Goal: Communication & Community: Connect with others

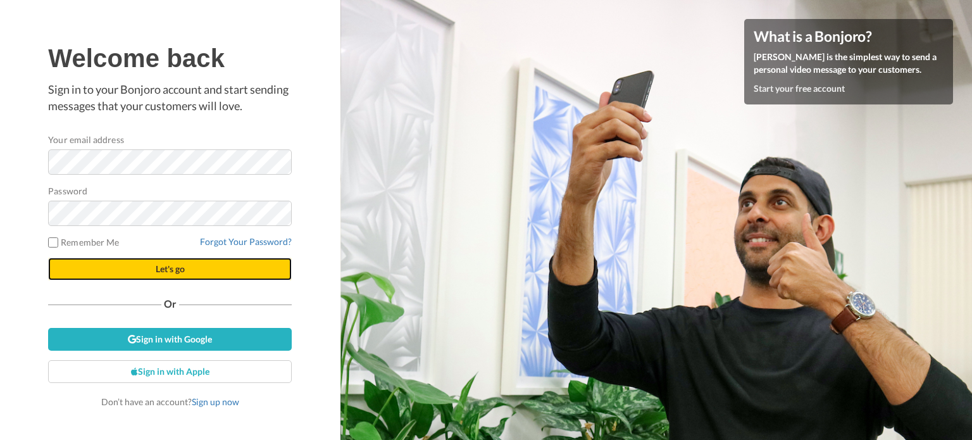
click at [233, 266] on button "Let's go" at bounding box center [170, 269] width 244 height 23
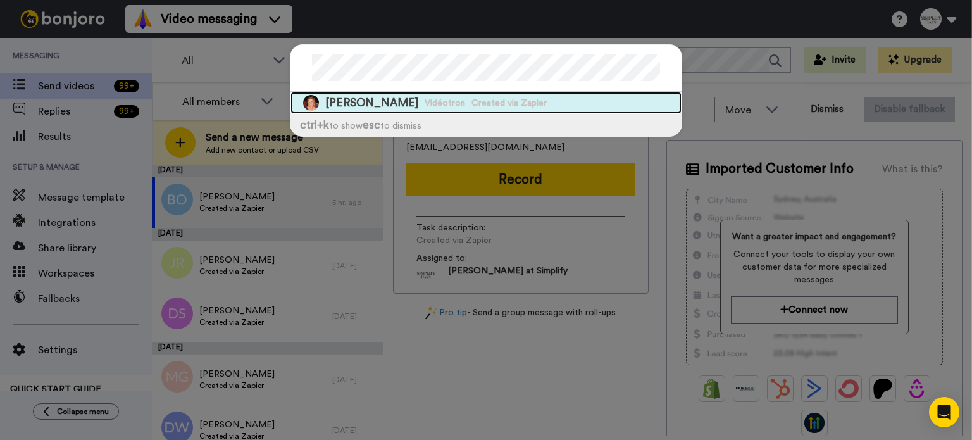
click at [577, 93] on div "Jacynthe Labelle Vidéotron Created via Zapier" at bounding box center [486, 103] width 391 height 22
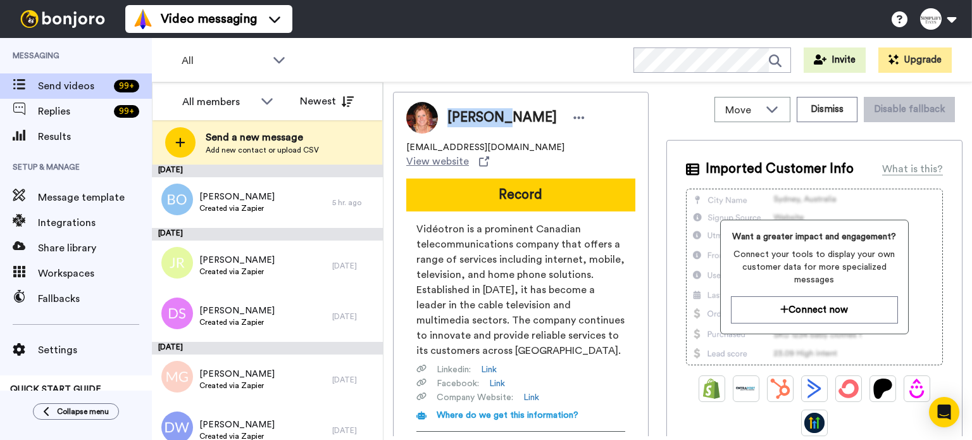
drag, startPoint x: 499, startPoint y: 116, endPoint x: 446, endPoint y: 120, distance: 53.9
click at [449, 118] on span "Jacynthe Labelle" at bounding box center [501, 117] width 109 height 19
copy span "Jacynthe"
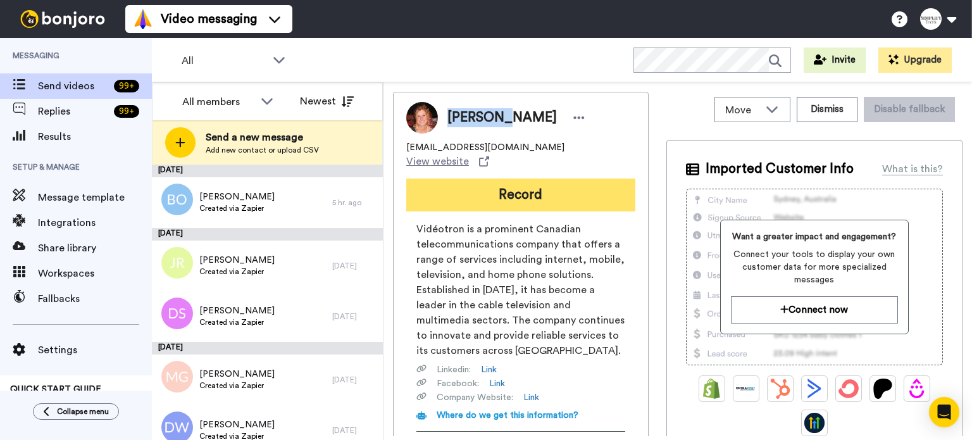
click at [504, 178] on button "Record" at bounding box center [520, 194] width 229 height 33
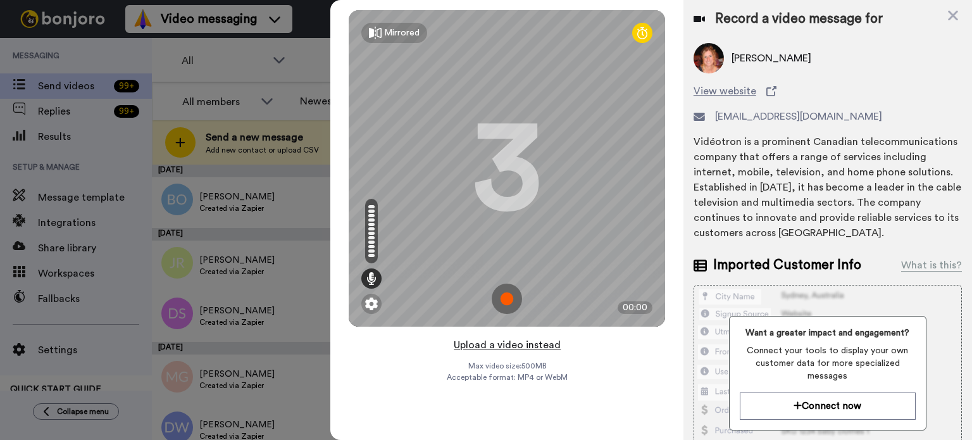
click at [525, 344] on button "Upload a video instead" at bounding box center [507, 345] width 115 height 16
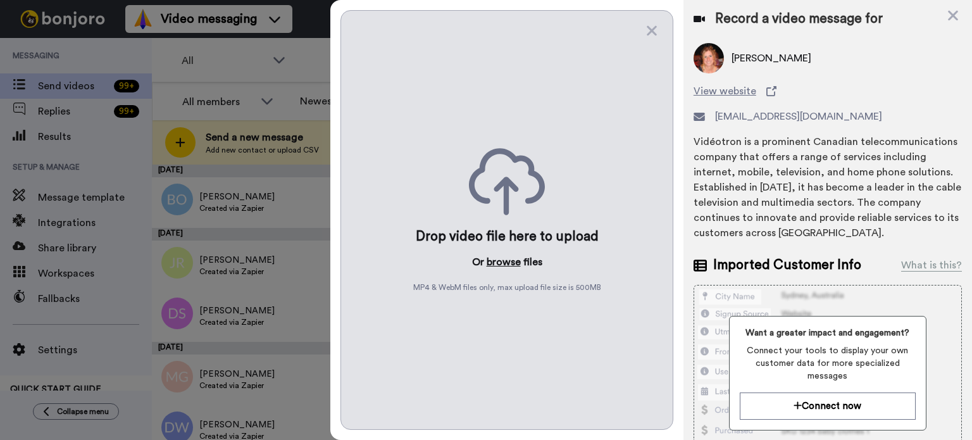
click at [494, 256] on button "browse" at bounding box center [504, 261] width 34 height 15
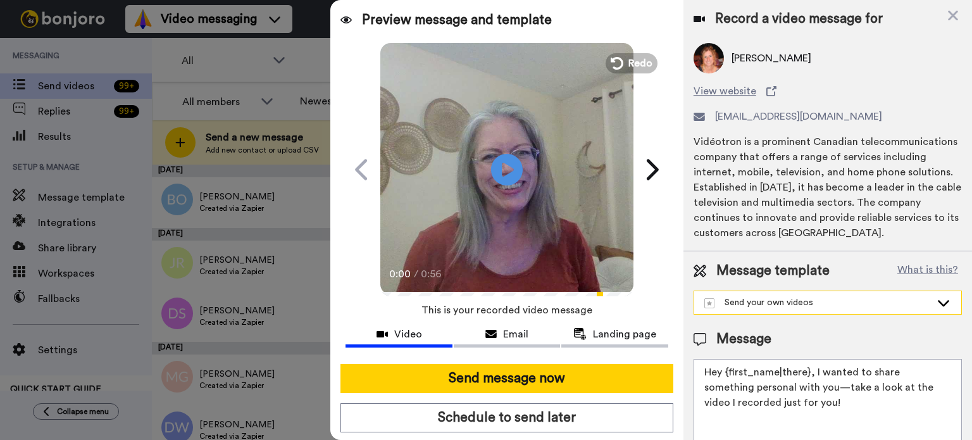
click at [932, 295] on div "Send your own videos" at bounding box center [827, 302] width 267 height 23
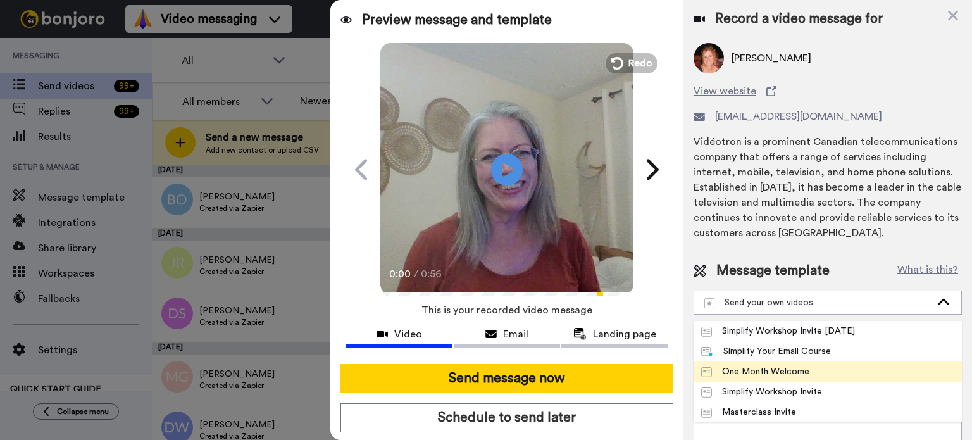
click at [872, 366] on li "One Month Welcome" at bounding box center [828, 371] width 268 height 20
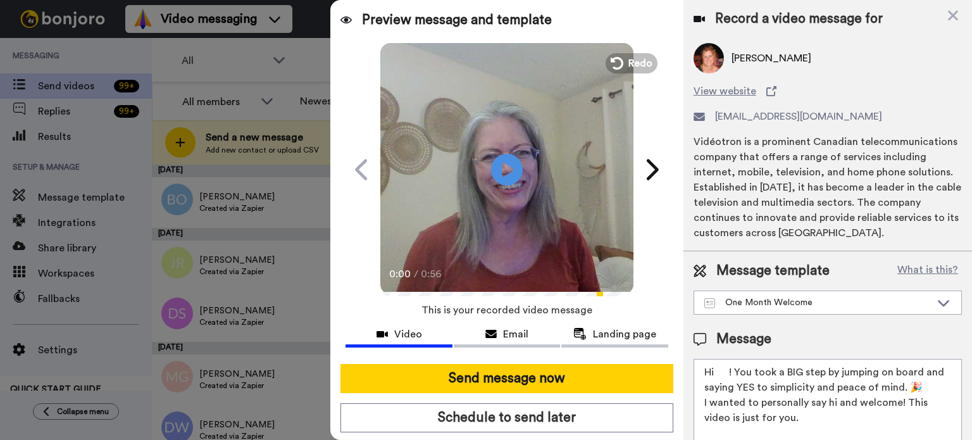
drag, startPoint x: 729, startPoint y: 373, endPoint x: 715, endPoint y: 373, distance: 13.9
click at [715, 373] on textarea "Hi ! You took a BIG step by jumping on board and saying YES to simplicity and p…" at bounding box center [828, 416] width 268 height 114
paste textarea "Jacynthe"
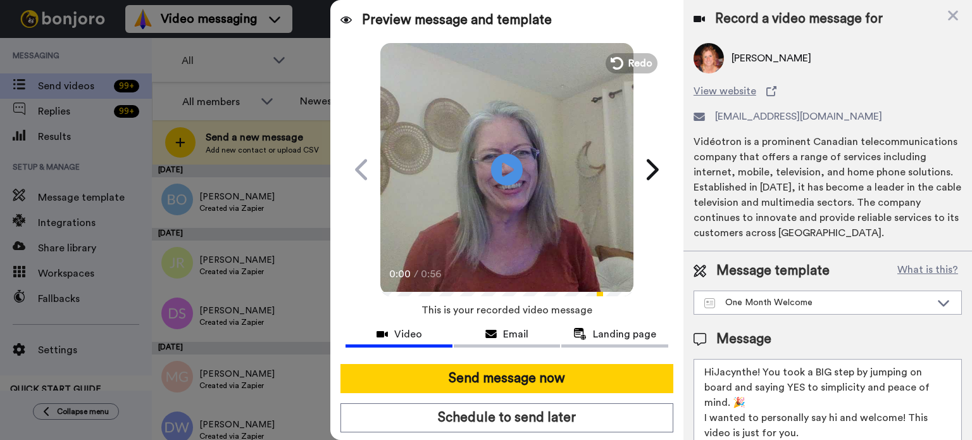
click at [714, 372] on textarea "HiJacynthe! You took a BIG step by jumping on board and saying YES to simplicit…" at bounding box center [828, 416] width 268 height 114
type textarea "Hi Jacynthe! You took a BIG step by jumping on board and saying YES to simplici…"
click at [516, 157] on icon "Play/Pause" at bounding box center [508, 169] width 34 height 60
click at [515, 168] on icon at bounding box center [508, 170] width 34 height 34
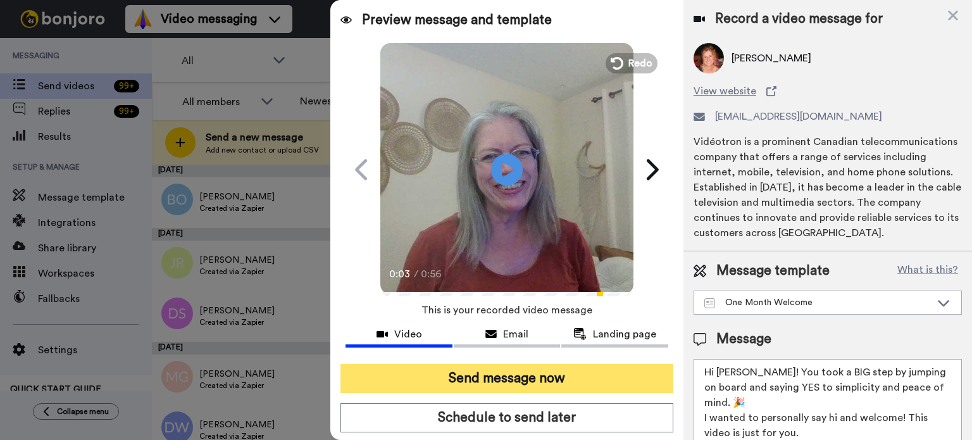
click at [527, 372] on button "Send message now" at bounding box center [507, 378] width 333 height 29
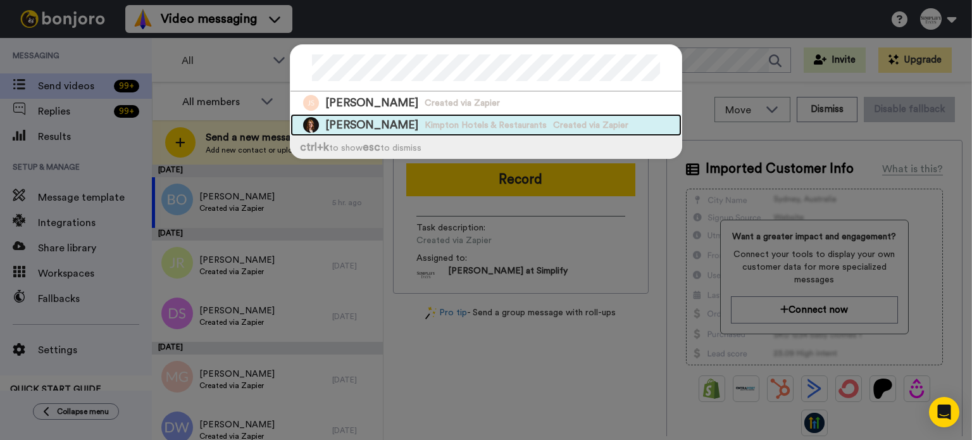
click at [561, 119] on span "Created via Zapier" at bounding box center [590, 125] width 75 height 13
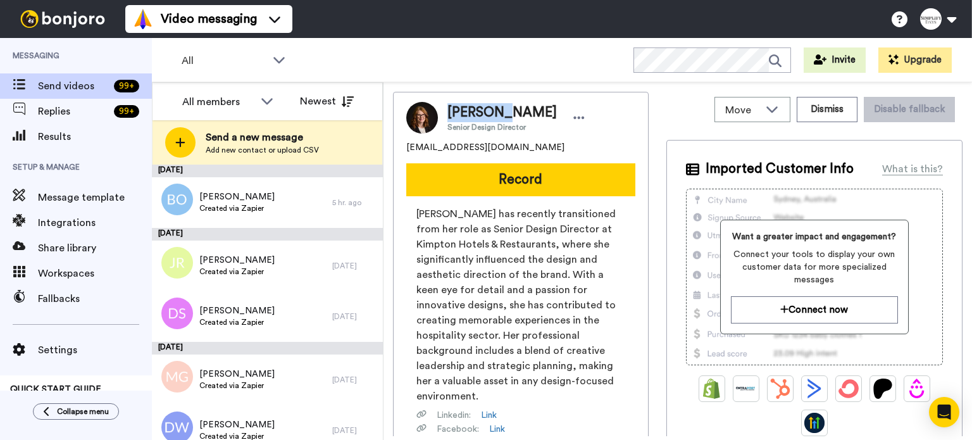
drag, startPoint x: 497, startPoint y: 108, endPoint x: 434, endPoint y: 116, distance: 63.1
click at [446, 110] on div "Jennifer Porterfield Senior Design Director" at bounding box center [513, 117] width 151 height 29
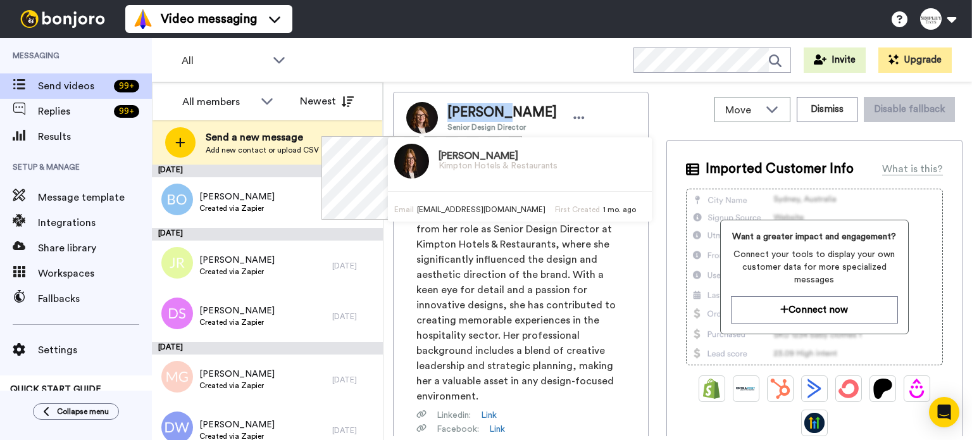
copy span "Jennifer"
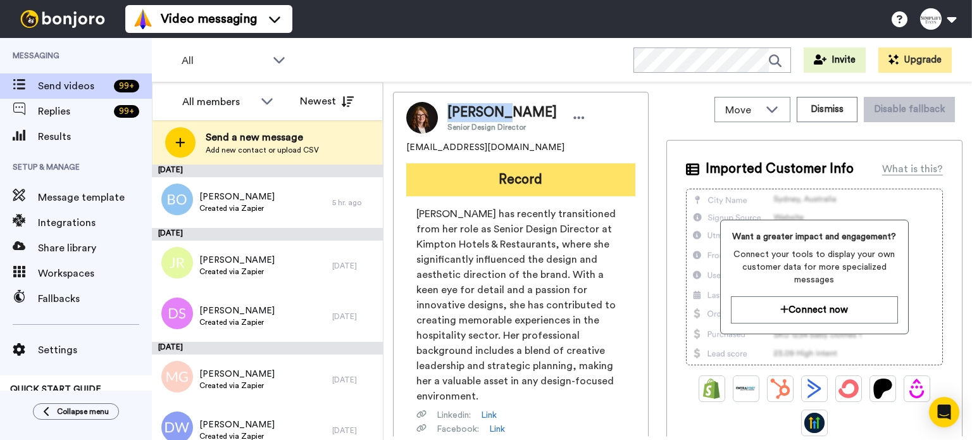
click at [543, 175] on button "Record" at bounding box center [520, 179] width 229 height 33
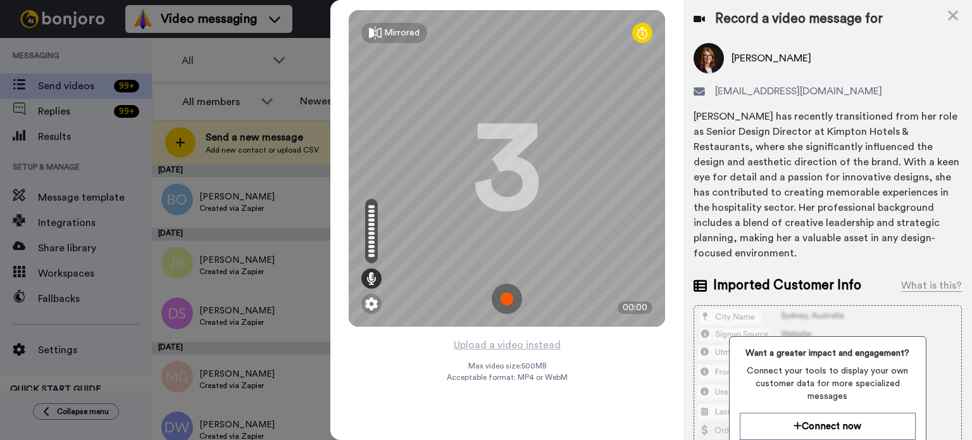
click at [518, 335] on div "Mirrored Redo 3 00:00" at bounding box center [506, 168] width 353 height 337
click at [512, 344] on button "Upload a video instead" at bounding box center [507, 345] width 115 height 16
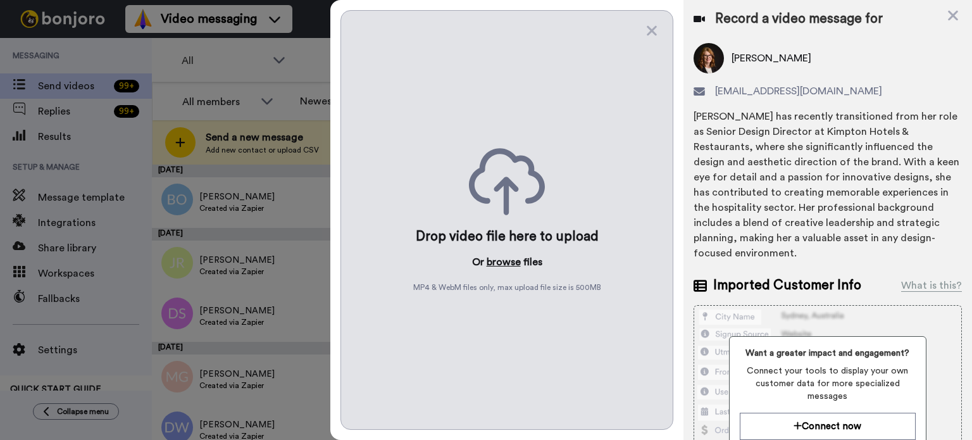
click at [503, 257] on button "browse" at bounding box center [504, 261] width 34 height 15
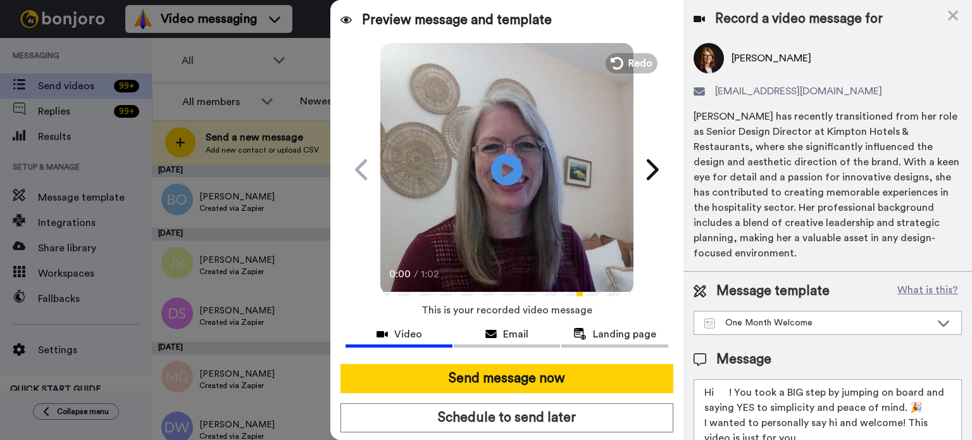
drag, startPoint x: 732, startPoint y: 386, endPoint x: 720, endPoint y: 389, distance: 11.7
click at [720, 389] on textarea "Hi ! You took a BIG step by jumping on board and saying YES to simplicity and p…" at bounding box center [828, 436] width 268 height 114
click at [725, 387] on textarea "Hi ! You took a BIG step by jumping on board and saying YES to simplicity and p…" at bounding box center [828, 436] width 268 height 114
drag, startPoint x: 727, startPoint y: 387, endPoint x: 711, endPoint y: 389, distance: 16.6
click at [716, 388] on textarea "Hi ! You took a BIG step by jumping on board and saying YES to simplicity and p…" at bounding box center [828, 436] width 268 height 114
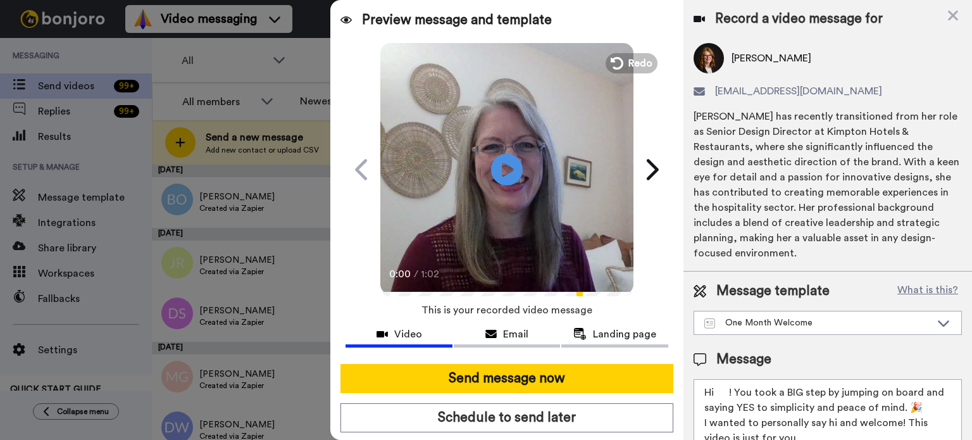
paste textarea "Jennifer"
click at [718, 390] on textarea "Hi Jennifer ! You took a BIG step by jumping on board and saying YES to simplic…" at bounding box center [828, 436] width 268 height 114
click at [754, 388] on textarea "Hi Jennifer ! You took a BIG step by jumping on board and saying YES to simplic…" at bounding box center [828, 436] width 268 height 114
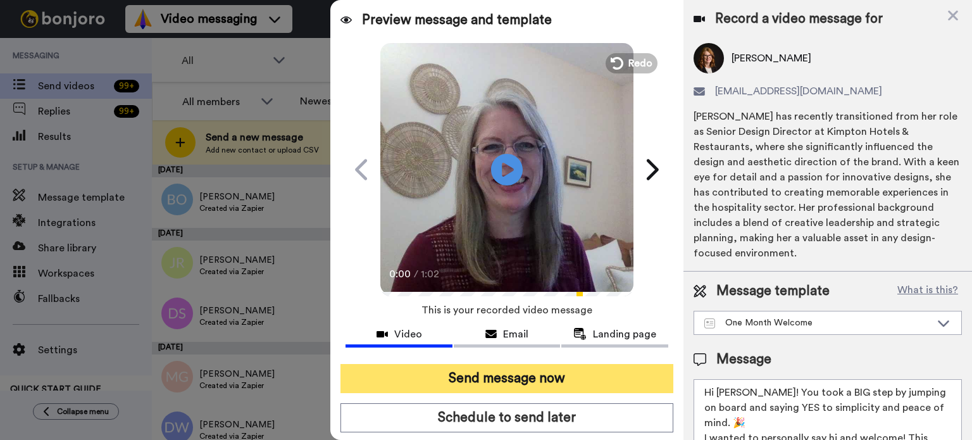
type textarea "Hi Jennifer! You took a BIG step by jumping on board and saying YES to simplici…"
click at [570, 364] on button "Send message now" at bounding box center [507, 378] width 333 height 29
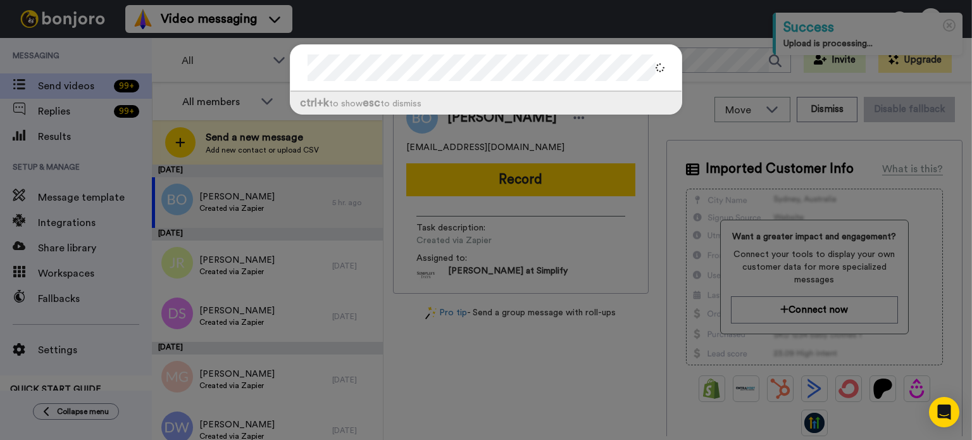
click at [293, 68] on div at bounding box center [486, 68] width 391 height 47
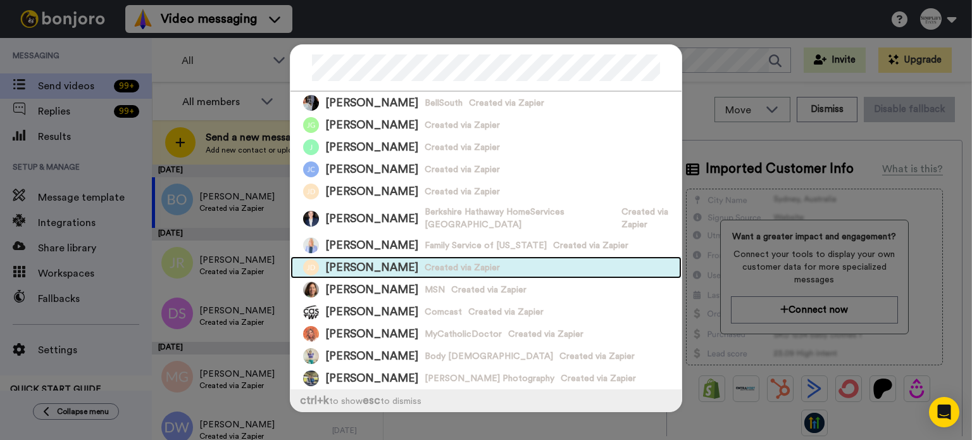
click at [425, 261] on span "Created via Zapier" at bounding box center [462, 267] width 75 height 13
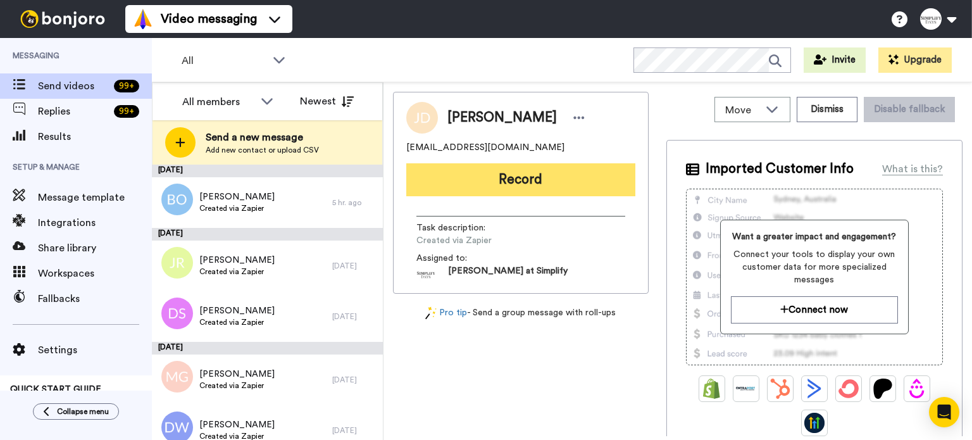
click at [513, 167] on button "Record" at bounding box center [520, 179] width 229 height 33
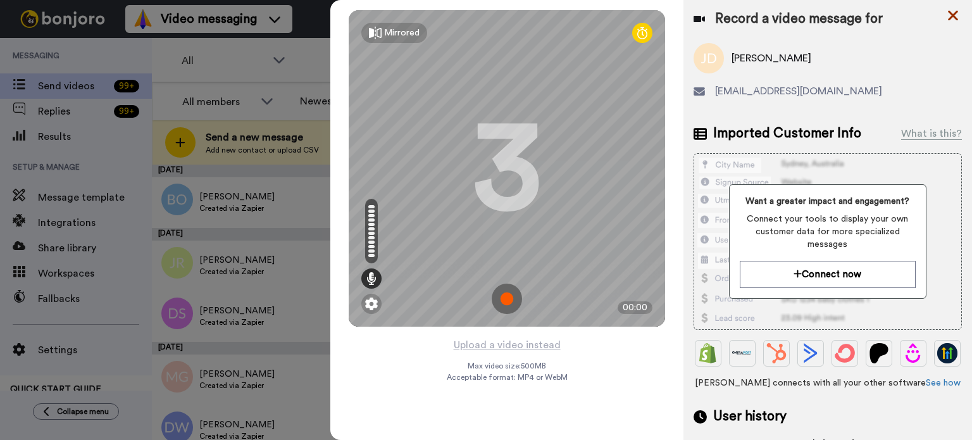
click at [952, 14] on icon at bounding box center [953, 16] width 10 height 10
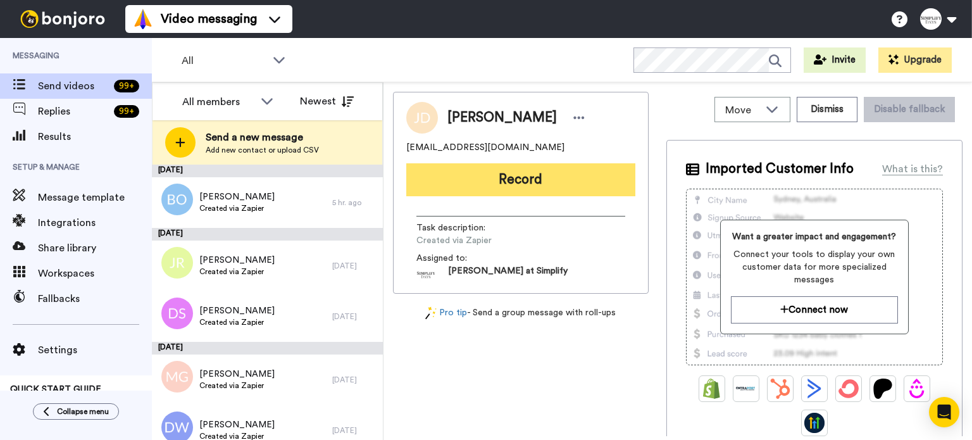
click at [541, 167] on button "Record" at bounding box center [520, 179] width 229 height 33
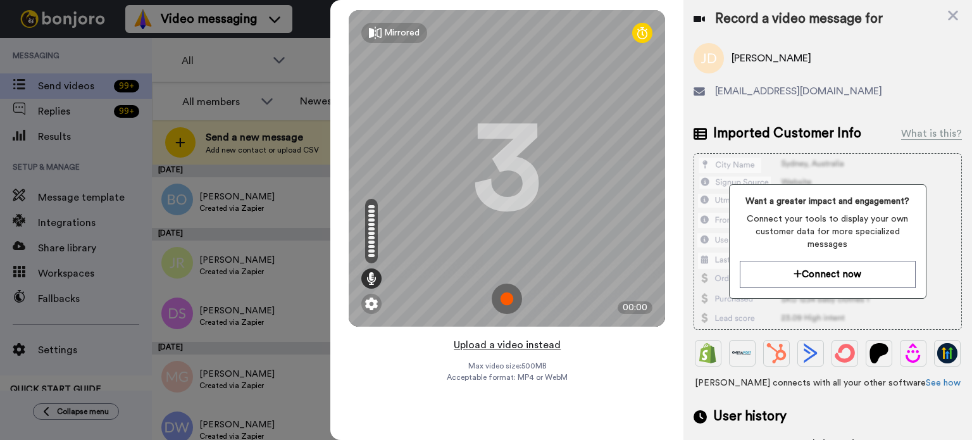
click at [516, 339] on button "Upload a video instead" at bounding box center [507, 345] width 115 height 16
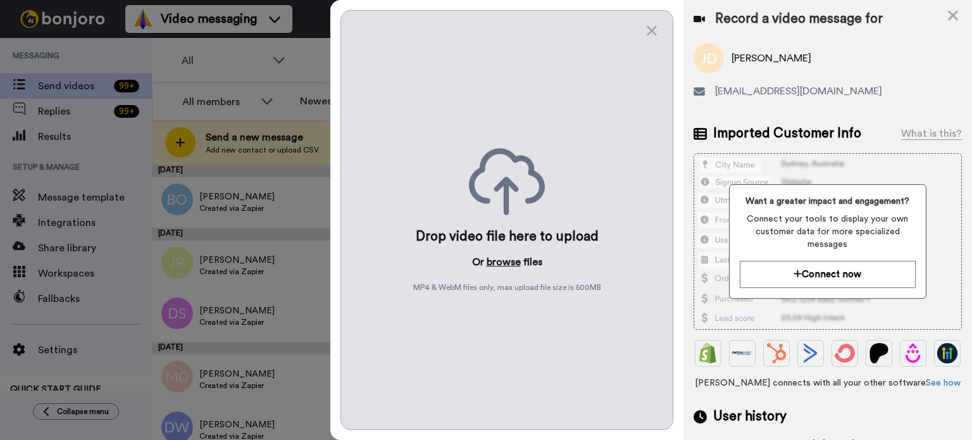
click at [511, 261] on button "browse" at bounding box center [504, 261] width 34 height 15
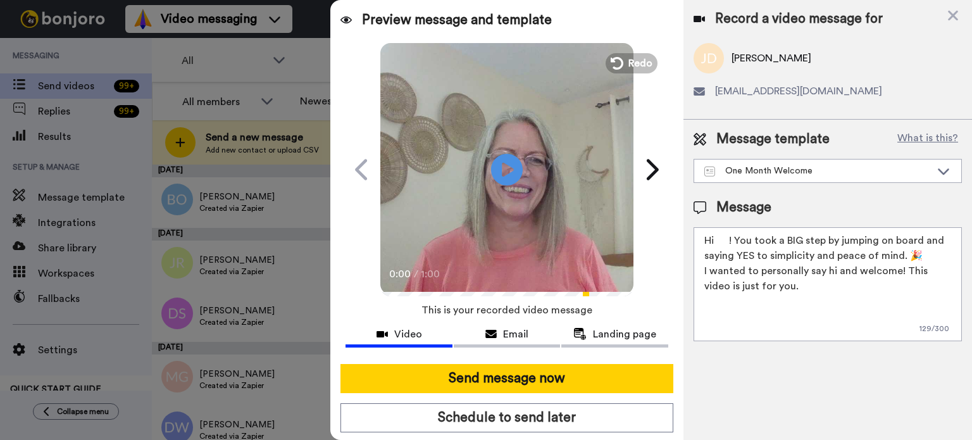
drag, startPoint x: 728, startPoint y: 235, endPoint x: 722, endPoint y: 239, distance: 8.3
click at [719, 241] on textarea "Hi ! You took a BIG step by jumping on board and saying YES to simplicity and p…" at bounding box center [828, 284] width 268 height 114
paste textarea "Joan"
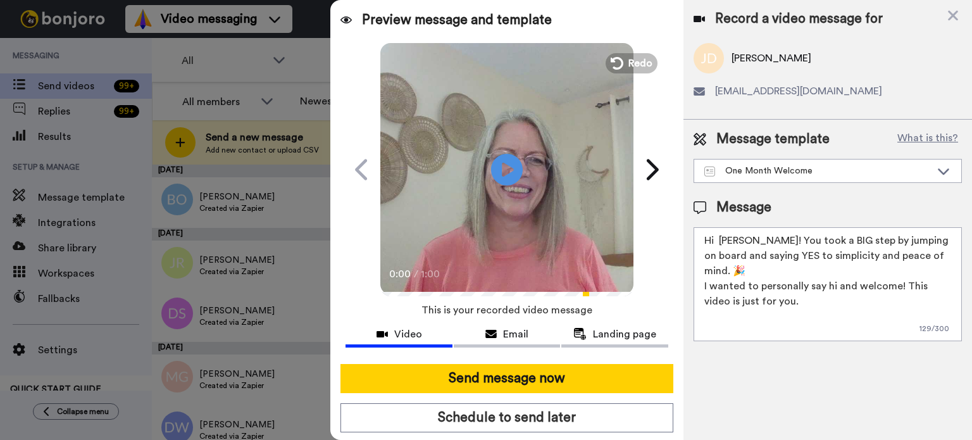
click at [896, 273] on textarea "Hi Joan! You took a BIG step by jumping on board and saying YES to simplicity a…" at bounding box center [828, 284] width 268 height 114
click at [720, 240] on textarea "Hi Joan! You took a BIG step by jumping on board and saying YES to simplicity a…" at bounding box center [828, 284] width 268 height 114
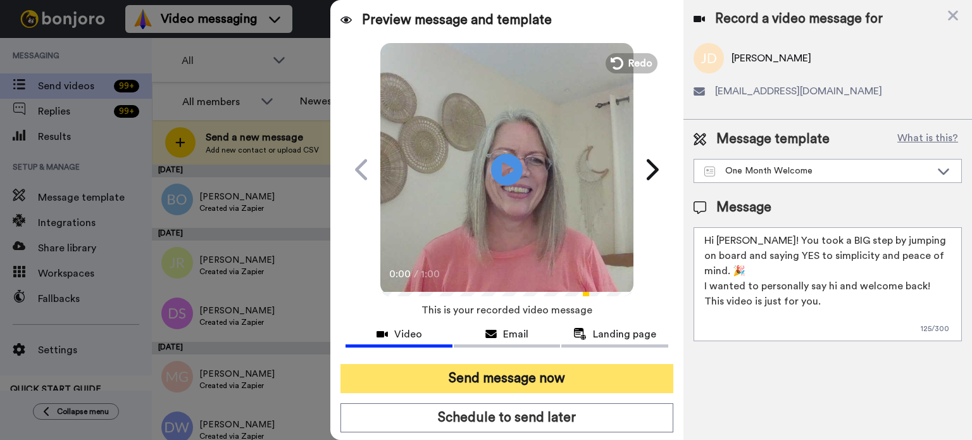
type textarea "Hi Joan! You took a BIG step by jumping on board and saying YES to simplicity a…"
click at [596, 368] on button "Send message now" at bounding box center [507, 378] width 333 height 29
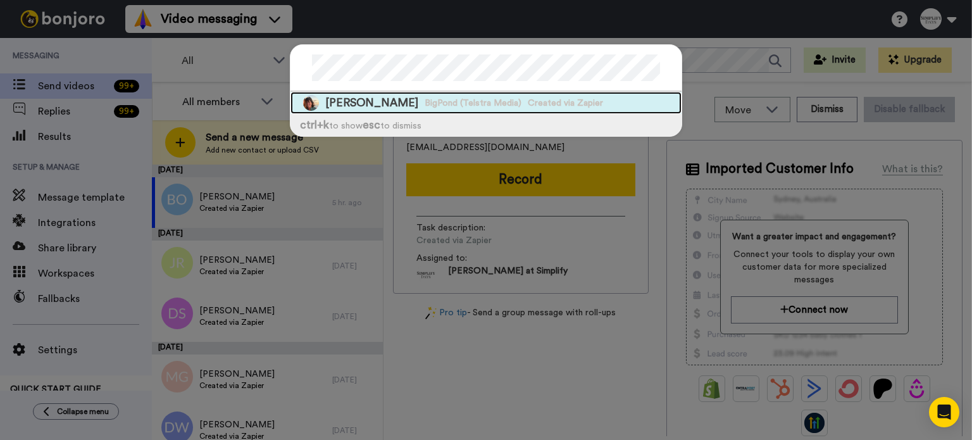
click at [534, 99] on span "Created via Zapier" at bounding box center [565, 103] width 75 height 13
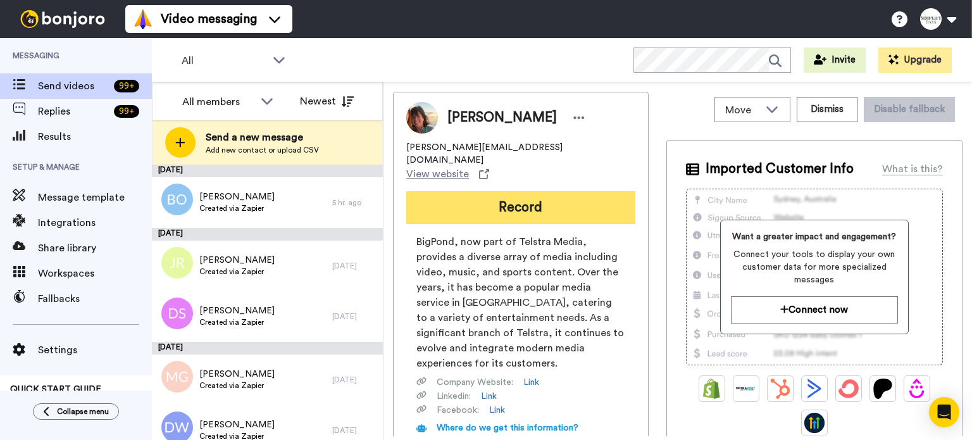
click at [547, 191] on button "Record" at bounding box center [520, 207] width 229 height 33
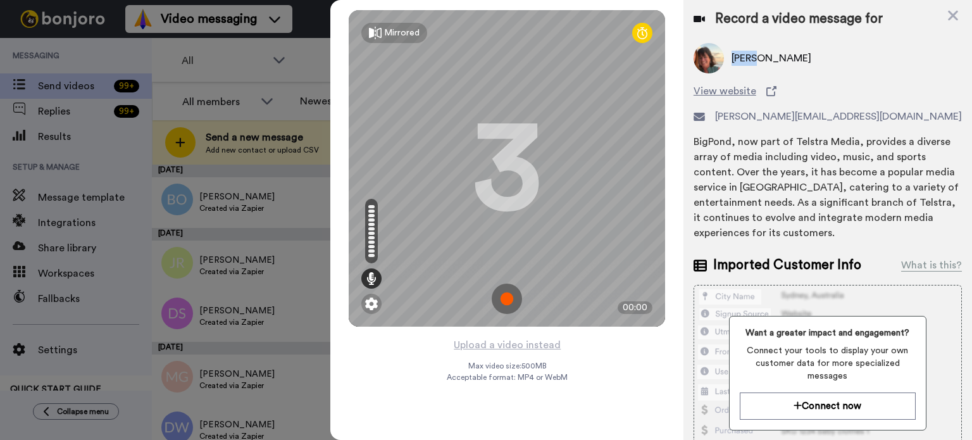
drag, startPoint x: 757, startPoint y: 54, endPoint x: 730, endPoint y: 60, distance: 27.3
click at [730, 60] on div "[PERSON_NAME]" at bounding box center [828, 58] width 268 height 30
copy span "[PERSON_NAME]"
click at [508, 345] on button "Upload a video instead" at bounding box center [507, 345] width 115 height 16
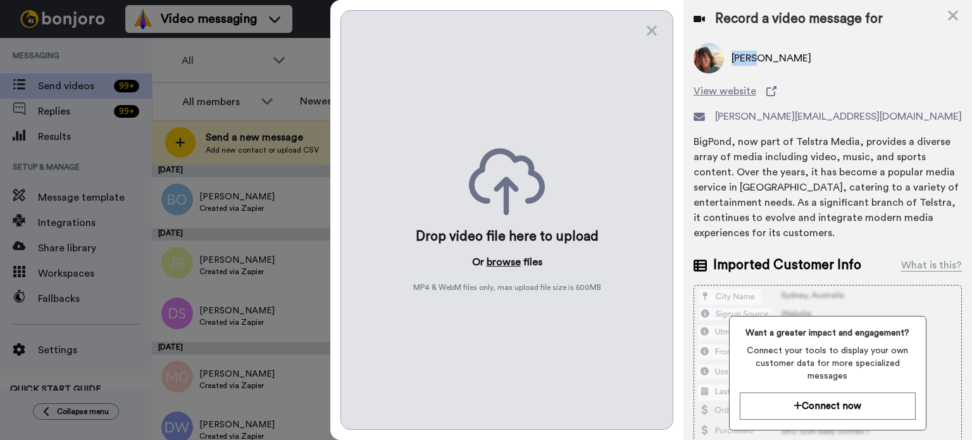
click at [507, 261] on button "browse" at bounding box center [504, 261] width 34 height 15
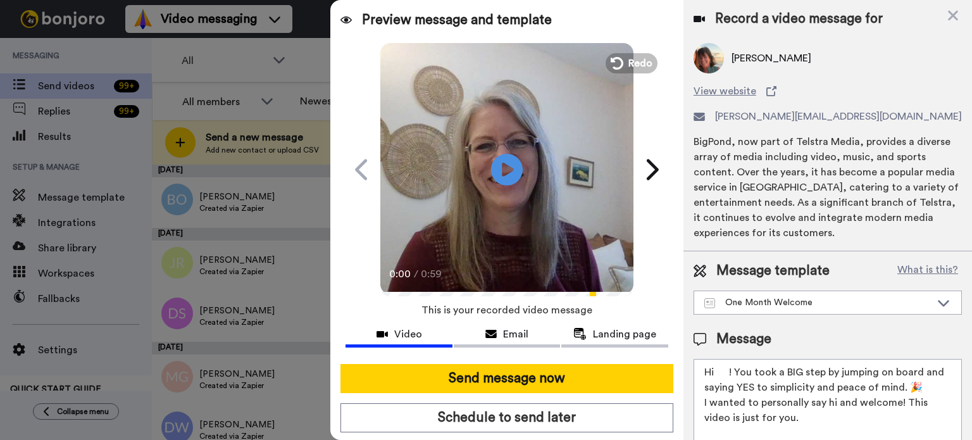
drag, startPoint x: 728, startPoint y: 366, endPoint x: 719, endPoint y: 368, distance: 9.0
click at [719, 368] on textarea "Hi ! You took a BIG step by jumping on board and saying YES to simplicity and p…" at bounding box center [828, 416] width 268 height 114
paste textarea "[PERSON_NAME]"
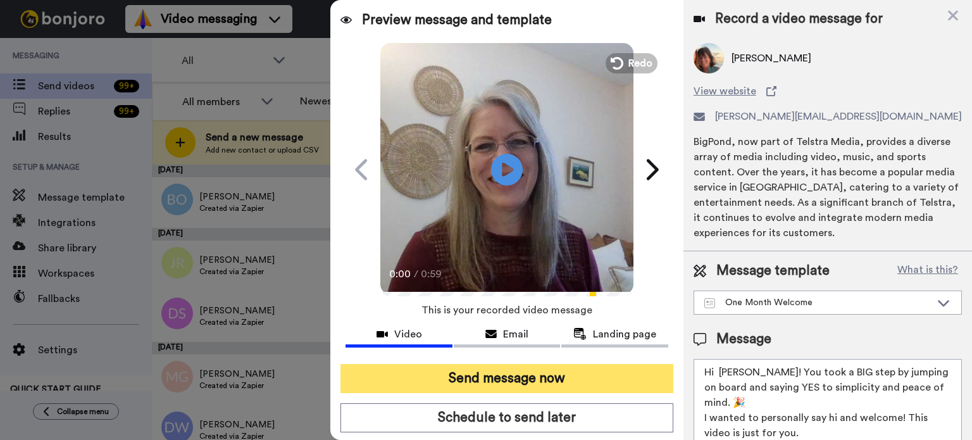
type textarea "Hi [PERSON_NAME]! You took a BIG step by jumping on board and saying YES to sim…"
click at [537, 368] on button "Send message now" at bounding box center [507, 378] width 333 height 29
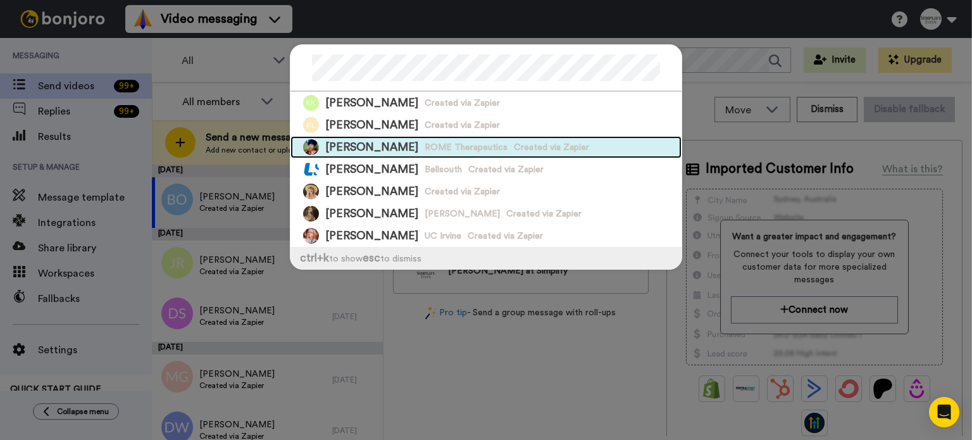
click at [542, 143] on div "Kim Long ROME Therapeutics Created via Zapier" at bounding box center [486, 147] width 391 height 22
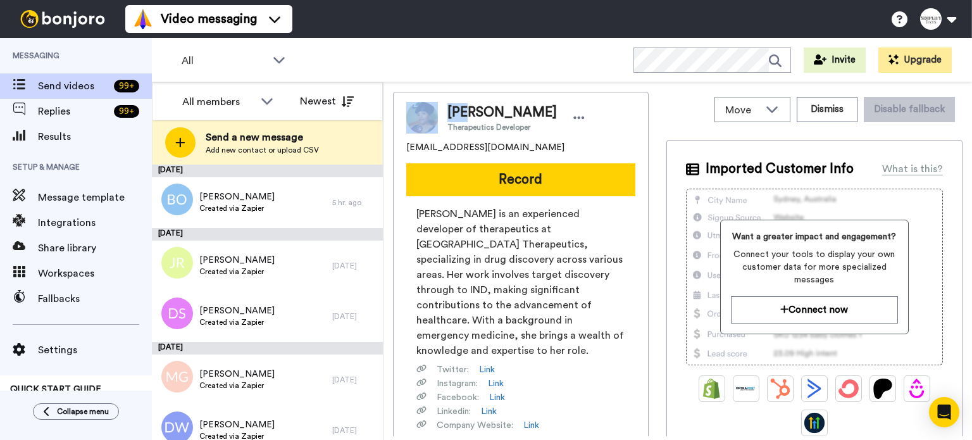
drag, startPoint x: 472, startPoint y: 109, endPoint x: 434, endPoint y: 117, distance: 39.5
click at [434, 117] on div "Kim Long Therapeutics Developer" at bounding box center [520, 118] width 229 height 32
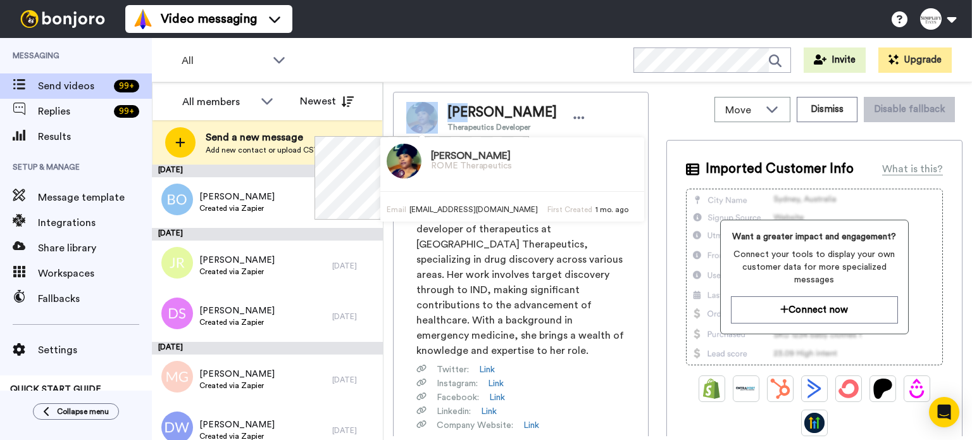
copy div "Kim"
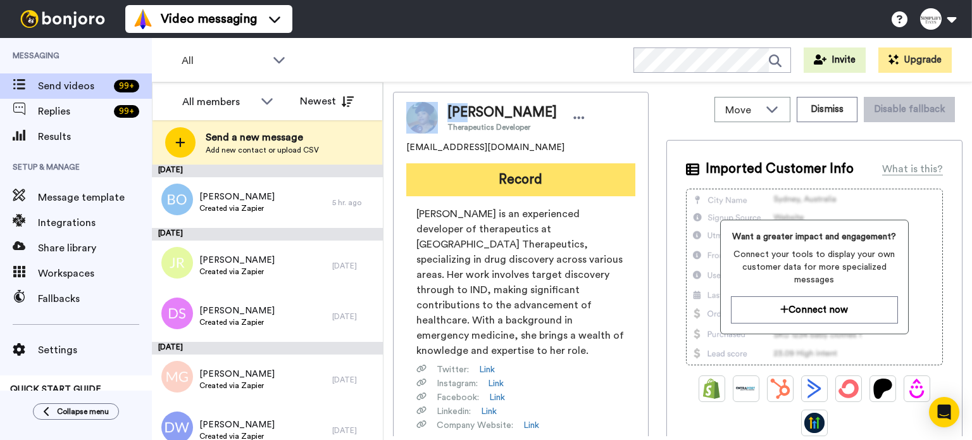
click at [611, 179] on button "Record" at bounding box center [520, 179] width 229 height 33
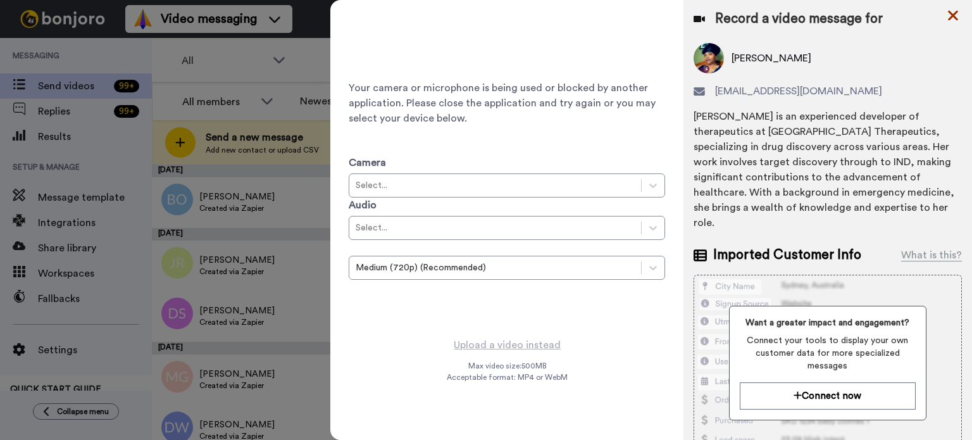
click at [951, 15] on icon at bounding box center [953, 16] width 13 height 16
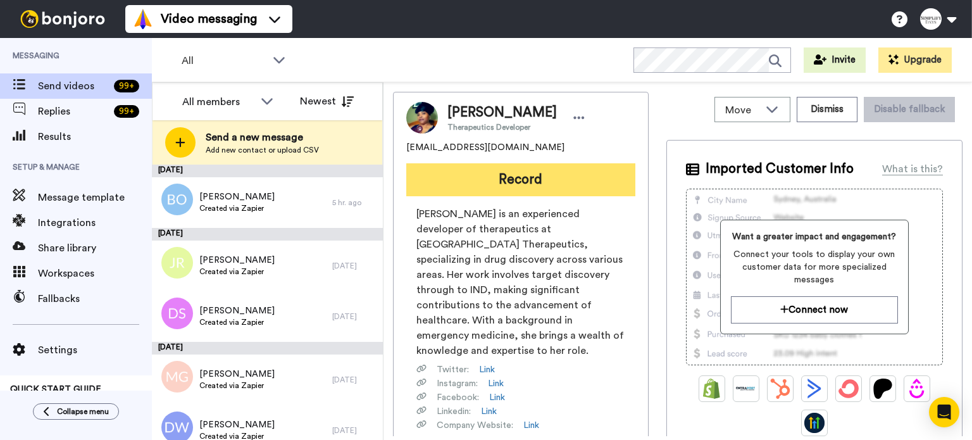
click at [562, 176] on button "Record" at bounding box center [520, 179] width 229 height 33
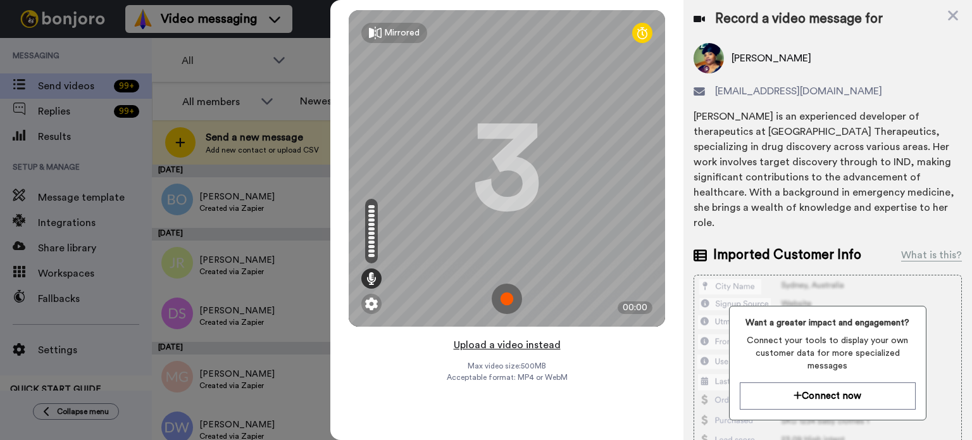
click at [534, 337] on button "Upload a video instead" at bounding box center [507, 345] width 115 height 16
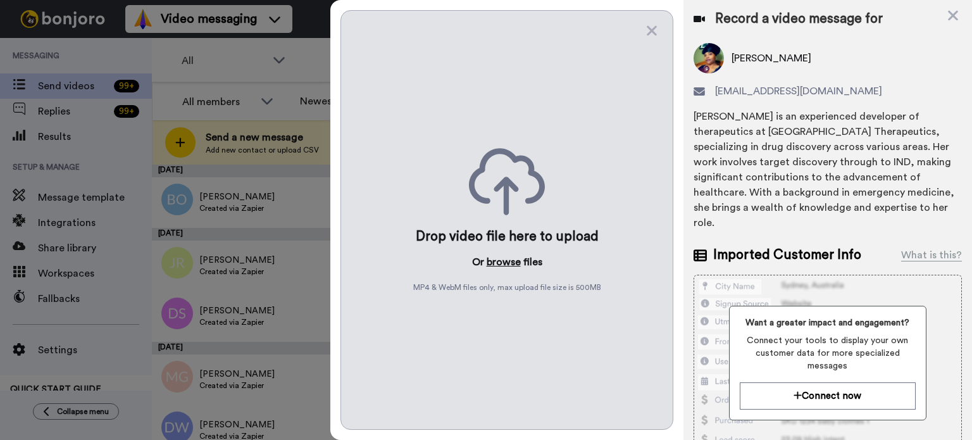
click at [503, 256] on button "browse" at bounding box center [504, 261] width 34 height 15
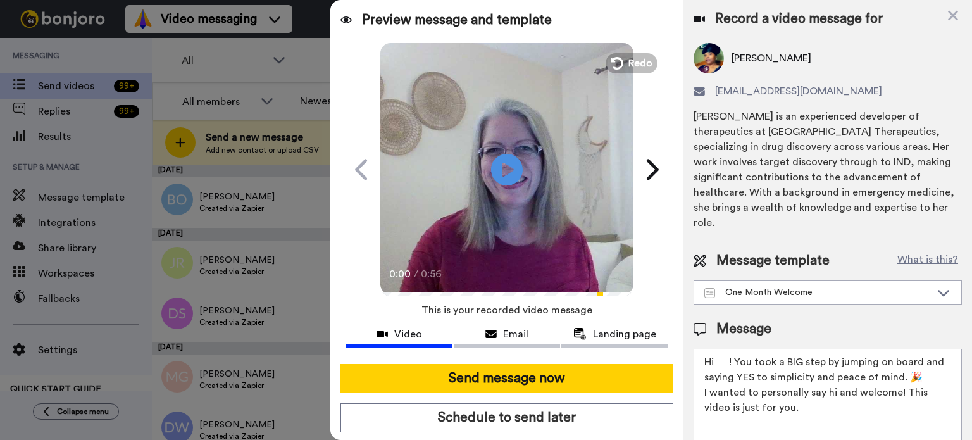
drag, startPoint x: 729, startPoint y: 344, endPoint x: 708, endPoint y: 342, distance: 21.0
click at [716, 349] on textarea "Hi ! You took a BIG step by jumping on board and saying YES to simplicity and p…" at bounding box center [828, 406] width 268 height 114
paste textarea "Kim"
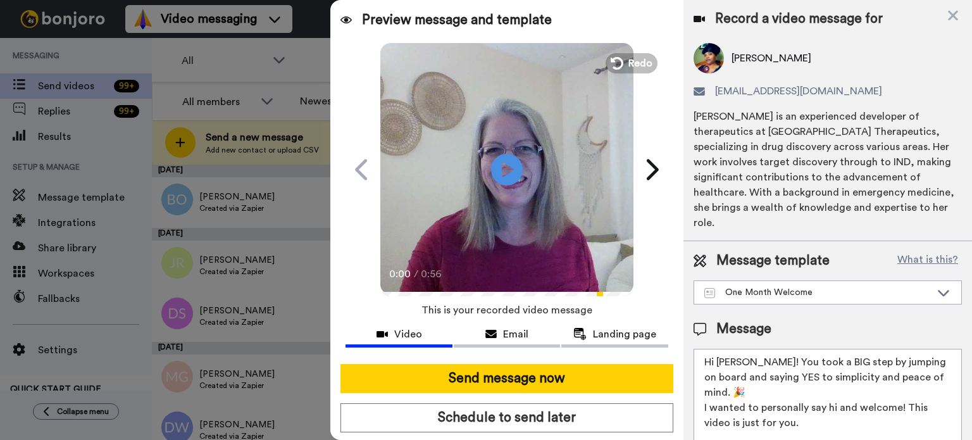
click at [716, 349] on textarea "Hi Kim! You took a BIG step by jumping on board and saying YES to simplicity an…" at bounding box center [828, 406] width 268 height 114
type textarea "Hi Kim! You took a BIG step by jumping on board and saying YES to simplicity an…"
click at [506, 163] on icon at bounding box center [508, 170] width 34 height 34
click at [506, 164] on icon "Play/Pause" at bounding box center [508, 169] width 34 height 60
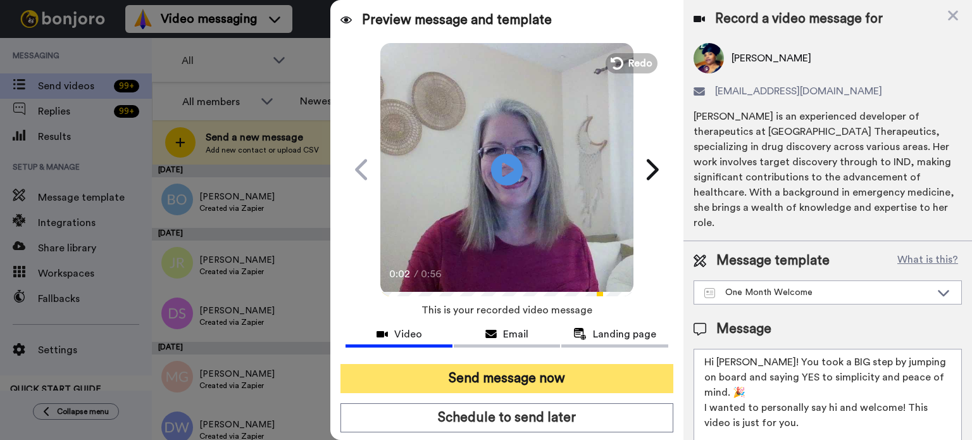
click at [521, 372] on button "Send message now" at bounding box center [507, 378] width 333 height 29
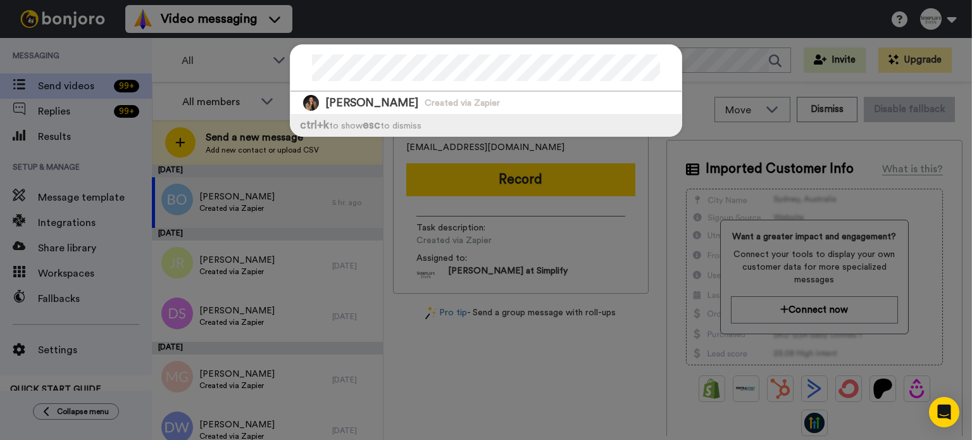
click at [301, 73] on div at bounding box center [486, 68] width 391 height 47
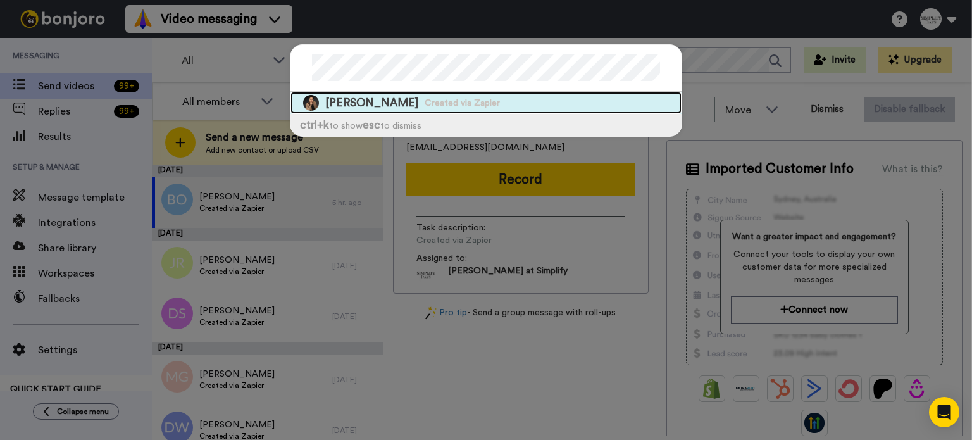
click at [459, 97] on span "Created via Zapier" at bounding box center [462, 103] width 75 height 13
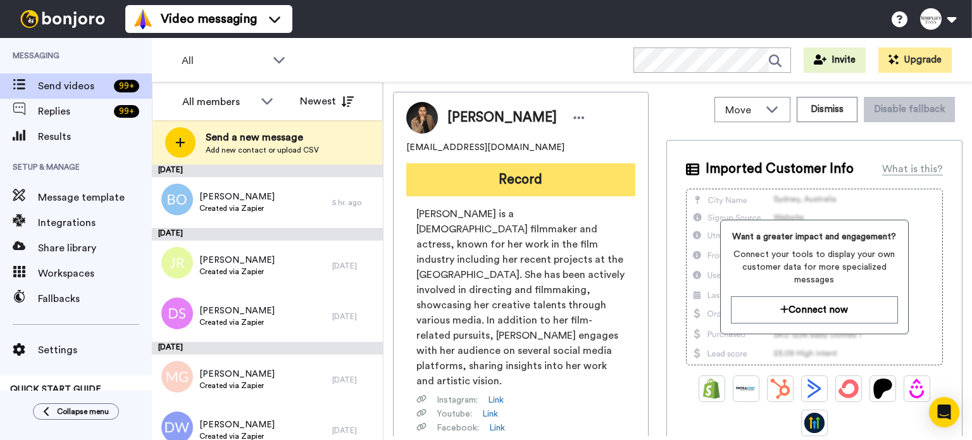
click at [528, 168] on button "Record" at bounding box center [520, 179] width 229 height 33
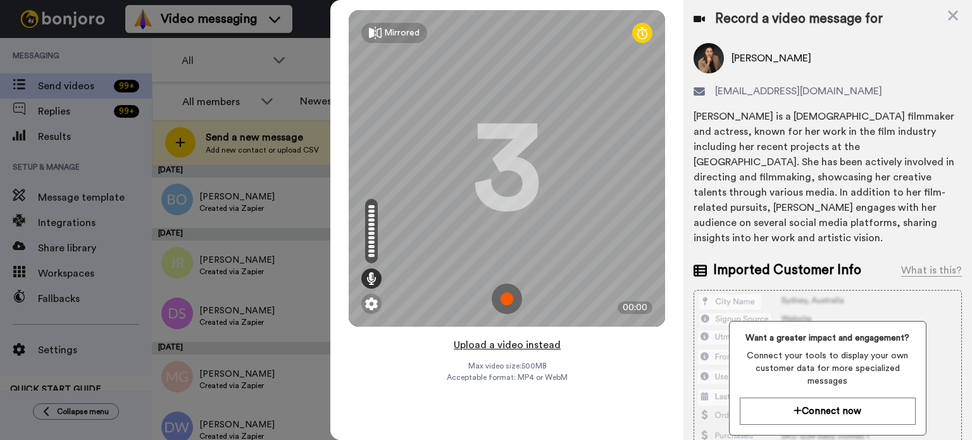
click at [502, 346] on button "Upload a video instead" at bounding box center [507, 345] width 115 height 16
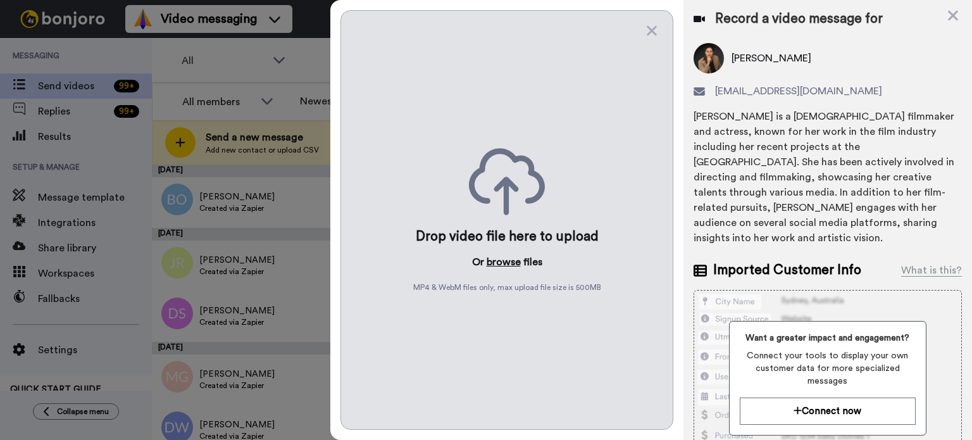
click at [494, 254] on button "browse" at bounding box center [504, 261] width 34 height 15
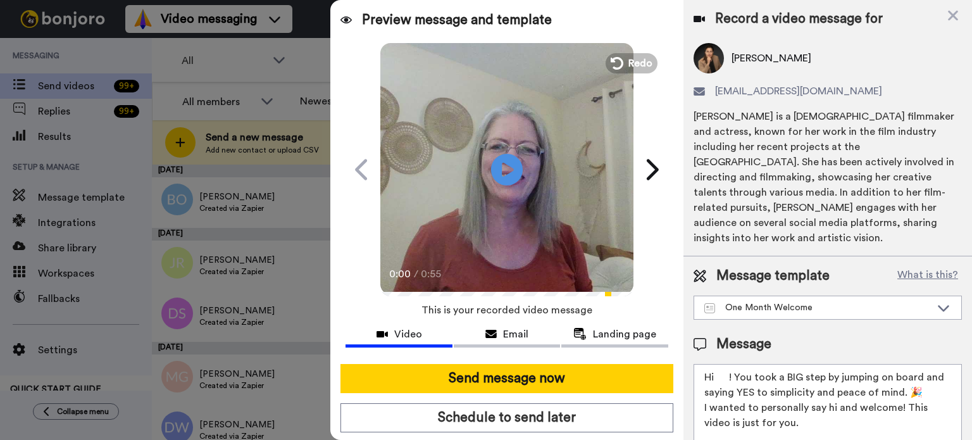
drag, startPoint x: 730, startPoint y: 356, endPoint x: 716, endPoint y: 356, distance: 13.9
click at [716, 364] on textarea "Hi ! You took a BIG step by jumping on board and saying YES to simplicity and p…" at bounding box center [828, 421] width 268 height 114
paste textarea "Kordula"
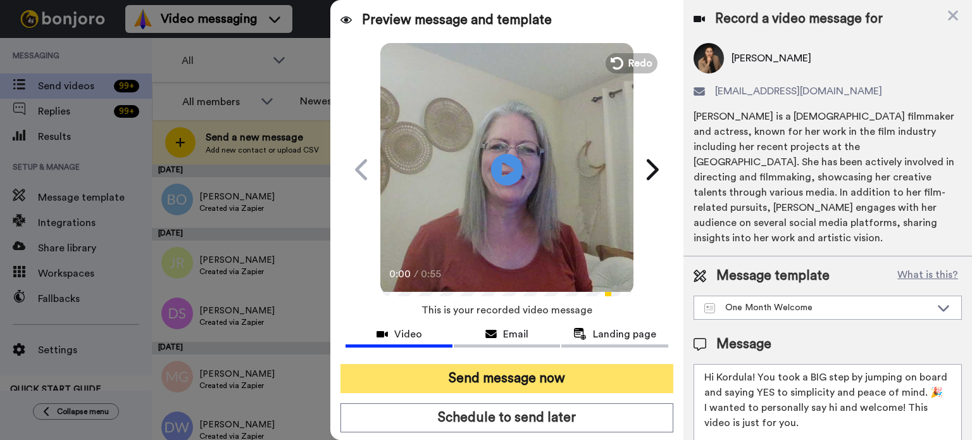
type textarea "Hi Kordula! You took a BIG step by jumping on board and saying YES to simplicit…"
click at [585, 364] on button "Send message now" at bounding box center [507, 378] width 333 height 29
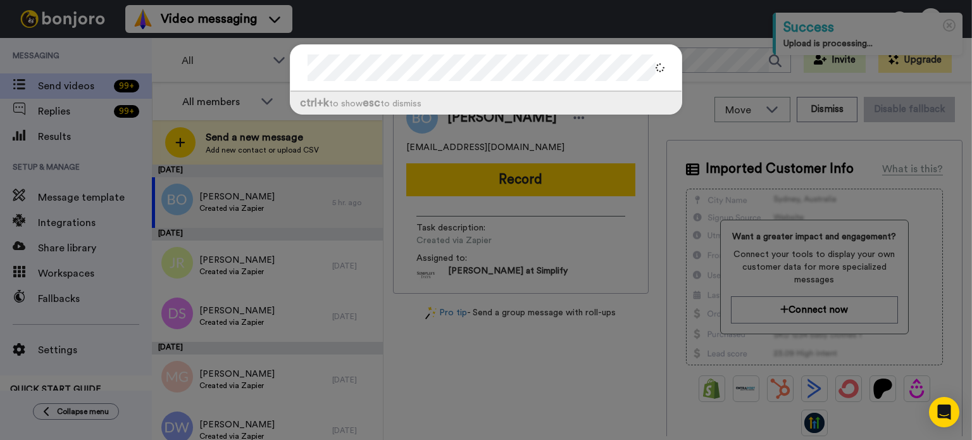
click at [291, 68] on div at bounding box center [486, 68] width 391 height 47
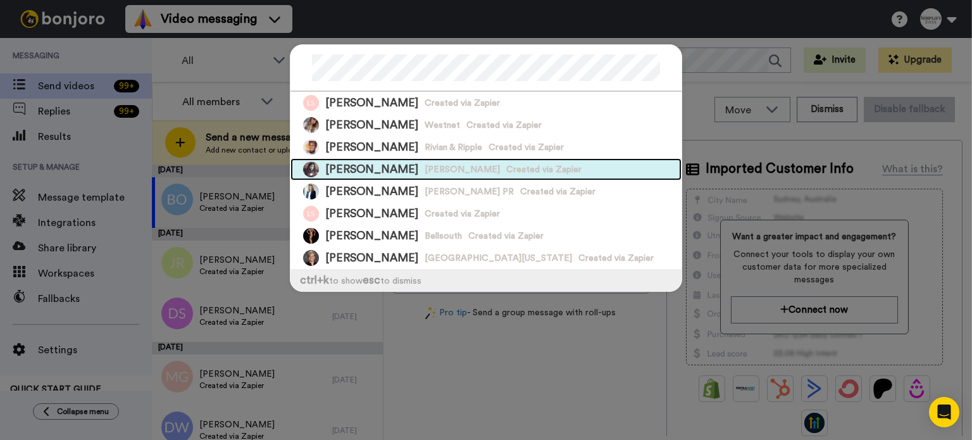
click at [425, 166] on span "GRIMM" at bounding box center [462, 169] width 75 height 13
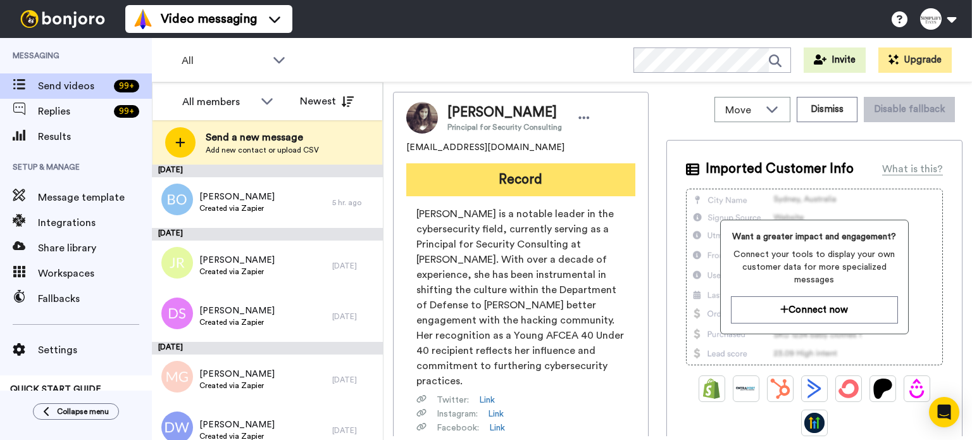
click at [542, 166] on button "Record" at bounding box center [520, 179] width 229 height 33
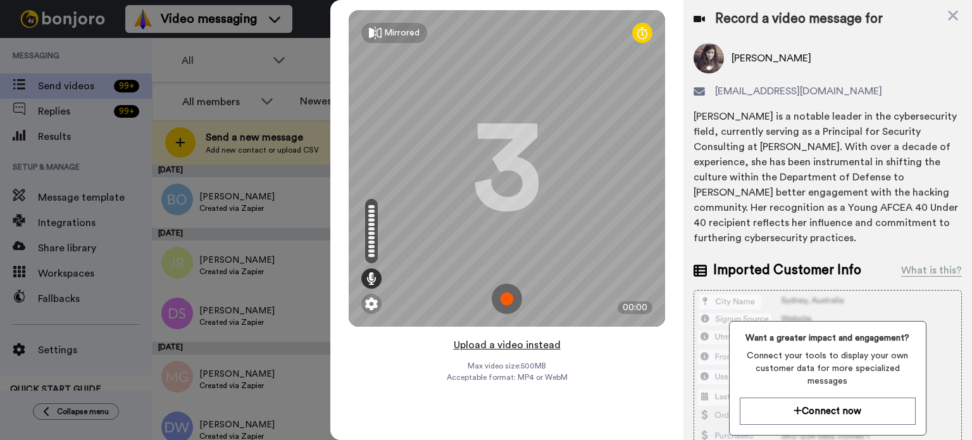
click at [529, 342] on button "Upload a video instead" at bounding box center [507, 345] width 115 height 16
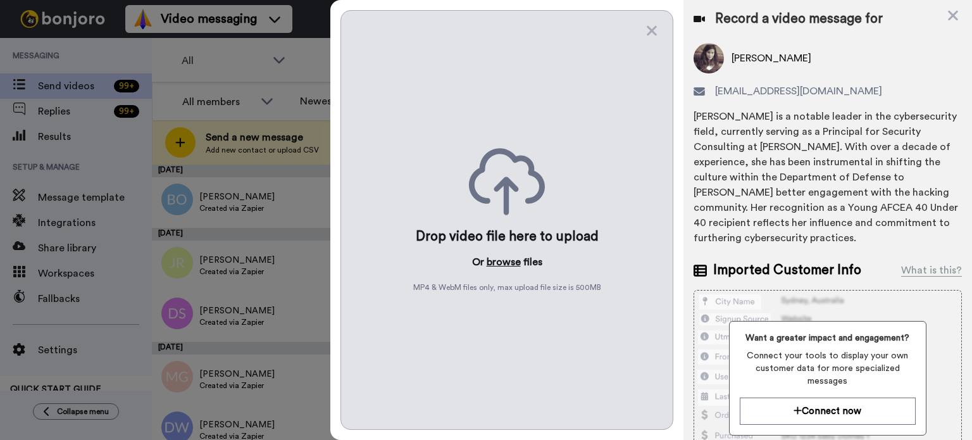
click at [504, 260] on button "browse" at bounding box center [504, 261] width 34 height 15
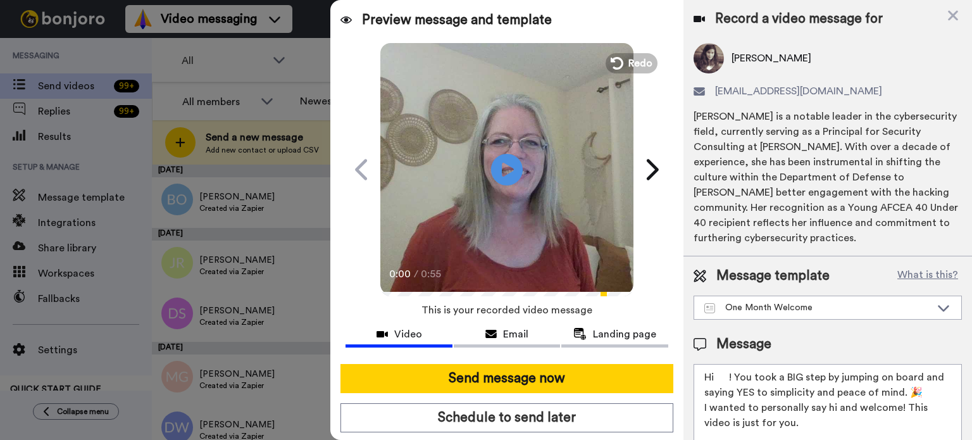
drag, startPoint x: 730, startPoint y: 377, endPoint x: 720, endPoint y: 380, distance: 10.6
click at [716, 380] on textarea "Hi ! You took a BIG step by jumping on board and saying YES to simplicity and p…" at bounding box center [828, 421] width 268 height 114
paste textarea "Lisa"
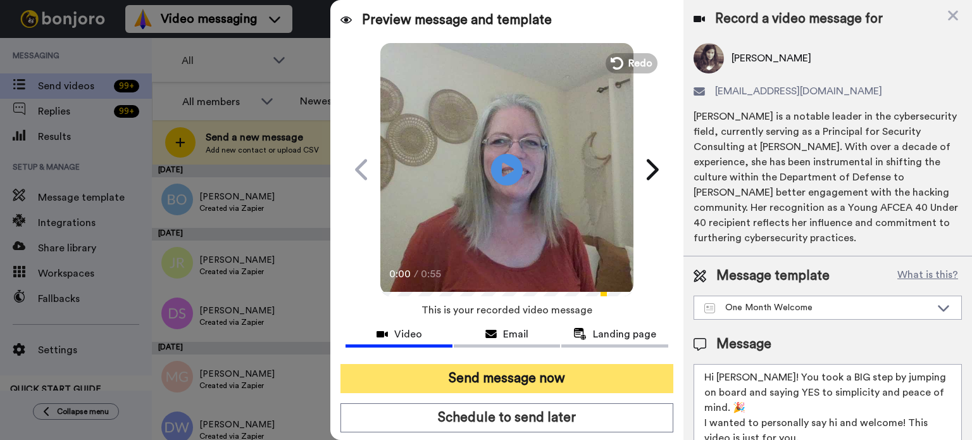
type textarea "Hi Lisa! You took a BIG step by jumping on board and saying YES to simplicity a…"
click at [556, 372] on button "Send message now" at bounding box center [507, 378] width 333 height 29
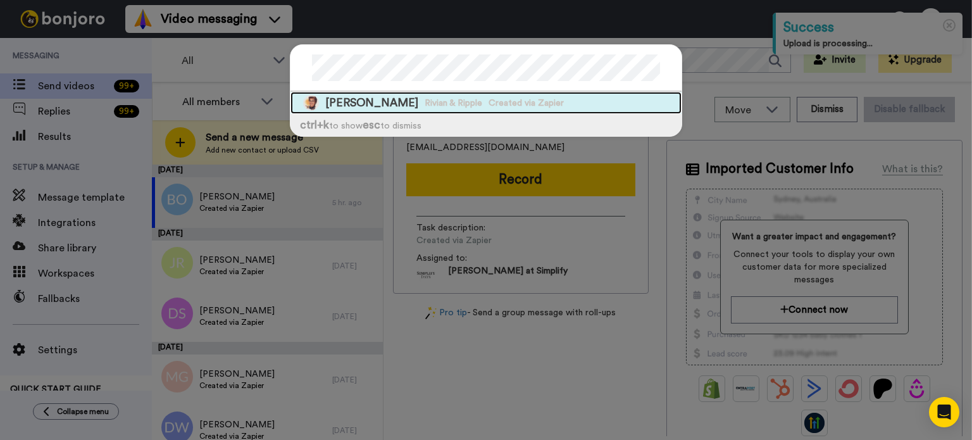
click at [502, 95] on div "[PERSON_NAME] [PERSON_NAME] & Ripple Created via Zapier" at bounding box center [486, 103] width 391 height 22
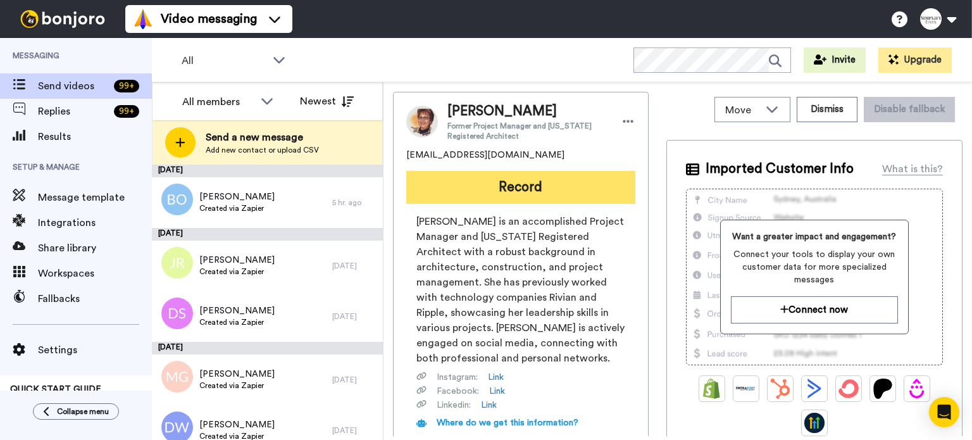
click at [562, 188] on button "Record" at bounding box center [520, 187] width 229 height 33
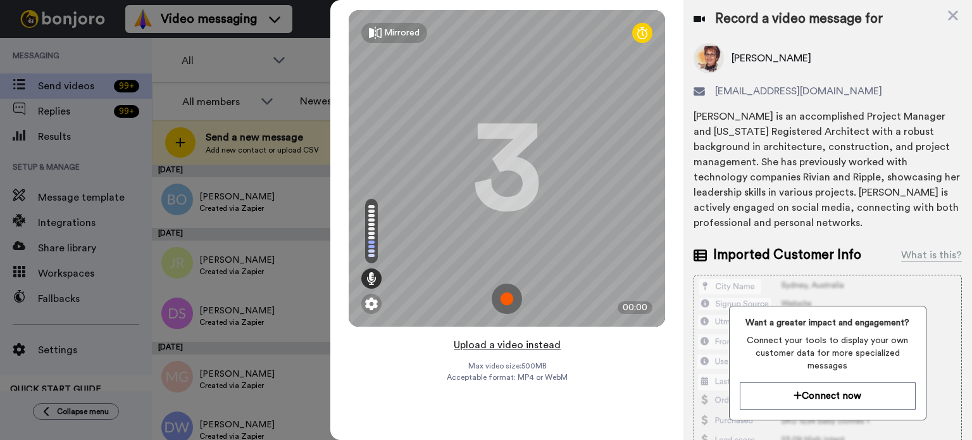
click at [520, 339] on button "Upload a video instead" at bounding box center [507, 345] width 115 height 16
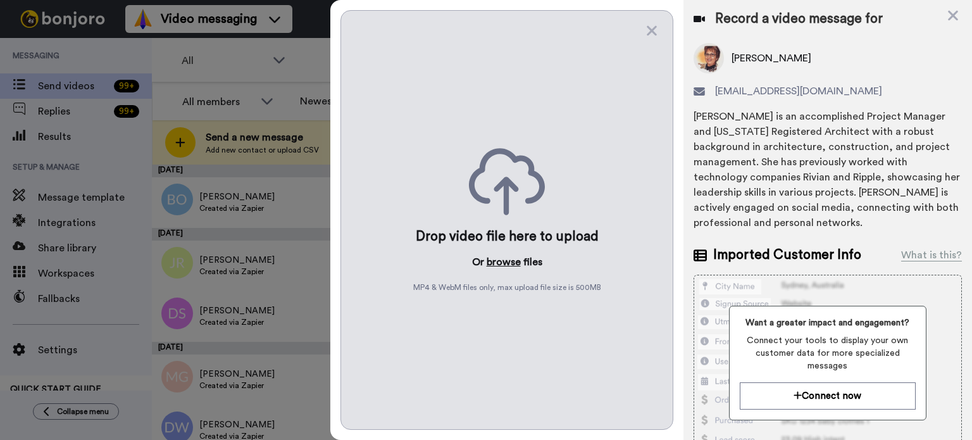
click at [503, 260] on button "browse" at bounding box center [504, 261] width 34 height 15
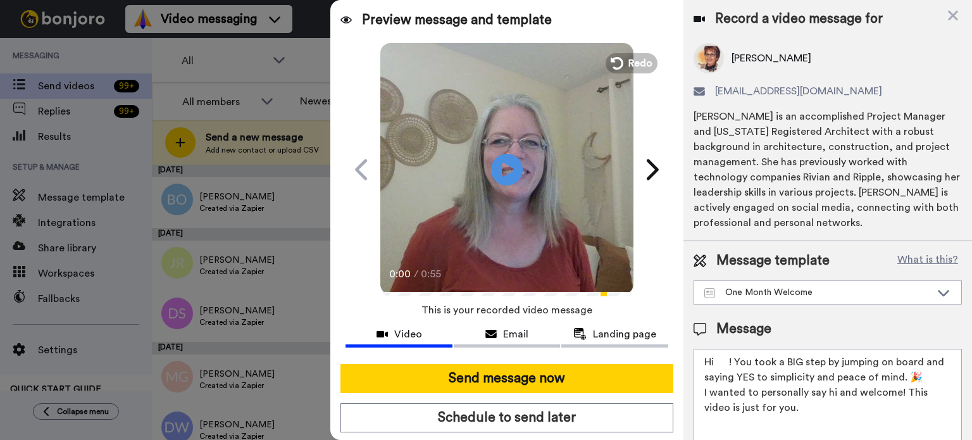
drag, startPoint x: 728, startPoint y: 359, endPoint x: 715, endPoint y: 364, distance: 14.2
click at [718, 363] on textarea "Hi ! You took a BIG step by jumping on board and saying YES to simplicity and p…" at bounding box center [828, 406] width 268 height 114
paste textarea "[PERSON_NAME]"
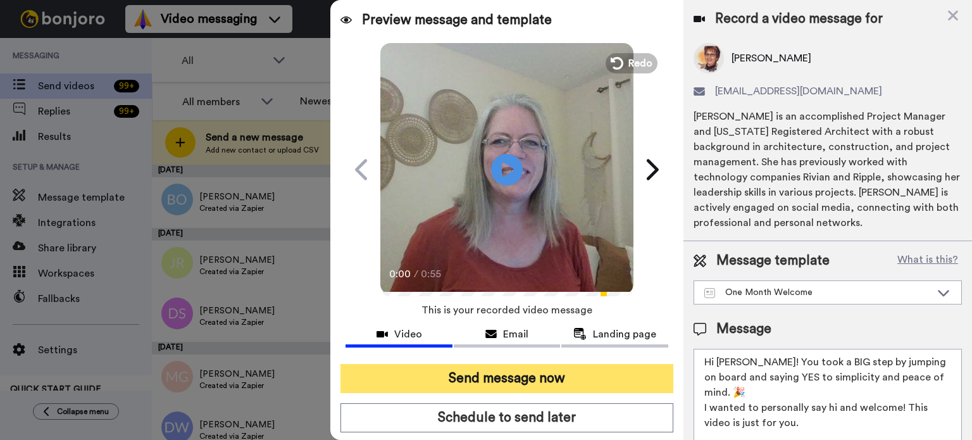
type textarea "Hi [PERSON_NAME]! You took a BIG step by jumping on board and saying YES to sim…"
click at [580, 377] on button "Send message now" at bounding box center [507, 378] width 333 height 29
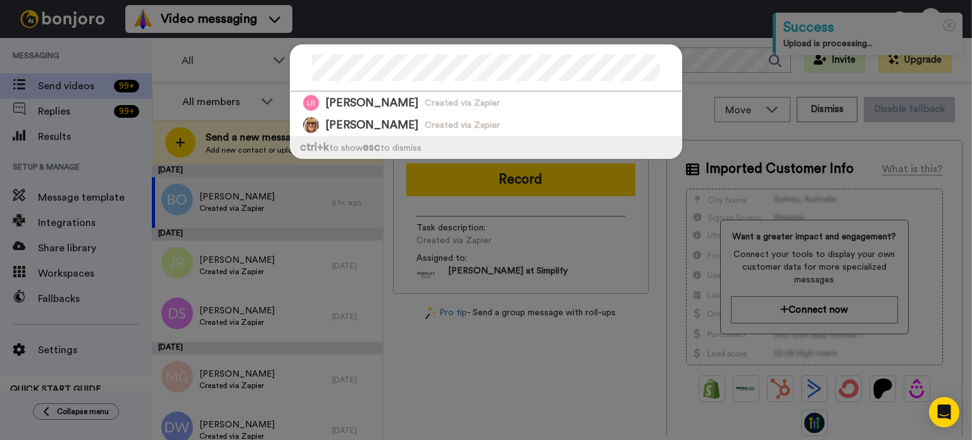
click at [298, 65] on div at bounding box center [486, 68] width 391 height 47
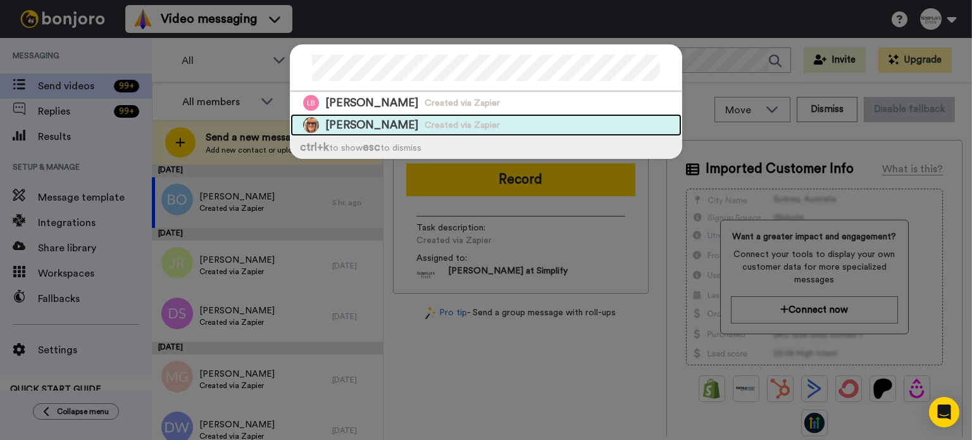
click at [425, 119] on span "Created via Zapier" at bounding box center [462, 125] width 75 height 13
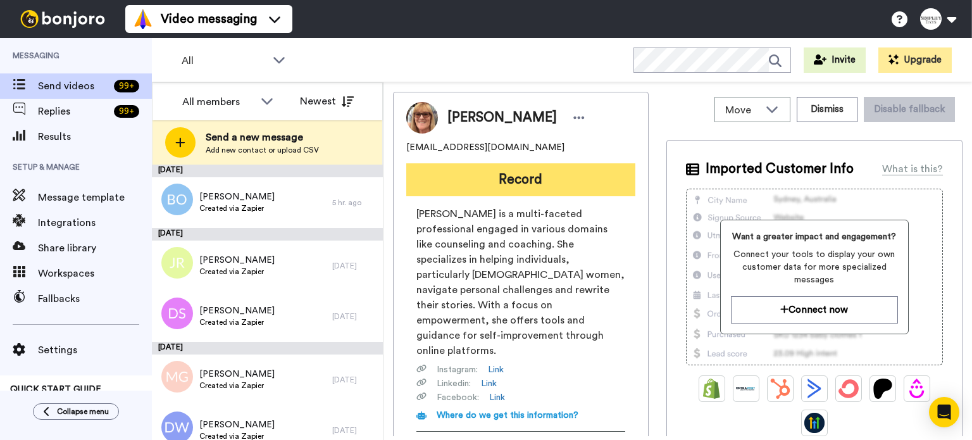
click at [570, 165] on button "Record" at bounding box center [520, 179] width 229 height 33
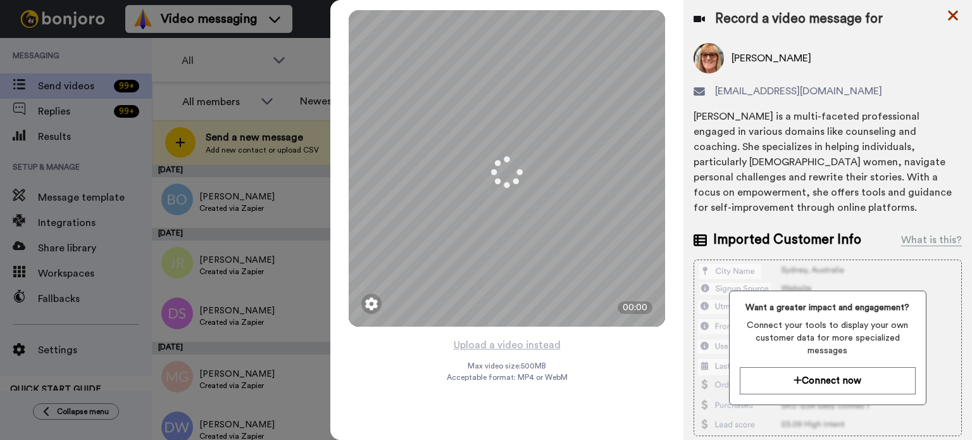
click at [955, 9] on icon at bounding box center [953, 16] width 13 height 16
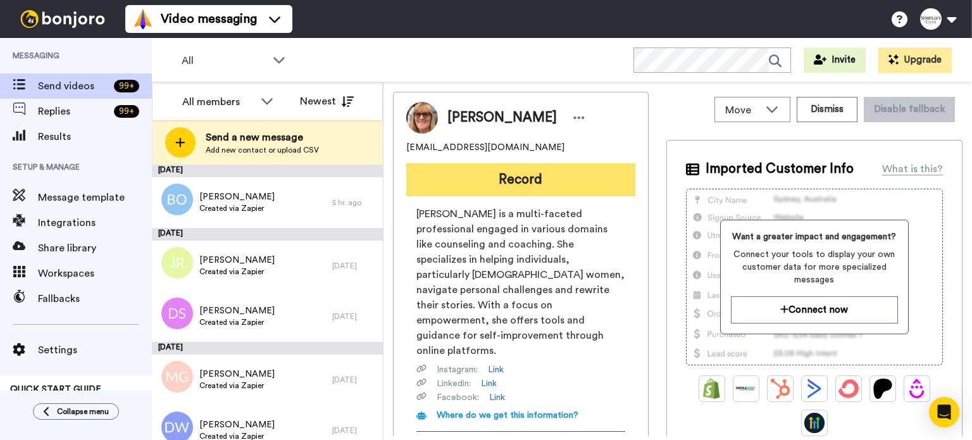
click at [544, 172] on button "Record" at bounding box center [520, 179] width 229 height 33
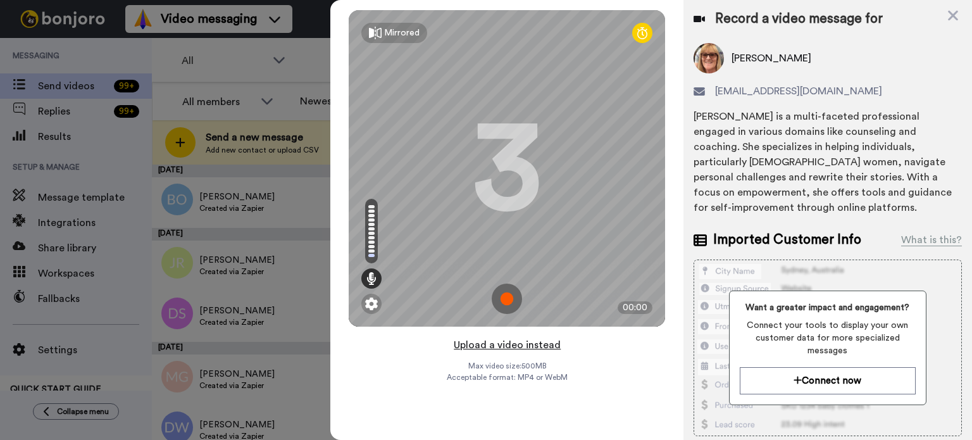
click at [493, 339] on button "Upload a video instead" at bounding box center [507, 345] width 115 height 16
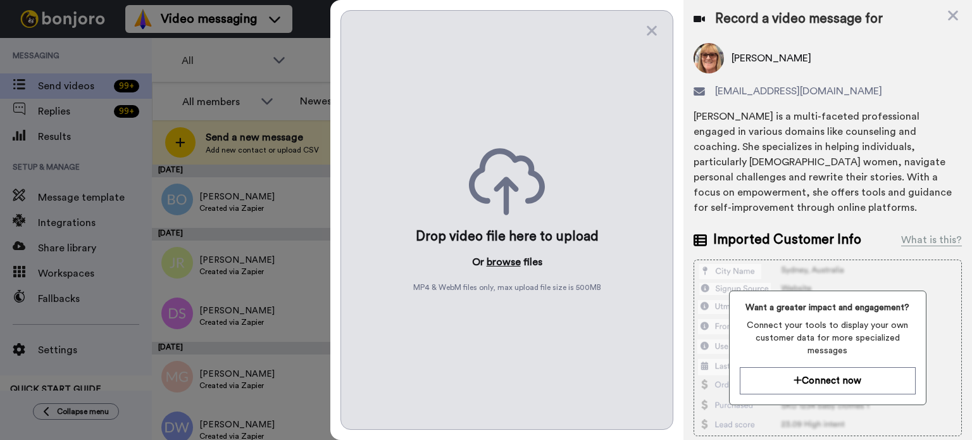
click at [503, 258] on button "browse" at bounding box center [504, 261] width 34 height 15
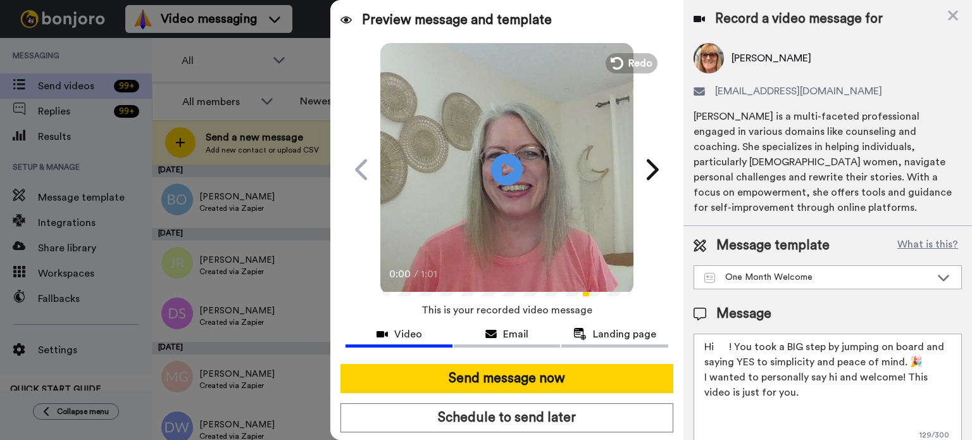
drag, startPoint x: 729, startPoint y: 352, endPoint x: 718, endPoint y: 356, distance: 11.4
click at [716, 354] on textarea "Hi ! You took a BIG step by jumping on board and saying YES to simplicity and p…" at bounding box center [828, 391] width 268 height 114
paste textarea "Lynda"
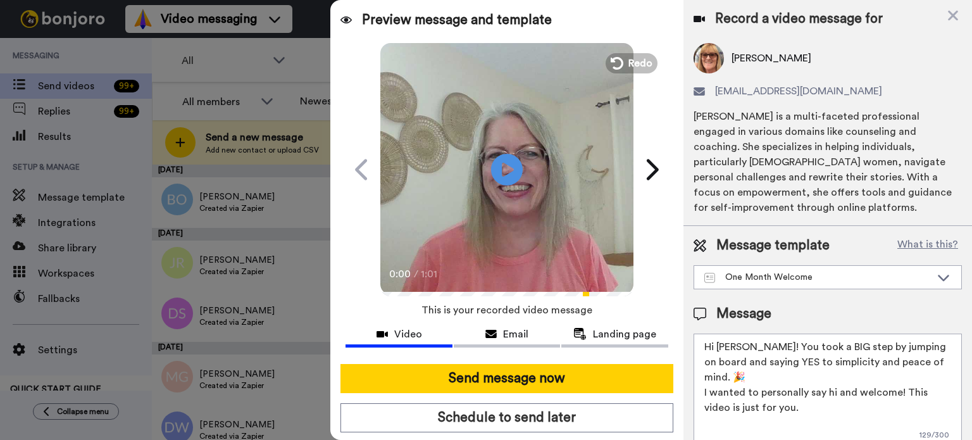
click at [899, 373] on textarea "Hi Lynda! You took a BIG step by jumping on board and saying YES to simplicity …" at bounding box center [828, 391] width 268 height 114
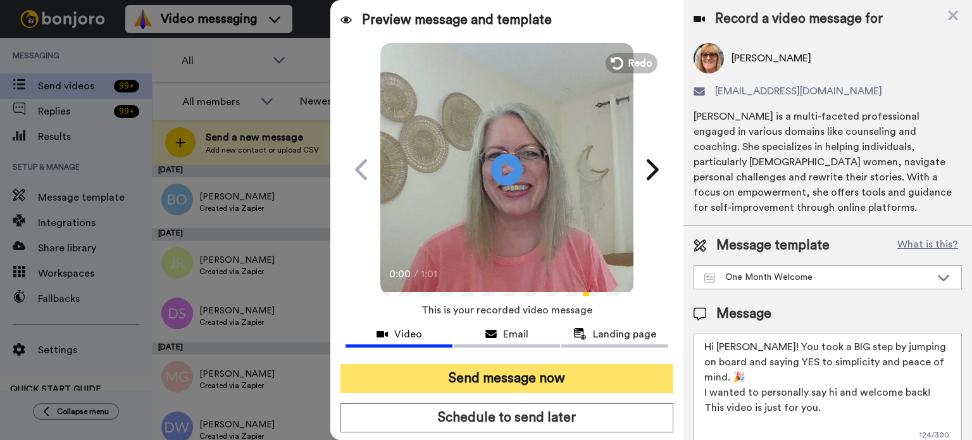
type textarea "Hi Lynda! You took a BIG step by jumping on board and saying YES to simplicity …"
click at [506, 373] on button "Send message now" at bounding box center [507, 378] width 333 height 29
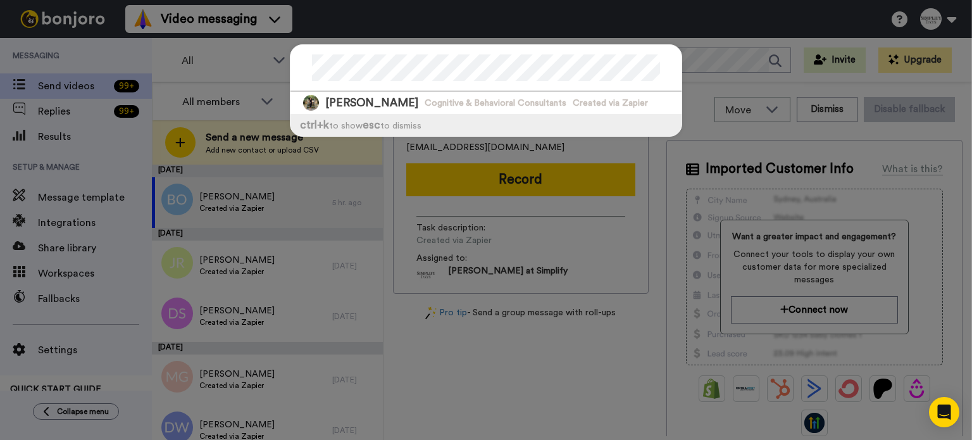
click at [277, 71] on div "[PERSON_NAME] Cognitive & Behavioral Consultants Created via Zapier ctrl +k to …" at bounding box center [486, 97] width 418 height 130
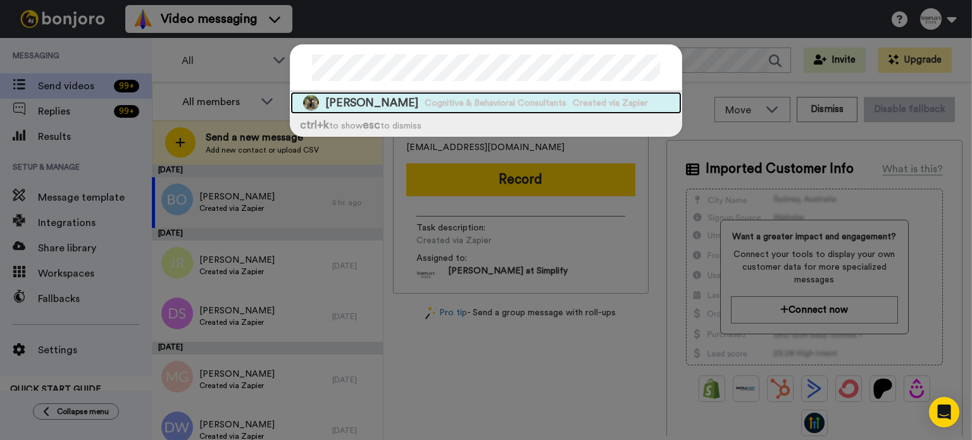
click at [418, 94] on div "Miriam Smith Cognitive & Behavioral Consultants Created via Zapier" at bounding box center [486, 103] width 391 height 22
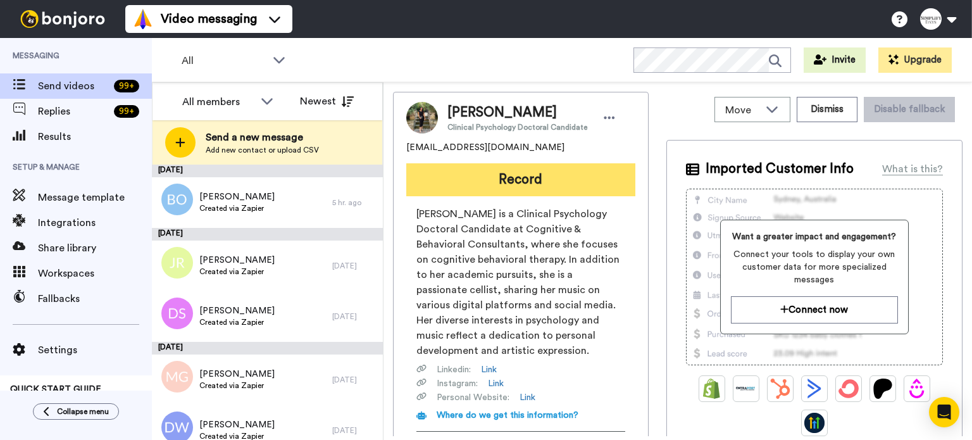
click at [506, 175] on button "Record" at bounding box center [520, 179] width 229 height 33
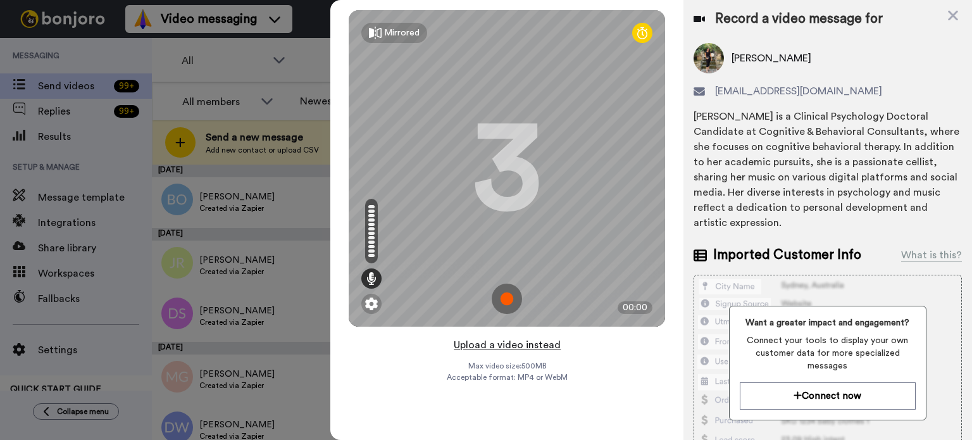
click at [531, 341] on button "Upload a video instead" at bounding box center [507, 345] width 115 height 16
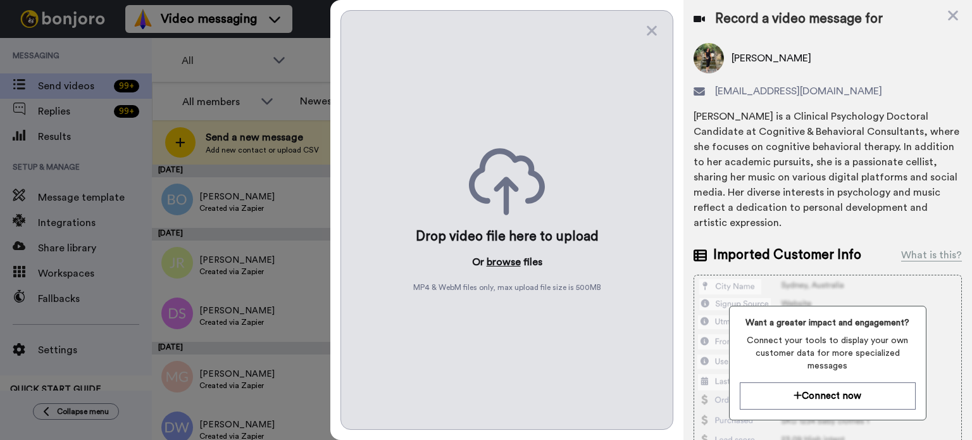
click at [503, 260] on button "browse" at bounding box center [504, 261] width 34 height 15
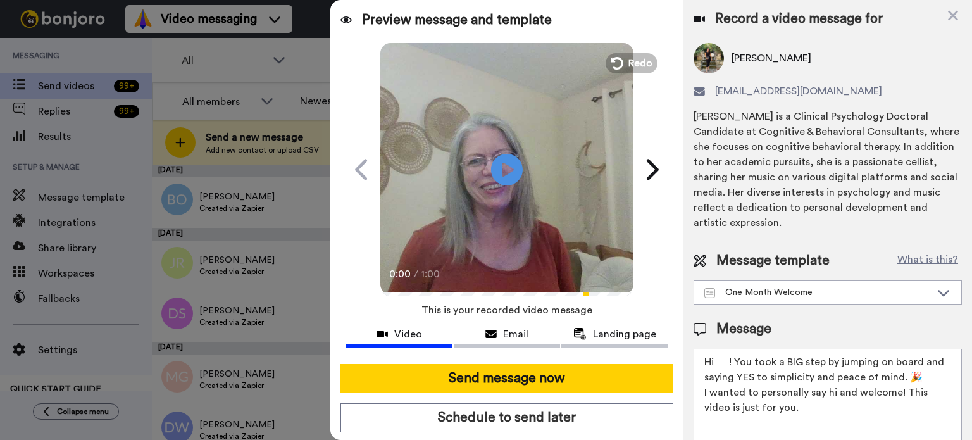
drag, startPoint x: 729, startPoint y: 360, endPoint x: 718, endPoint y: 364, distance: 11.4
click at [718, 364] on textarea "Hi ! You took a BIG step by jumping on board and saying YES to simplicity and p…" at bounding box center [828, 406] width 268 height 114
paste textarea "Miriam"
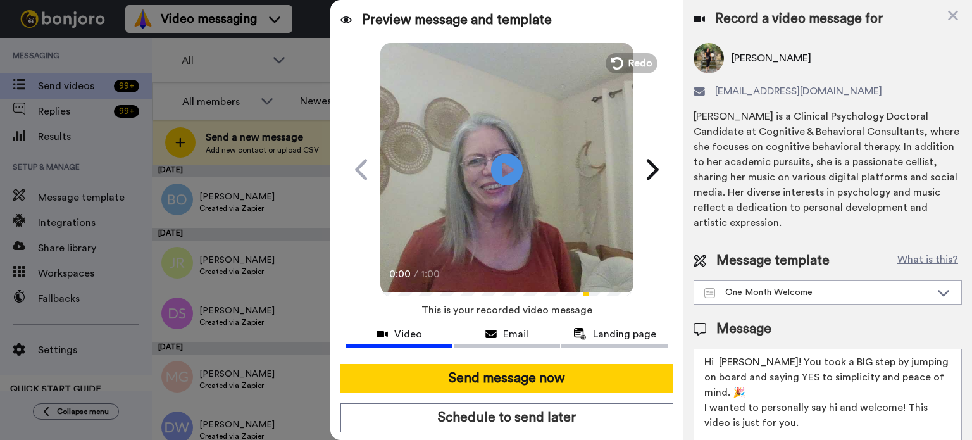
click at [720, 361] on textarea "Hi Miriam! You took a BIG step by jumping on board and saying YES to simplicity…" at bounding box center [828, 406] width 268 height 114
click at [899, 387] on textarea "Hi Miriam! You took a BIG step by jumping on board and saying YES to simplicity…" at bounding box center [828, 406] width 268 height 114
click at [896, 392] on textarea "Hi Miriam! You took a BIG step by jumping on board and saying YES to simplicity…" at bounding box center [828, 406] width 268 height 114
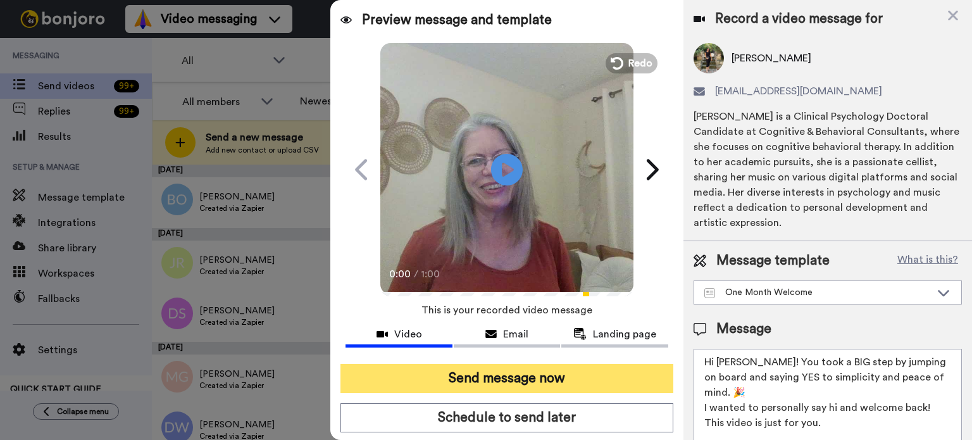
type textarea "Hi Miriam! You took a BIG step by jumping on board and saying YES to simplicity…"
click at [585, 366] on button "Send message now" at bounding box center [507, 378] width 333 height 29
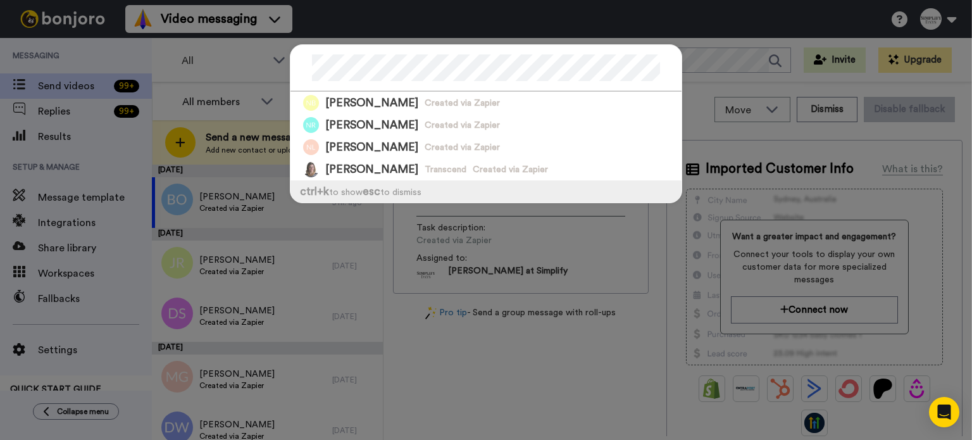
click at [277, 80] on div "[PERSON_NAME] Created via Zapier [PERSON_NAME] Created via Zapier [PERSON_NAME]…" at bounding box center [486, 130] width 418 height 197
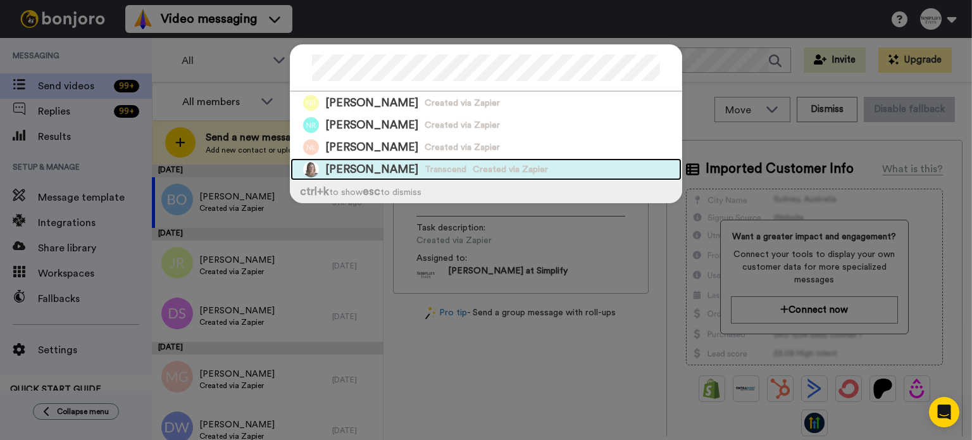
click at [429, 166] on span "Transcend" at bounding box center [446, 169] width 42 height 13
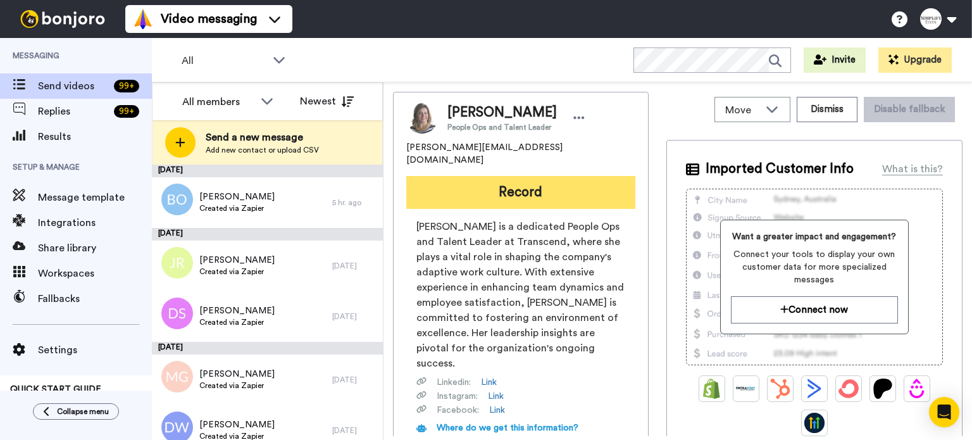
click at [514, 176] on button "Record" at bounding box center [520, 192] width 229 height 33
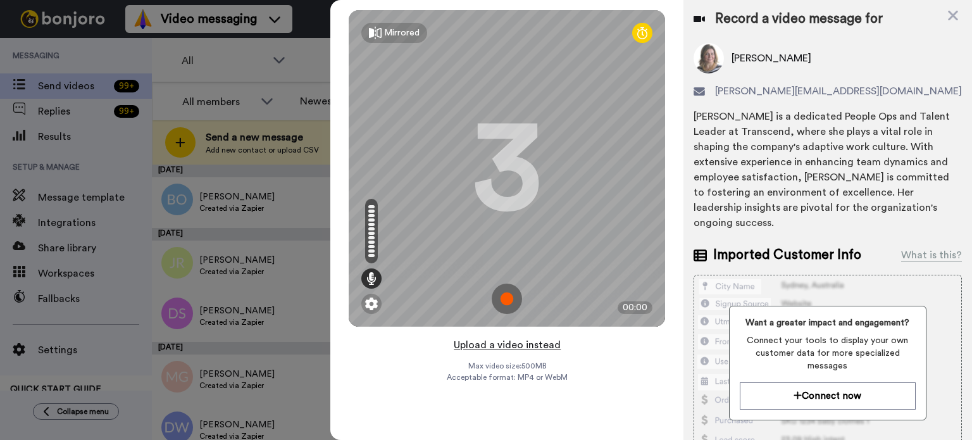
click at [523, 342] on button "Upload a video instead" at bounding box center [507, 345] width 115 height 16
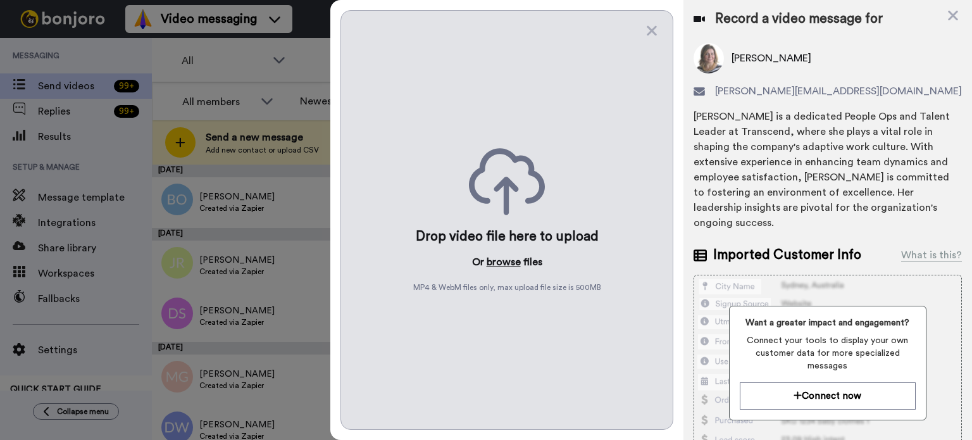
click at [505, 254] on button "browse" at bounding box center [504, 261] width 34 height 15
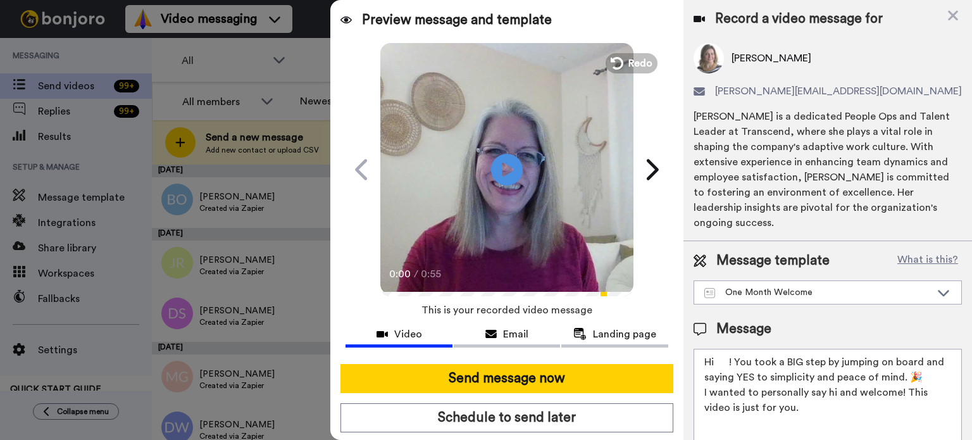
drag, startPoint x: 730, startPoint y: 347, endPoint x: 716, endPoint y: 346, distance: 13.4
click at [716, 349] on textarea "Hi ! You took a BIG step by jumping on board and saying YES to simplicity and p…" at bounding box center [828, 406] width 268 height 114
paste textarea "[PERSON_NAME]"
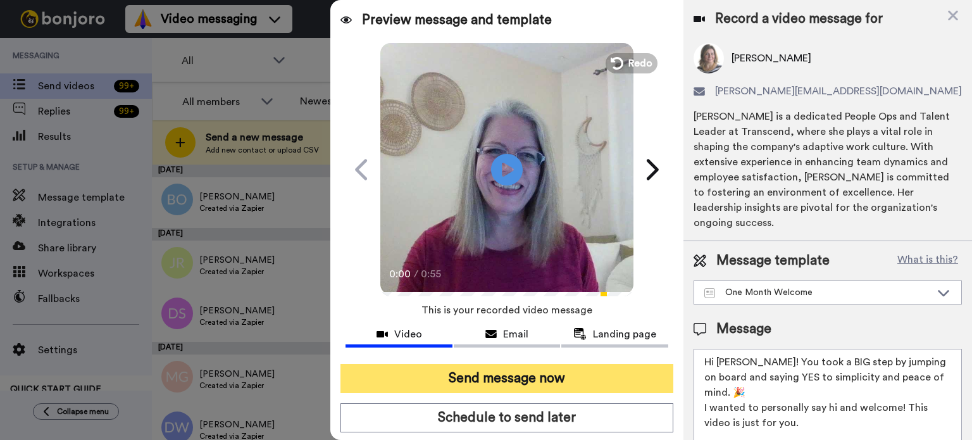
type textarea "Hi [PERSON_NAME]! You took a BIG step by jumping on board and saying YES to sim…"
click at [601, 373] on button "Send message now" at bounding box center [507, 378] width 333 height 29
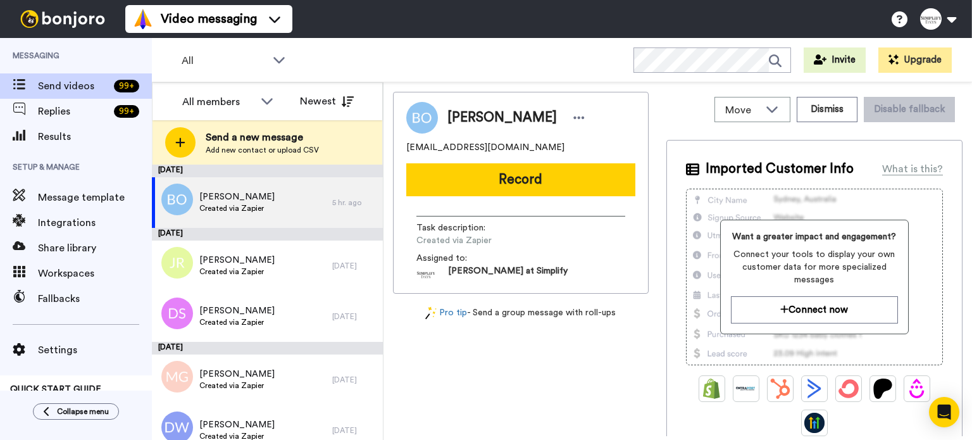
click at [675, 45] on div "All WORKSPACES View all All Default Tasks Onboarding Welcome Grads Other Grads …" at bounding box center [562, 60] width 820 height 44
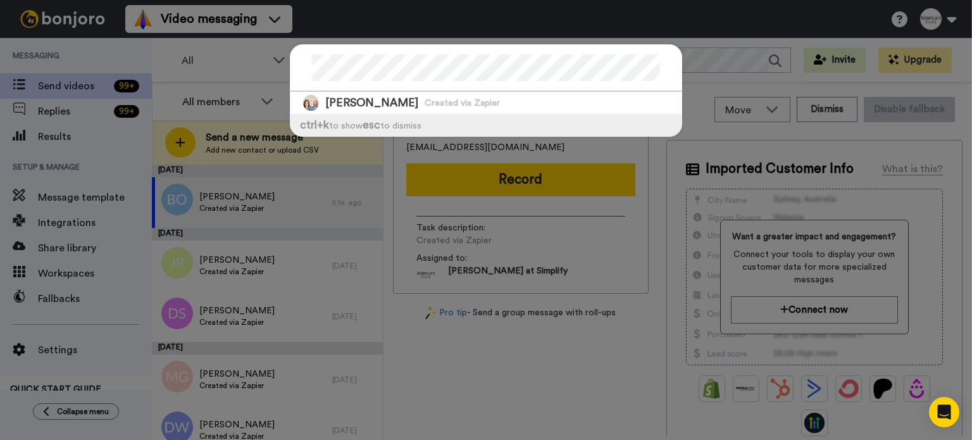
click at [272, 62] on div "[PERSON_NAME] Created via Zapier ctrl +k to show esc to dismiss" at bounding box center [486, 220] width 972 height 440
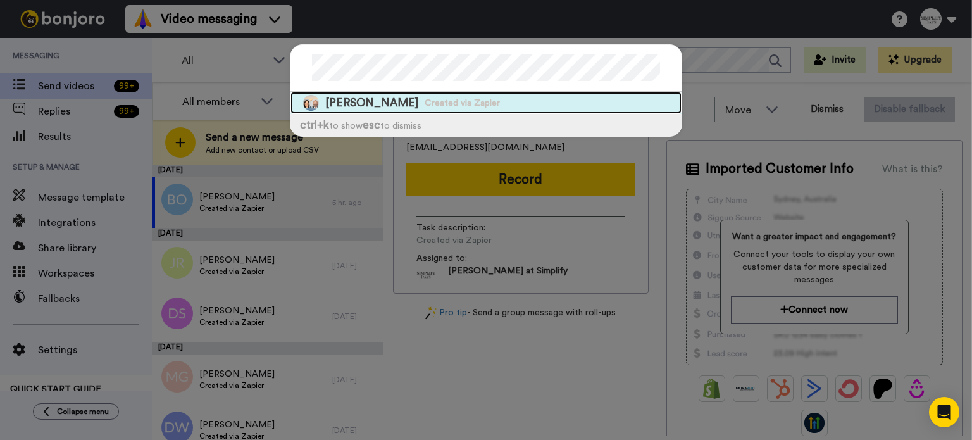
click at [416, 96] on div "[PERSON_NAME] Created via Zapier" at bounding box center [486, 103] width 391 height 22
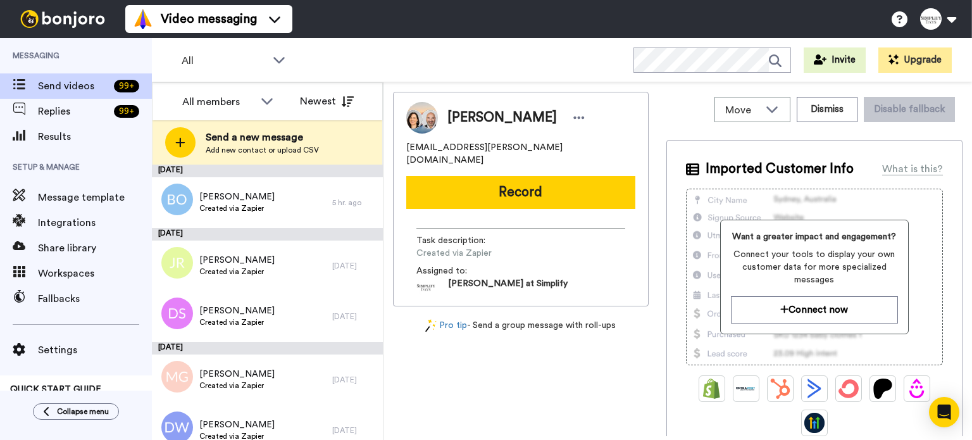
click at [552, 176] on button "Record" at bounding box center [520, 192] width 229 height 33
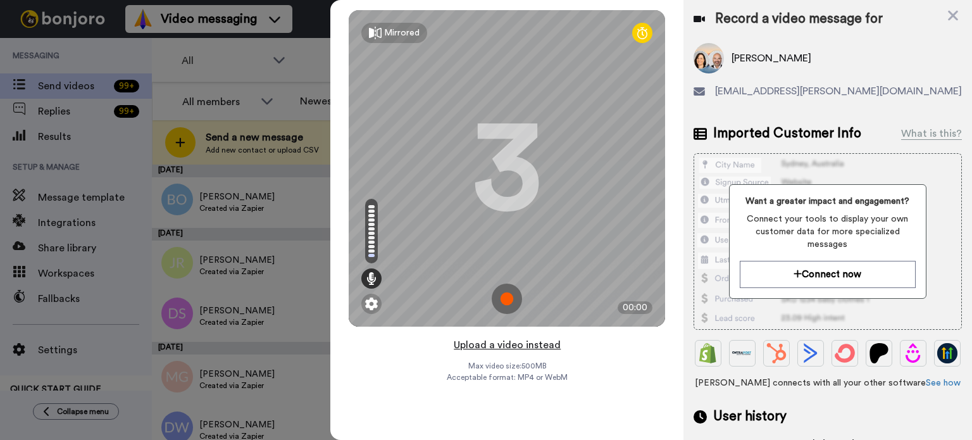
click at [492, 339] on button "Upload a video instead" at bounding box center [507, 345] width 115 height 16
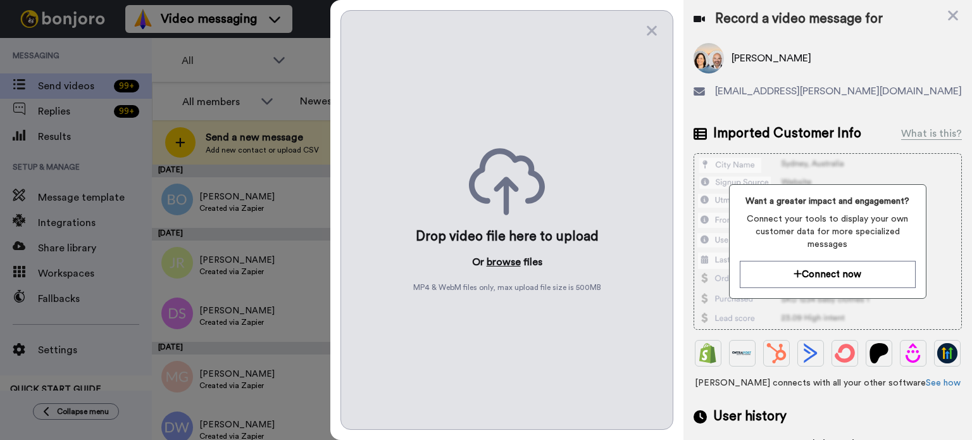
click at [498, 259] on button "browse" at bounding box center [504, 261] width 34 height 15
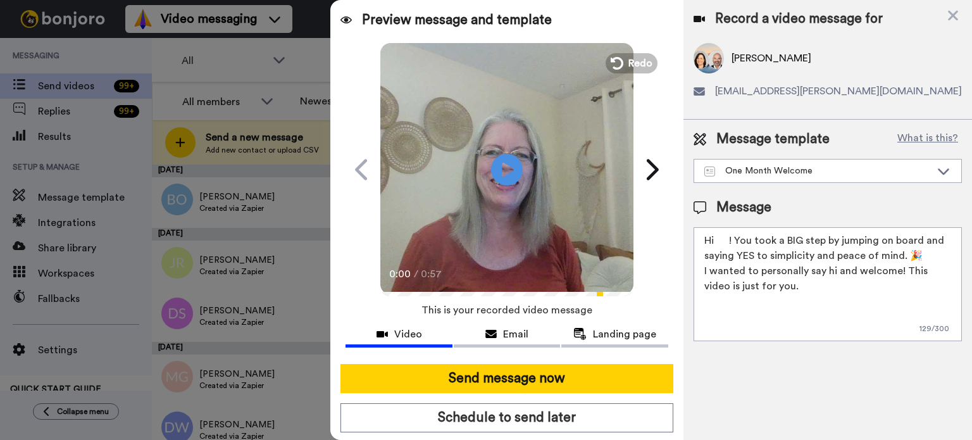
drag, startPoint x: 729, startPoint y: 239, endPoint x: 718, endPoint y: 241, distance: 11.5
click at [718, 241] on textarea "Hi ! You took a BIG step by jumping on board and saying YES to simplicity and p…" at bounding box center [828, 284] width 268 height 114
paste textarea "Noelene"
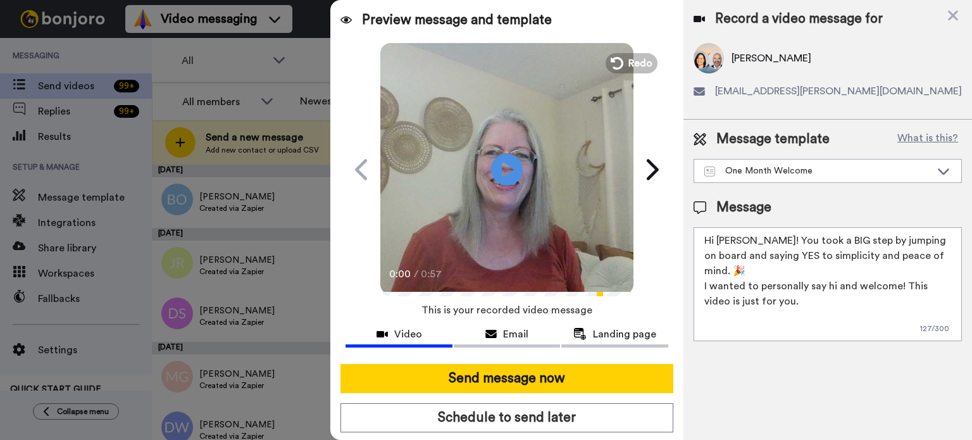
type textarea "Hi [PERSON_NAME]! You took a BIG step by jumping on board and saying YES to sim…"
click at [524, 194] on video at bounding box center [506, 167] width 253 height 253
click at [524, 199] on video at bounding box center [506, 167] width 253 height 253
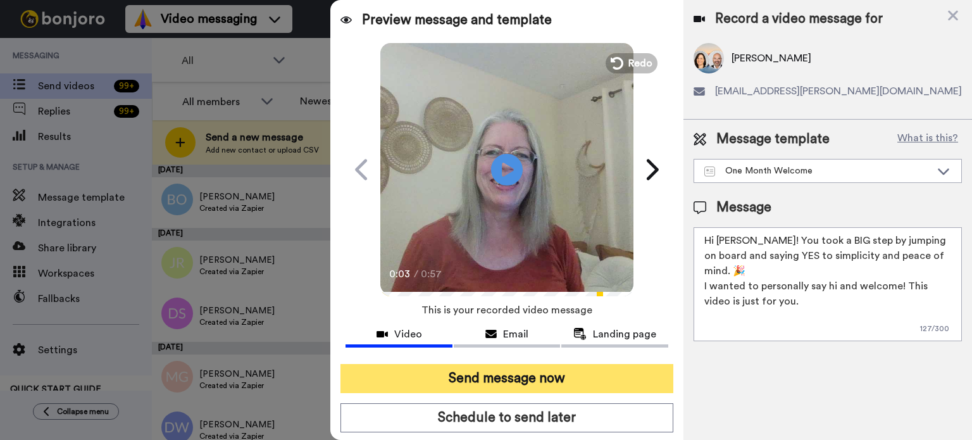
click at [529, 375] on button "Send message now" at bounding box center [507, 378] width 333 height 29
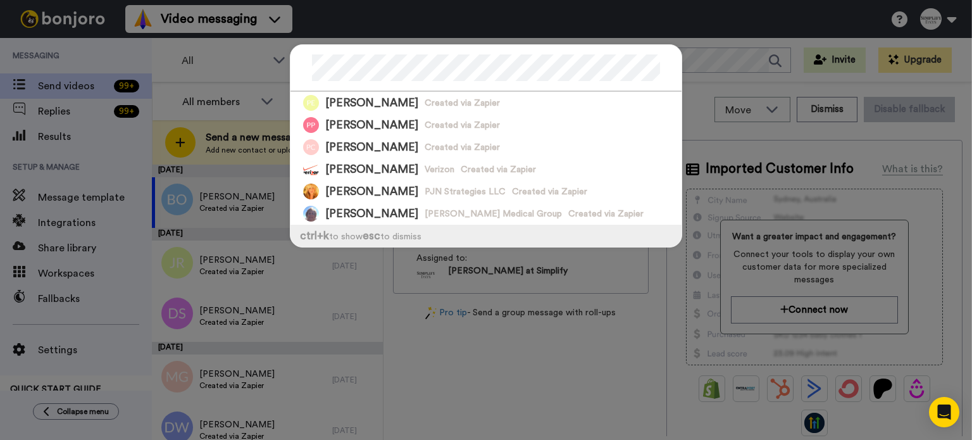
click at [290, 65] on div "[PERSON_NAME] Created via Zapier [PERSON_NAME] Created via Zapier [PERSON_NAME]…" at bounding box center [486, 145] width 392 height 203
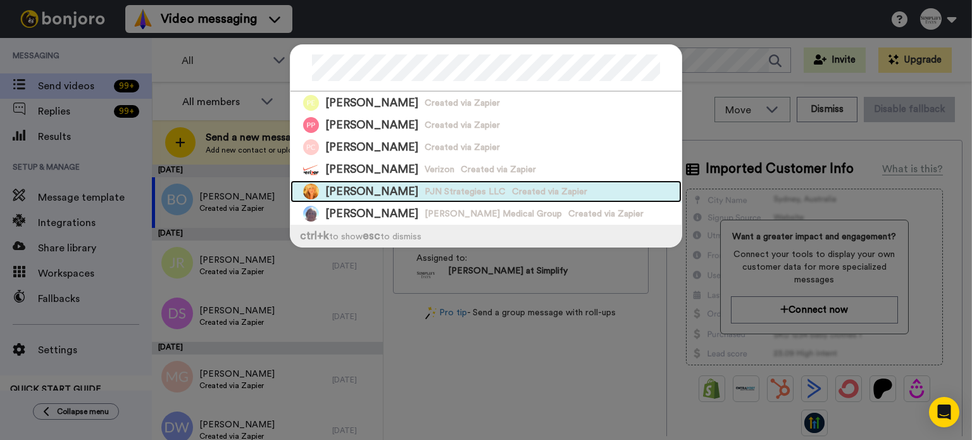
click at [337, 184] on span "[PERSON_NAME]" at bounding box center [371, 192] width 93 height 16
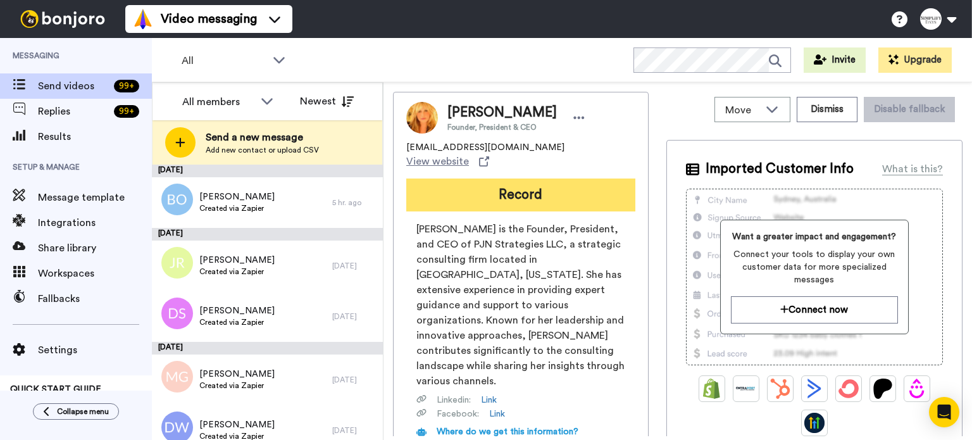
click at [529, 178] on button "Record" at bounding box center [520, 194] width 229 height 33
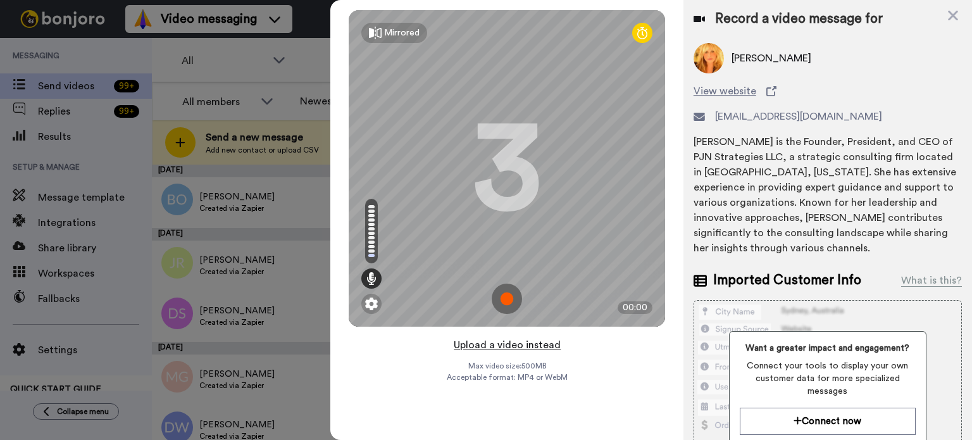
click at [529, 340] on button "Upload a video instead" at bounding box center [507, 345] width 115 height 16
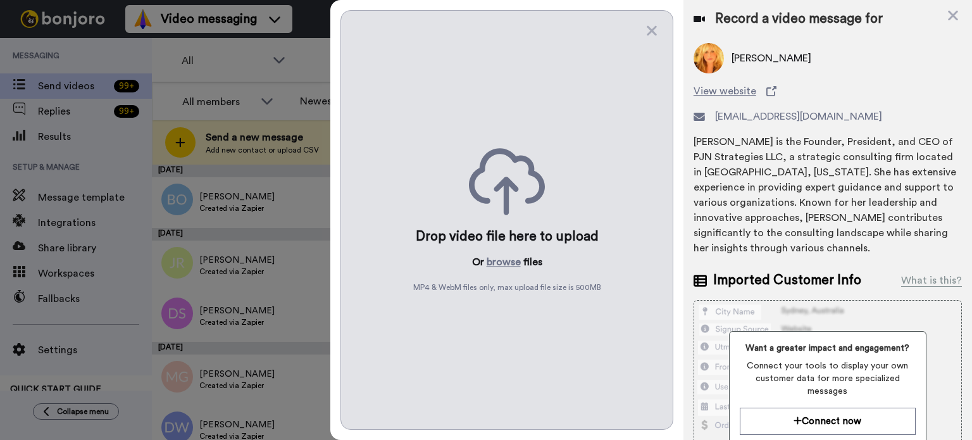
click at [495, 250] on div "Drop video file here to upload Or browse files MP4 & WebM files only, max uploa…" at bounding box center [507, 220] width 333 height 420
click at [494, 254] on button "browse" at bounding box center [504, 261] width 34 height 15
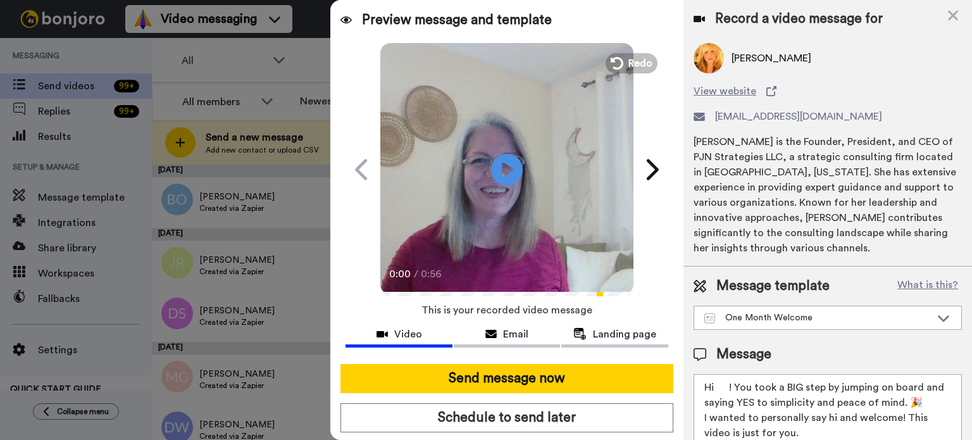
drag, startPoint x: 729, startPoint y: 381, endPoint x: 716, endPoint y: 386, distance: 13.6
click at [716, 386] on textarea "Hi ! You took a BIG step by jumping on board and saying YES to simplicity and p…" at bounding box center [828, 431] width 268 height 114
paste textarea "[PERSON_NAME]"
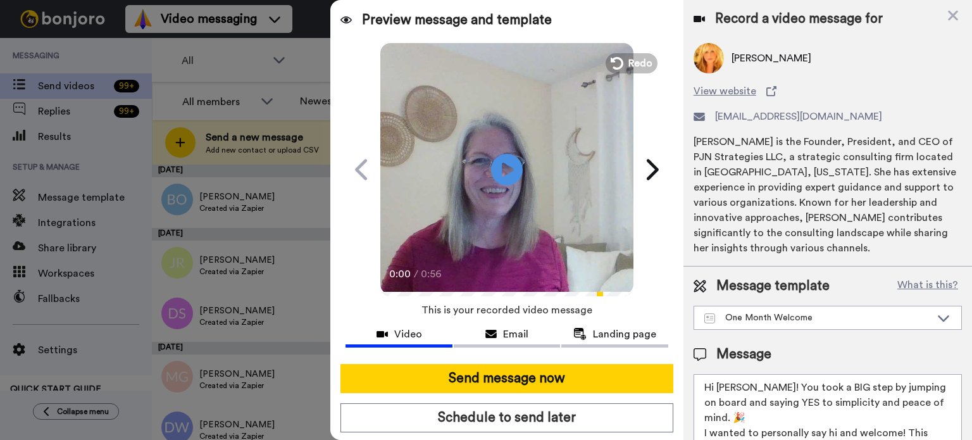
type textarea "Hi [PERSON_NAME]! You took a BIG step by jumping on board and saying YES to sim…"
click at [554, 361] on div at bounding box center [507, 359] width 323 height 10
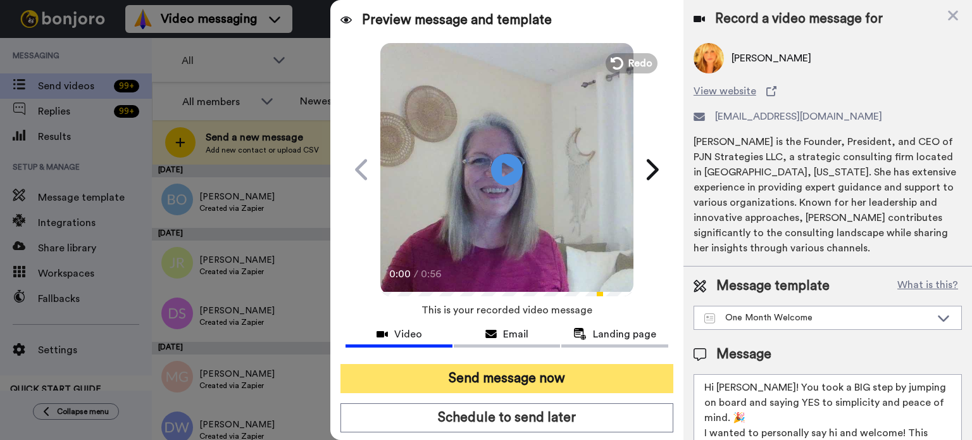
click at [552, 370] on button "Send message now" at bounding box center [507, 378] width 333 height 29
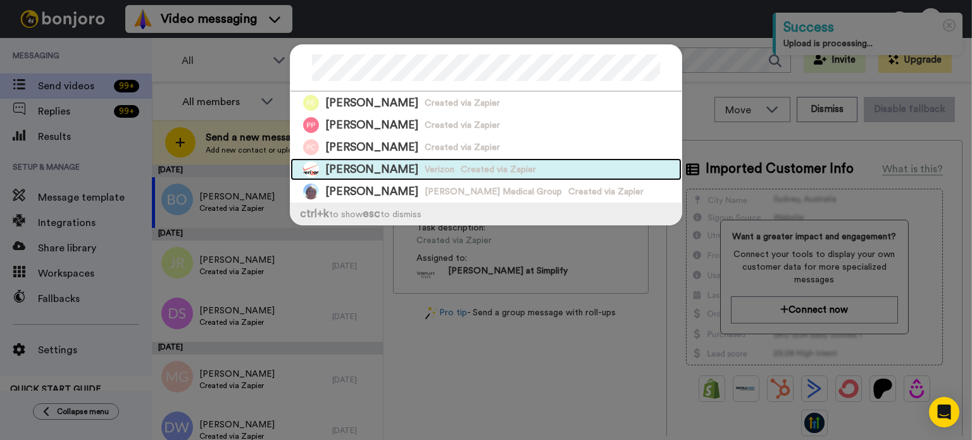
click at [499, 161] on div "Pamela Pellet Verizon Created via Zapier" at bounding box center [486, 169] width 391 height 22
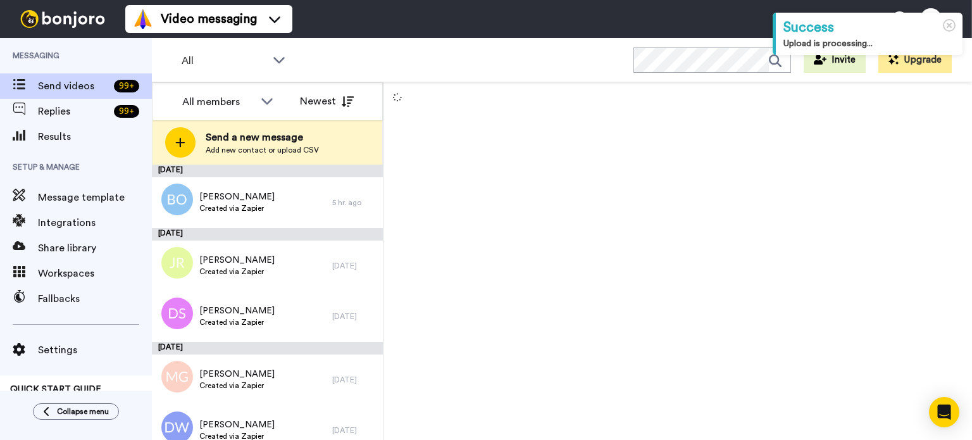
click at [499, 161] on div at bounding box center [678, 261] width 589 height 358
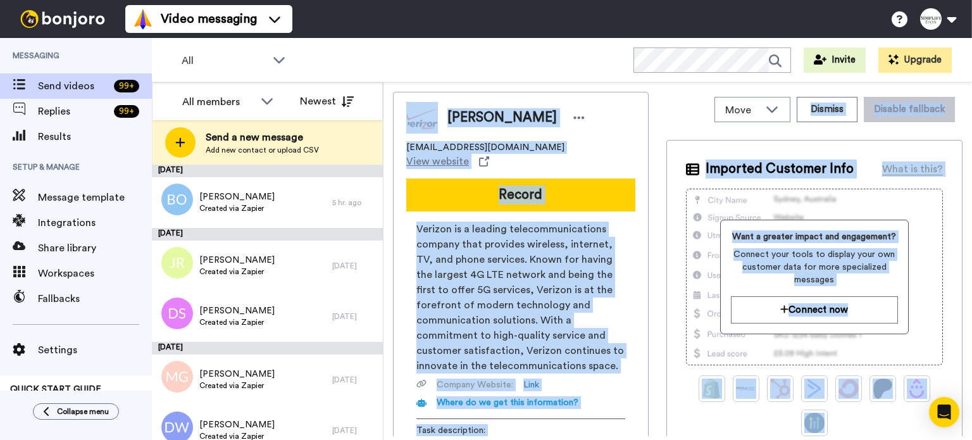
click at [612, 111] on div "Pamela Pellet" at bounding box center [520, 118] width 229 height 32
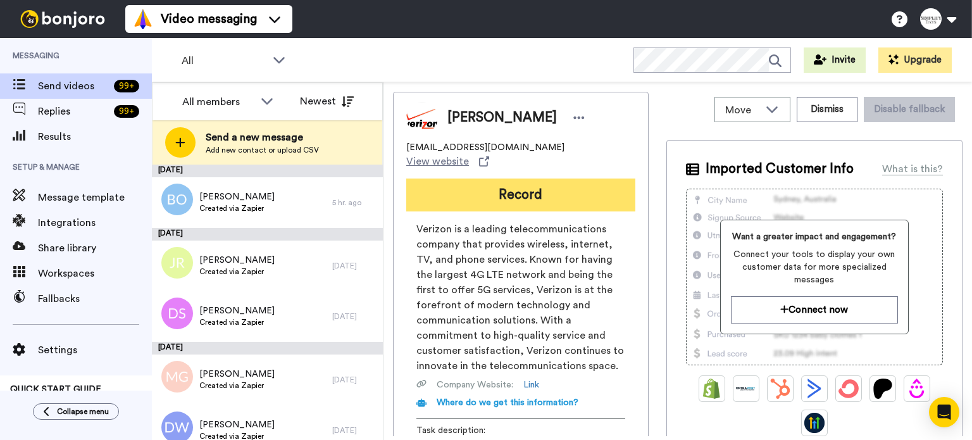
click at [559, 178] on button "Record" at bounding box center [520, 194] width 229 height 33
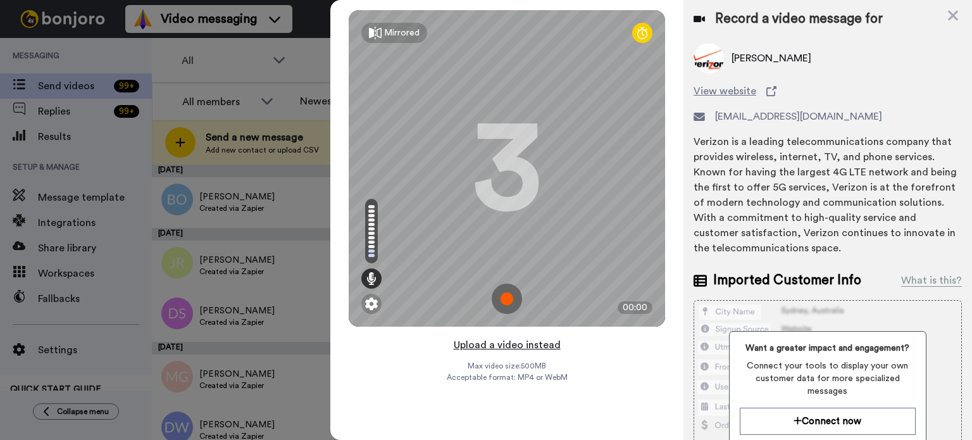
click at [529, 339] on button "Upload a video instead" at bounding box center [507, 345] width 115 height 16
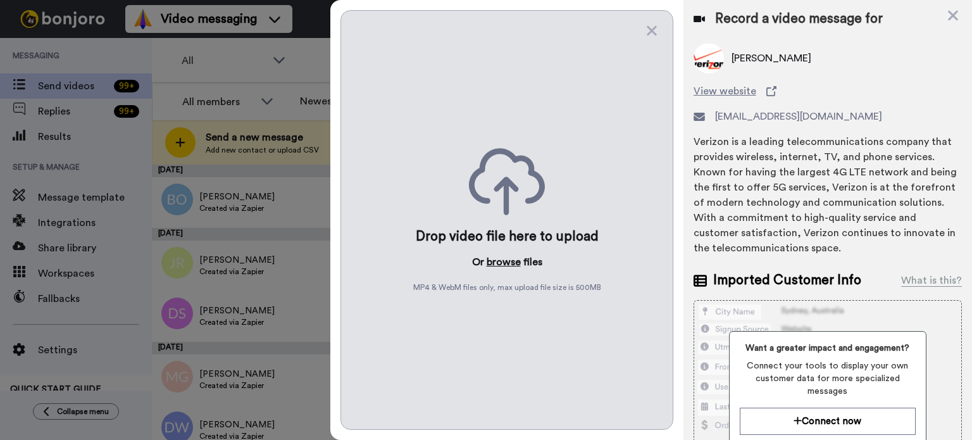
click at [504, 260] on button "browse" at bounding box center [504, 261] width 34 height 15
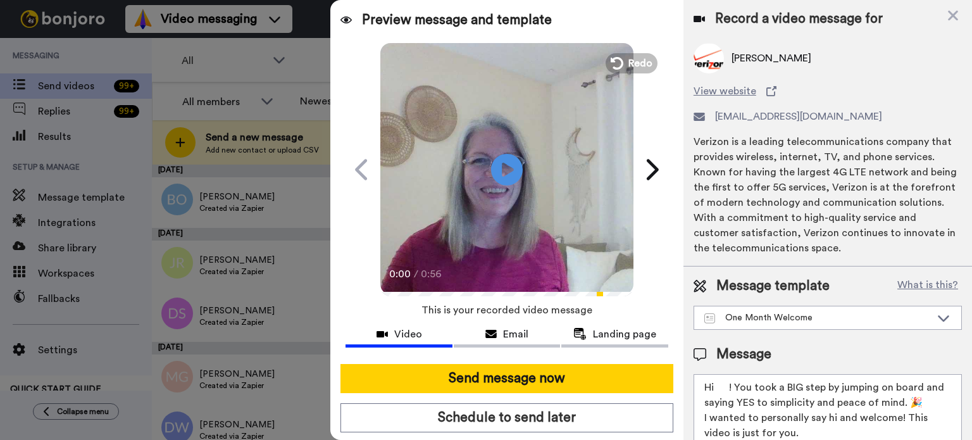
drag, startPoint x: 728, startPoint y: 387, endPoint x: 716, endPoint y: 391, distance: 12.6
click at [716, 391] on textarea "Hi ! You took a BIG step by jumping on board and saying YES to simplicity and p…" at bounding box center [828, 431] width 268 height 114
paste textarea "Pamela"
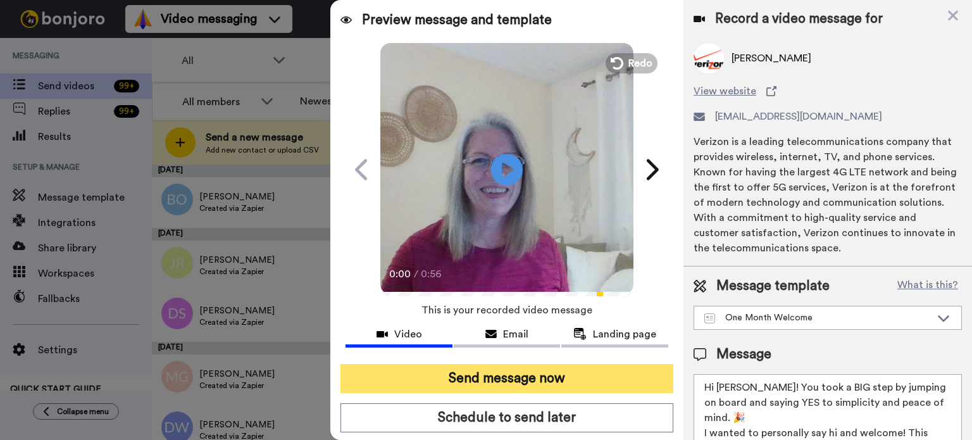
type textarea "Hi Pamela! You took a BIG step by jumping on board and saying YES to simplicity…"
click at [582, 366] on button "Send message now" at bounding box center [507, 378] width 333 height 29
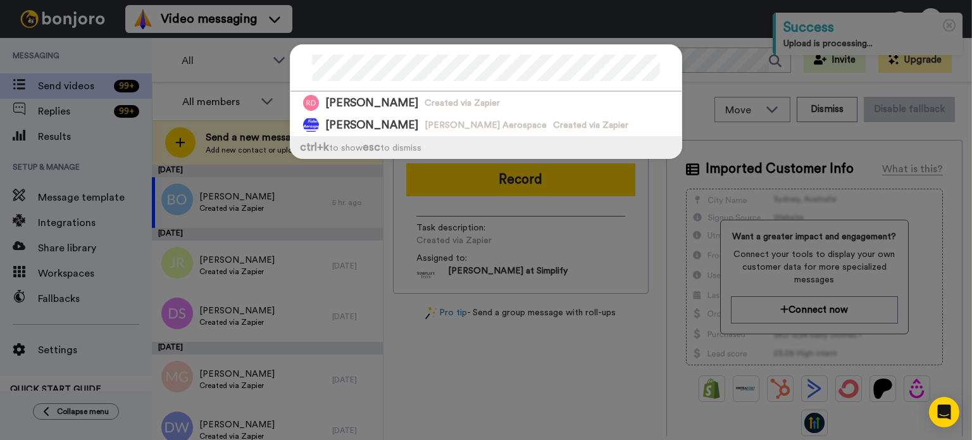
click at [306, 53] on div at bounding box center [486, 68] width 391 height 47
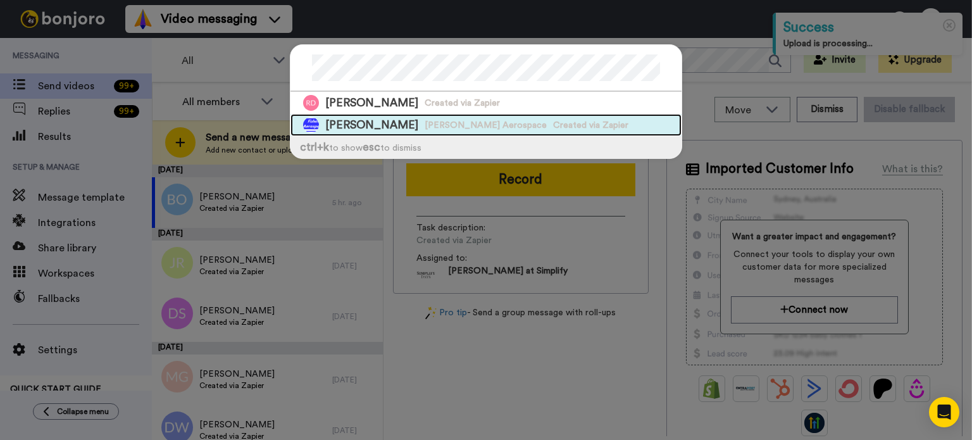
click at [381, 117] on span "[PERSON_NAME]" at bounding box center [371, 125] width 93 height 16
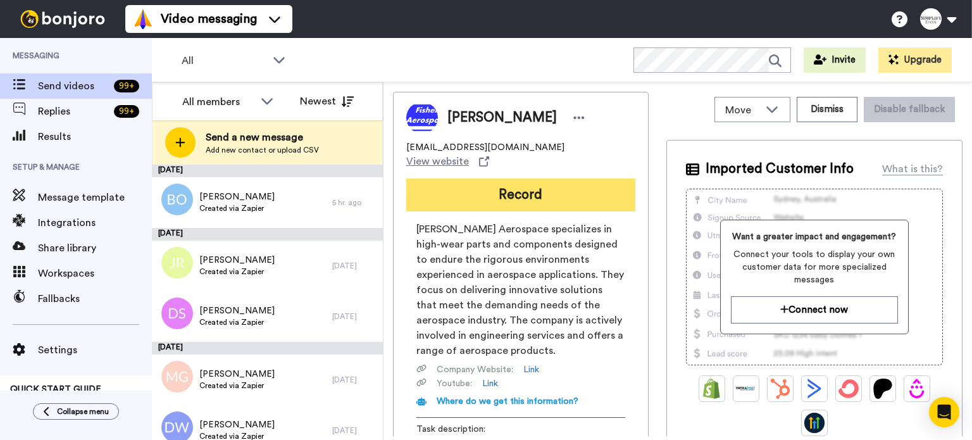
click at [517, 178] on button "Record" at bounding box center [520, 194] width 229 height 33
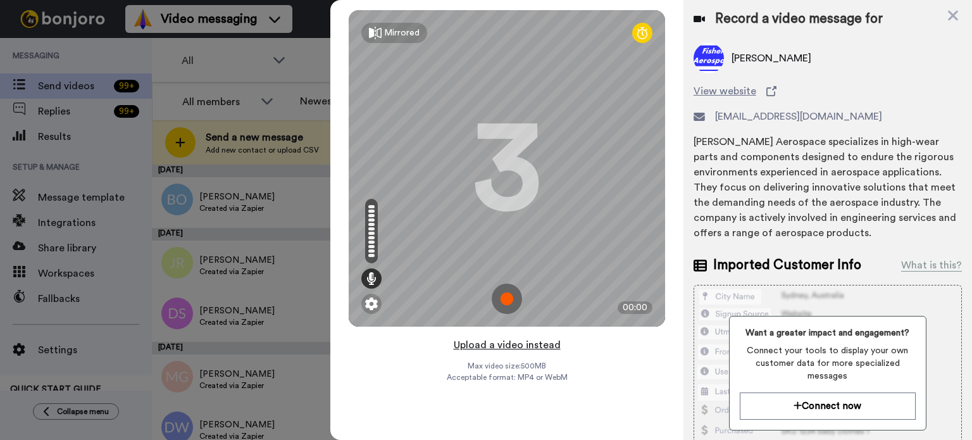
click at [499, 344] on button "Upload a video instead" at bounding box center [507, 345] width 115 height 16
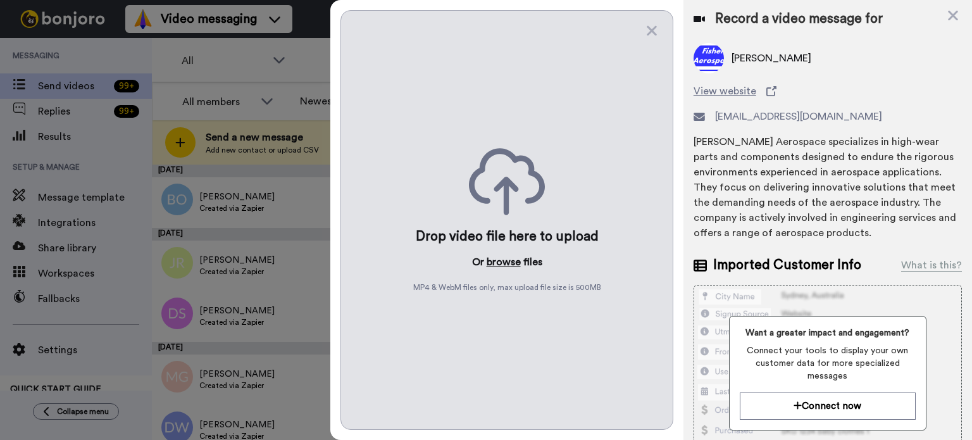
click at [504, 260] on button "browse" at bounding box center [504, 261] width 34 height 15
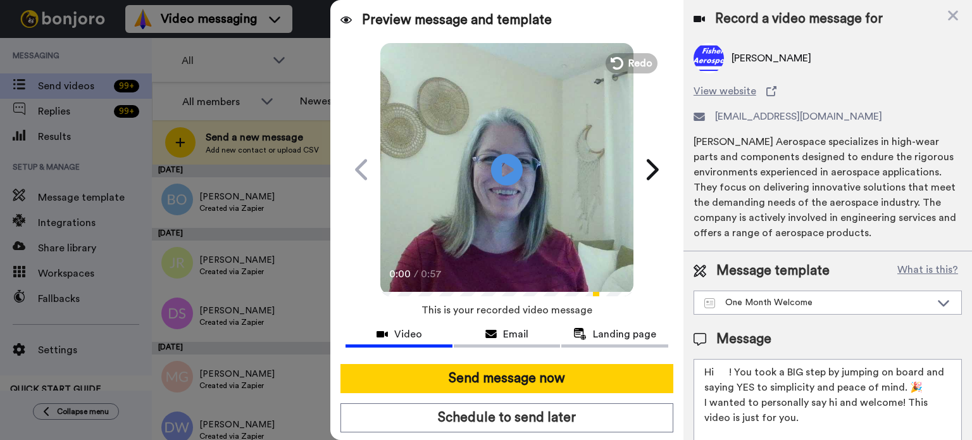
drag, startPoint x: 730, startPoint y: 373, endPoint x: 718, endPoint y: 372, distance: 11.4
click at [718, 372] on textarea "Hi ! You took a BIG step by jumping on board and saying YES to simplicity and p…" at bounding box center [828, 416] width 268 height 114
paste textarea "[PERSON_NAME]"
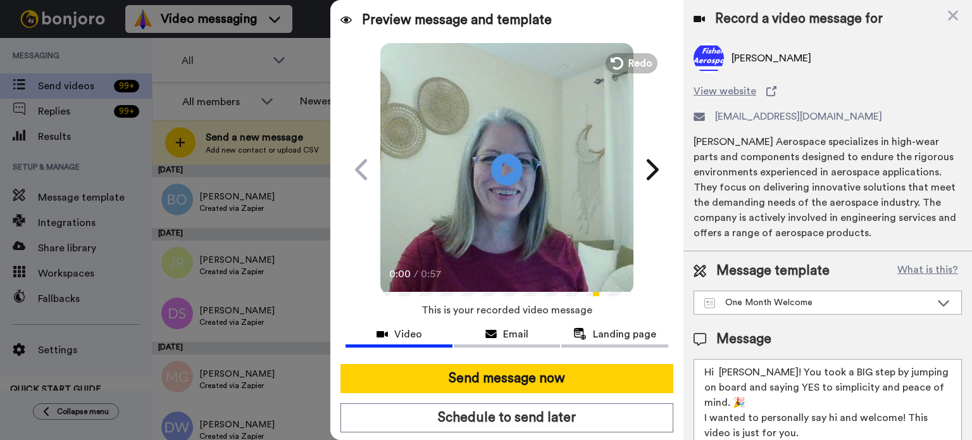
click at [720, 370] on textarea "Hi [PERSON_NAME]! You took a BIG step by jumping on board and saying YES to sim…" at bounding box center [828, 416] width 268 height 114
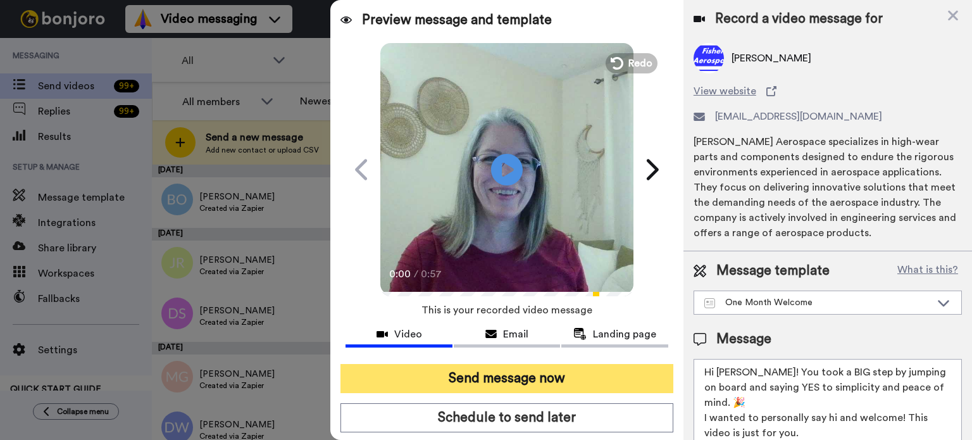
type textarea "Hi [PERSON_NAME]! You took a BIG step by jumping on board and saying YES to sim…"
click at [594, 372] on button "Send message now" at bounding box center [507, 378] width 333 height 29
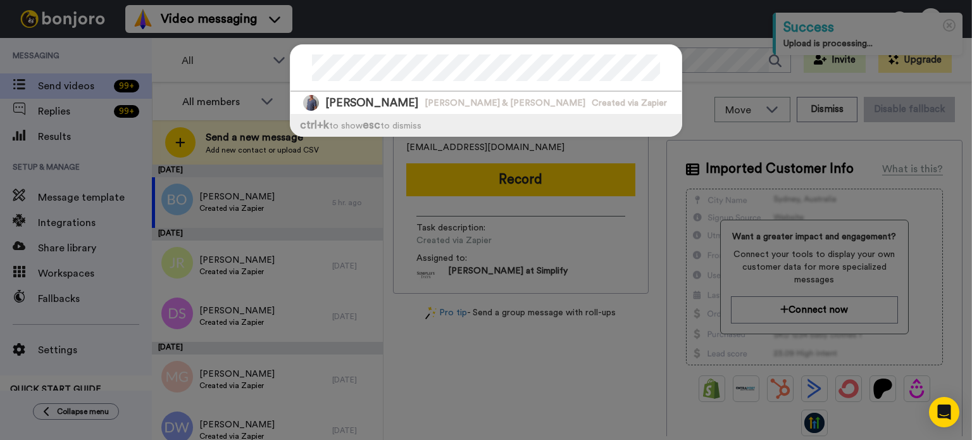
click at [291, 74] on div at bounding box center [486, 68] width 391 height 47
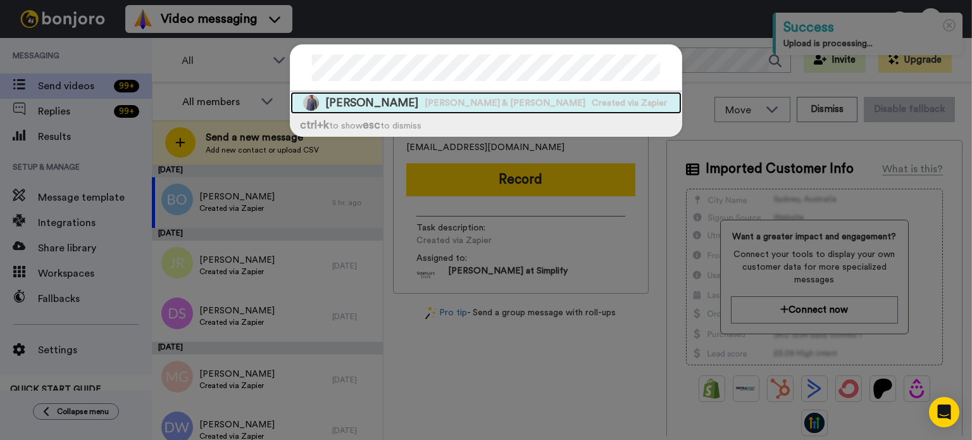
click at [410, 94] on div "[PERSON_NAME] & [PERSON_NAME] Created via Zapier" at bounding box center [486, 103] width 391 height 22
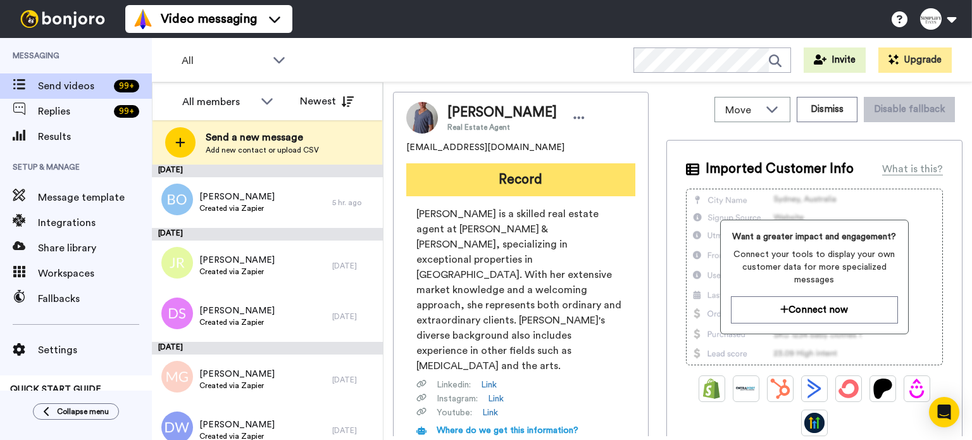
click at [509, 172] on button "Record" at bounding box center [520, 179] width 229 height 33
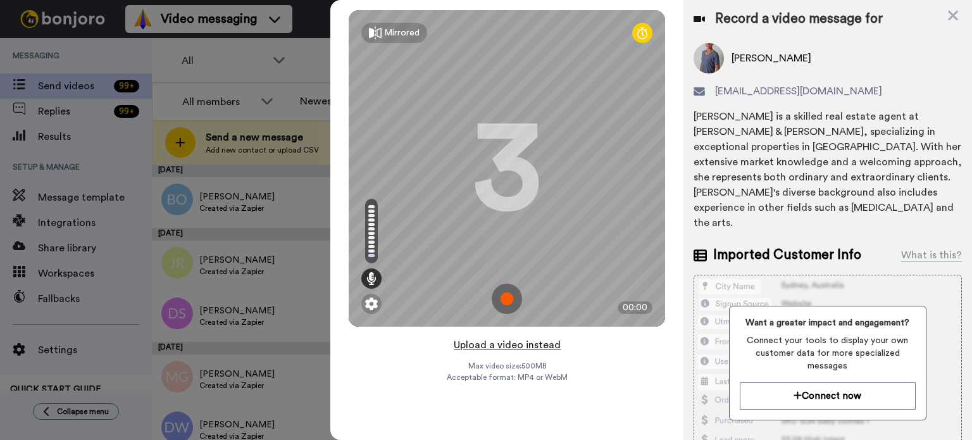
click at [528, 343] on button "Upload a video instead" at bounding box center [507, 345] width 115 height 16
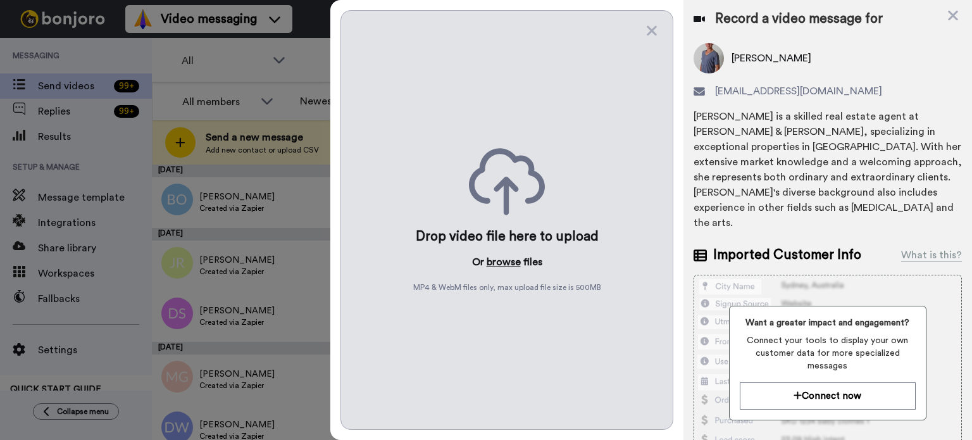
click at [508, 261] on button "browse" at bounding box center [504, 261] width 34 height 15
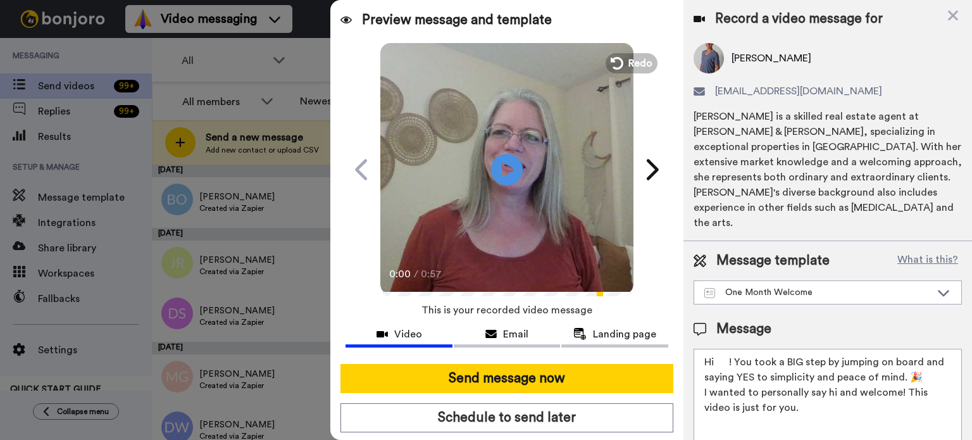
drag, startPoint x: 729, startPoint y: 346, endPoint x: 716, endPoint y: 351, distance: 14.5
click at [716, 351] on textarea "Hi ! You took a BIG step by jumping on board and saying YES to simplicity and p…" at bounding box center [828, 406] width 268 height 114
paste textarea "Robin"
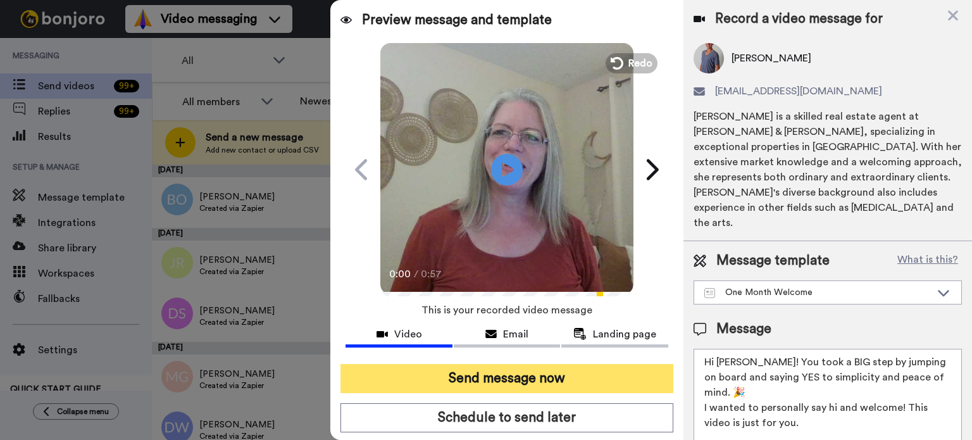
type textarea "Hi Robin! You took a BIG step by jumping on board and saying YES to simplicity …"
click at [592, 370] on button "Send message now" at bounding box center [507, 378] width 333 height 29
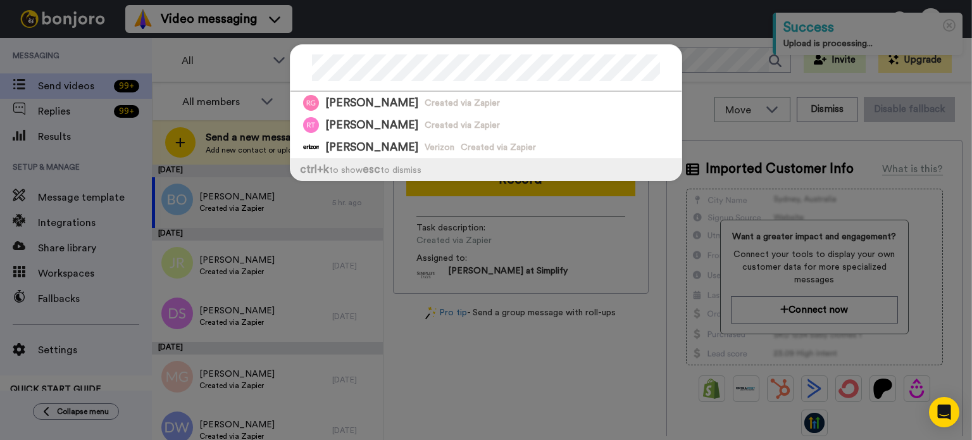
click at [291, 72] on div at bounding box center [486, 68] width 391 height 47
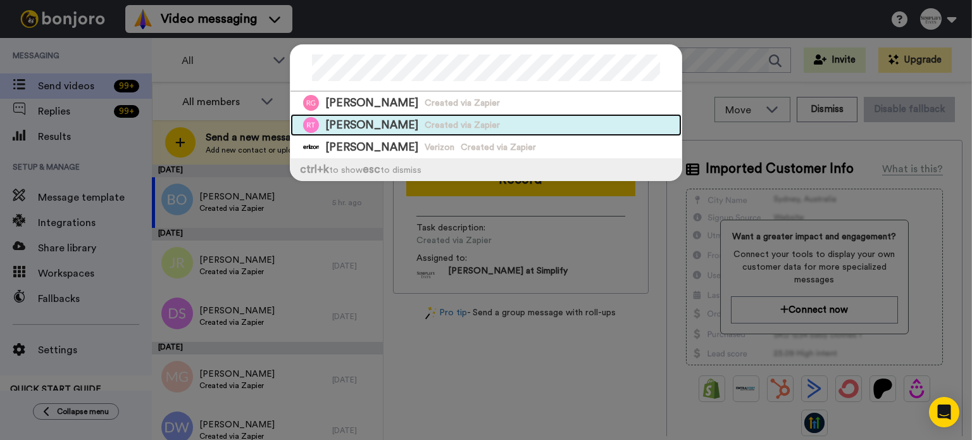
click at [337, 118] on span "[PERSON_NAME]" at bounding box center [371, 125] width 93 height 16
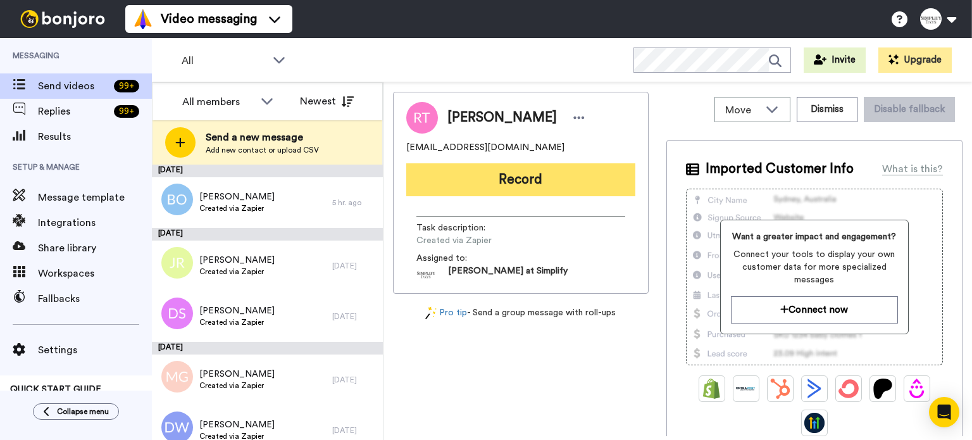
click at [563, 177] on button "Record" at bounding box center [520, 179] width 229 height 33
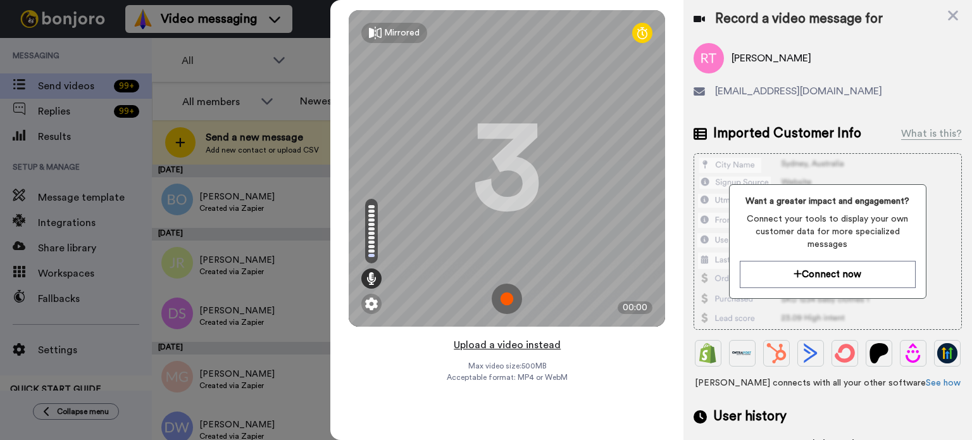
click at [519, 342] on button "Upload a video instead" at bounding box center [507, 345] width 115 height 16
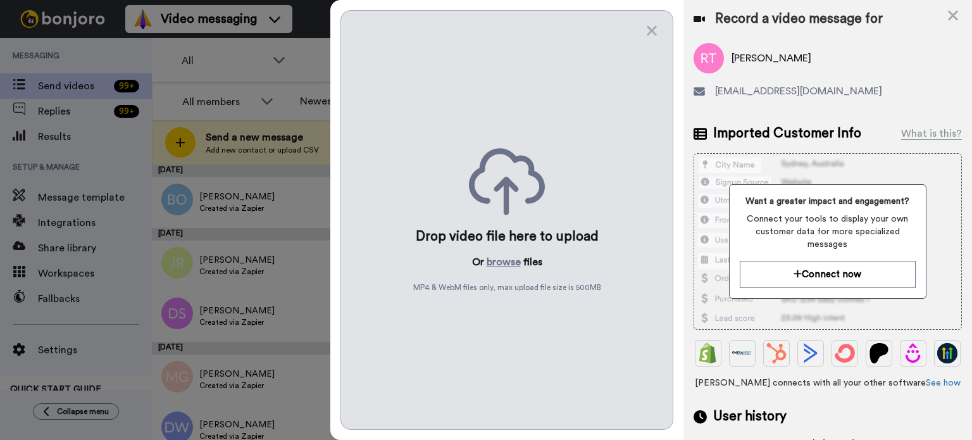
click at [506, 253] on div "Drop video file here to upload Or browse files MP4 & WebM files only, max uploa…" at bounding box center [507, 220] width 333 height 420
click at [504, 258] on button "browse" at bounding box center [504, 261] width 34 height 15
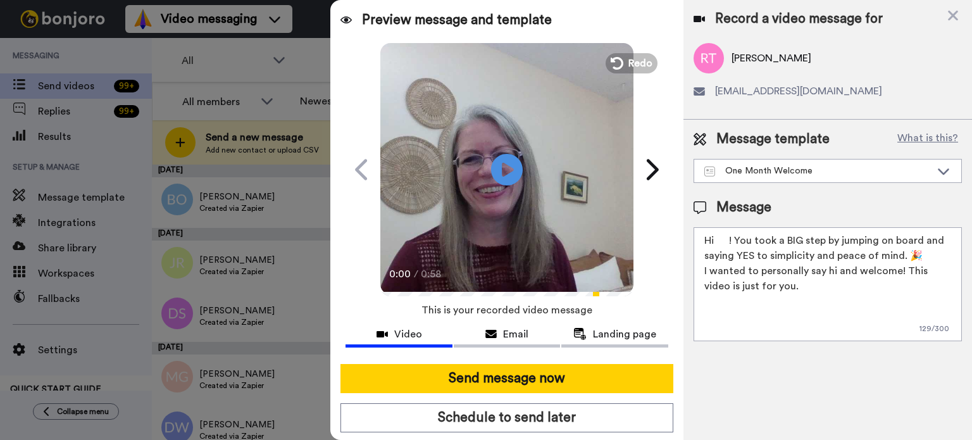
drag, startPoint x: 730, startPoint y: 243, endPoint x: 716, endPoint y: 245, distance: 13.4
click at [716, 245] on textarea "Hi ! You took a BIG step by jumping on board and saying YES to simplicity and p…" at bounding box center [828, 284] width 268 height 114
paste textarea "Ruth"
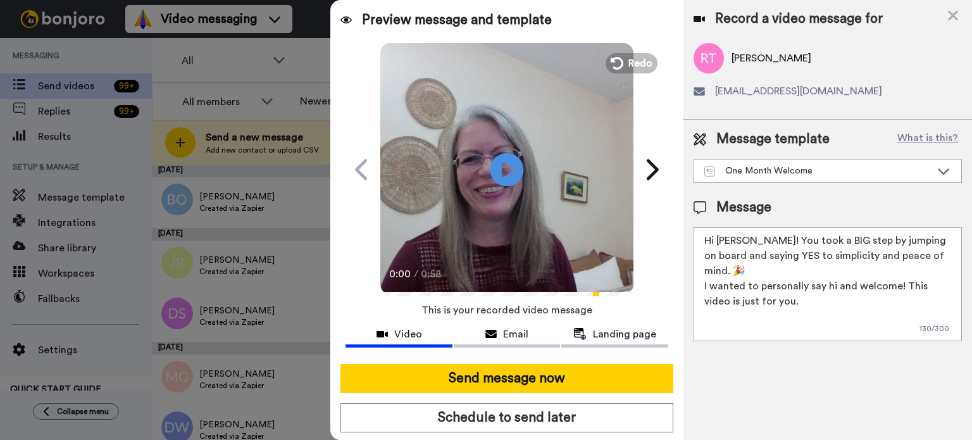
type textarea "Hi Ruth! You took a BIG step by jumping on board and saying YES to simplicity a…"
click at [494, 162] on icon at bounding box center [508, 170] width 34 height 34
click at [516, 164] on icon at bounding box center [508, 170] width 34 height 34
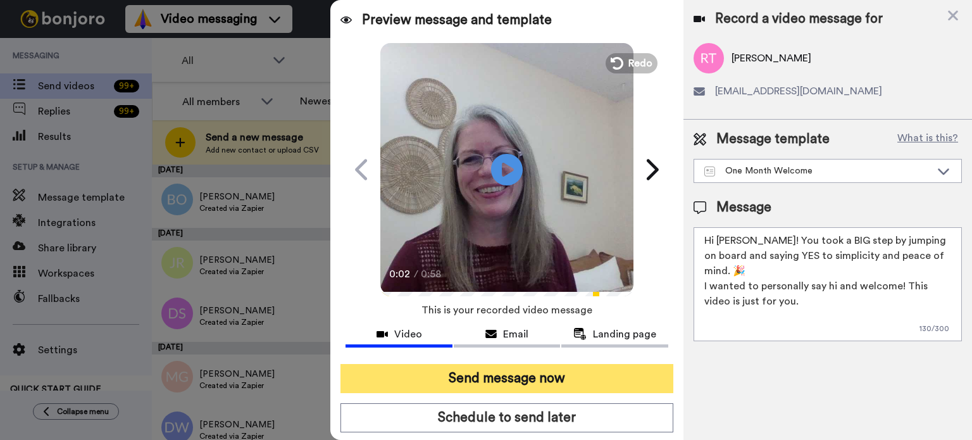
click at [564, 371] on button "Send message now" at bounding box center [507, 378] width 333 height 29
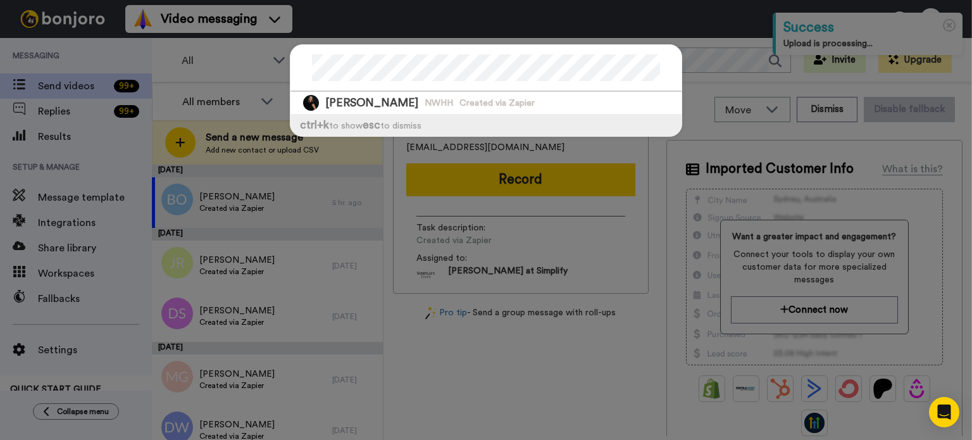
click at [247, 70] on div "[PERSON_NAME] NWHH Created via Zapier ctrl +k to show esc to dismiss" at bounding box center [486, 220] width 972 height 440
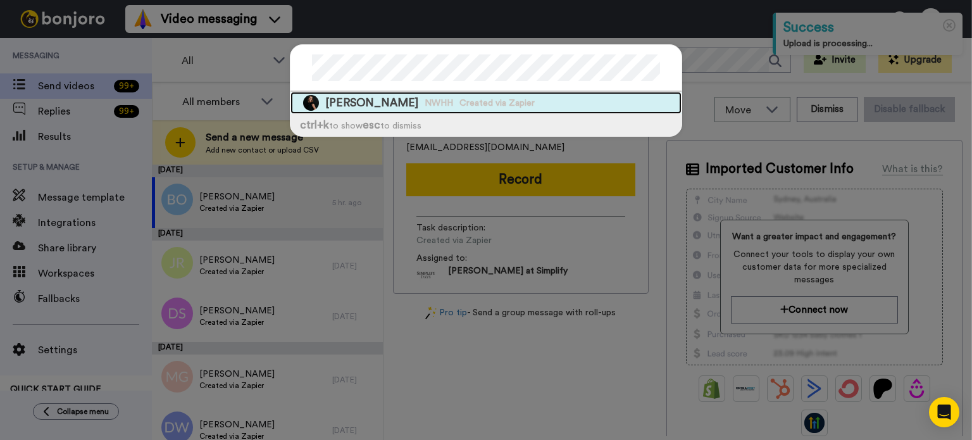
click at [344, 95] on span "[PERSON_NAME]" at bounding box center [371, 103] width 93 height 16
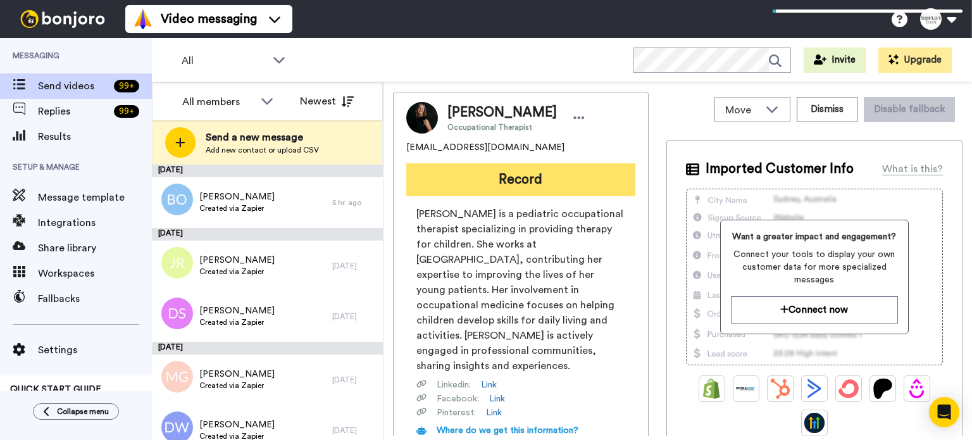
click at [510, 177] on button "Record" at bounding box center [520, 179] width 229 height 33
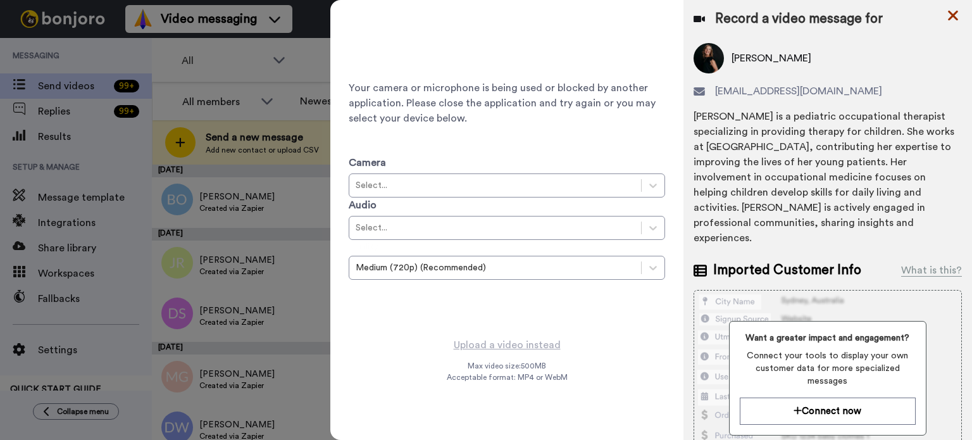
click at [952, 13] on icon at bounding box center [953, 16] width 10 height 10
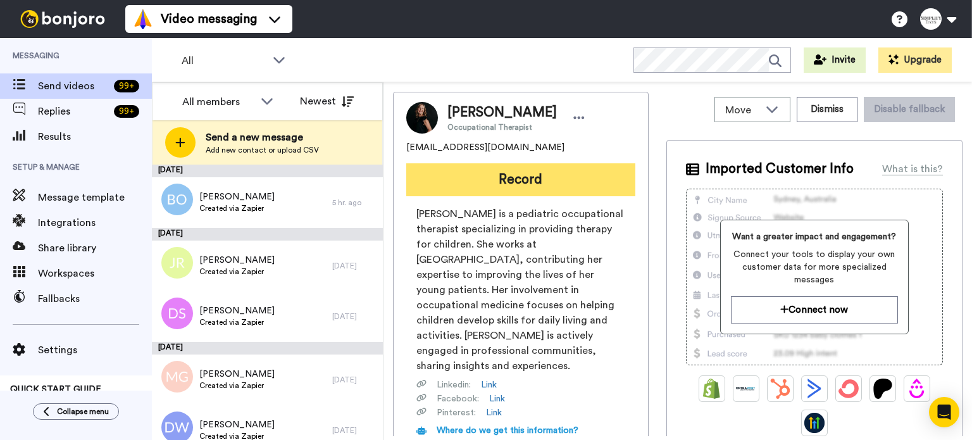
click at [592, 166] on button "Record" at bounding box center [520, 179] width 229 height 33
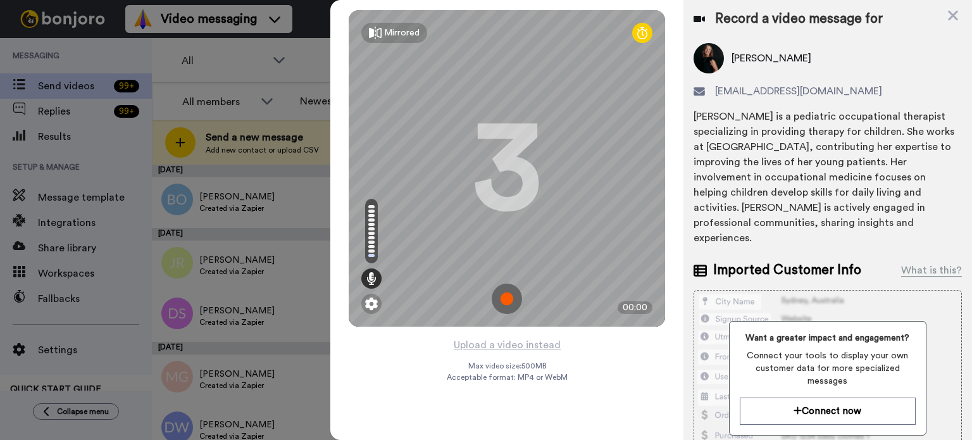
click at [518, 335] on div "Mirrored Redo 3 00:00" at bounding box center [506, 168] width 353 height 337
click at [518, 339] on button "Upload a video instead" at bounding box center [507, 345] width 115 height 16
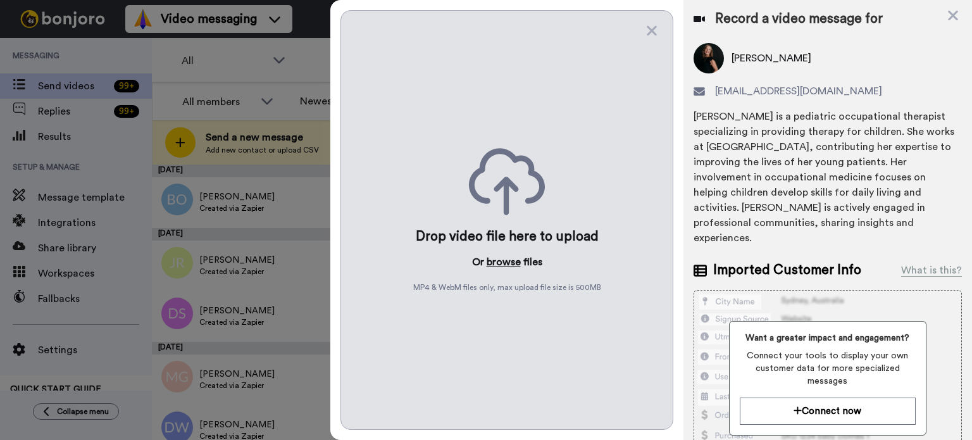
click at [514, 262] on button "browse" at bounding box center [504, 261] width 34 height 15
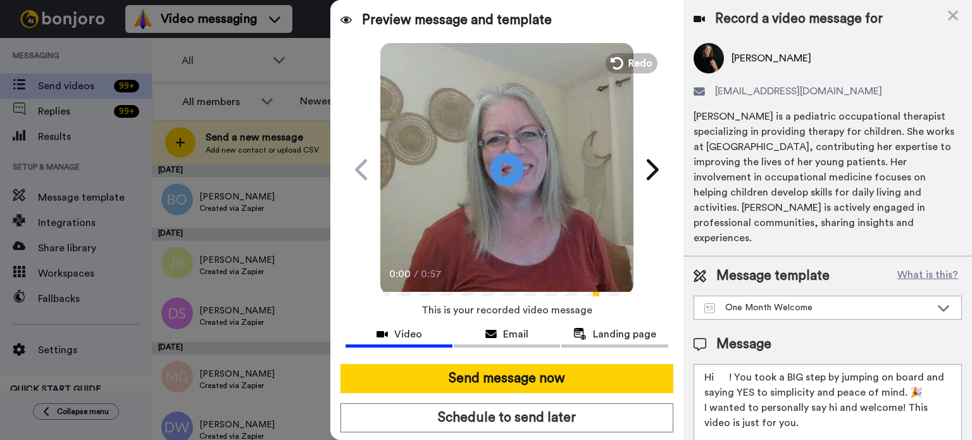
click at [491, 170] on icon "Play/Pause" at bounding box center [508, 169] width 34 height 60
drag, startPoint x: 416, startPoint y: 289, endPoint x: 377, endPoint y: 289, distance: 39.2
click at [380, 289] on div "0:09 / 0:57" at bounding box center [506, 278] width 253 height 27
drag, startPoint x: 420, startPoint y: 286, endPoint x: 390, endPoint y: 283, distance: 30.5
click at [390, 283] on div "0:09 / 0:57" at bounding box center [506, 278] width 253 height 27
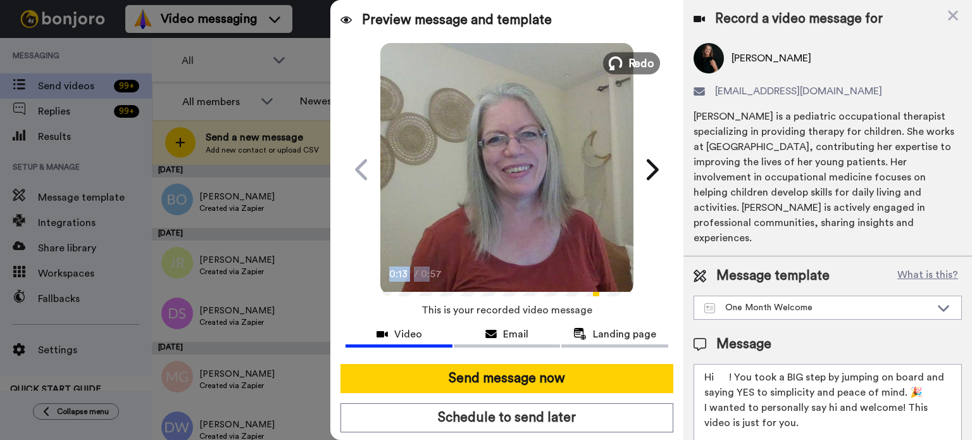
click at [627, 53] on button "Redo" at bounding box center [631, 63] width 57 height 22
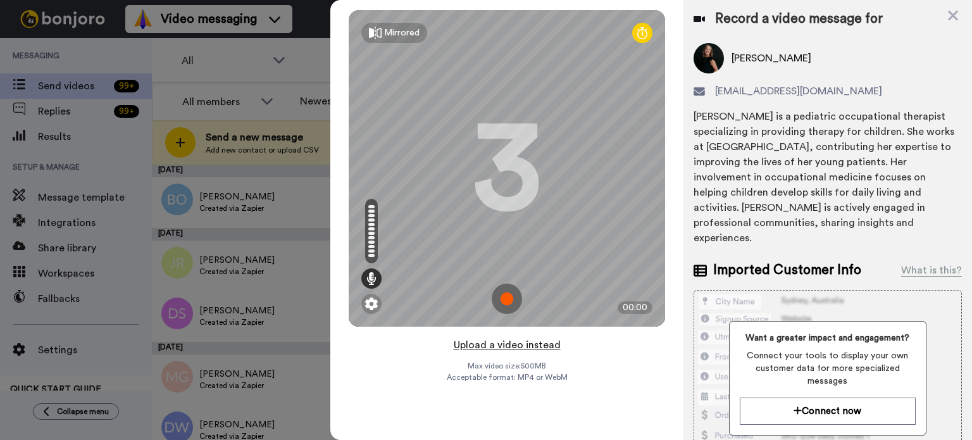
click at [519, 346] on button "Upload a video instead" at bounding box center [507, 345] width 115 height 16
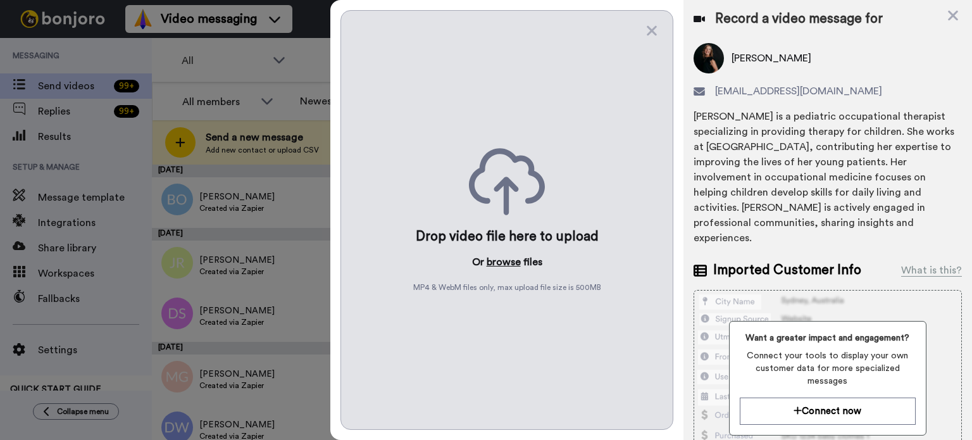
click at [504, 259] on button "browse" at bounding box center [504, 261] width 34 height 15
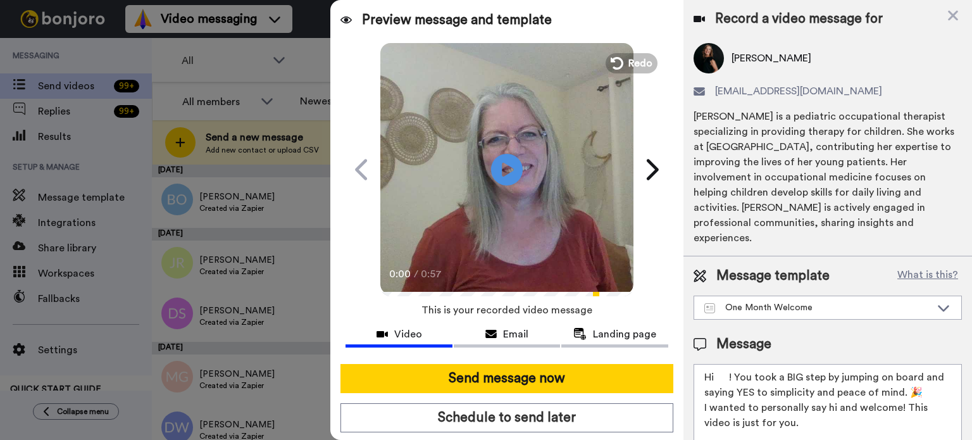
drag, startPoint x: 728, startPoint y: 357, endPoint x: 717, endPoint y: 363, distance: 13.0
click at [716, 364] on textarea "Hi ! You took a BIG step by jumping on board and saying YES to simplicity and p…" at bounding box center [828, 421] width 268 height 114
paste textarea "Stefanie"
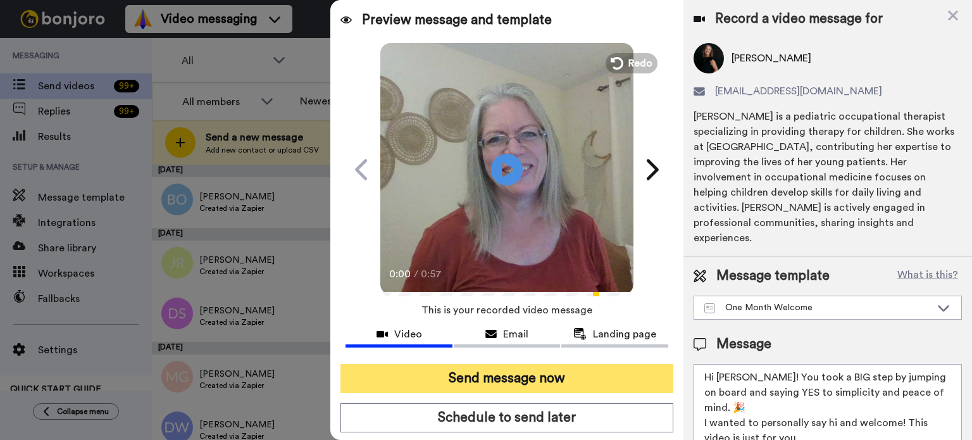
type textarea "Hi Stefanie! You took a BIG step by jumping on board and saying YES to simplici…"
click at [604, 374] on button "Send message now" at bounding box center [507, 378] width 333 height 29
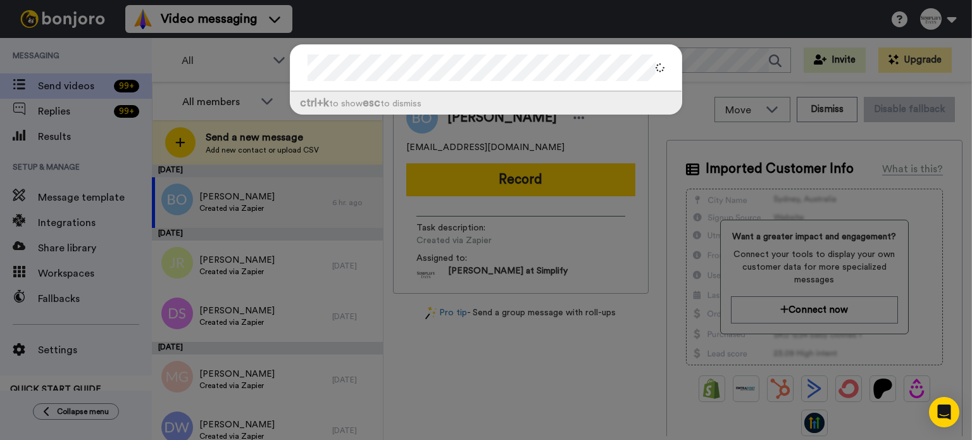
click at [291, 65] on div at bounding box center [486, 68] width 391 height 47
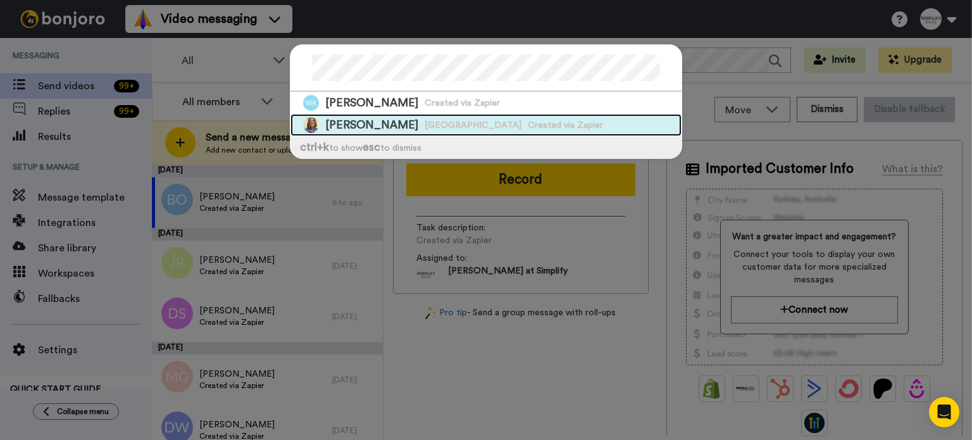
click at [430, 119] on span "[GEOGRAPHIC_DATA]" at bounding box center [473, 125] width 97 height 13
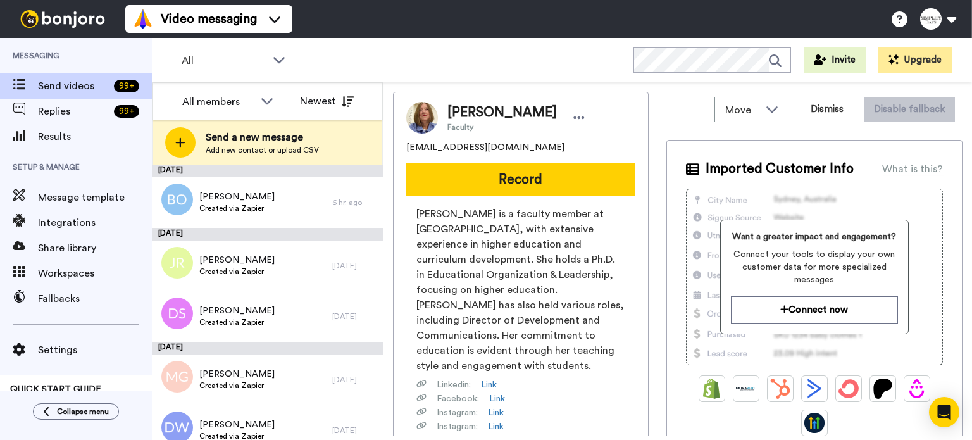
click at [523, 169] on button "Record" at bounding box center [520, 179] width 229 height 33
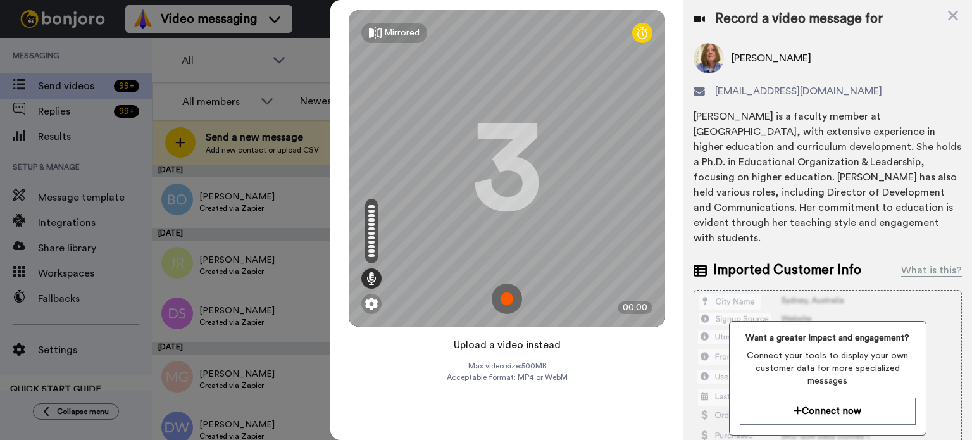
click at [528, 337] on button "Upload a video instead" at bounding box center [507, 345] width 115 height 16
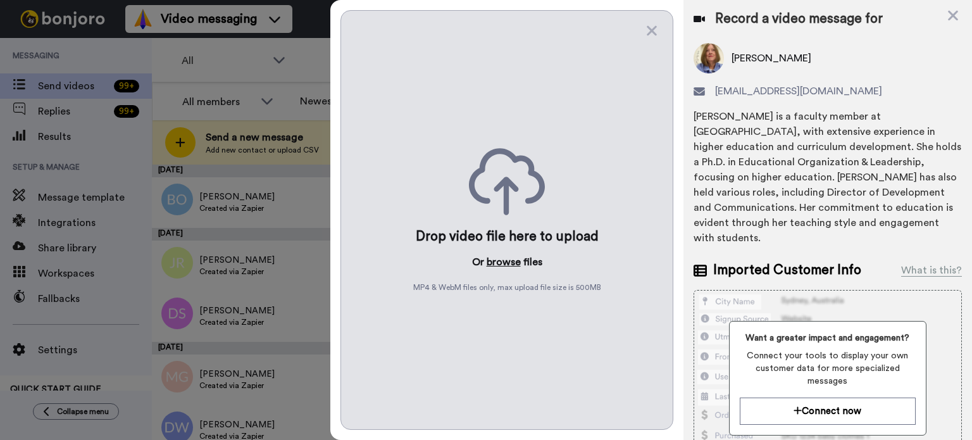
click at [503, 261] on button "browse" at bounding box center [504, 261] width 34 height 15
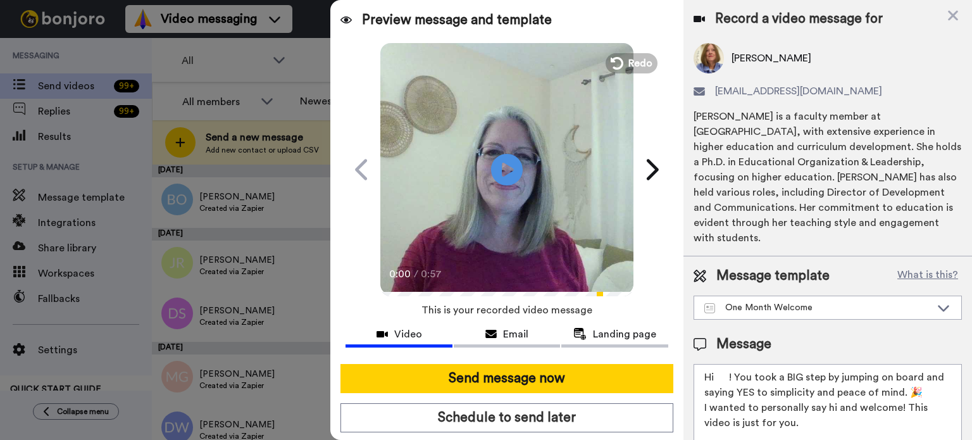
drag, startPoint x: 730, startPoint y: 382, endPoint x: 717, endPoint y: 381, distance: 12.7
click at [717, 381] on textarea "Hi ! You took a BIG step by jumping on board and saying YES to simplicity and p…" at bounding box center [828, 421] width 268 height 114
paste textarea "Wende"
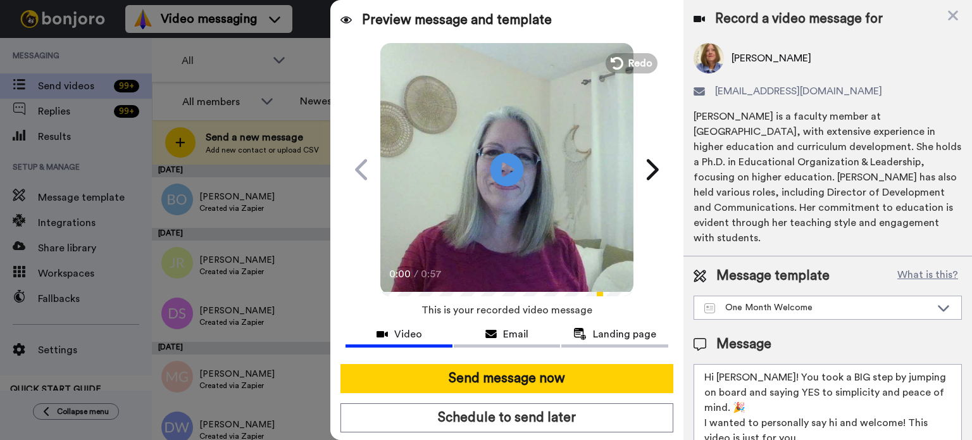
type textarea "Hi Wende! You took a BIG step by jumping on board and saying YES to simplicity …"
click at [510, 170] on icon at bounding box center [508, 170] width 34 height 34
click at [520, 180] on video at bounding box center [506, 167] width 253 height 253
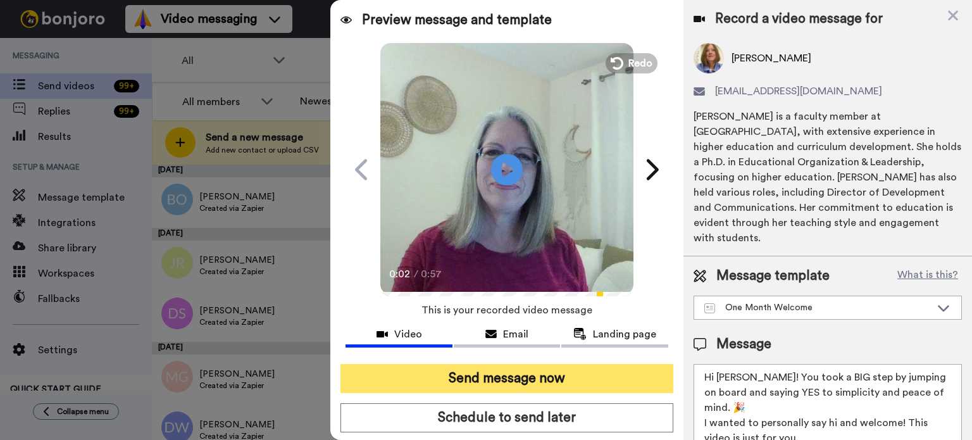
click at [557, 375] on button "Send message now" at bounding box center [507, 378] width 333 height 29
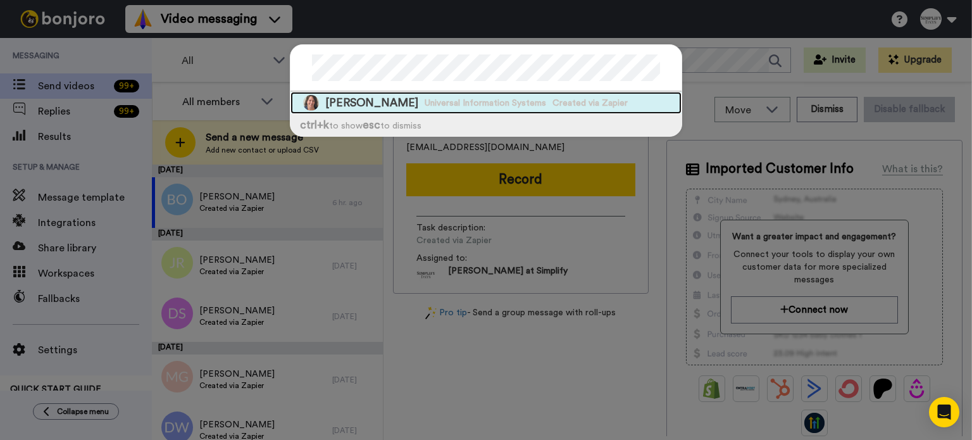
click at [594, 106] on span "Created via Zapier" at bounding box center [590, 103] width 75 height 13
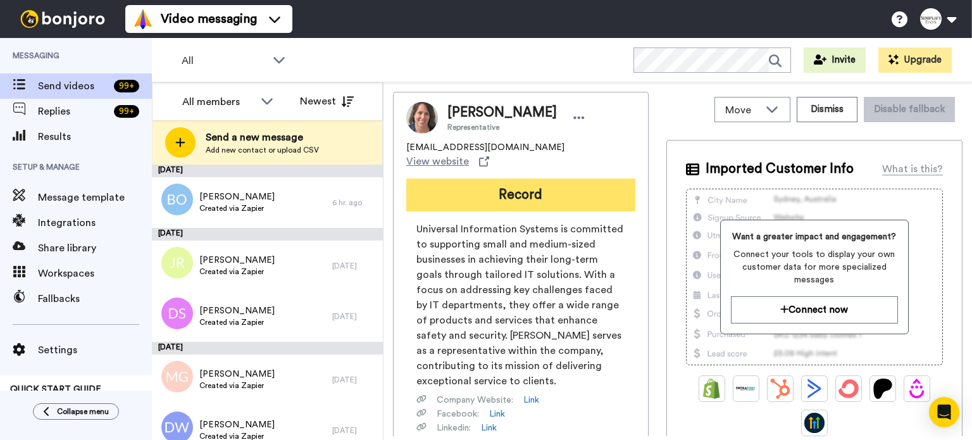
click at [587, 178] on button "Record" at bounding box center [520, 194] width 229 height 33
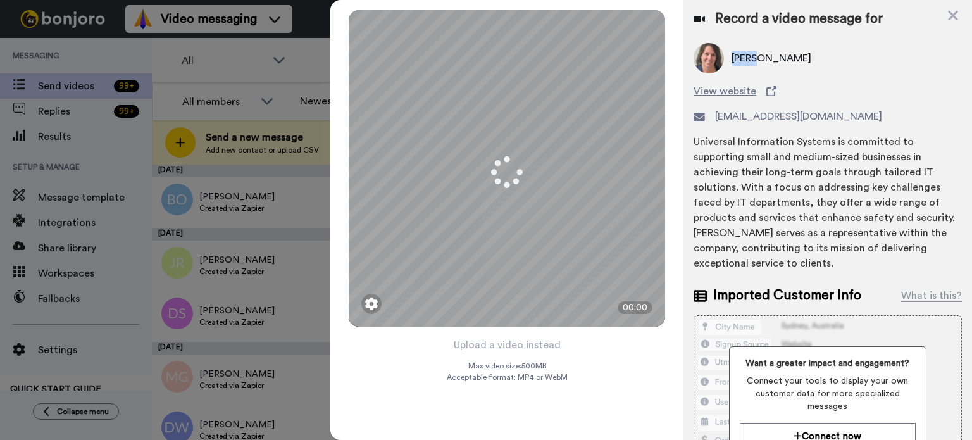
drag, startPoint x: 763, startPoint y: 55, endPoint x: 729, endPoint y: 55, distance: 33.5
click at [729, 55] on div "Wendy Renter" at bounding box center [828, 58] width 268 height 30
copy span "[PERSON_NAME]"
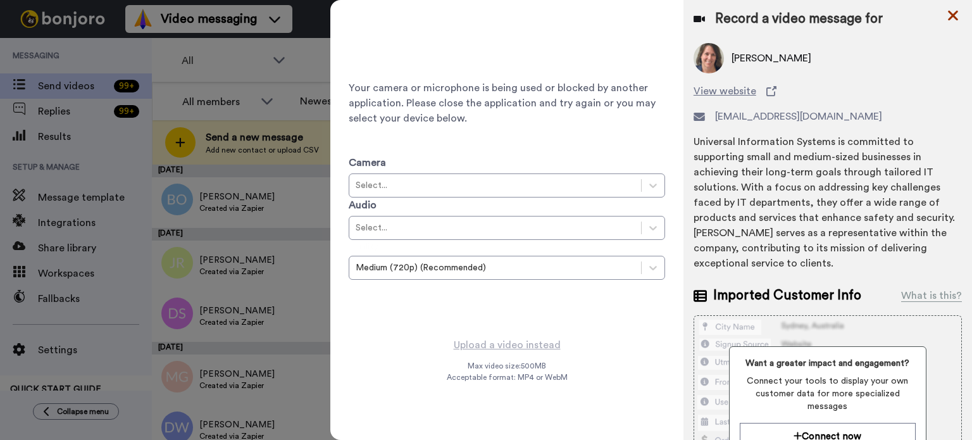
click at [956, 15] on icon at bounding box center [953, 16] width 13 height 16
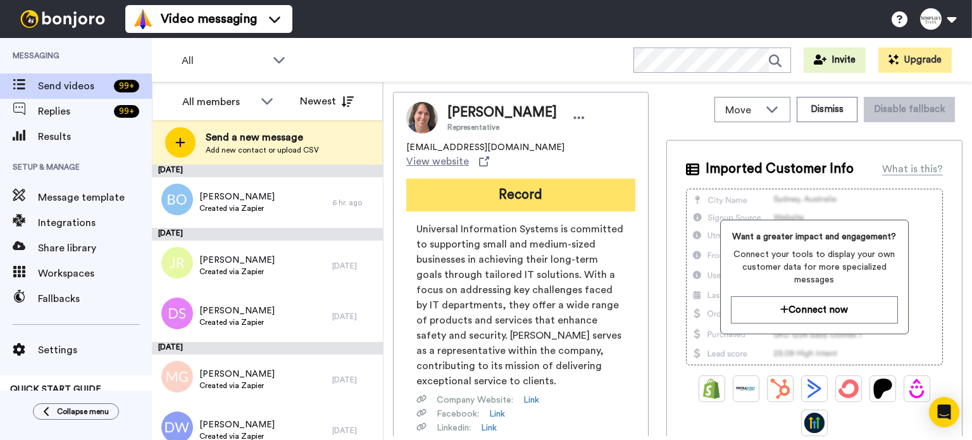
click at [597, 178] on button "Record" at bounding box center [520, 194] width 229 height 33
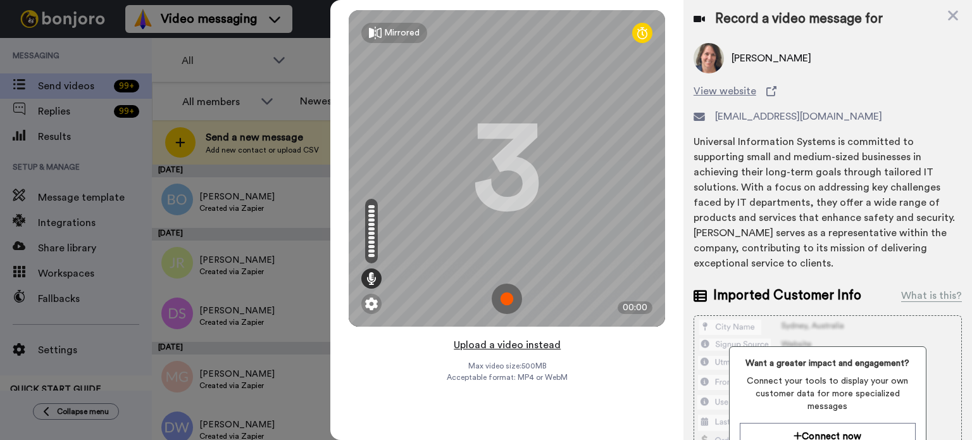
click at [516, 342] on button "Upload a video instead" at bounding box center [507, 345] width 115 height 16
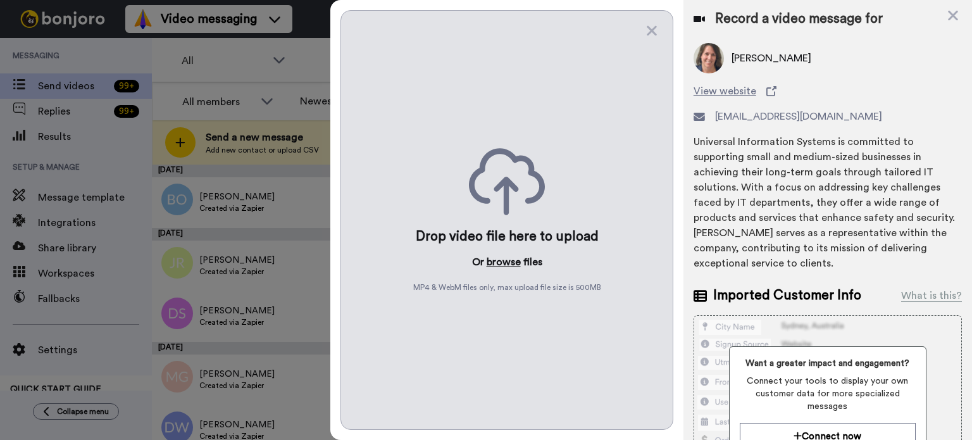
click at [516, 261] on button "browse" at bounding box center [504, 261] width 34 height 15
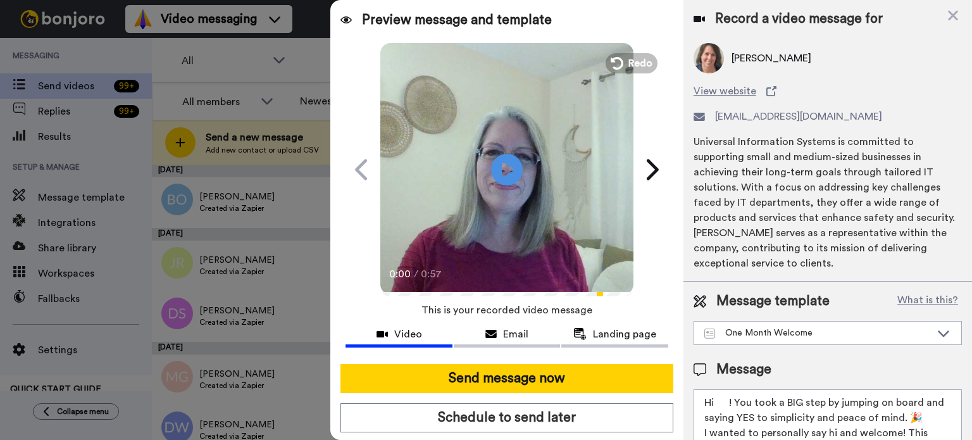
drag, startPoint x: 729, startPoint y: 399, endPoint x: 718, endPoint y: 401, distance: 11.7
click at [718, 401] on textarea "Hi ! You took a BIG step by jumping on board and saying YES to simplicity and p…" at bounding box center [828, 446] width 268 height 114
click at [714, 404] on textarea "Hi ! You took a BIG step by jumping on board and saying YES to simplicity and p…" at bounding box center [828, 446] width 268 height 114
paste textarea "[PERSON_NAME]"
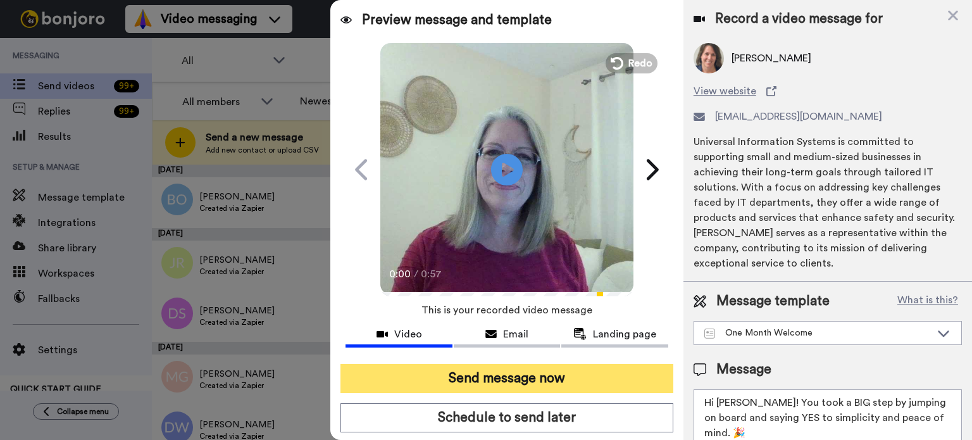
type textarea "Hi Wendy! You took a BIG step by jumping on board and saying YES to simplicity …"
click at [585, 371] on button "Send message now" at bounding box center [507, 378] width 333 height 29
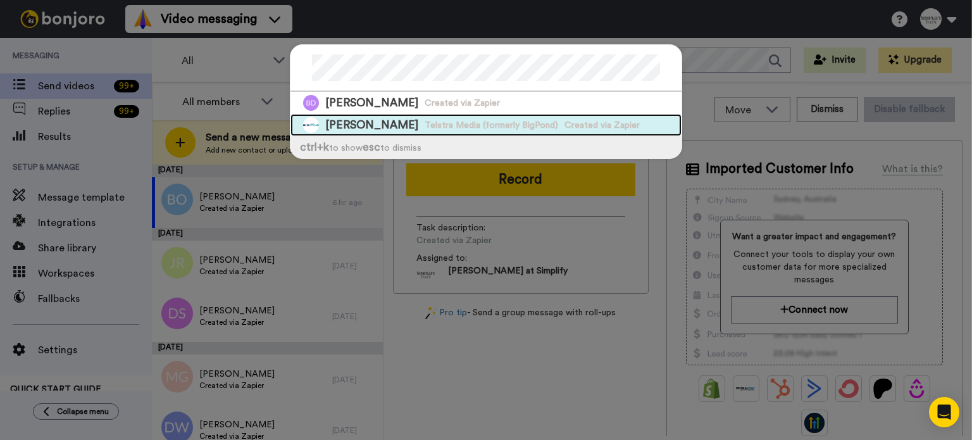
click at [565, 122] on span "Created via Zapier" at bounding box center [602, 125] width 75 height 13
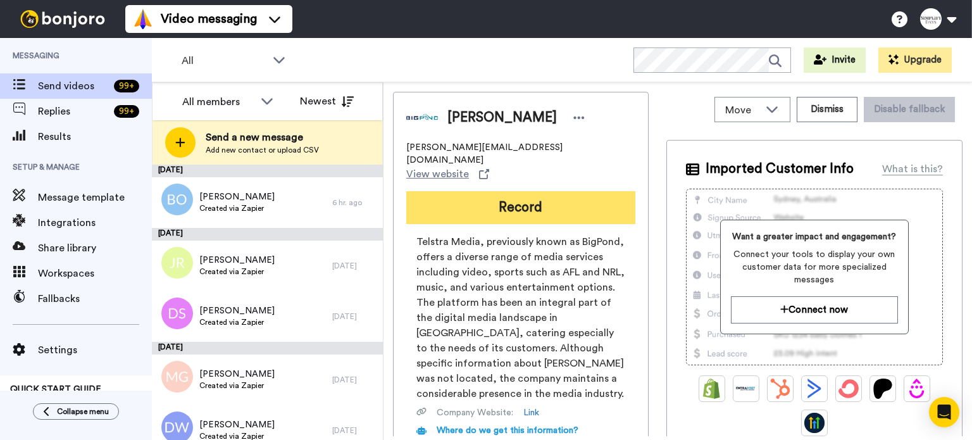
click at [554, 191] on button "Record" at bounding box center [520, 207] width 229 height 33
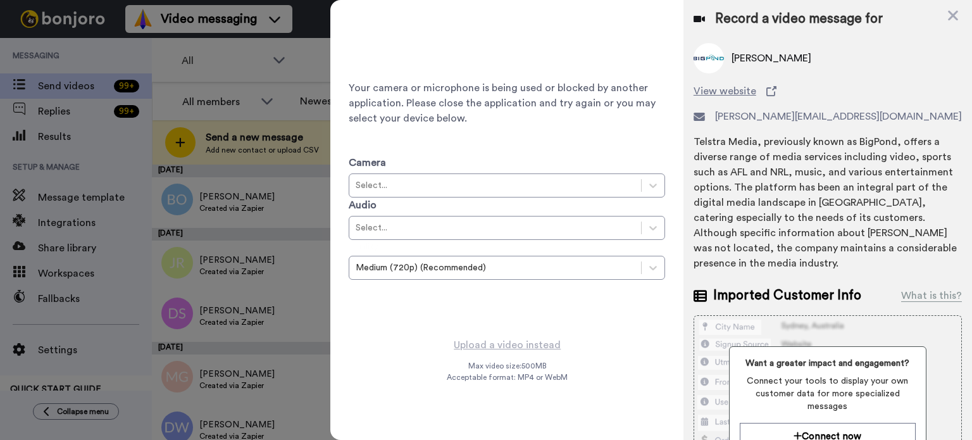
click at [946, 9] on div "Record a video message for [PERSON_NAME] View website [PERSON_NAME][EMAIL_ADDRE…" at bounding box center [828, 311] width 289 height 623
click at [952, 15] on icon at bounding box center [953, 16] width 10 height 10
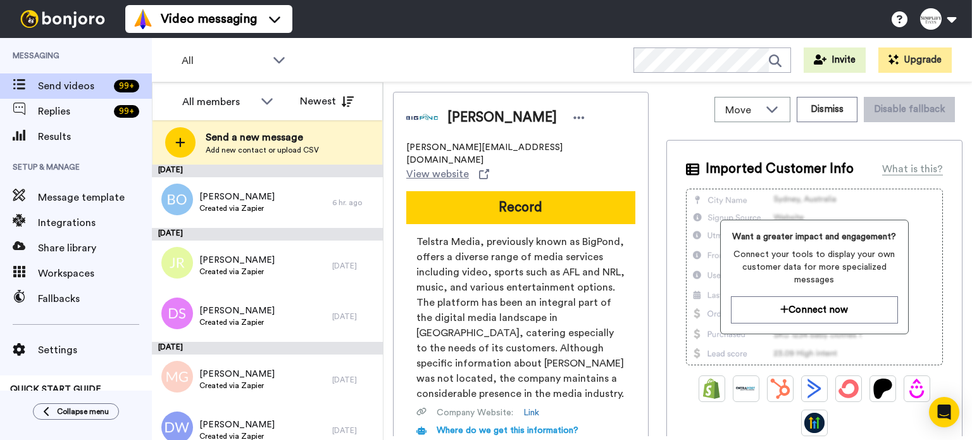
click at [565, 191] on button "Record" at bounding box center [520, 207] width 229 height 33
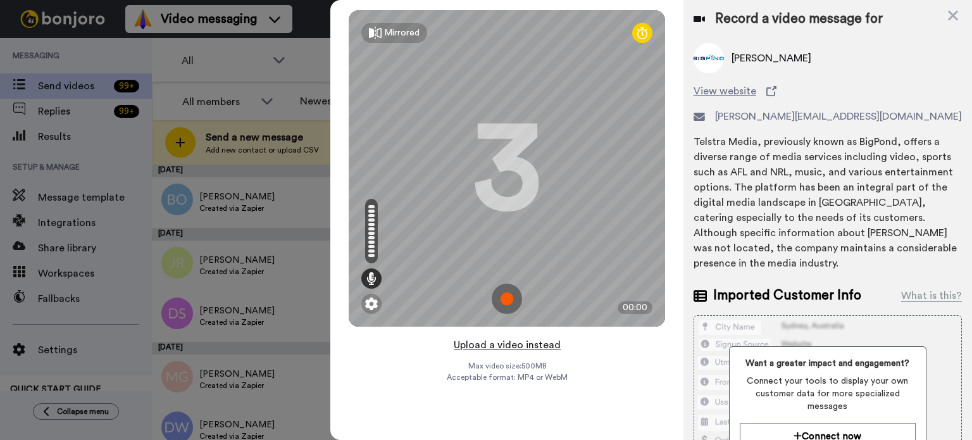
click at [515, 341] on button "Upload a video instead" at bounding box center [507, 345] width 115 height 16
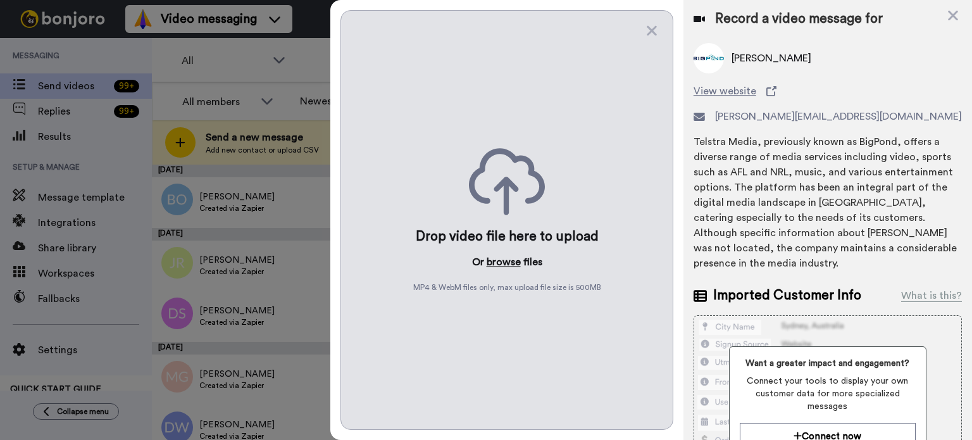
click at [504, 259] on button "browse" at bounding box center [504, 261] width 34 height 15
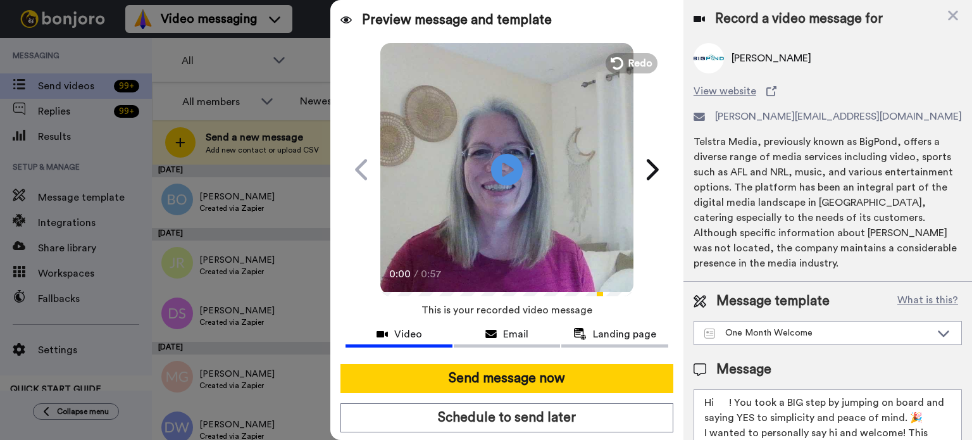
drag, startPoint x: 729, startPoint y: 397, endPoint x: 716, endPoint y: 401, distance: 13.2
click at [716, 401] on textarea "Hi ! You took a BIG step by jumping on board and saying YES to simplicity and p…" at bounding box center [828, 446] width 268 height 114
paste textarea "Wendy"
drag, startPoint x: 745, startPoint y: 399, endPoint x: 737, endPoint y: 399, distance: 8.3
click at [737, 399] on textarea "Hi Wendy! You took a BIG step by jumping on board and saying YES to simplicity …" at bounding box center [828, 446] width 268 height 114
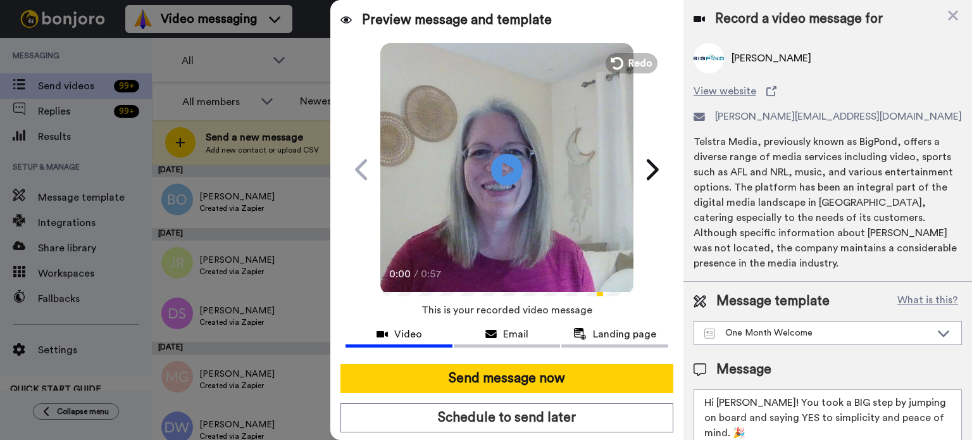
drag, startPoint x: 748, startPoint y: 399, endPoint x: 716, endPoint y: 401, distance: 31.7
click at [718, 401] on textarea "Hi Wendy! You took a BIG step by jumping on board and saying YES to simplicity …" at bounding box center [828, 446] width 268 height 114
drag, startPoint x: 766, startPoint y: 56, endPoint x: 731, endPoint y: 64, distance: 36.2
click at [732, 64] on span "Barbara Meldrum" at bounding box center [772, 58] width 80 height 15
copy span "Barbara"
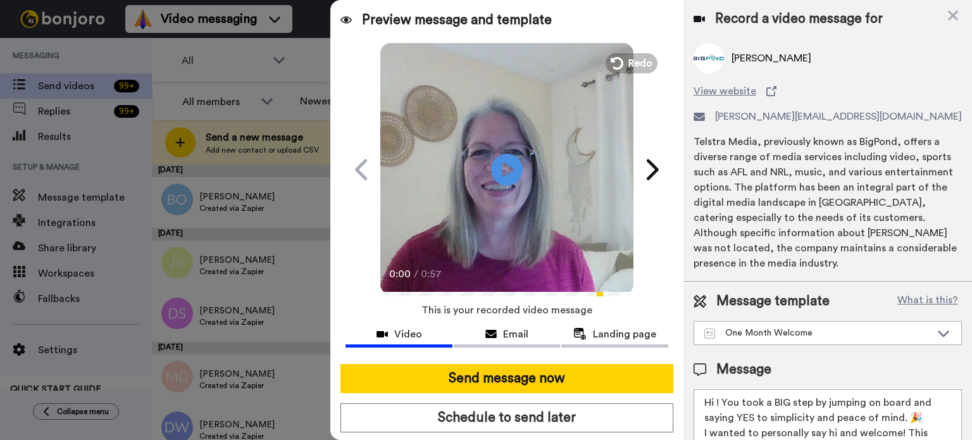
click at [716, 400] on textarea "Hi ! You took a BIG step by jumping on board and saying YES to simplicity and p…" at bounding box center [828, 446] width 268 height 114
paste textarea "Barbara"
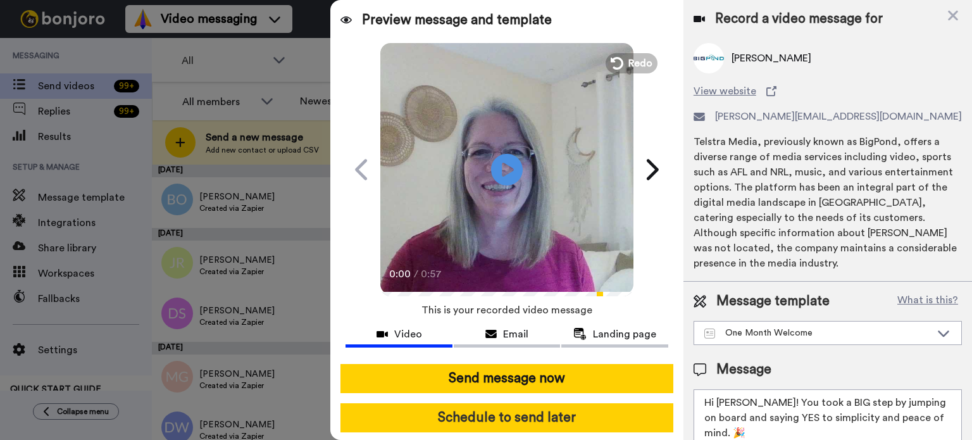
type textarea "Hi Barbara! You took a BIG step by jumping on board and saying YES to simplicit…"
click at [603, 411] on button "Schedule to send later" at bounding box center [507, 417] width 333 height 29
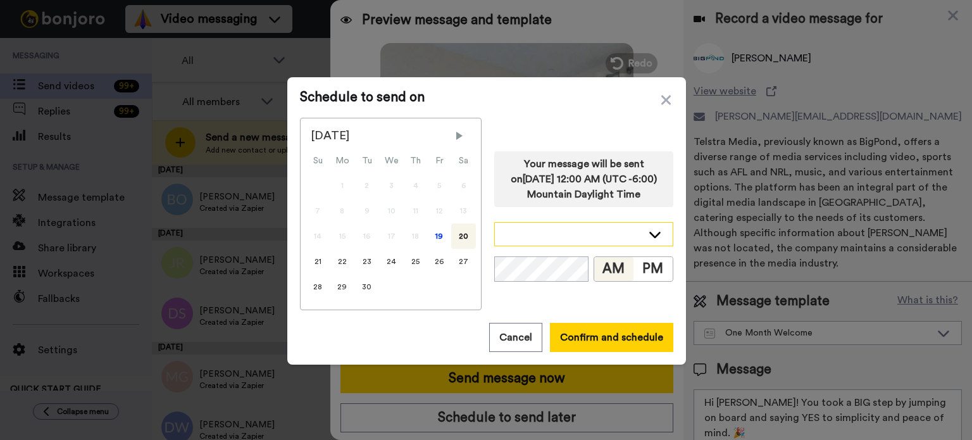
click at [642, 226] on div at bounding box center [584, 234] width 178 height 23
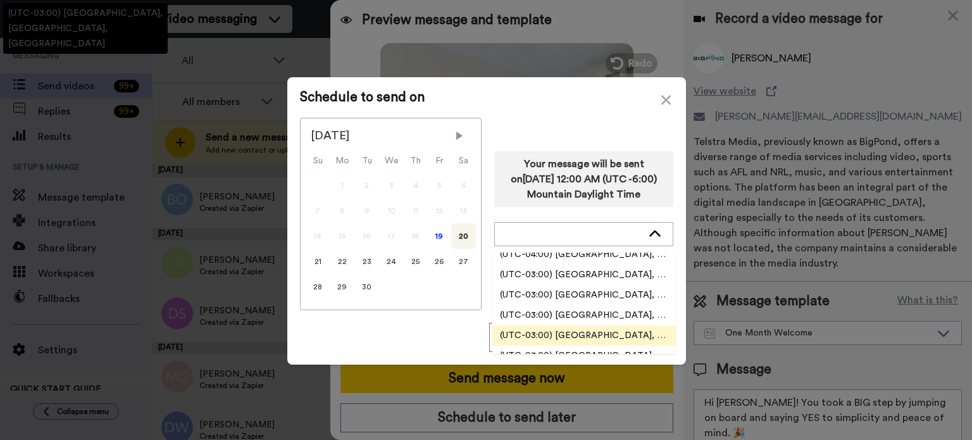
scroll to position [2405, 0]
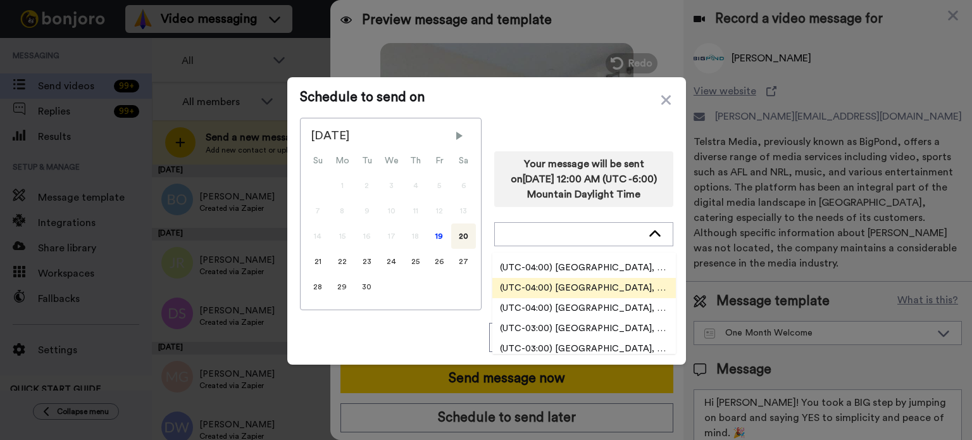
click at [637, 282] on li "(UTC-04:00) [GEOGRAPHIC_DATA], [GEOGRAPHIC_DATA]" at bounding box center [584, 288] width 184 height 20
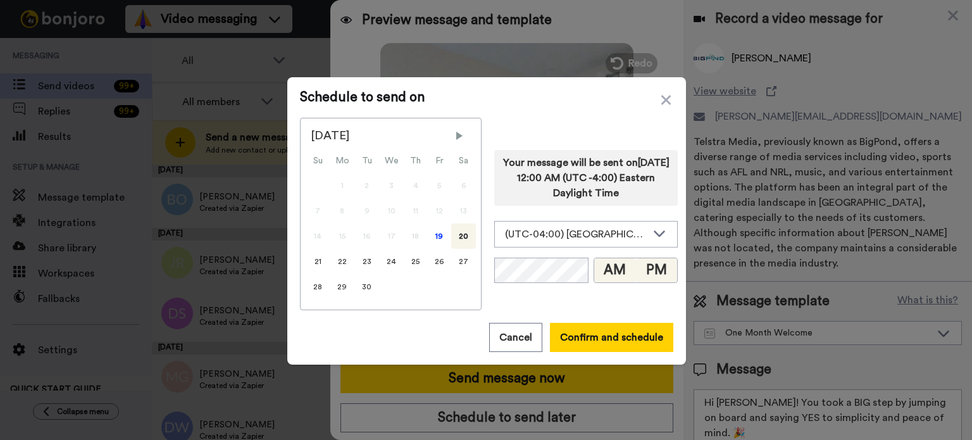
click at [650, 268] on button "PM" at bounding box center [656, 270] width 42 height 24
click at [455, 234] on div "20" at bounding box center [463, 235] width 25 height 25
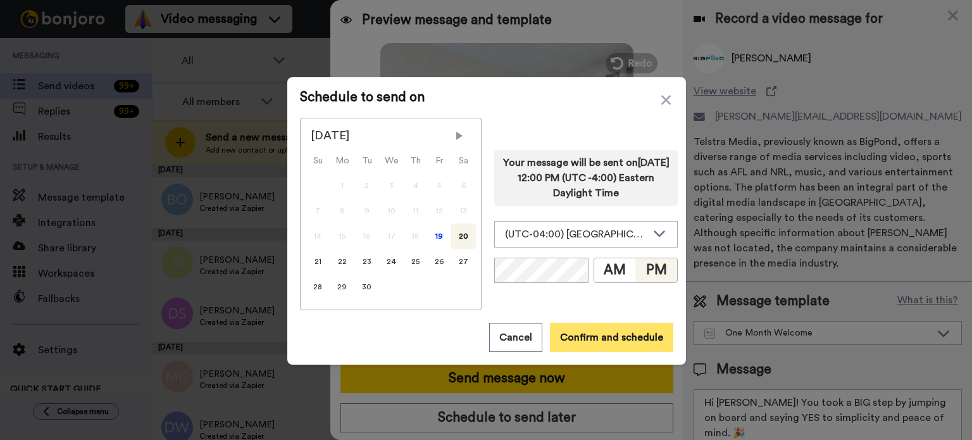
click at [602, 328] on button "Confirm and schedule" at bounding box center [611, 337] width 123 height 29
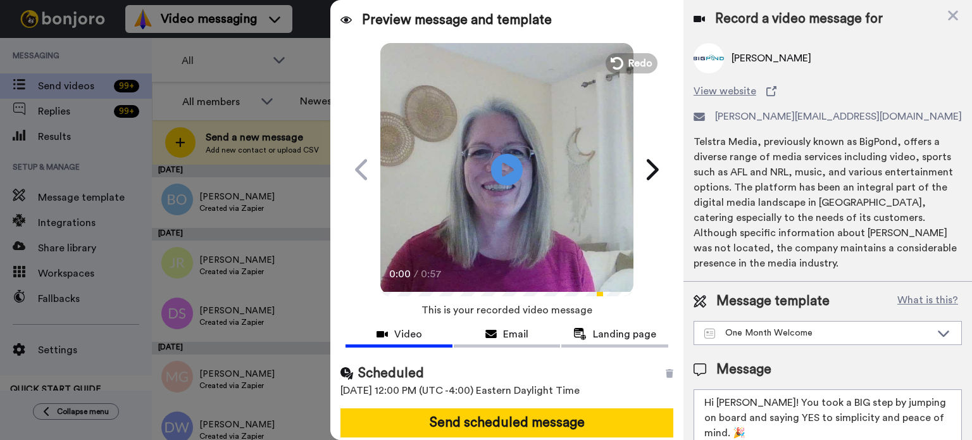
scroll to position [46, 0]
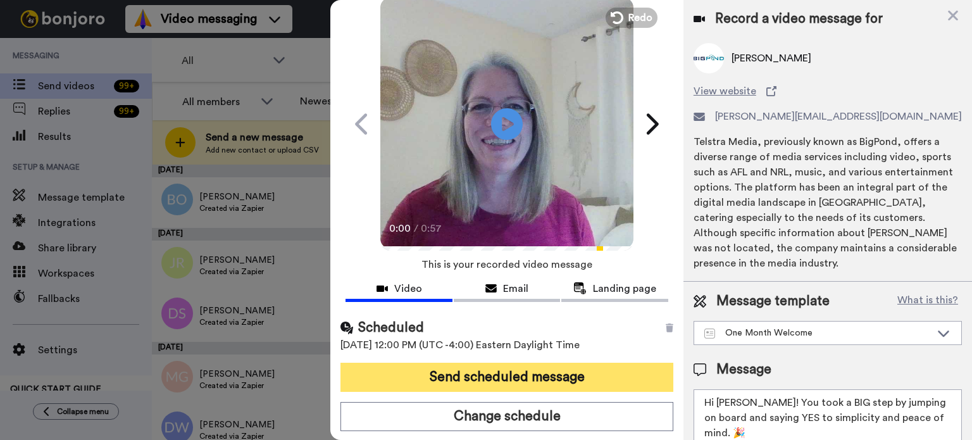
click at [584, 371] on button "Send scheduled message" at bounding box center [507, 377] width 333 height 29
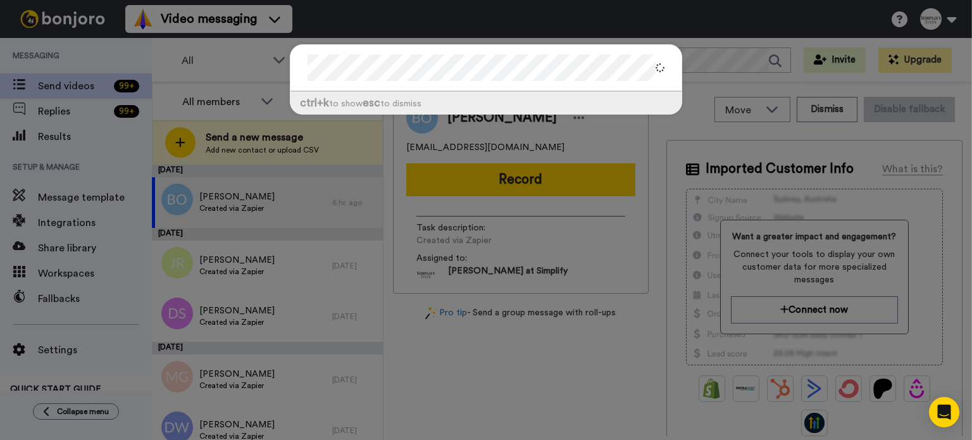
click at [283, 68] on div "ctrl +k to show esc to dismiss" at bounding box center [486, 86] width 418 height 108
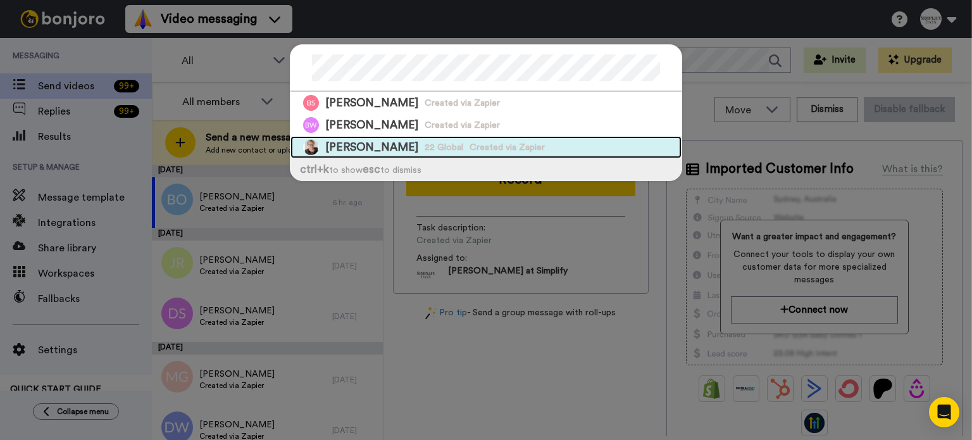
click at [332, 141] on span "[PERSON_NAME]" at bounding box center [371, 147] width 93 height 16
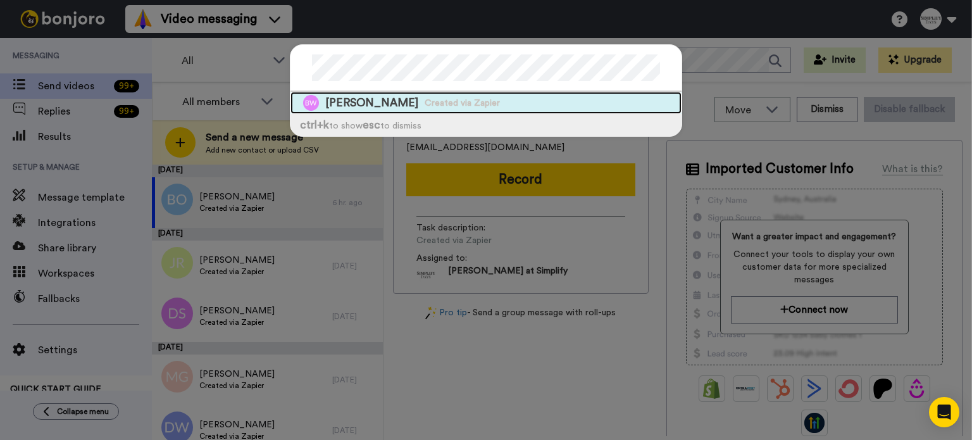
click at [477, 101] on div "Betty Wilson Created via Zapier" at bounding box center [486, 103] width 391 height 22
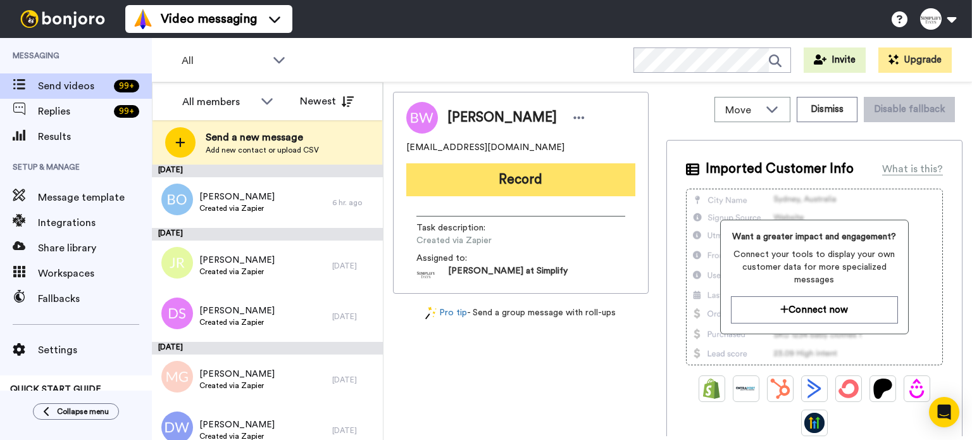
click at [520, 169] on button "Record" at bounding box center [520, 179] width 229 height 33
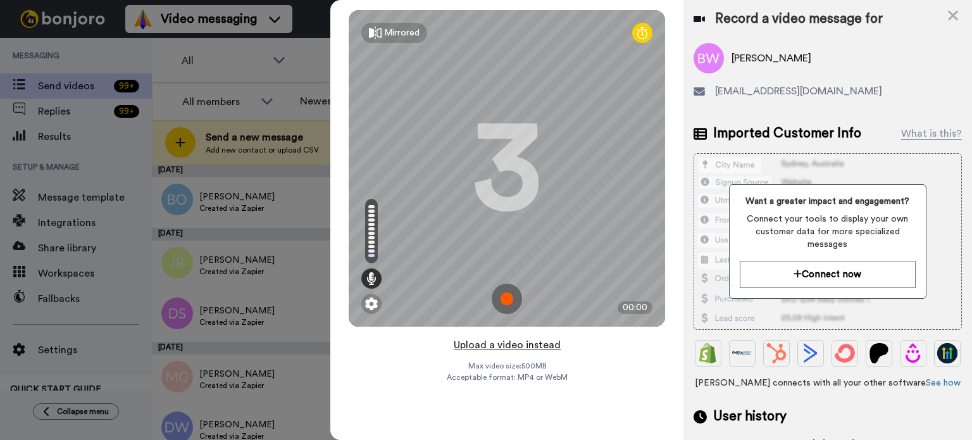
click at [539, 342] on button "Upload a video instead" at bounding box center [507, 345] width 115 height 16
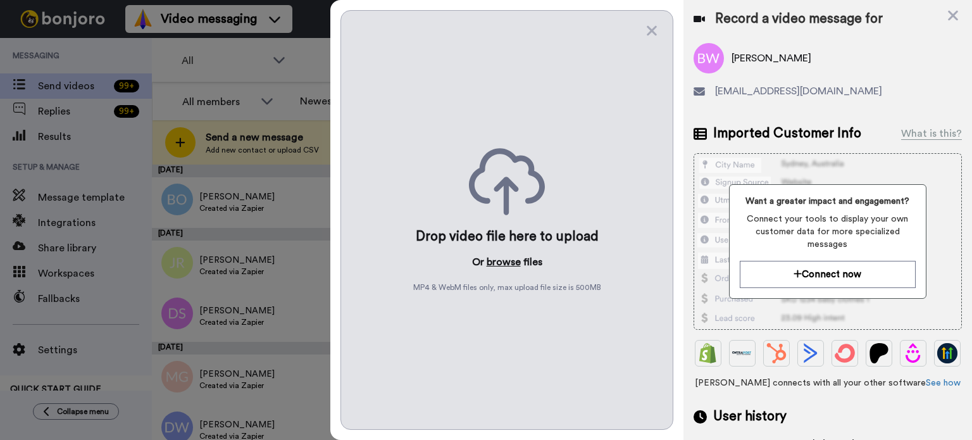
click at [503, 258] on button "browse" at bounding box center [504, 261] width 34 height 15
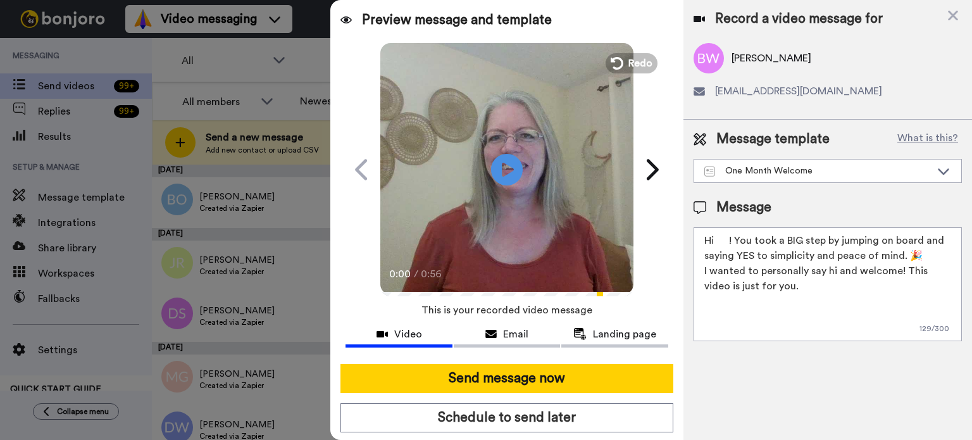
drag, startPoint x: 730, startPoint y: 239, endPoint x: 715, endPoint y: 242, distance: 15.5
click at [715, 242] on textarea "Hi ! You took a BIG step by jumping on board and saying YES to simplicity and p…" at bounding box center [828, 284] width 268 height 114
paste textarea "Betty"
click at [718, 242] on textarea "HiBetty! You took a BIG step by jumping on board and saying YES to simplicity a…" at bounding box center [828, 284] width 268 height 114
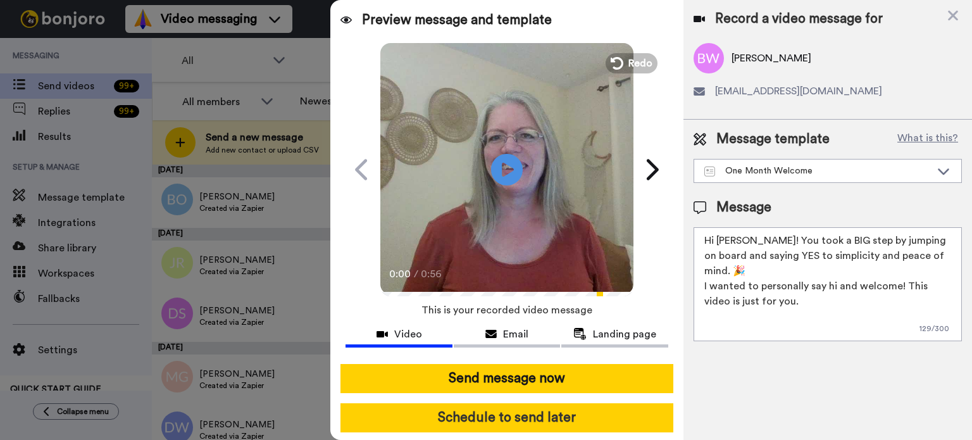
type textarea "Hi Betty! You took a BIG step by jumping on board and saying YES to simplicity …"
click at [636, 407] on button "Schedule to send later" at bounding box center [507, 417] width 333 height 29
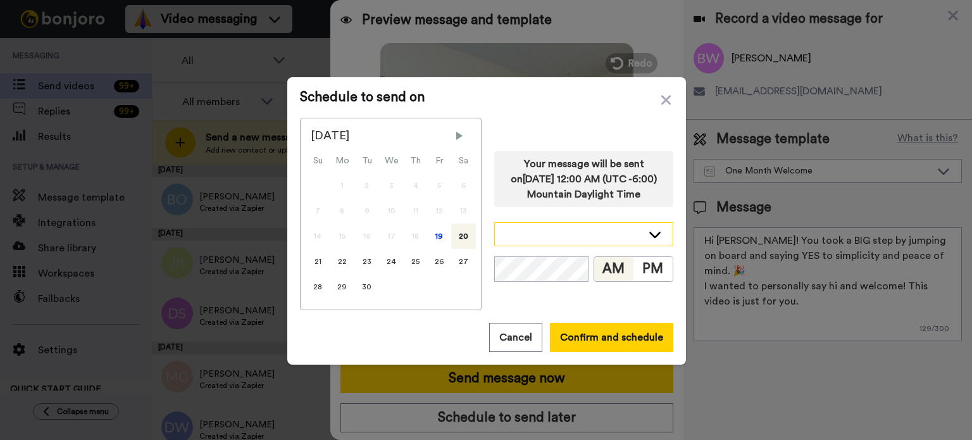
click at [650, 230] on icon at bounding box center [654, 234] width 15 height 13
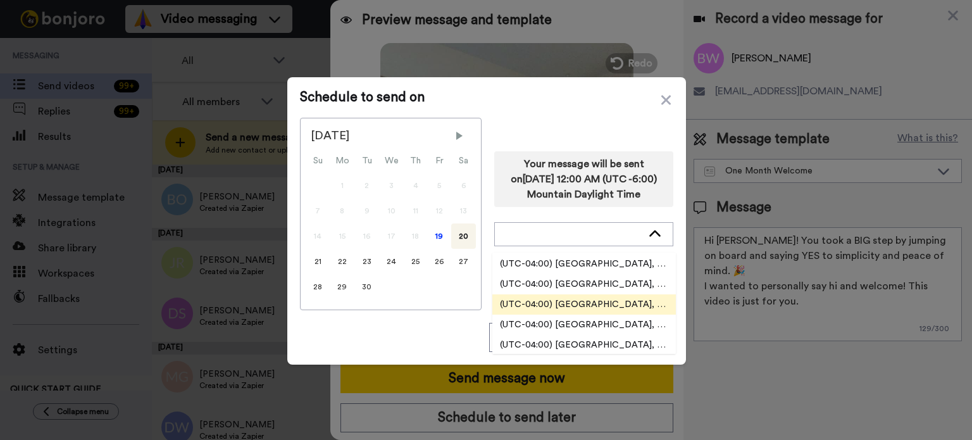
scroll to position [2087, 0]
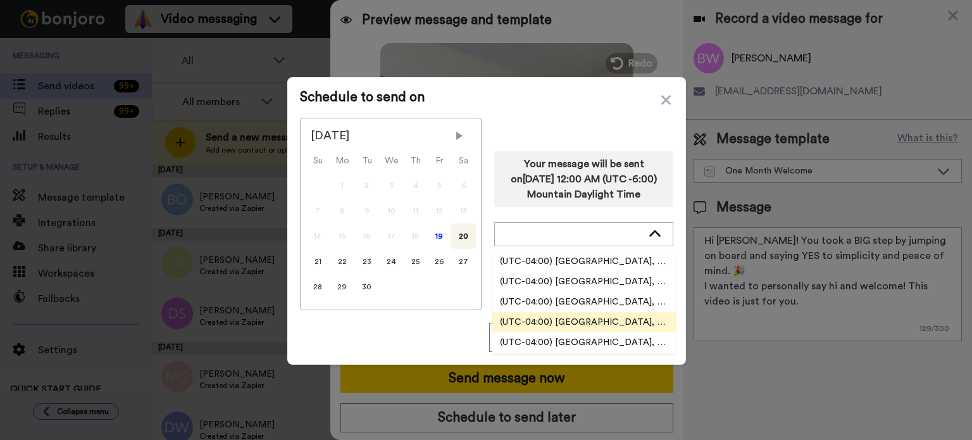
click at [620, 313] on li "(UTC-04:00) [GEOGRAPHIC_DATA], [US_STATE]" at bounding box center [584, 322] width 184 height 20
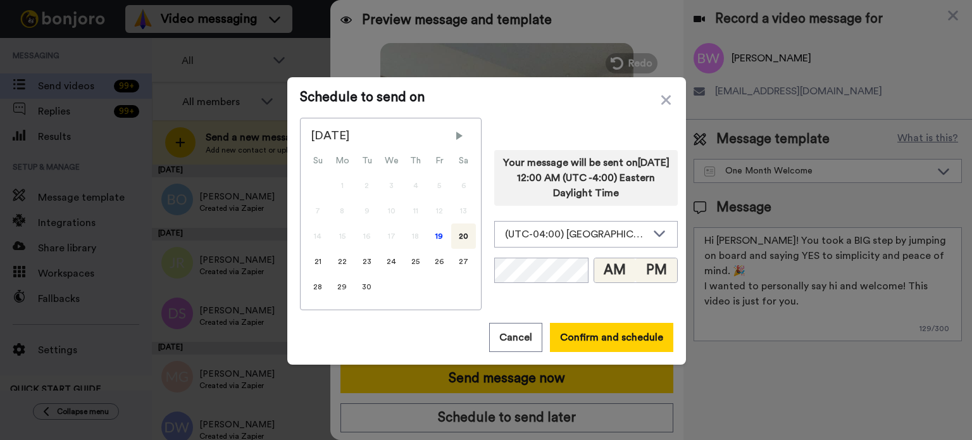
click at [650, 269] on button "PM" at bounding box center [656, 270] width 42 height 24
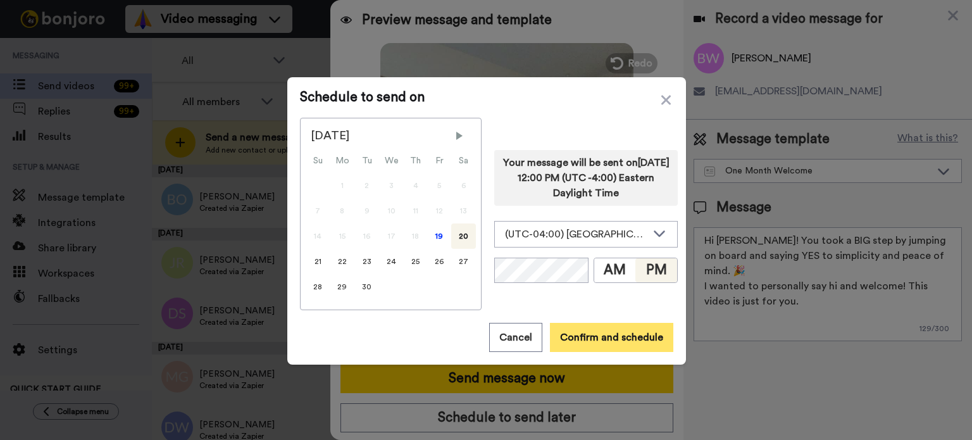
click at [628, 327] on button "Confirm and schedule" at bounding box center [611, 337] width 123 height 29
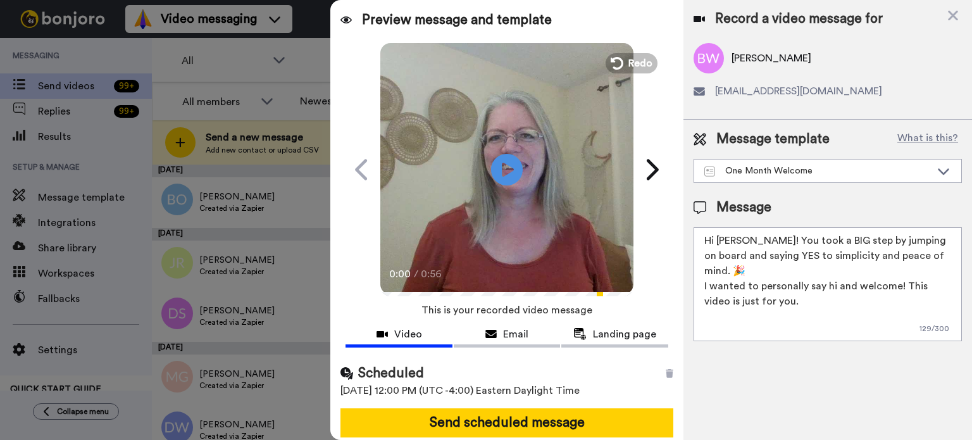
scroll to position [46, 0]
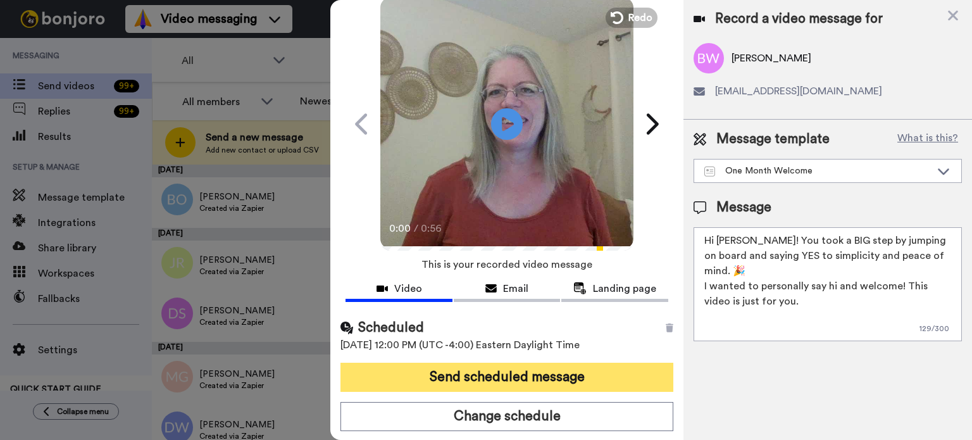
click at [589, 369] on button "Send scheduled message" at bounding box center [507, 377] width 333 height 29
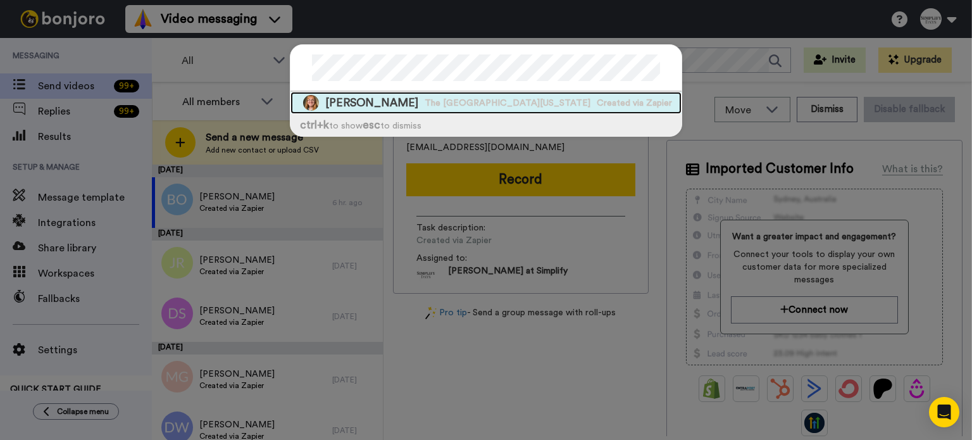
click at [370, 101] on span "[PERSON_NAME]" at bounding box center [371, 103] width 93 height 16
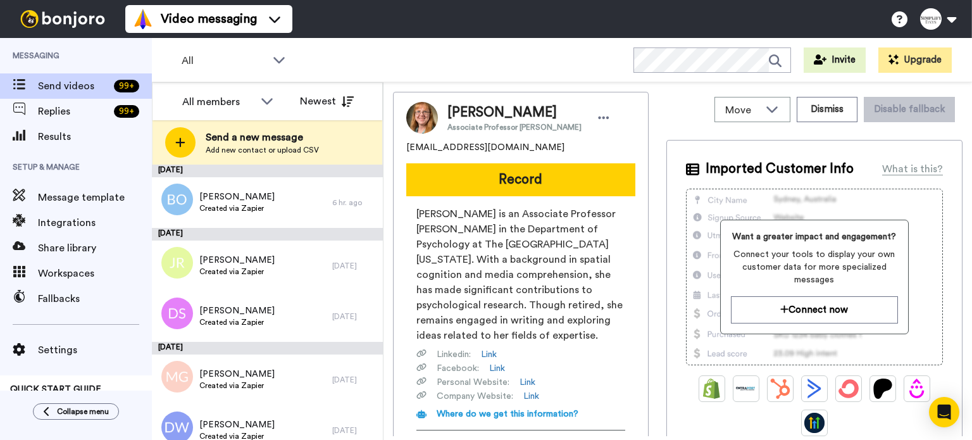
click at [511, 168] on button "Record" at bounding box center [520, 179] width 229 height 33
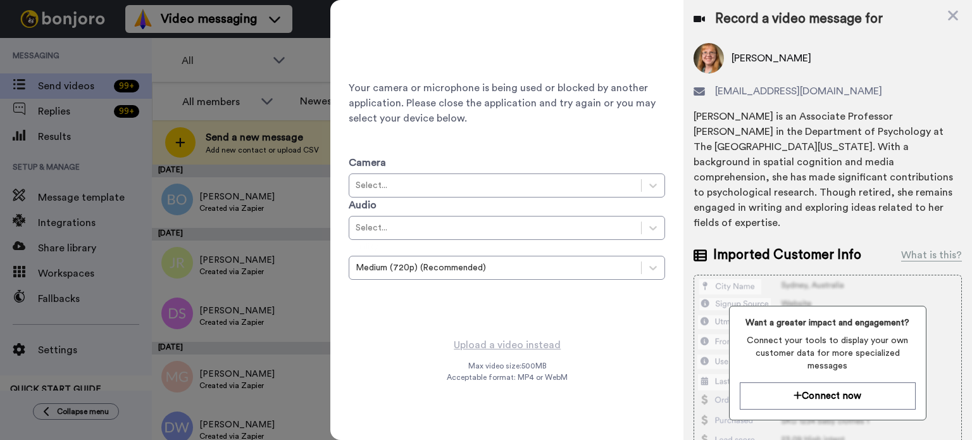
click at [959, 15] on div "Record a video message for [PERSON_NAME] [EMAIL_ADDRESS][DOMAIN_NAME] [PERSON_N…" at bounding box center [828, 291] width 289 height 583
click at [949, 16] on icon at bounding box center [953, 16] width 13 height 16
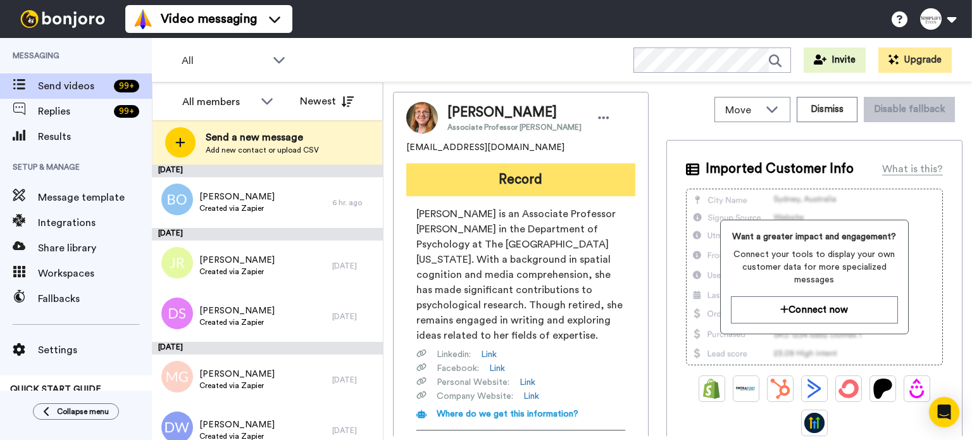
click at [528, 172] on button "Record" at bounding box center [520, 179] width 229 height 33
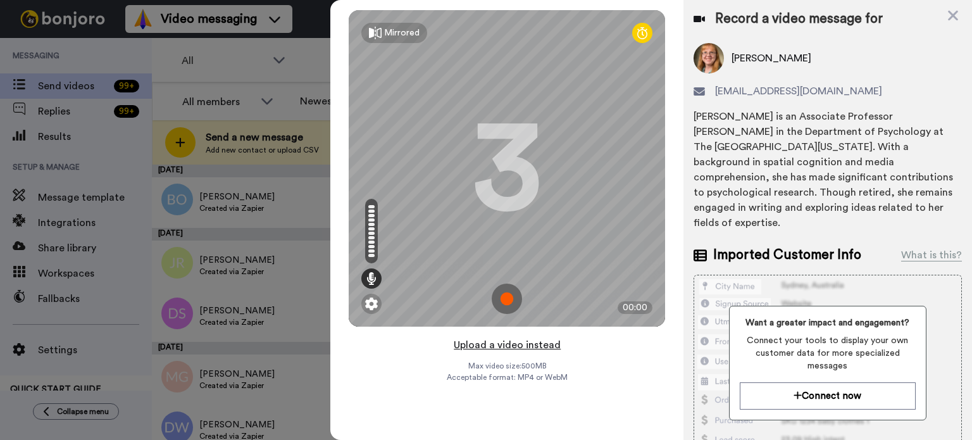
click at [539, 346] on button "Upload a video instead" at bounding box center [507, 345] width 115 height 16
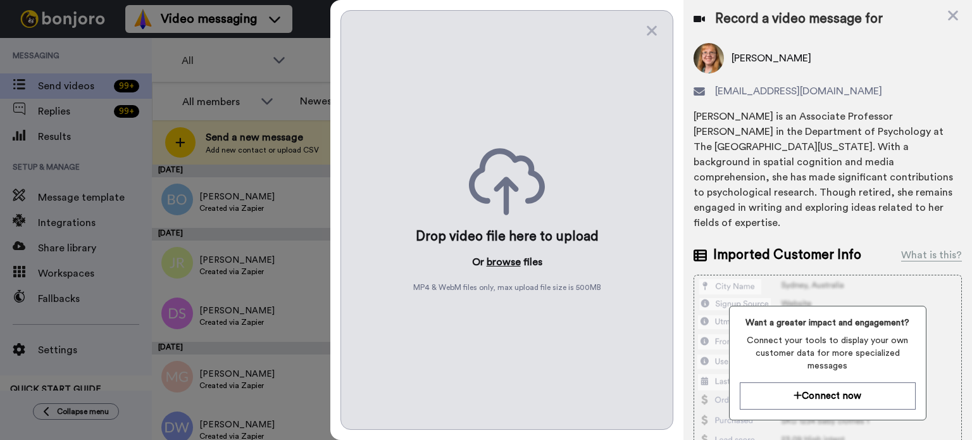
click at [513, 257] on button "browse" at bounding box center [504, 261] width 34 height 15
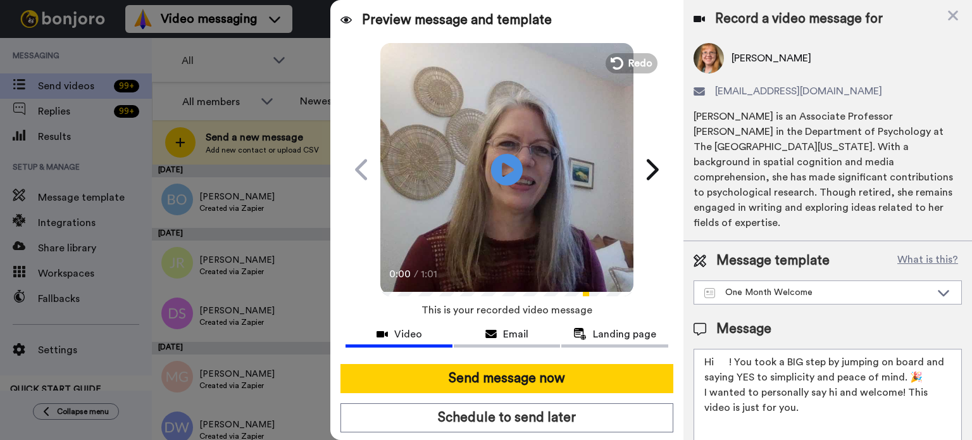
scroll to position [17, 0]
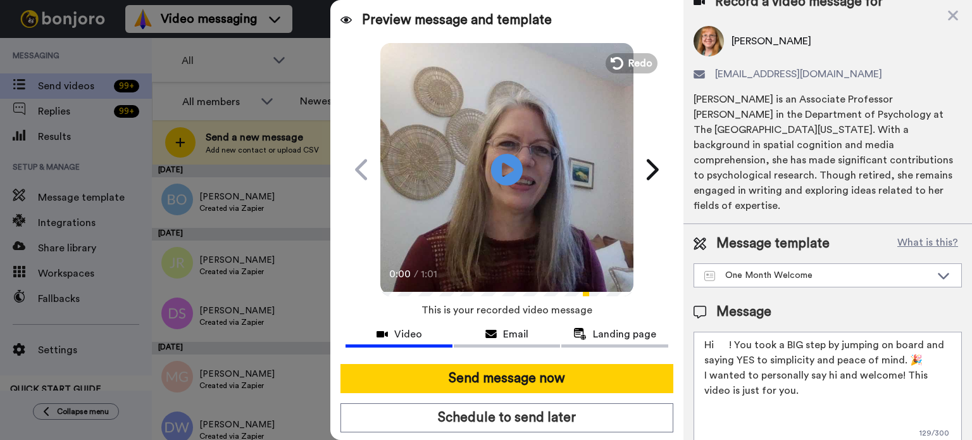
drag, startPoint x: 729, startPoint y: 331, endPoint x: 716, endPoint y: 334, distance: 13.0
click at [716, 334] on textarea "Hi ! You took a BIG step by jumping on board and saying YES to simplicity and p…" at bounding box center [828, 389] width 268 height 114
paste textarea "[PERSON_NAME]"
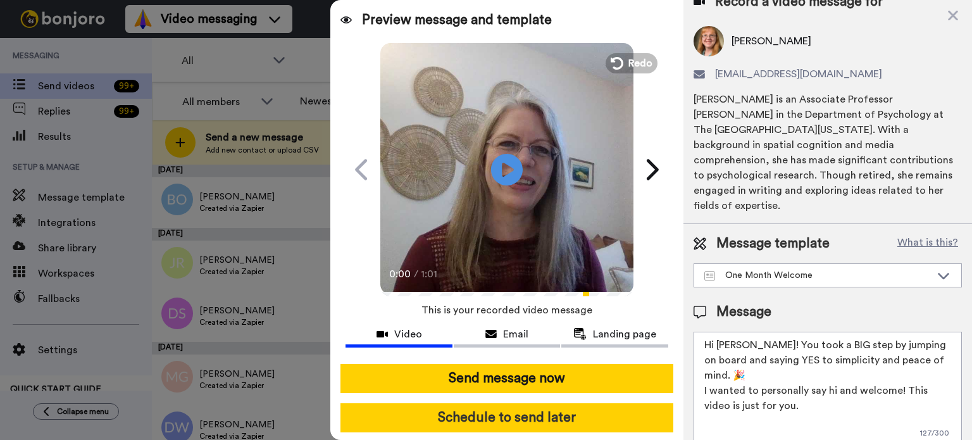
type textarea "Hi [PERSON_NAME]! You took a BIG step by jumping on board and saying YES to sim…"
click at [611, 418] on button "Schedule to send later" at bounding box center [507, 417] width 333 height 29
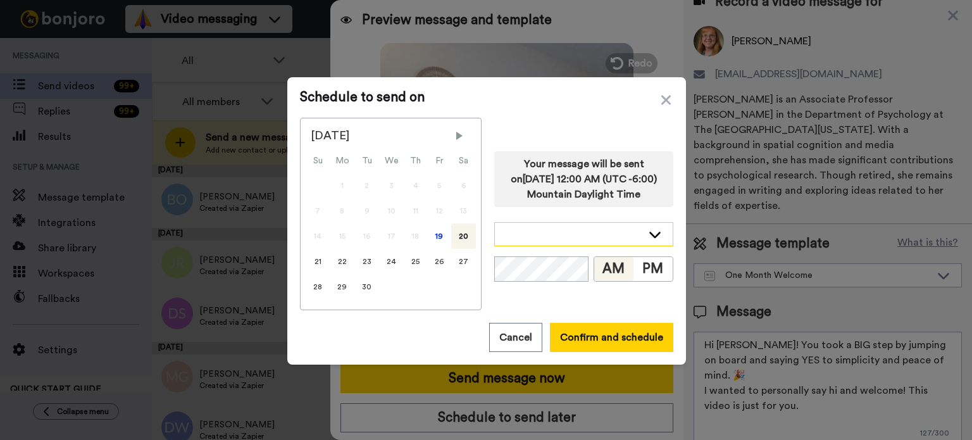
click at [648, 228] on icon at bounding box center [654, 234] width 15 height 13
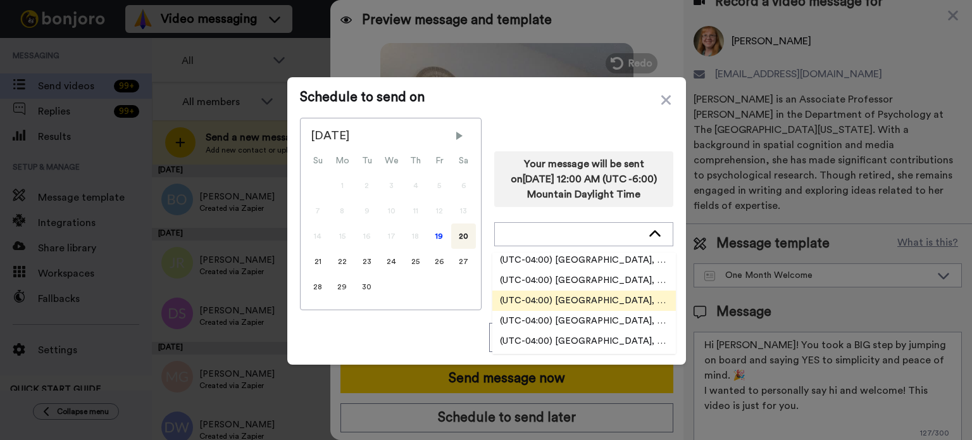
scroll to position [2152, 0]
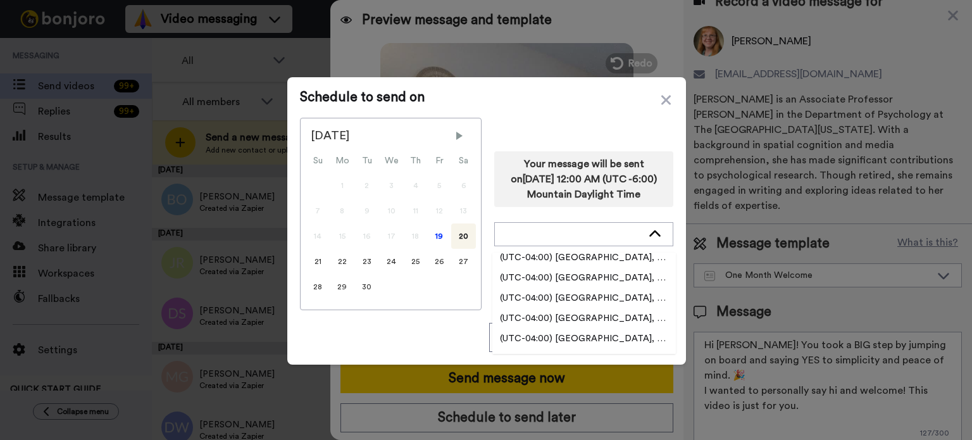
click at [620, 249] on div "Your message will be sent on [DATE] 12:00 AM (UTC -6:00) Mountain Daylight Time…" at bounding box center [583, 214] width 179 height 192
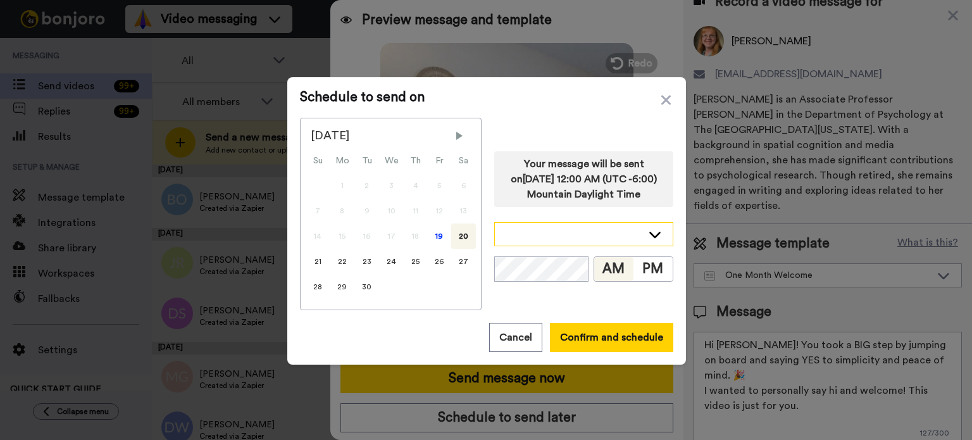
click at [640, 235] on div at bounding box center [584, 234] width 178 height 23
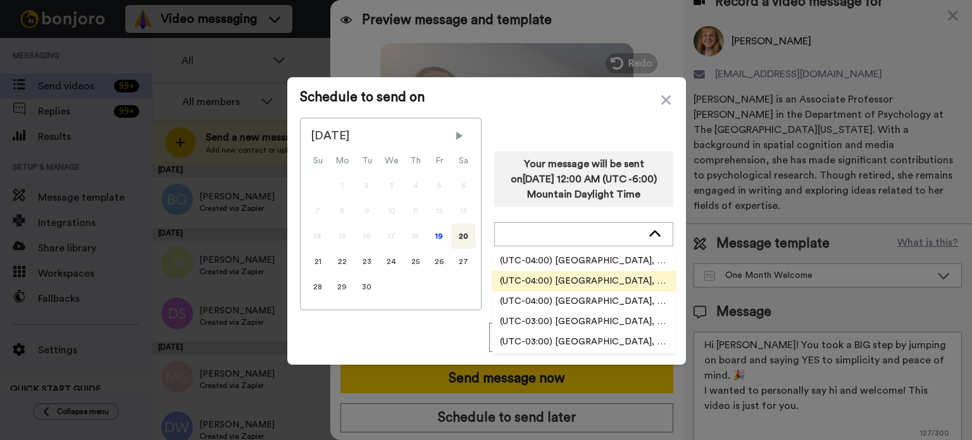
scroll to position [2405, 0]
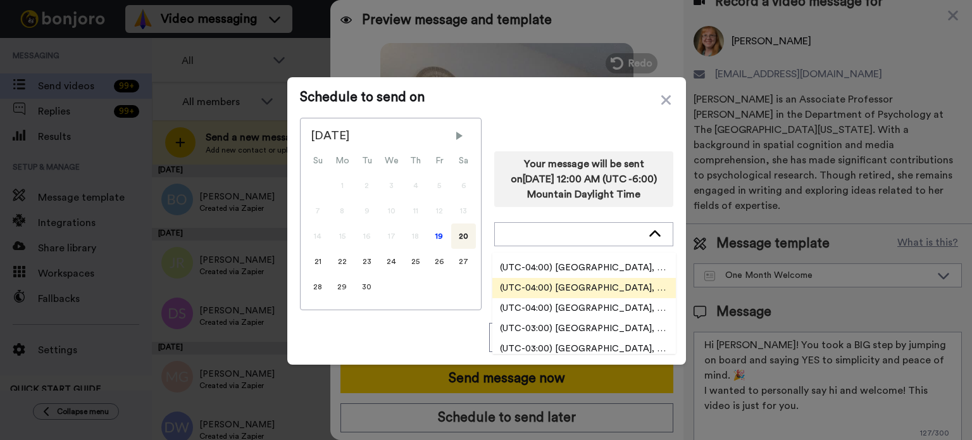
click at [625, 284] on li "(UTC-04:00) [GEOGRAPHIC_DATA], [GEOGRAPHIC_DATA]" at bounding box center [584, 288] width 184 height 20
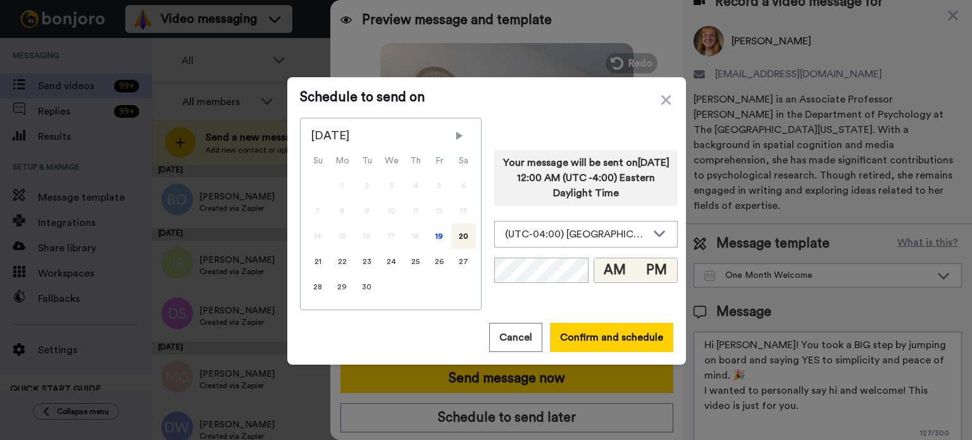
click at [647, 268] on button "PM" at bounding box center [656, 270] width 42 height 24
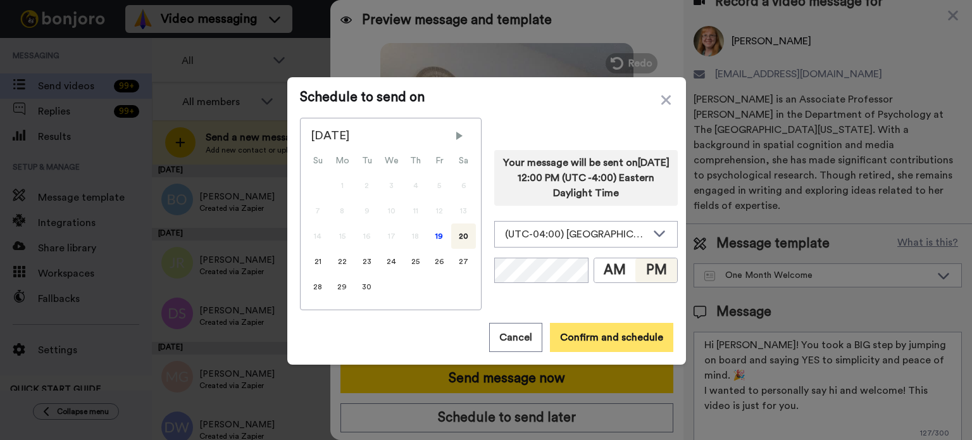
click at [620, 330] on button "Confirm and schedule" at bounding box center [611, 337] width 123 height 29
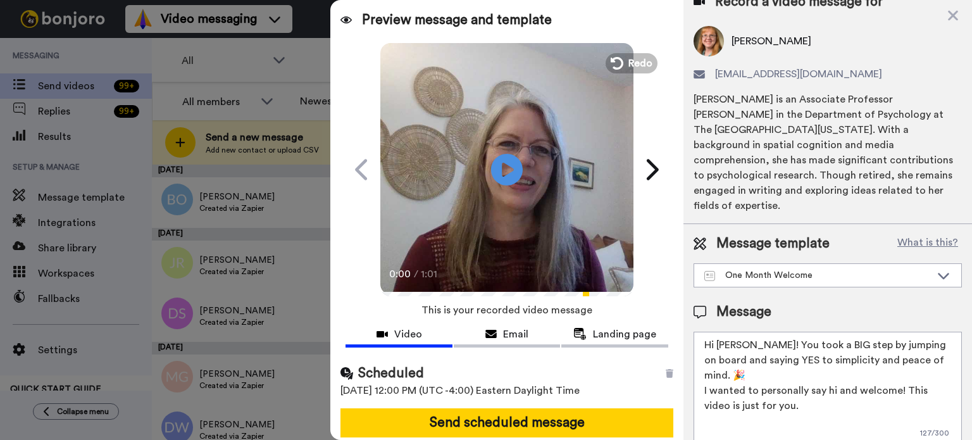
scroll to position [46, 0]
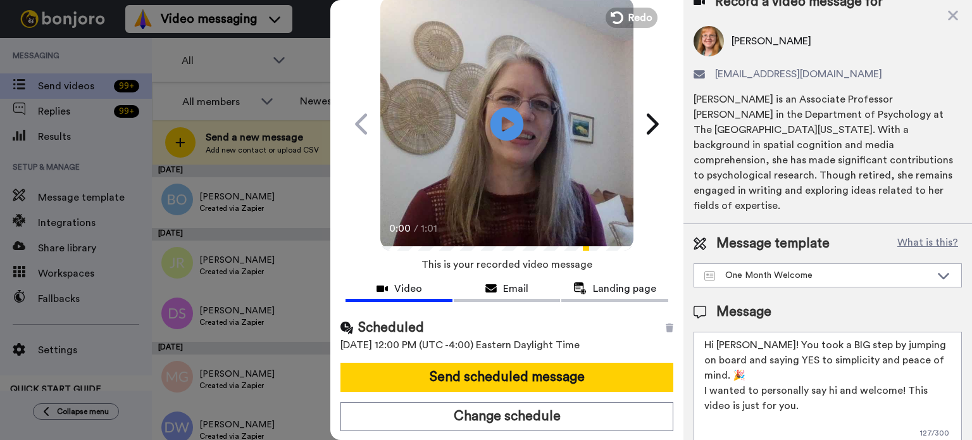
click at [499, 128] on icon "Play/Pause" at bounding box center [508, 124] width 34 height 60
click at [551, 149] on video at bounding box center [506, 122] width 253 height 253
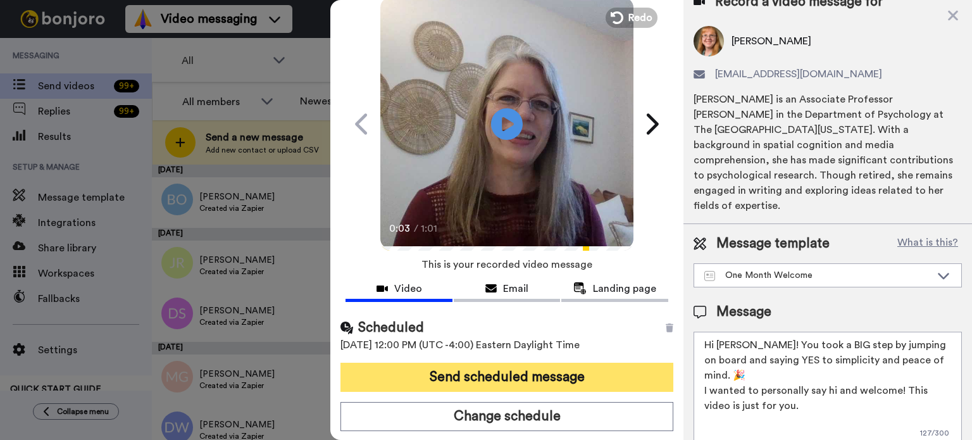
click at [569, 366] on button "Send scheduled message" at bounding box center [507, 377] width 333 height 29
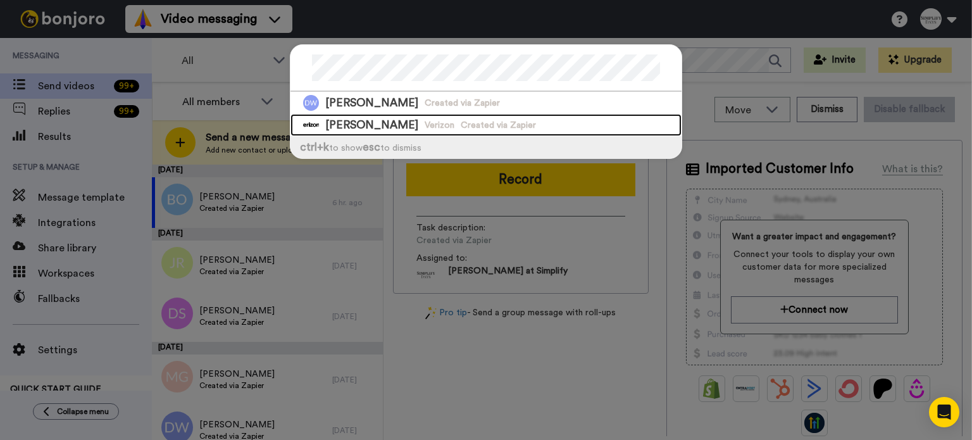
click at [425, 119] on span "Verizon" at bounding box center [440, 125] width 30 height 13
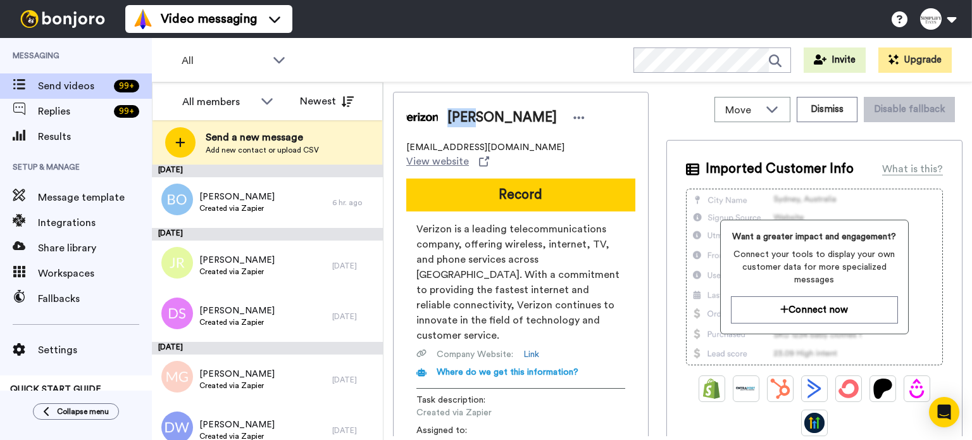
drag, startPoint x: 478, startPoint y: 116, endPoint x: 451, endPoint y: 118, distance: 27.3
click at [451, 118] on span "[PERSON_NAME]" at bounding box center [501, 117] width 109 height 19
copy span "[PERSON_NAME]"
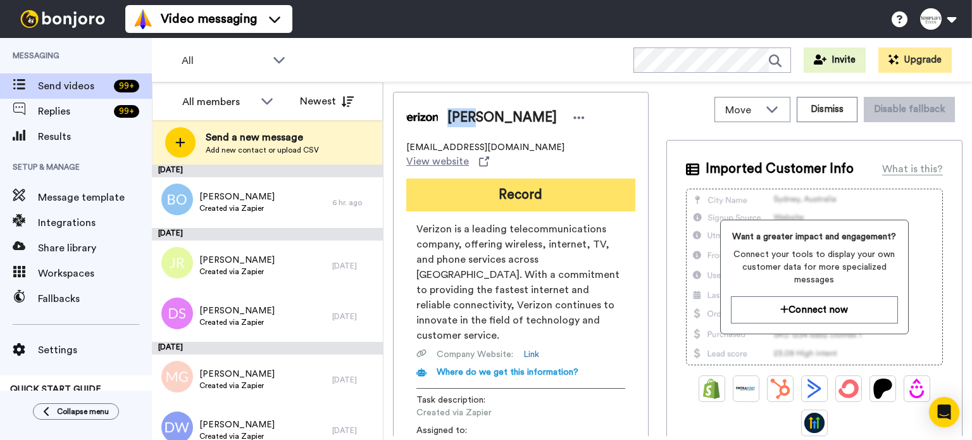
click at [524, 178] on button "Record" at bounding box center [520, 194] width 229 height 33
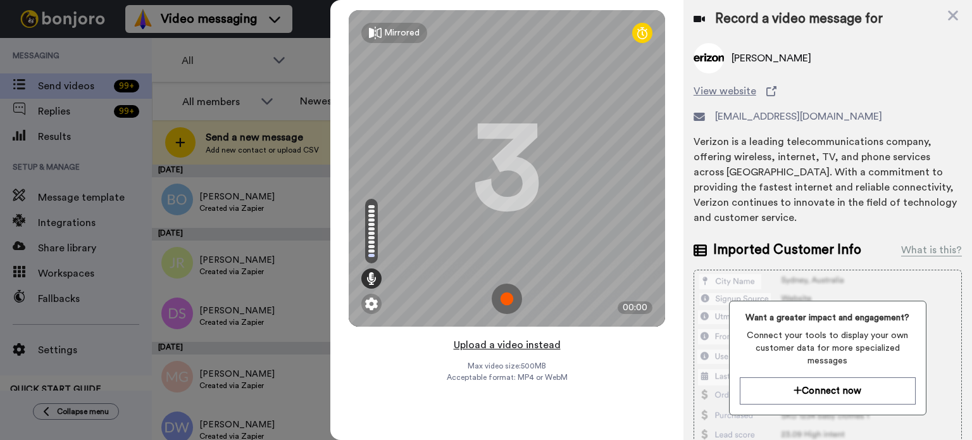
click at [531, 343] on button "Upload a video instead" at bounding box center [507, 345] width 115 height 16
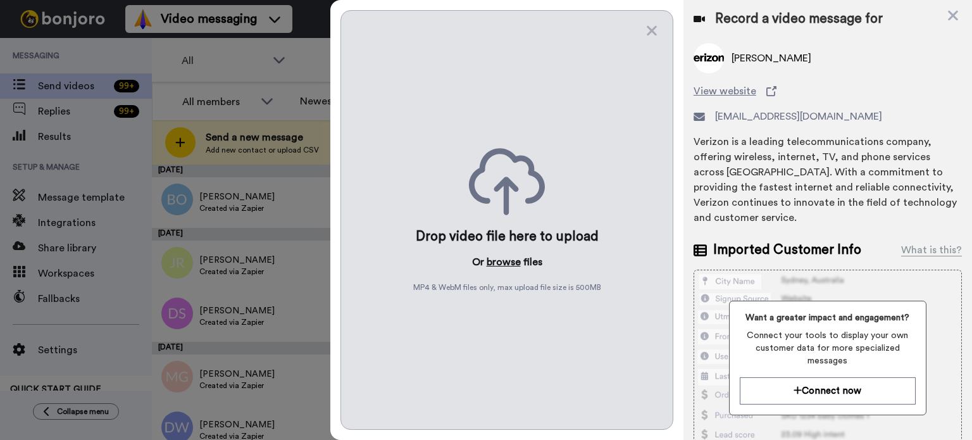
click at [502, 258] on button "browse" at bounding box center [504, 261] width 34 height 15
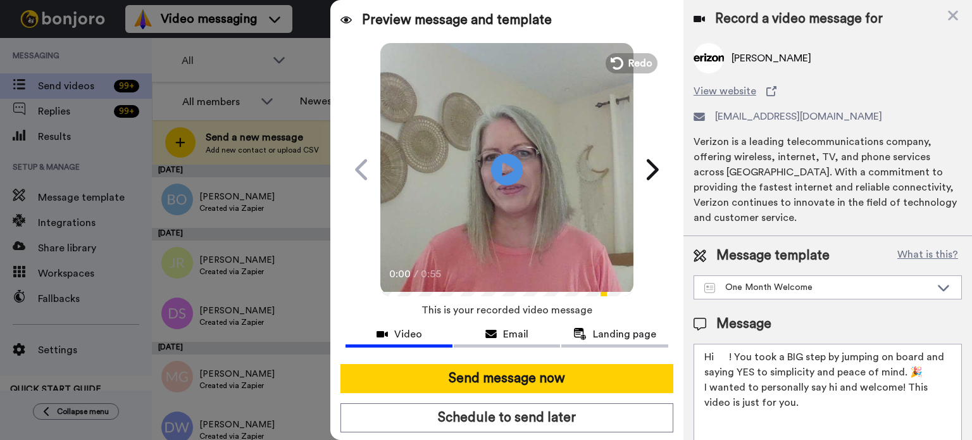
drag, startPoint x: 729, startPoint y: 353, endPoint x: 715, endPoint y: 359, distance: 15.3
click at [715, 359] on textarea "Hi ! You took a BIG step by jumping on board and saying YES to simplicity and p…" at bounding box center [828, 401] width 268 height 114
paste textarea "[PERSON_NAME]"
click at [715, 356] on textarea "HiDana! You took a BIG step by jumping on board and saying YES to simplicity an…" at bounding box center [828, 401] width 268 height 114
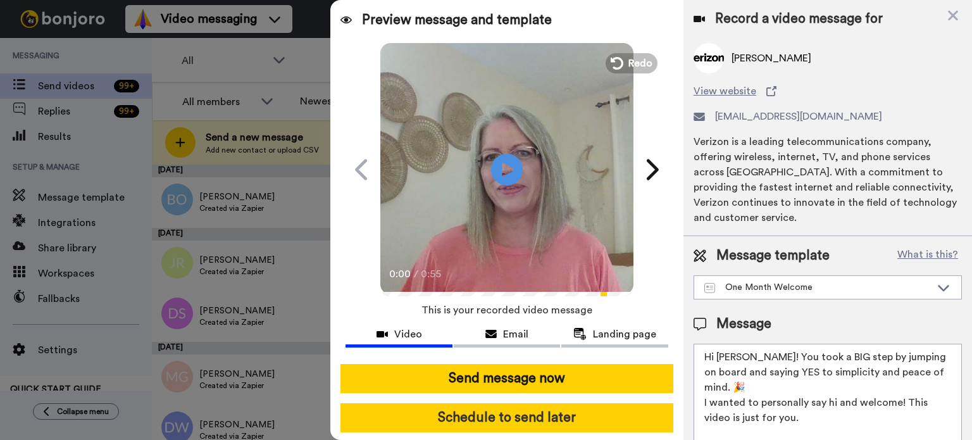
type textarea "Hi [PERSON_NAME]! You took a BIG step by jumping on board and saying YES to sim…"
click at [600, 404] on button "Schedule to send later" at bounding box center [507, 417] width 333 height 29
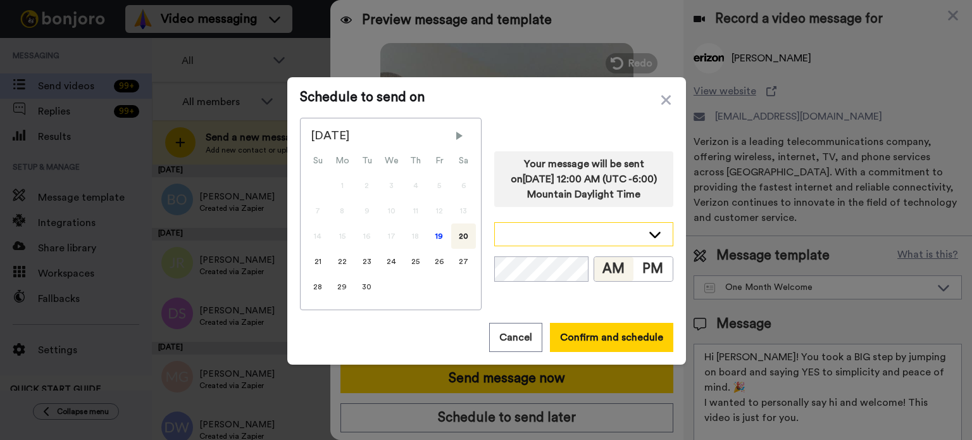
click at [649, 232] on icon at bounding box center [654, 234] width 15 height 13
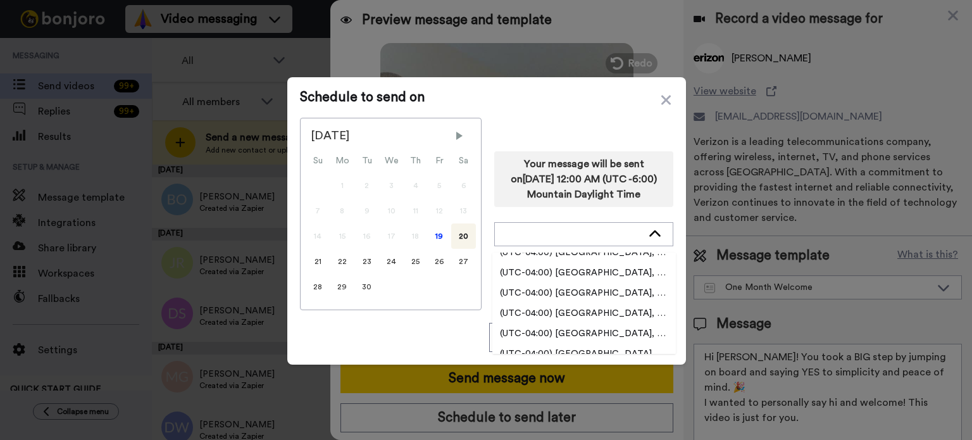
scroll to position [2089, 0]
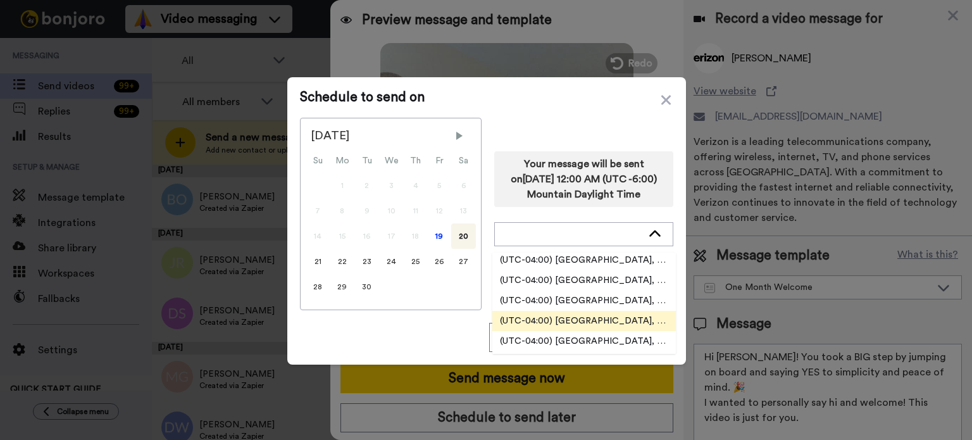
click at [621, 312] on li "(UTC-04:00) [GEOGRAPHIC_DATA], [US_STATE]" at bounding box center [584, 321] width 184 height 20
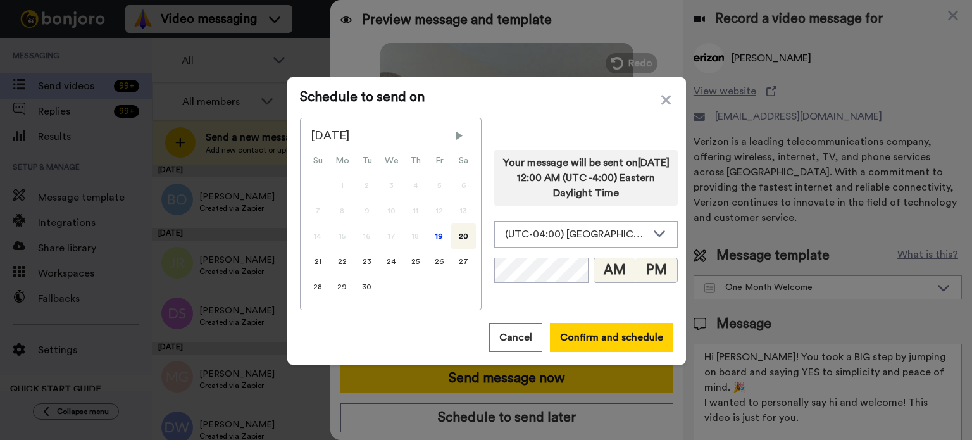
click at [647, 261] on button "PM" at bounding box center [656, 270] width 42 height 24
click at [647, 265] on button "PM" at bounding box center [656, 270] width 42 height 24
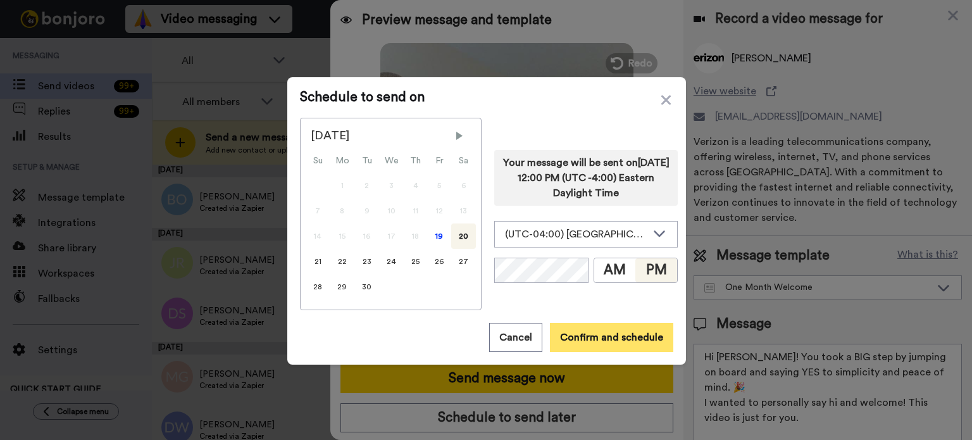
click at [634, 335] on button "Confirm and schedule" at bounding box center [611, 337] width 123 height 29
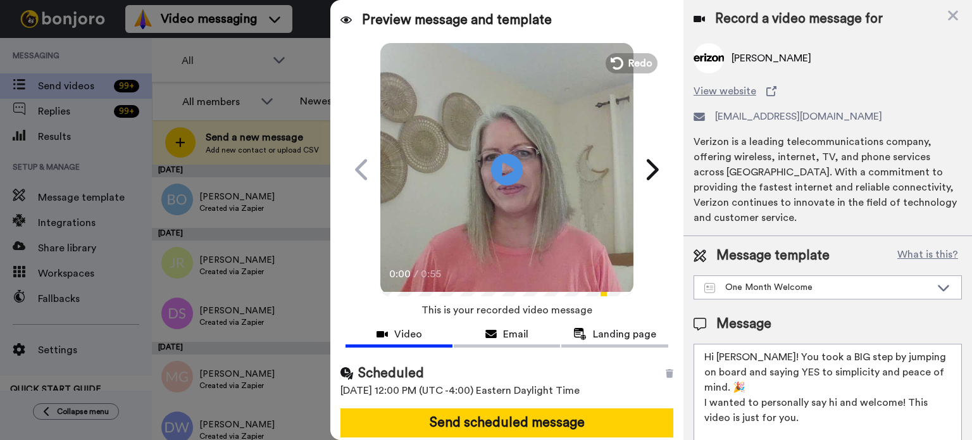
scroll to position [46, 0]
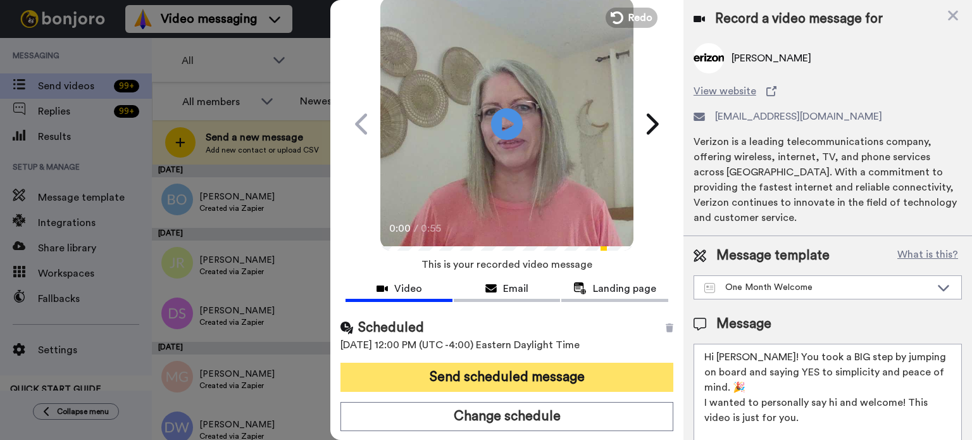
click at [613, 365] on button "Send scheduled message" at bounding box center [507, 377] width 333 height 29
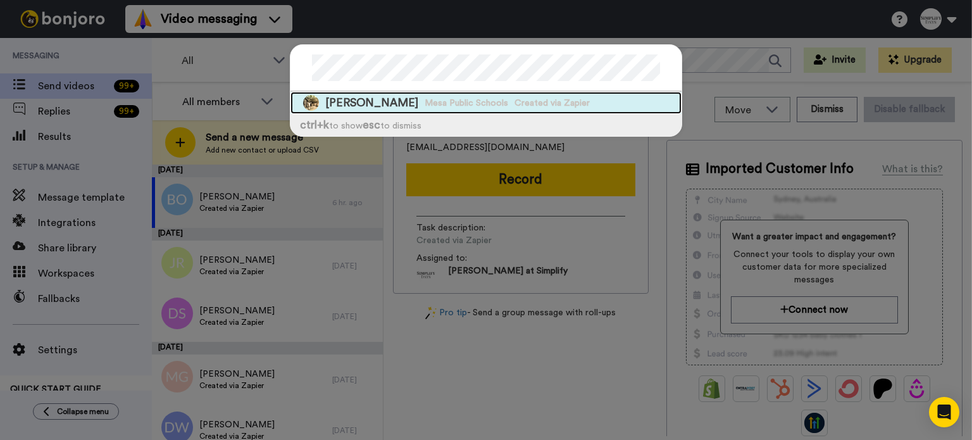
click at [491, 104] on div "Denise Quagge Mesa Public Schools Created via Zapier" at bounding box center [486, 103] width 391 height 22
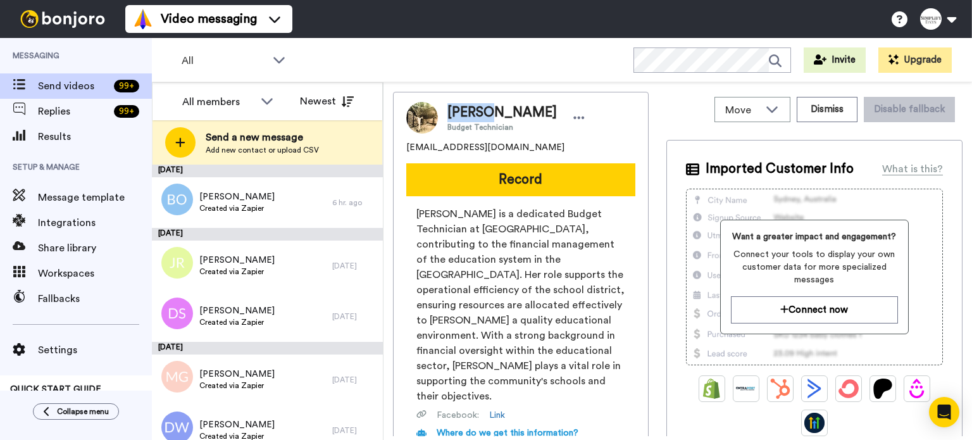
drag, startPoint x: 489, startPoint y: 112, endPoint x: 448, endPoint y: 113, distance: 40.5
click at [448, 111] on span "Denise Quagge" at bounding box center [501, 112] width 109 height 19
copy span "Denise"
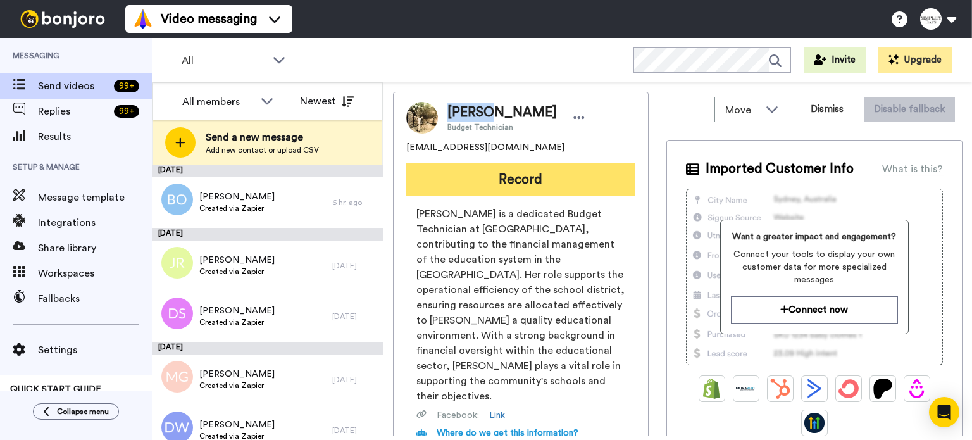
click at [502, 172] on button "Record" at bounding box center [520, 179] width 229 height 33
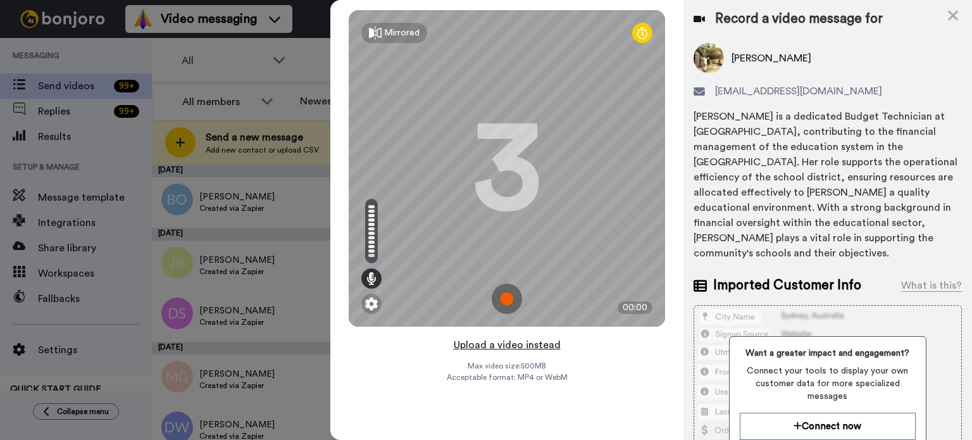
click at [541, 344] on button "Upload a video instead" at bounding box center [507, 345] width 115 height 16
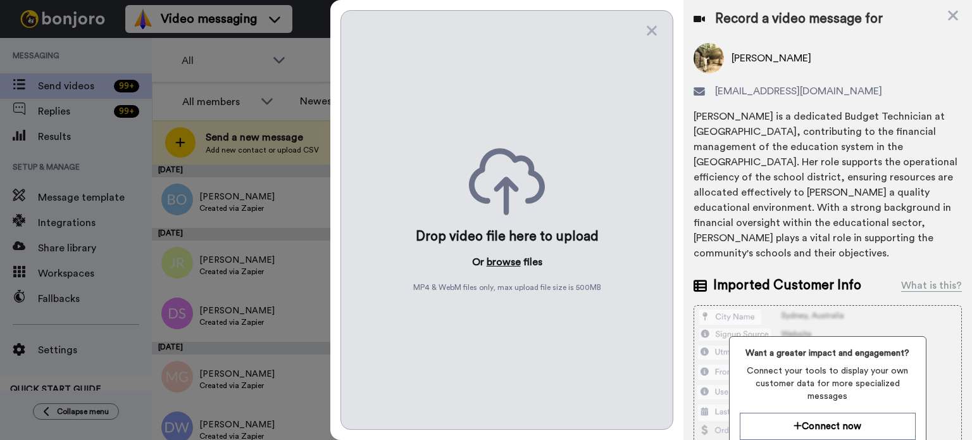
click at [506, 260] on button "browse" at bounding box center [504, 261] width 34 height 15
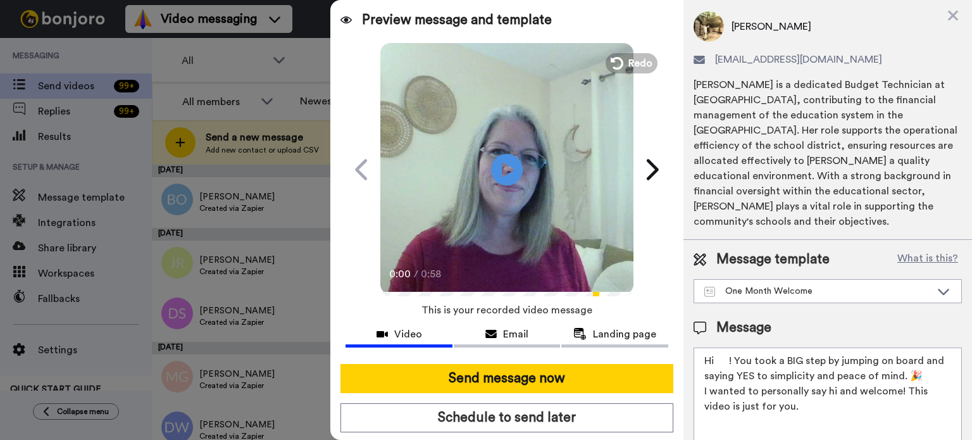
scroll to position [63, 0]
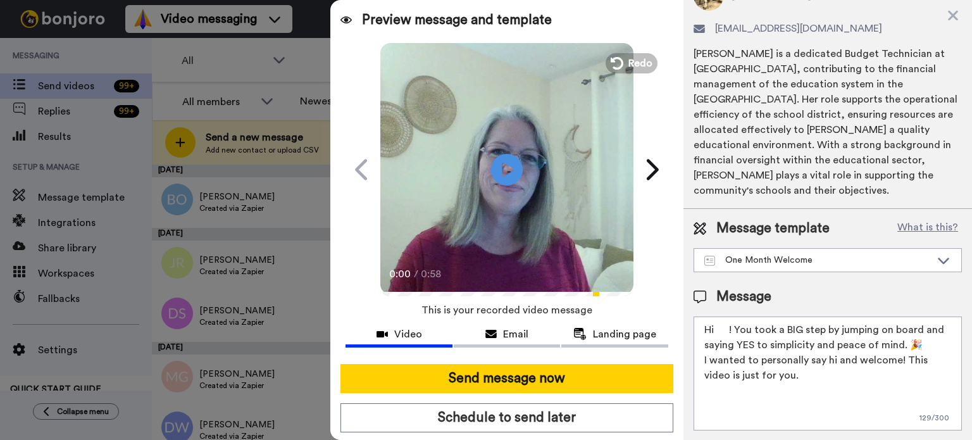
drag, startPoint x: 729, startPoint y: 331, endPoint x: 716, endPoint y: 336, distance: 13.6
click at [716, 336] on textarea "Hi ! You took a BIG step by jumping on board and saying YES to simplicity and p…" at bounding box center [828, 373] width 268 height 114
paste textarea "Denise"
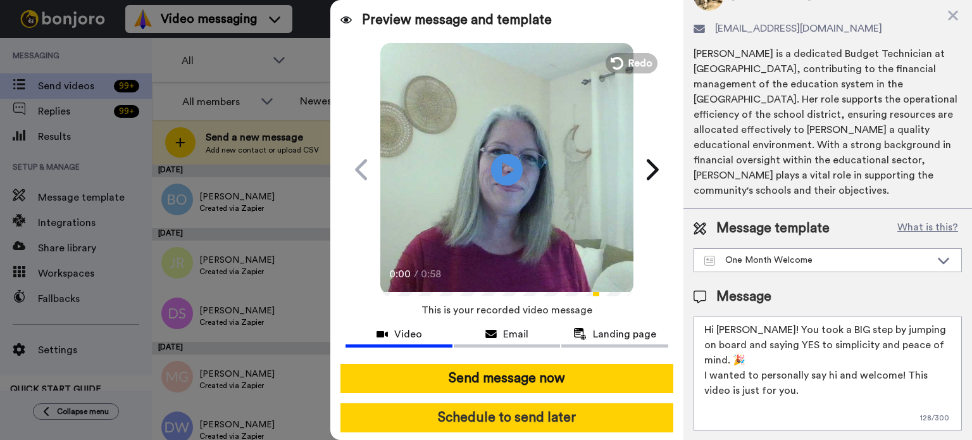
type textarea "Hi Denise! You took a BIG step by jumping on board and saying YES to simplicity…"
click at [592, 407] on button "Schedule to send later" at bounding box center [507, 417] width 333 height 29
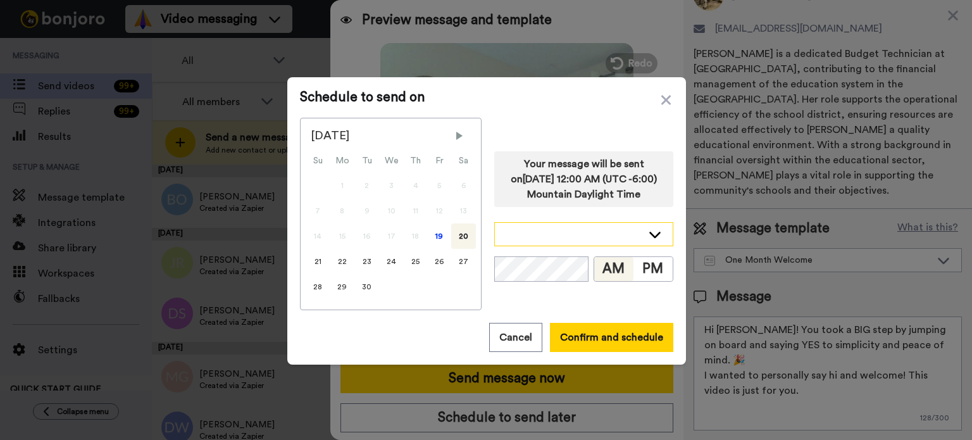
click at [639, 230] on div at bounding box center [584, 234] width 178 height 23
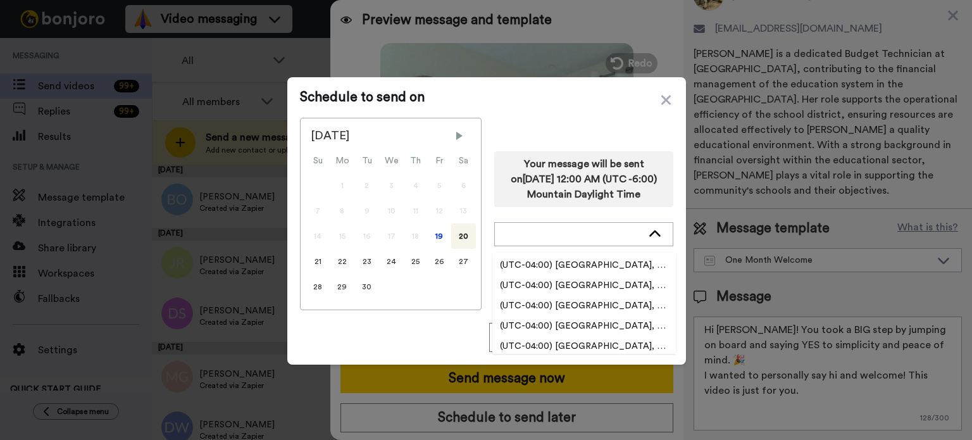
scroll to position [2089, 0]
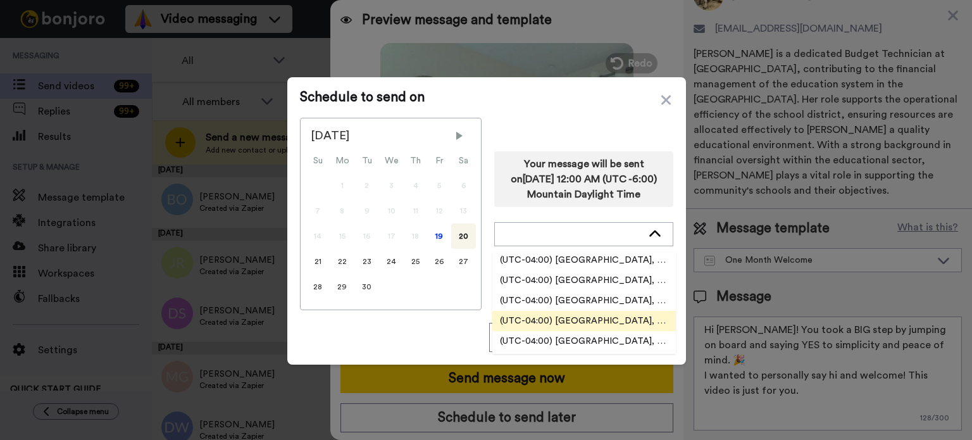
click at [604, 315] on span "(UTC-04:00) America, New York" at bounding box center [584, 321] width 184 height 13
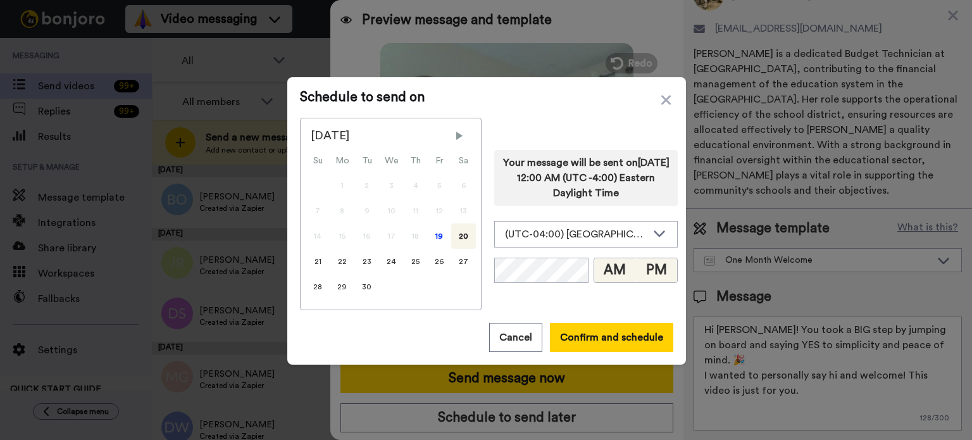
click at [648, 265] on button "PM" at bounding box center [656, 270] width 42 height 24
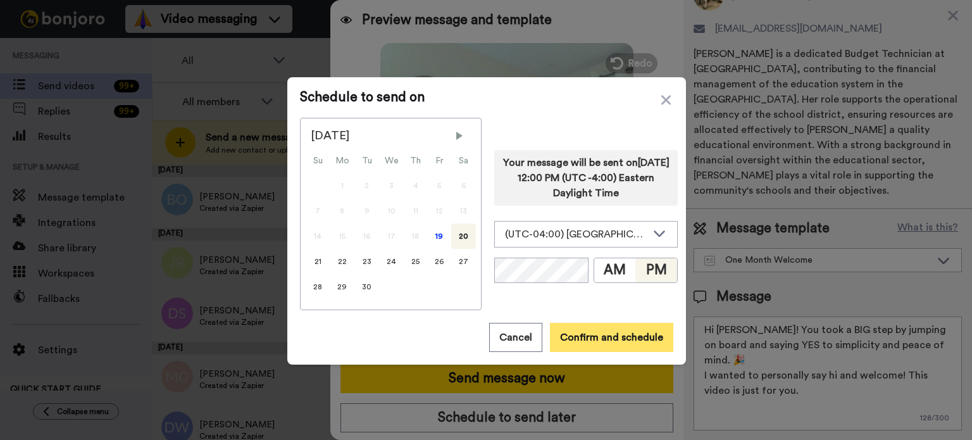
click at [639, 332] on button "Confirm and schedule" at bounding box center [611, 337] width 123 height 29
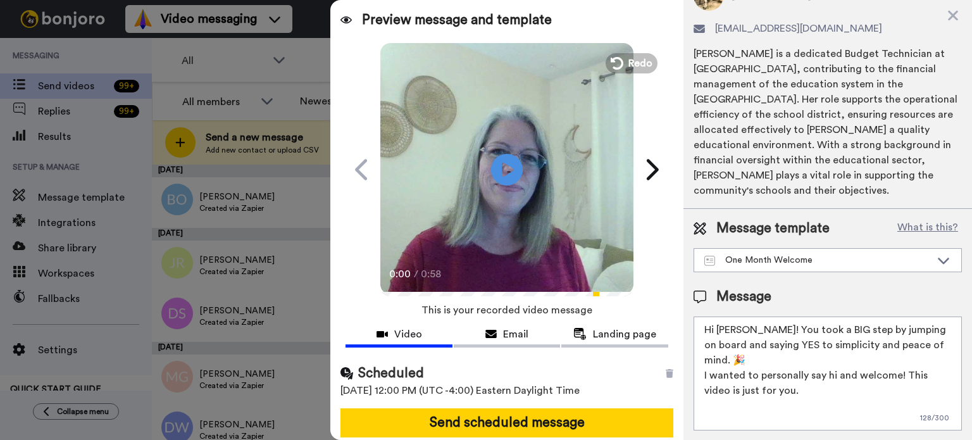
scroll to position [46, 0]
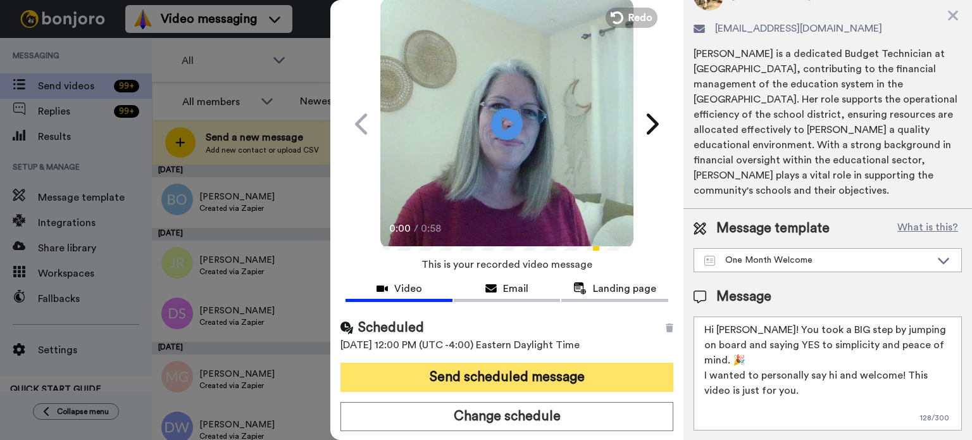
click at [608, 361] on div "Scheduled 20th September 2025, 12:00 PM (UTC -4:00) Eastern Daylight Time Send …" at bounding box center [506, 374] width 353 height 133
click at [544, 364] on button "Send scheduled message" at bounding box center [507, 377] width 333 height 29
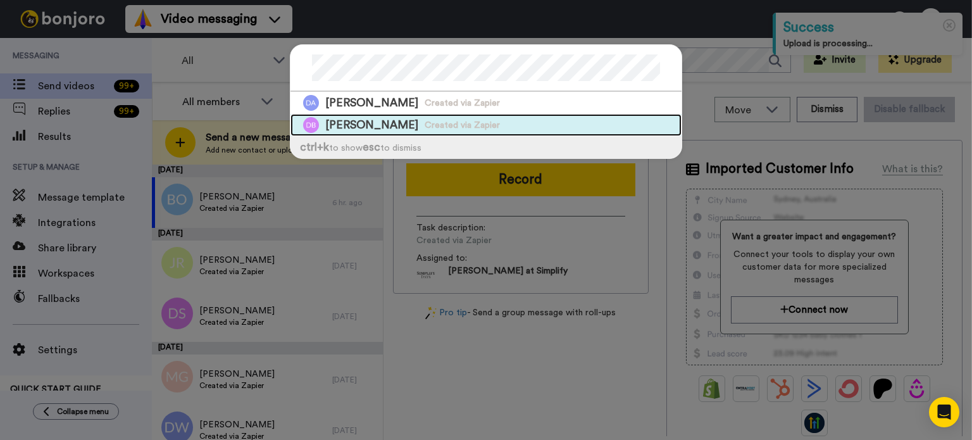
click at [502, 118] on div "Donna Beals Created via Zapier" at bounding box center [486, 125] width 391 height 22
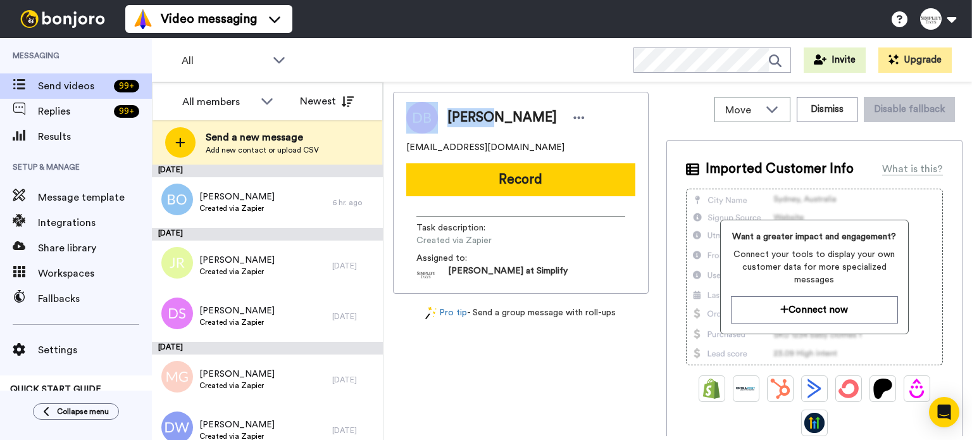
drag, startPoint x: 489, startPoint y: 116, endPoint x: 434, endPoint y: 115, distance: 55.1
click at [434, 115] on div "Donna Beals" at bounding box center [520, 118] width 229 height 32
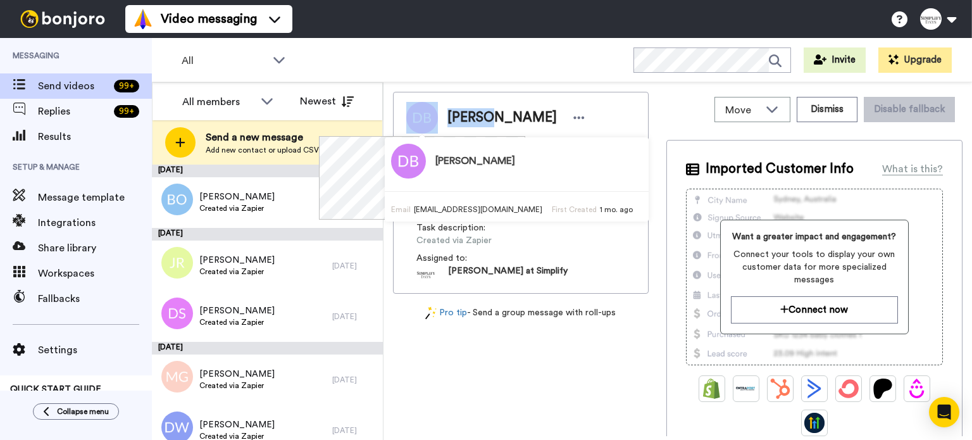
copy div "Donna"
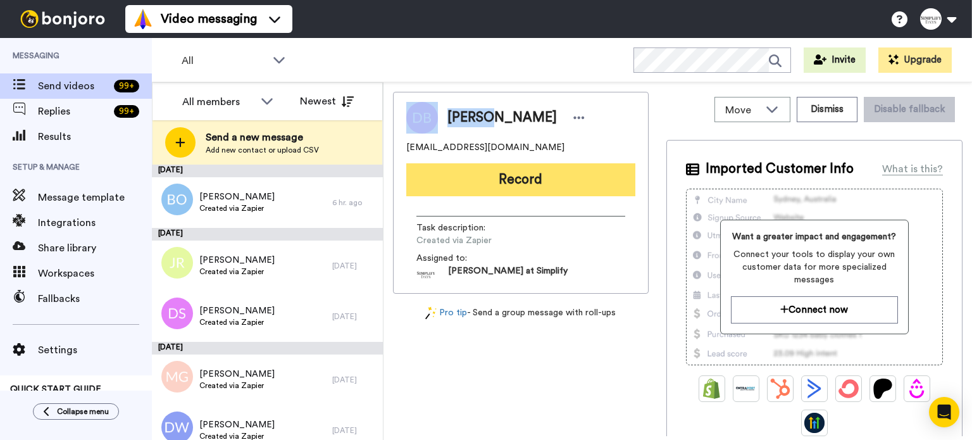
click at [544, 172] on button "Record" at bounding box center [520, 179] width 229 height 33
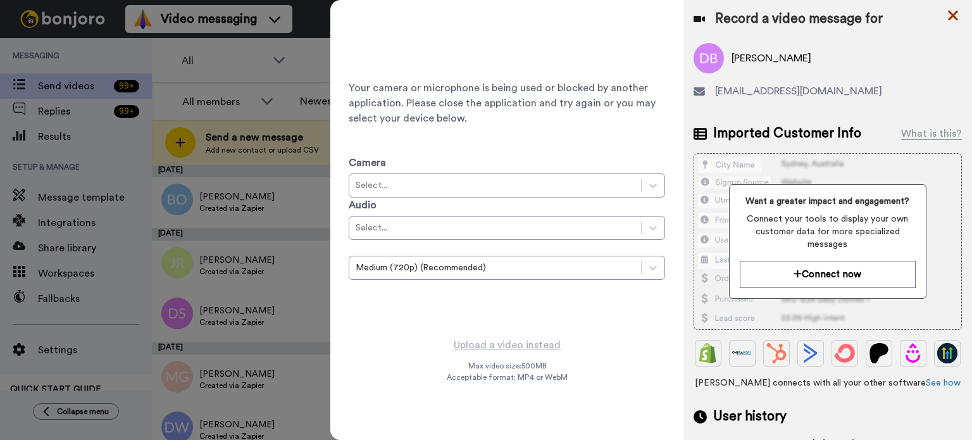
click at [956, 7] on div "Record a video message for Donna Beals dlbeals58@gmail.com Imported Customer In…" at bounding box center [828, 230] width 289 height 461
click at [946, 15] on div "Record a video message for" at bounding box center [828, 19] width 268 height 18
click at [951, 11] on icon at bounding box center [953, 16] width 13 height 16
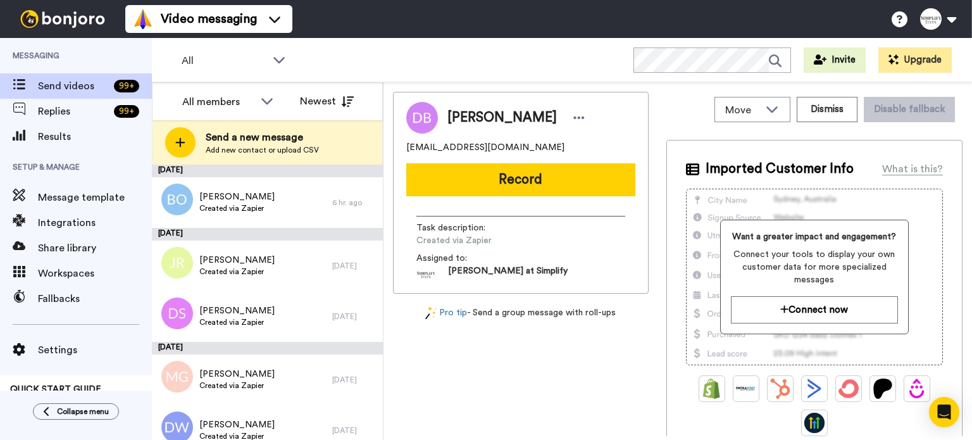
click at [524, 175] on button "Record" at bounding box center [520, 179] width 229 height 33
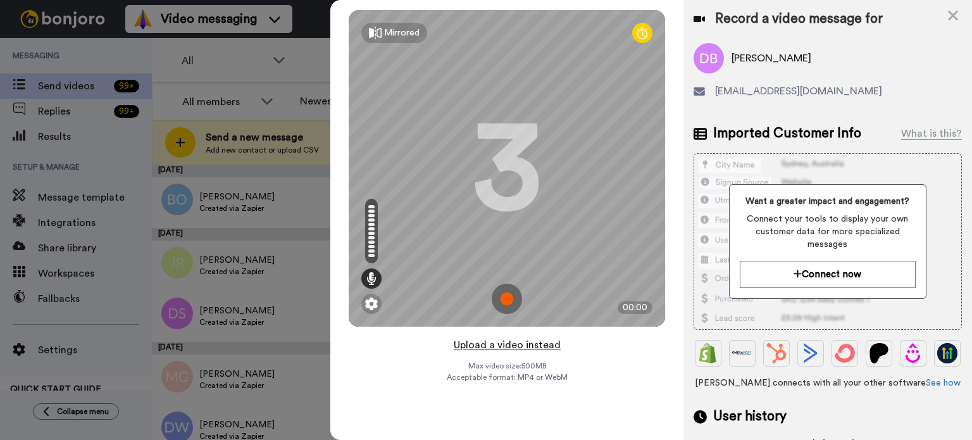
click at [534, 339] on button "Upload a video instead" at bounding box center [507, 345] width 115 height 16
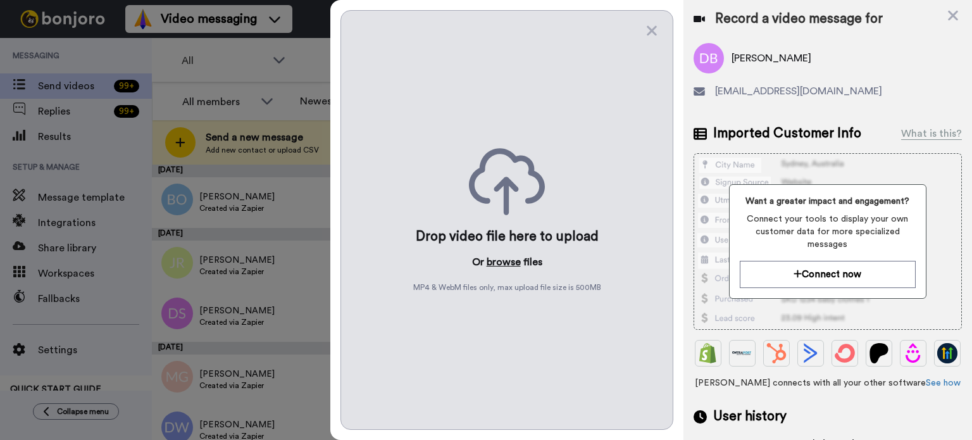
click at [501, 254] on button "browse" at bounding box center [504, 261] width 34 height 15
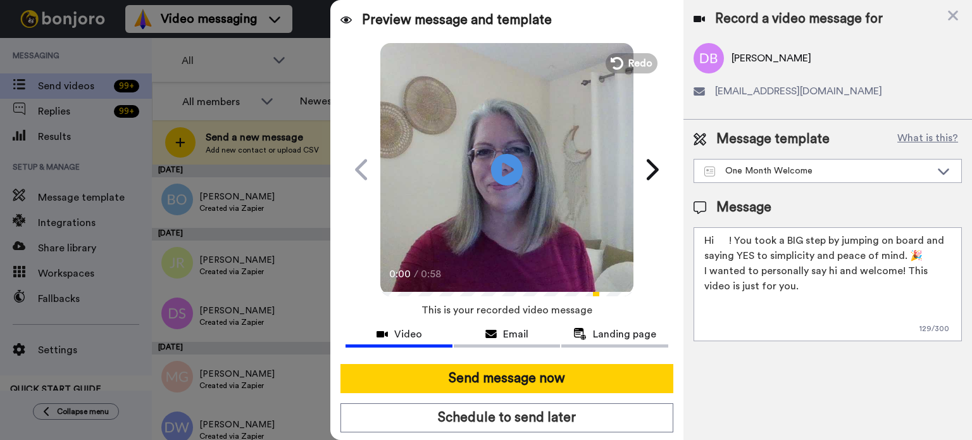
drag, startPoint x: 729, startPoint y: 240, endPoint x: 718, endPoint y: 250, distance: 14.8
click at [715, 247] on textarea "Hi ! You took a BIG step by jumping on board and saying YES to simplicity and p…" at bounding box center [828, 284] width 268 height 114
click at [723, 245] on textarea "Hi ! You took a BIG step by jumping on board and saying YES to simplicity and p…" at bounding box center [828, 284] width 268 height 114
drag, startPoint x: 716, startPoint y: 243, endPoint x: 727, endPoint y: 239, distance: 10.8
click at [727, 239] on textarea "Hi ! You took a BIG step by jumping on board and saying YES to simplicity and p…" at bounding box center [828, 284] width 268 height 114
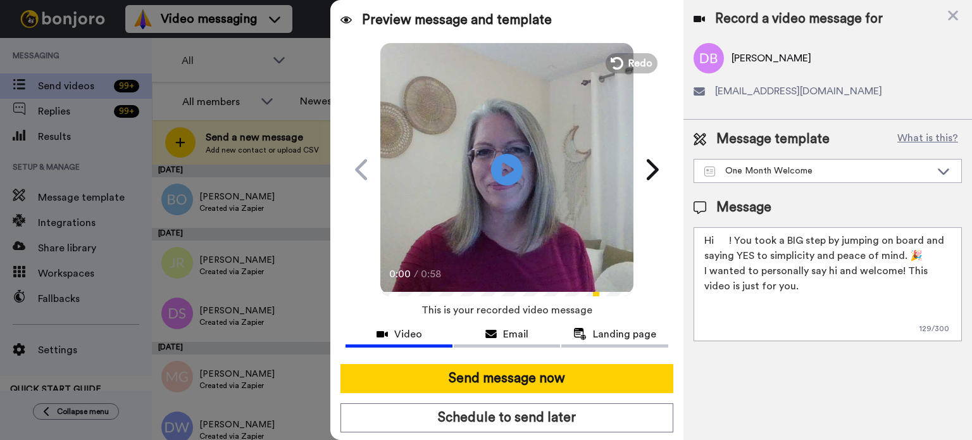
paste textarea "Donna"
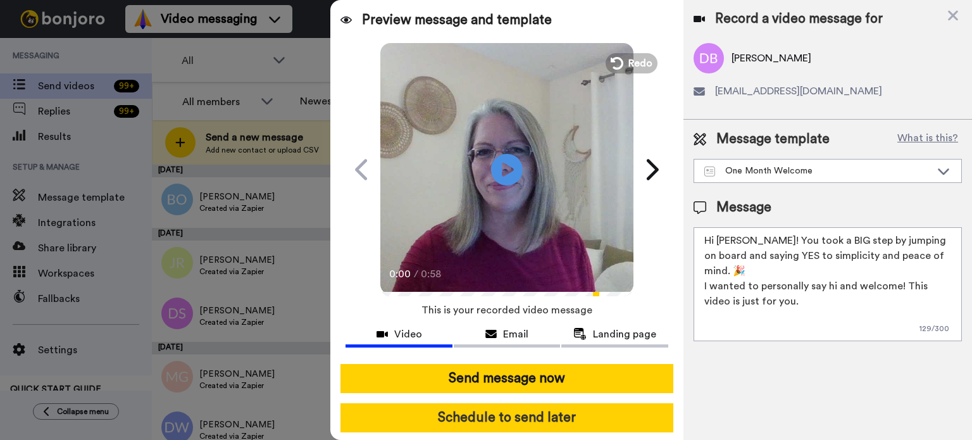
type textarea "Hi Donna! You took a BIG step by jumping on board and saying YES to simplicity …"
click at [537, 415] on button "Schedule to send later" at bounding box center [507, 417] width 333 height 29
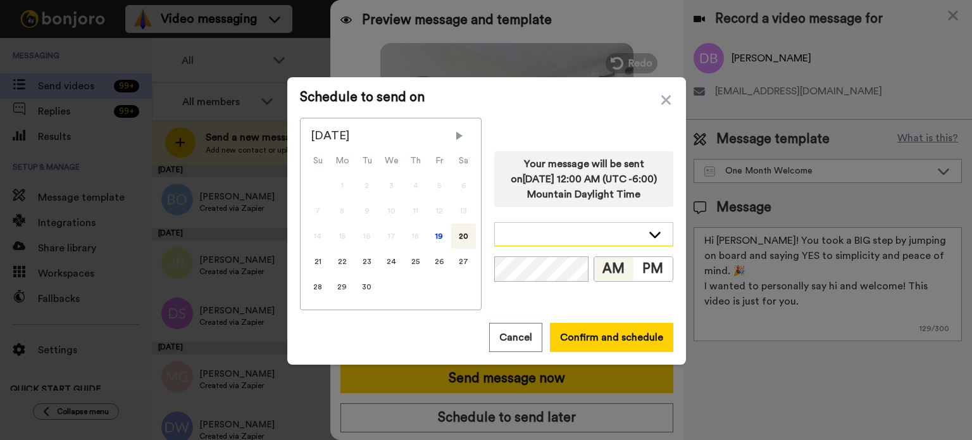
click at [649, 232] on icon at bounding box center [654, 234] width 15 height 13
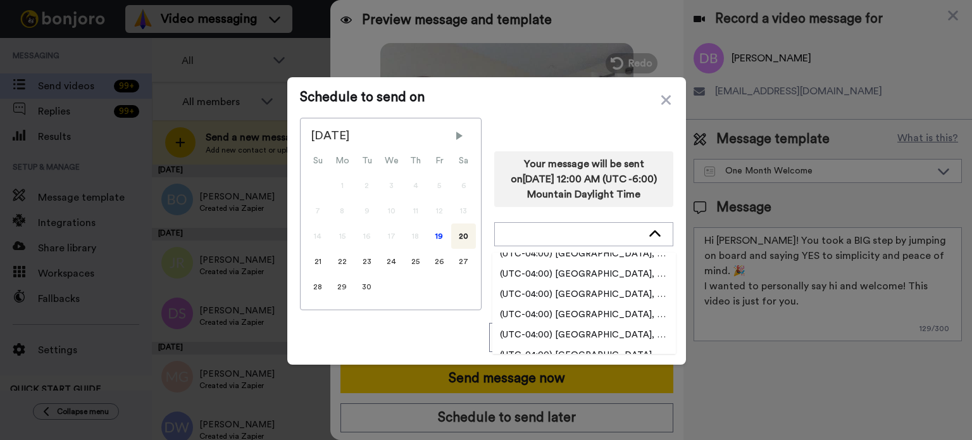
scroll to position [2152, 0]
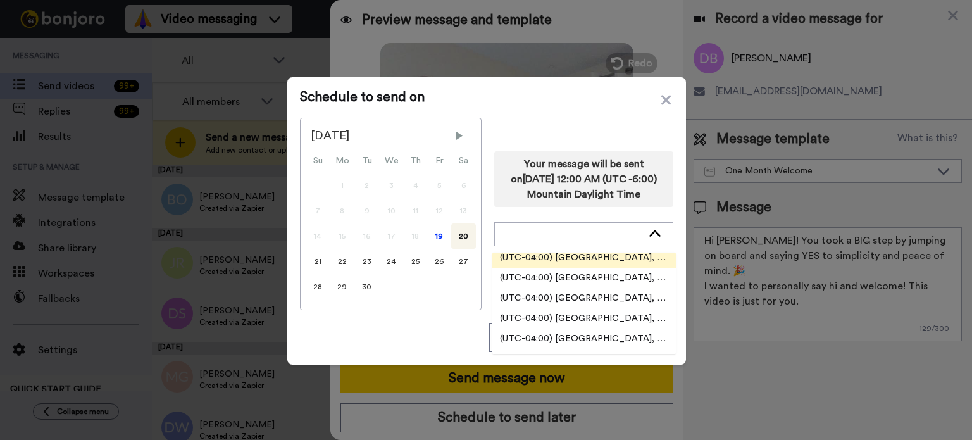
click at [615, 254] on span "(UTC-04:00) [GEOGRAPHIC_DATA], [US_STATE]" at bounding box center [584, 257] width 184 height 13
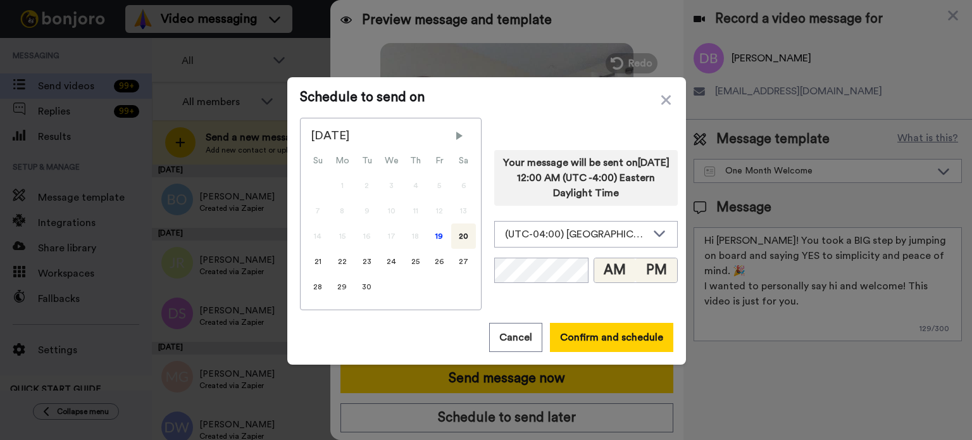
click at [649, 263] on button "PM" at bounding box center [656, 270] width 42 height 24
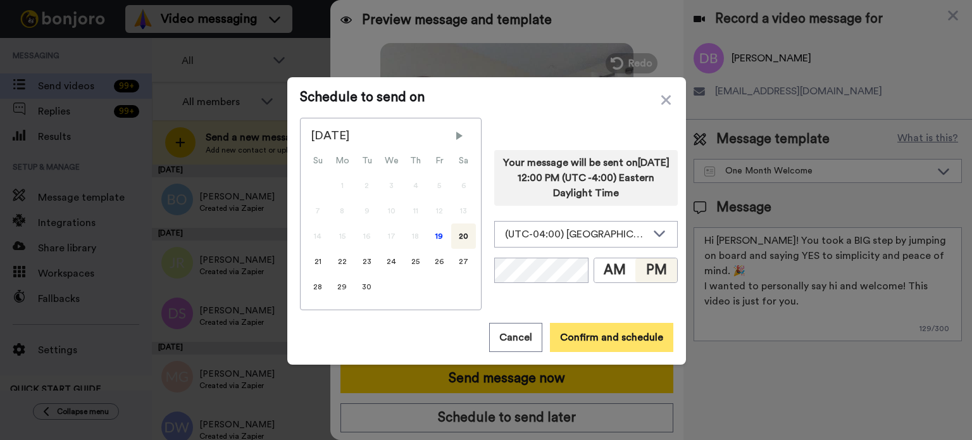
click at [626, 333] on button "Confirm and schedule" at bounding box center [611, 337] width 123 height 29
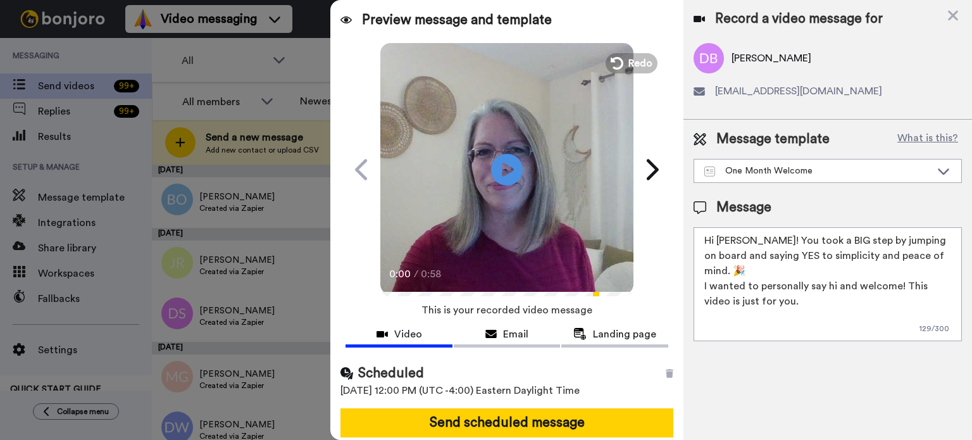
scroll to position [46, 0]
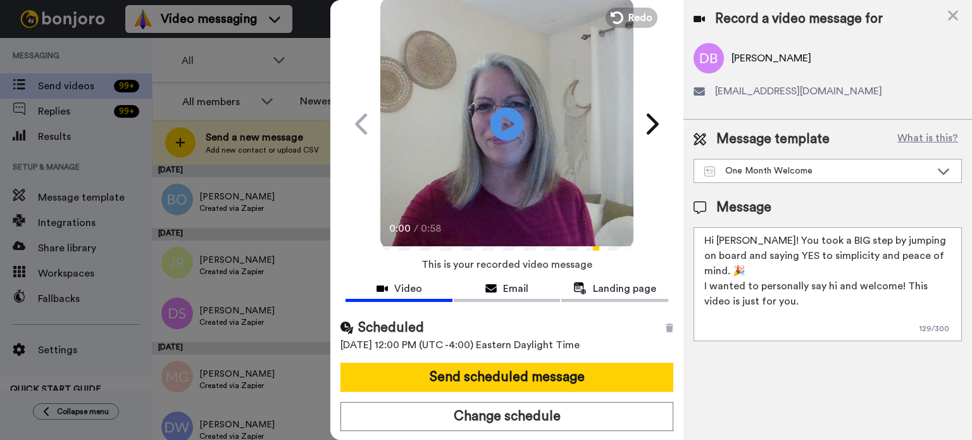
click at [508, 135] on icon at bounding box center [508, 124] width 34 height 34
click at [507, 136] on icon at bounding box center [508, 124] width 34 height 34
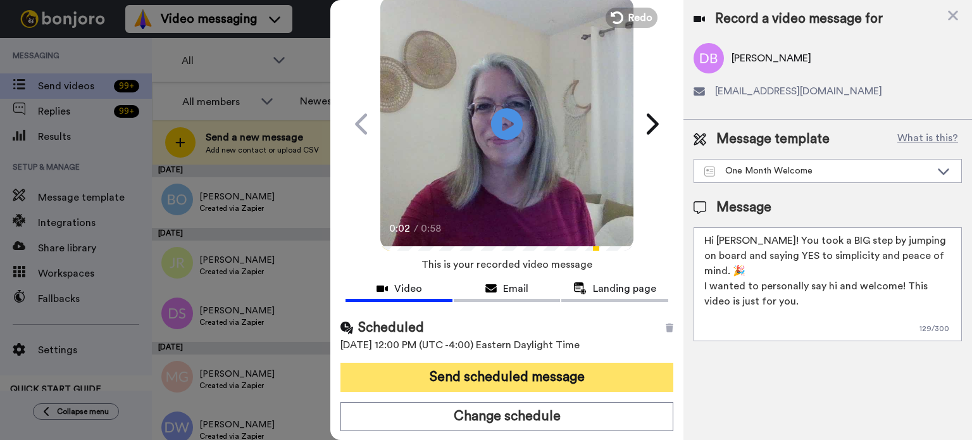
click at [527, 368] on button "Send scheduled message" at bounding box center [507, 377] width 333 height 29
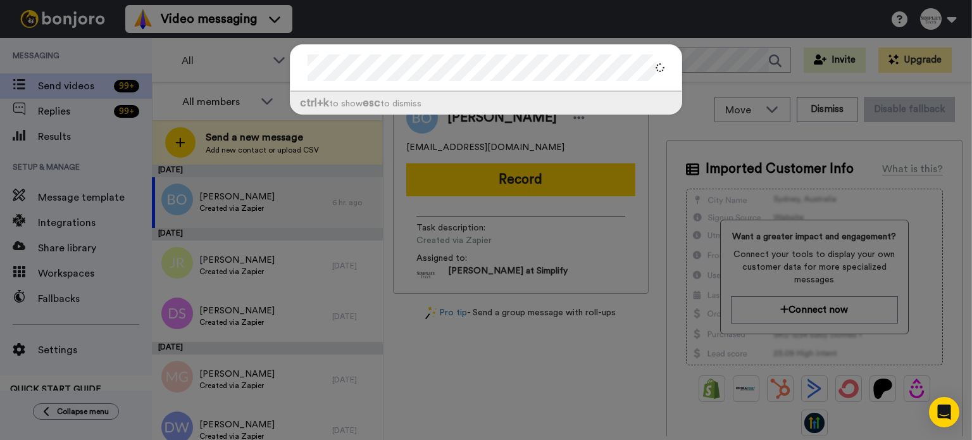
click at [291, 73] on div at bounding box center [486, 68] width 391 height 47
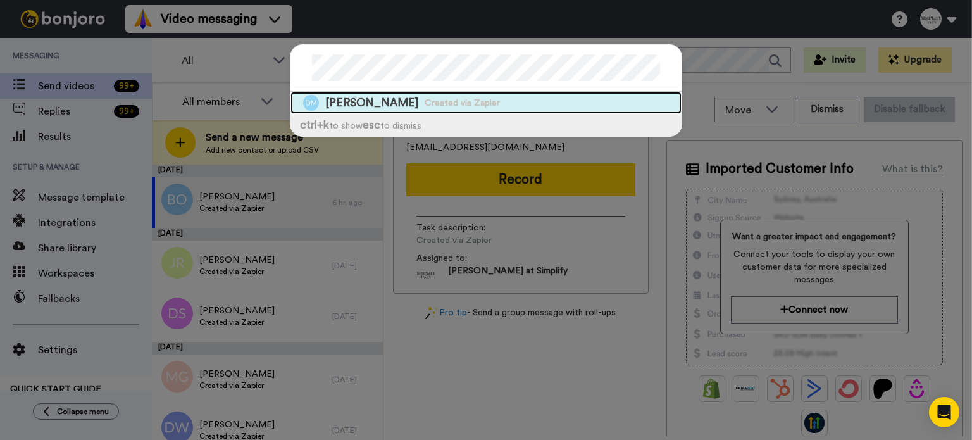
click at [365, 95] on span "[PERSON_NAME]" at bounding box center [371, 103] width 93 height 16
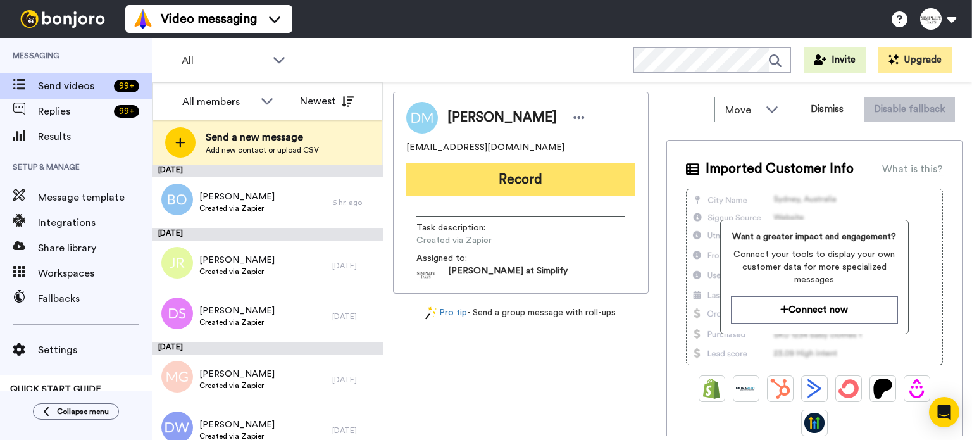
click at [501, 166] on button "Record" at bounding box center [520, 179] width 229 height 33
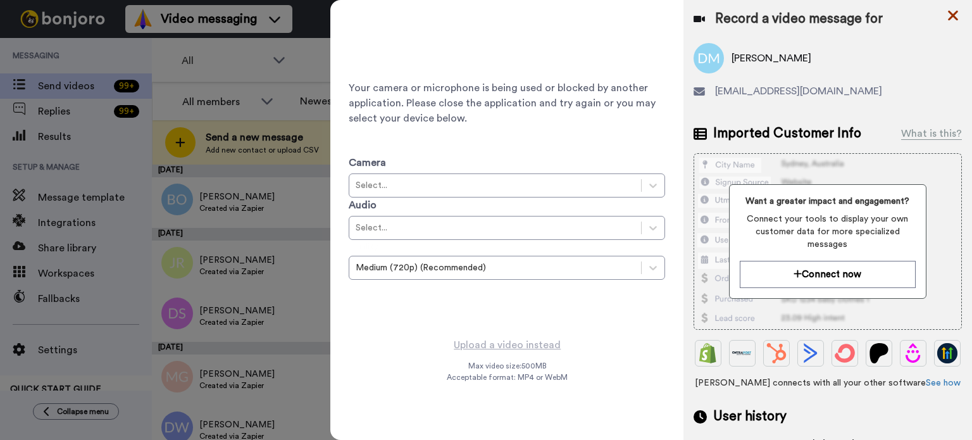
click at [951, 13] on icon at bounding box center [953, 16] width 10 height 10
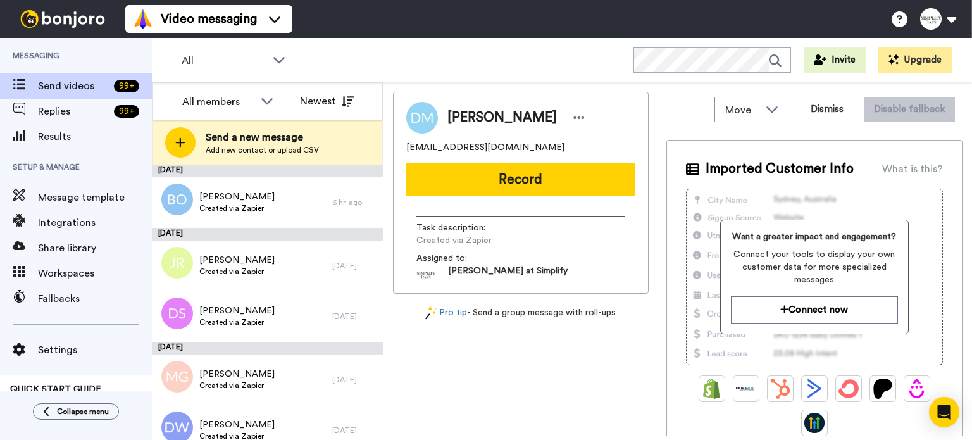
click at [549, 177] on button "Record" at bounding box center [520, 179] width 229 height 33
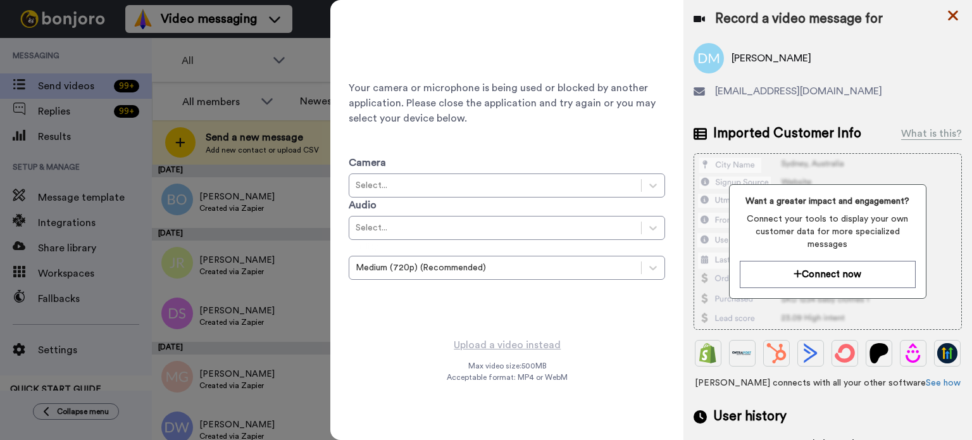
click at [953, 8] on icon at bounding box center [953, 16] width 13 height 16
click at [956, 12] on icon at bounding box center [953, 16] width 10 height 10
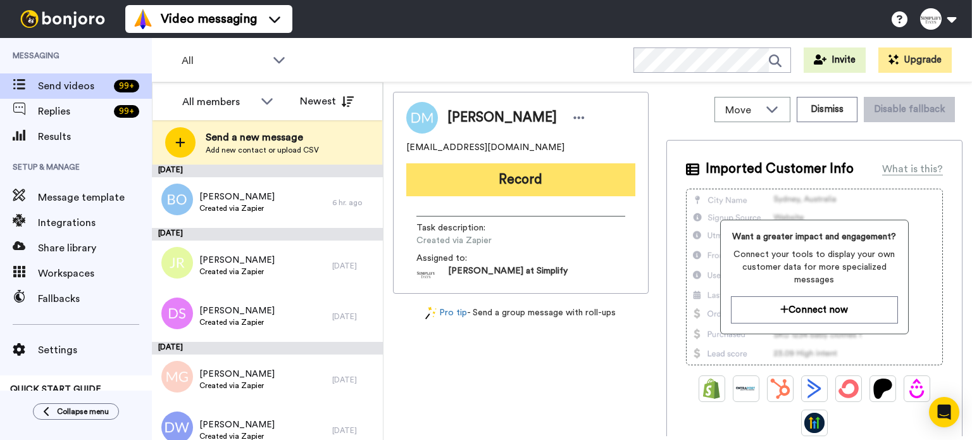
click at [509, 165] on button "Record" at bounding box center [520, 179] width 229 height 33
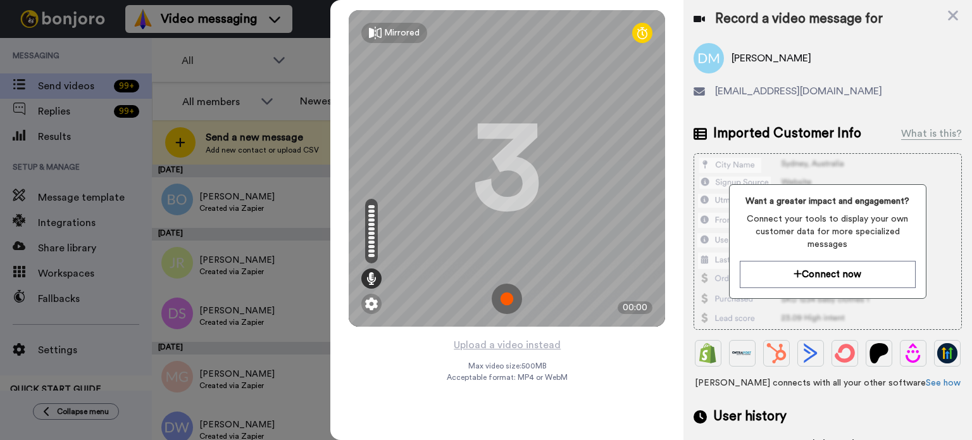
click at [504, 334] on div "Mirrored Redo 3 00:00" at bounding box center [506, 168] width 353 height 337
click at [502, 339] on button "Upload a video instead" at bounding box center [507, 345] width 115 height 16
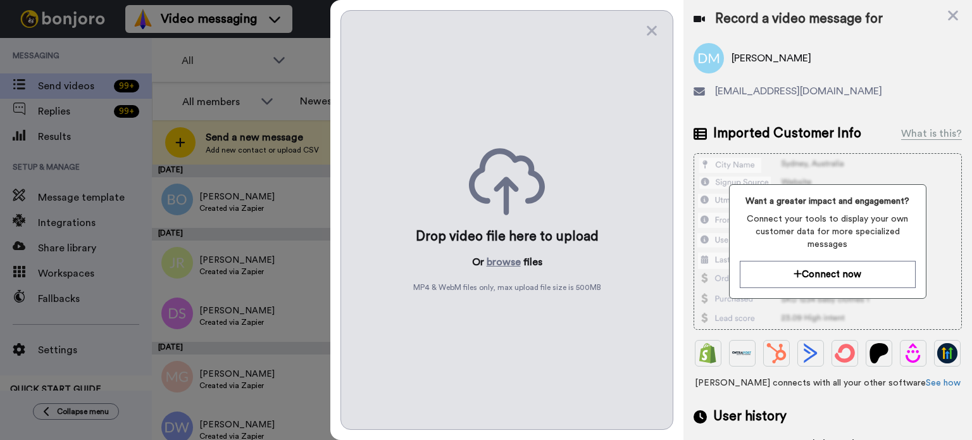
click at [497, 251] on div "Drop video file here to upload Or browse files MP4 & WebM files only, max uploa…" at bounding box center [507, 220] width 333 height 420
click at [497, 255] on button "browse" at bounding box center [504, 261] width 34 height 15
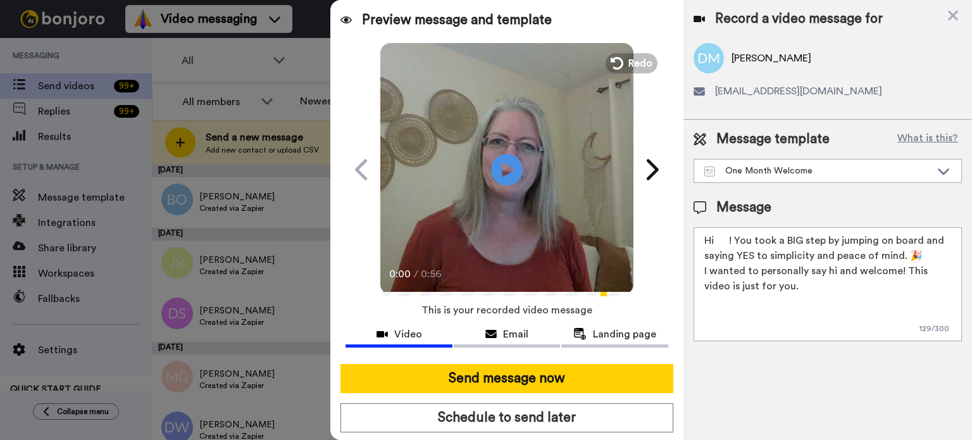
drag, startPoint x: 729, startPoint y: 235, endPoint x: 716, endPoint y: 244, distance: 15.5
click at [716, 244] on textarea "Hi ! You took a BIG step by jumping on board and saying YES to simplicity and p…" at bounding box center [828, 284] width 268 height 114
paste textarea "[PERSON_NAME]"
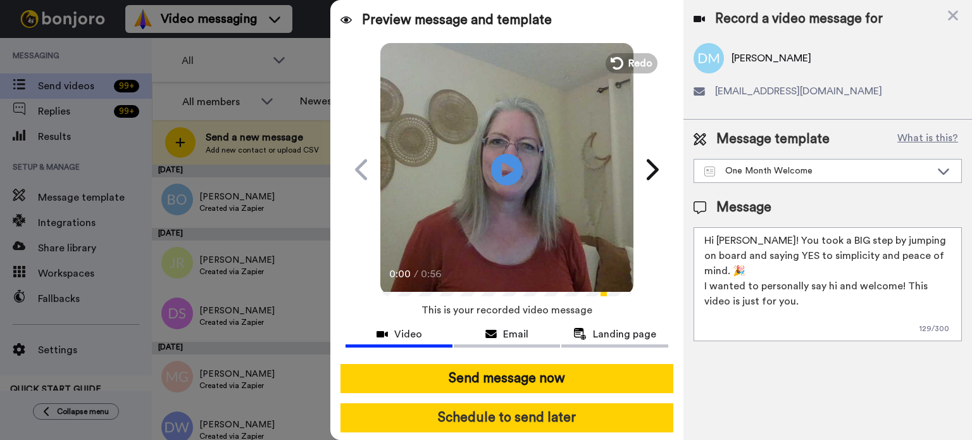
type textarea "Hi [PERSON_NAME]! You took a BIG step by jumping on board and saying YES to sim…"
click at [602, 411] on button "Schedule to send later" at bounding box center [507, 417] width 333 height 29
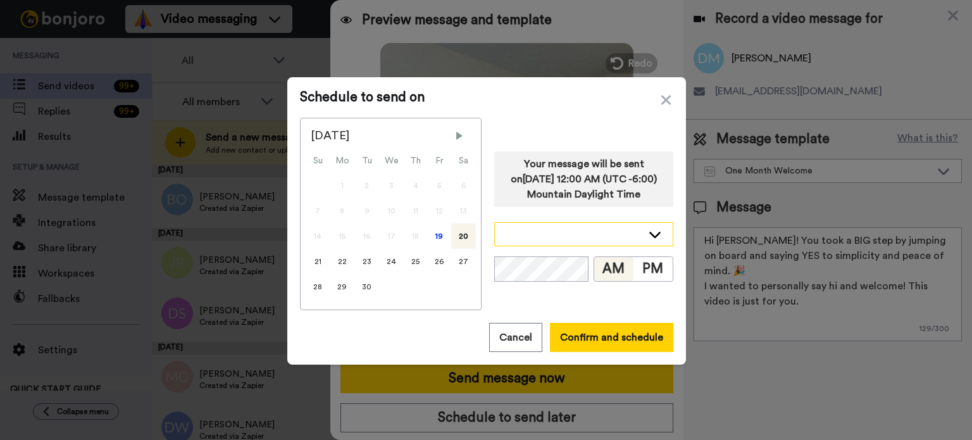
click at [647, 228] on icon at bounding box center [654, 234] width 15 height 13
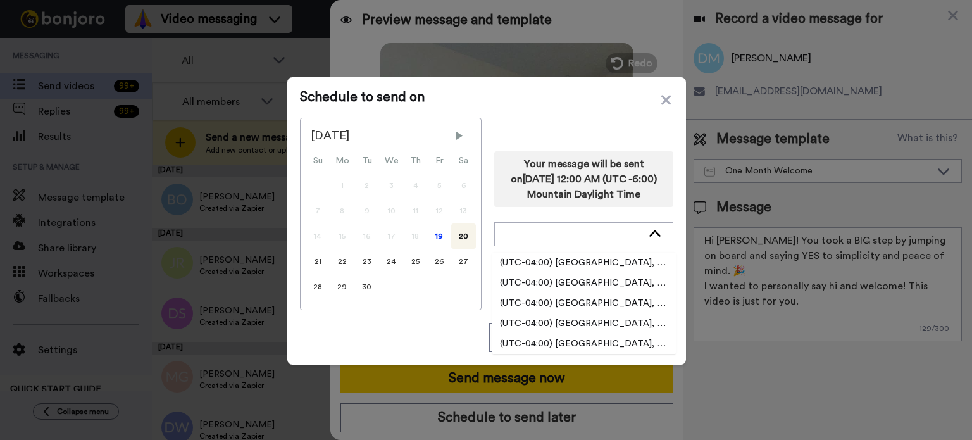
scroll to position [2089, 0]
click at [628, 312] on li "(UTC-04:00) [GEOGRAPHIC_DATA], [US_STATE]" at bounding box center [584, 321] width 184 height 20
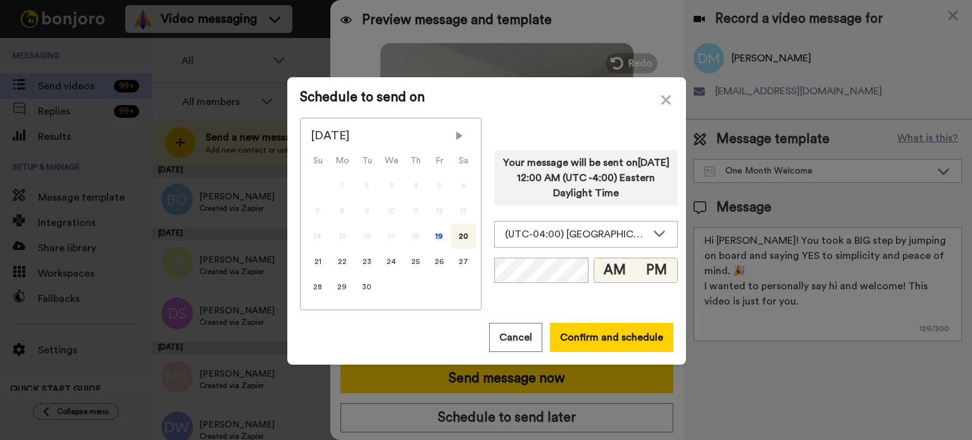
click at [647, 265] on button "PM" at bounding box center [656, 270] width 42 height 24
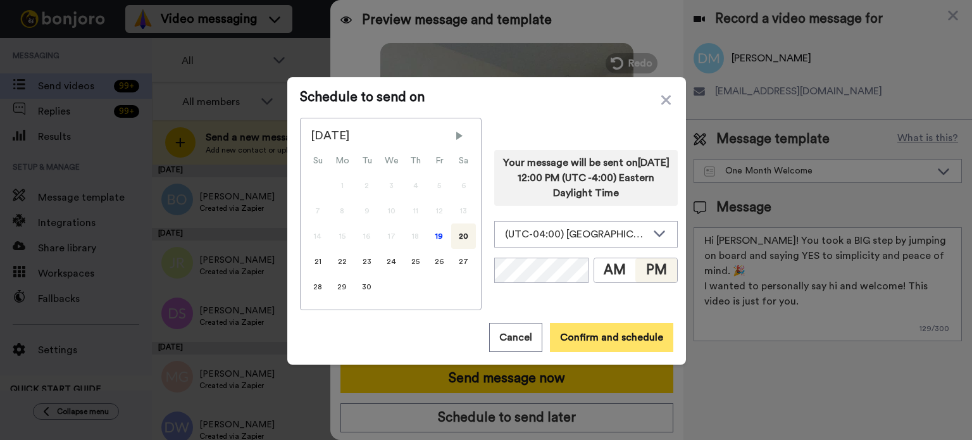
click at [607, 335] on button "Confirm and schedule" at bounding box center [611, 337] width 123 height 29
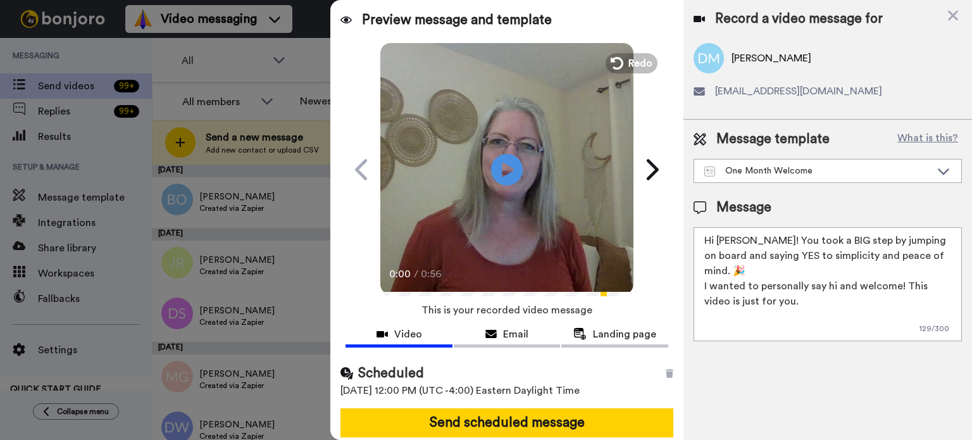
scroll to position [46, 0]
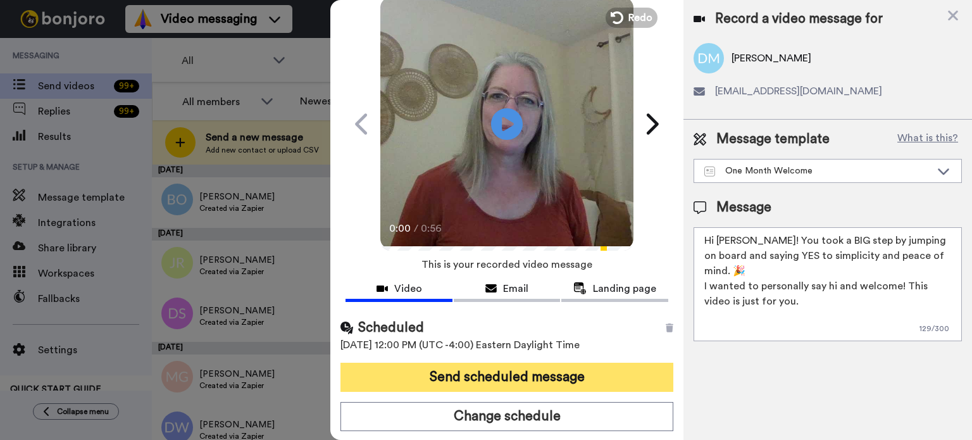
click at [604, 368] on button "Send scheduled message" at bounding box center [507, 377] width 333 height 29
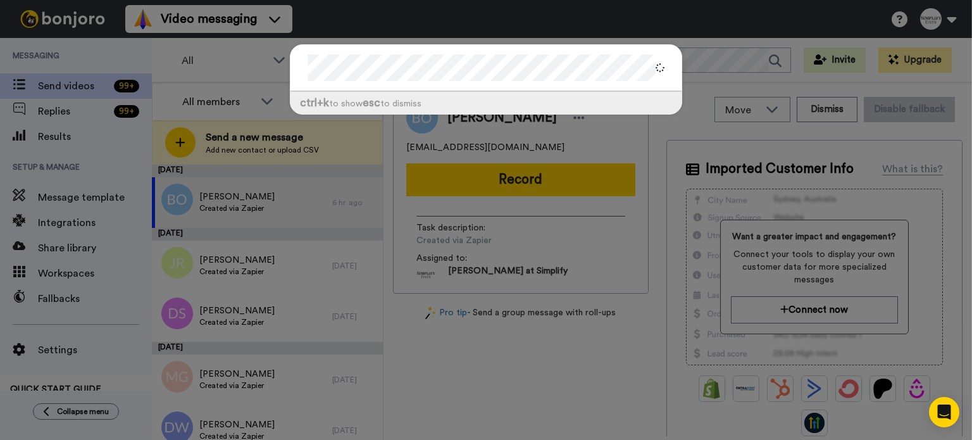
click at [294, 69] on div at bounding box center [486, 68] width 391 height 47
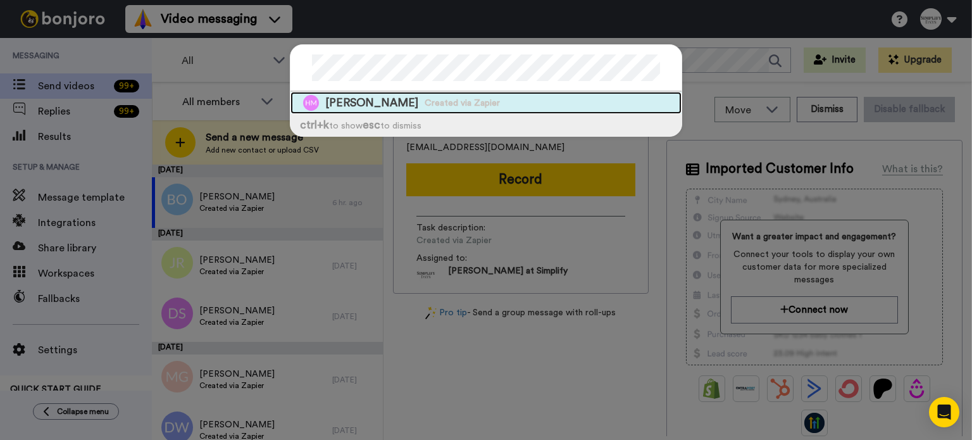
click at [425, 97] on span "Created via Zapier" at bounding box center [462, 103] width 75 height 13
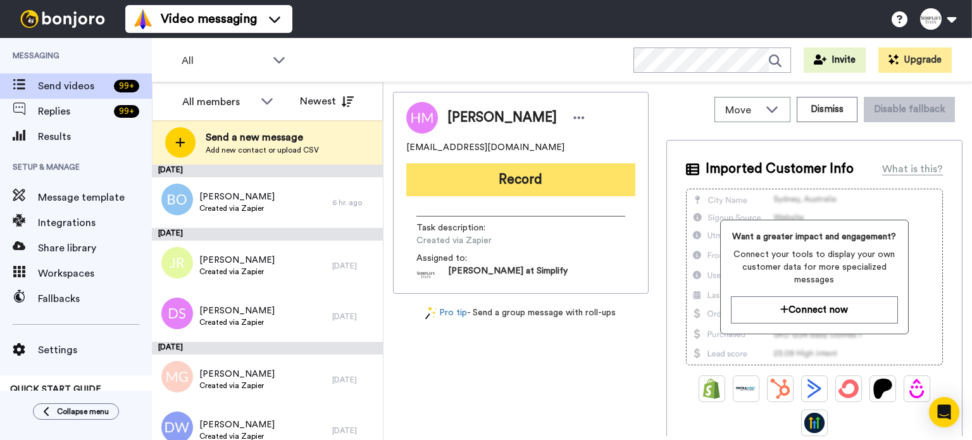
click at [519, 169] on button "Record" at bounding box center [520, 179] width 229 height 33
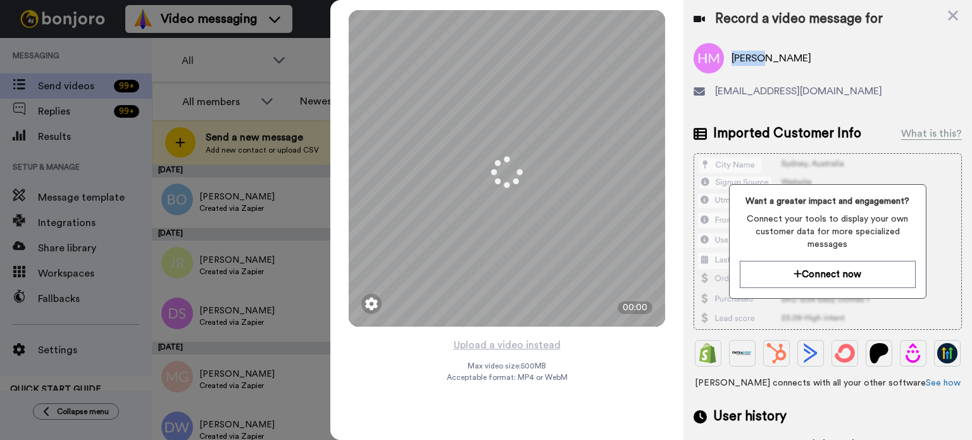
drag, startPoint x: 762, startPoint y: 59, endPoint x: 731, endPoint y: 65, distance: 31.5
click at [732, 65] on span "Hélène Meunier" at bounding box center [772, 58] width 80 height 15
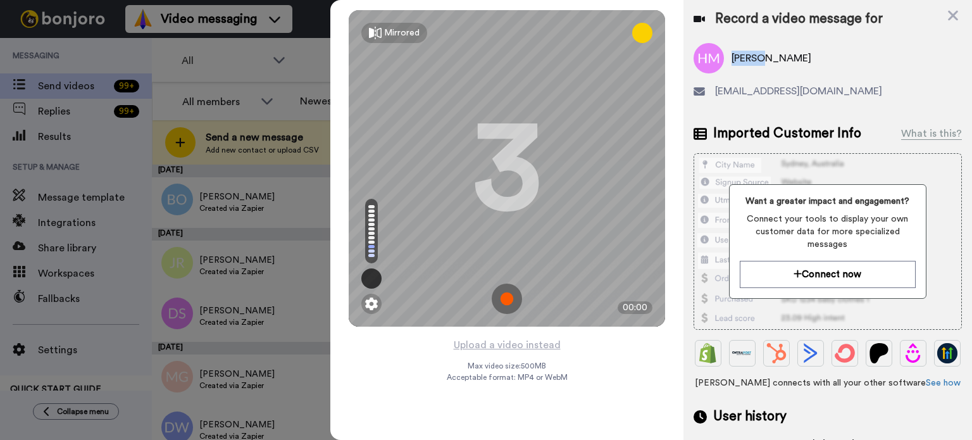
copy span "Hélène"
click at [532, 342] on button "Upload a video instead" at bounding box center [507, 345] width 115 height 16
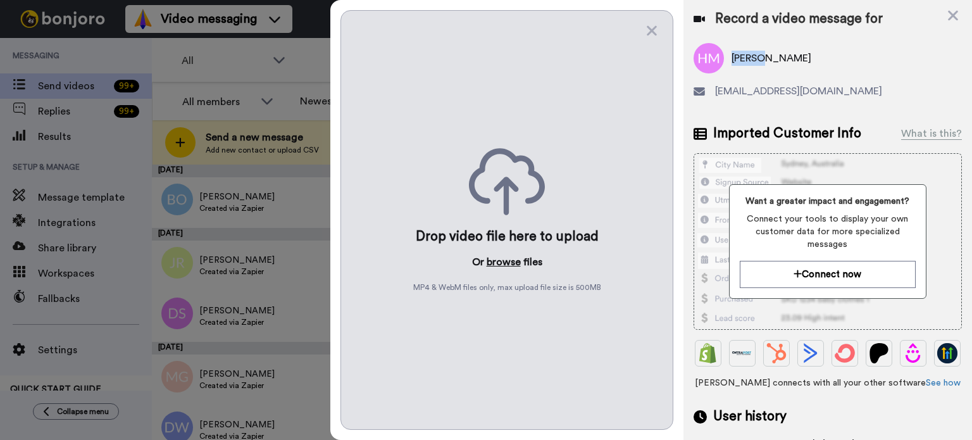
click at [509, 254] on button "browse" at bounding box center [504, 261] width 34 height 15
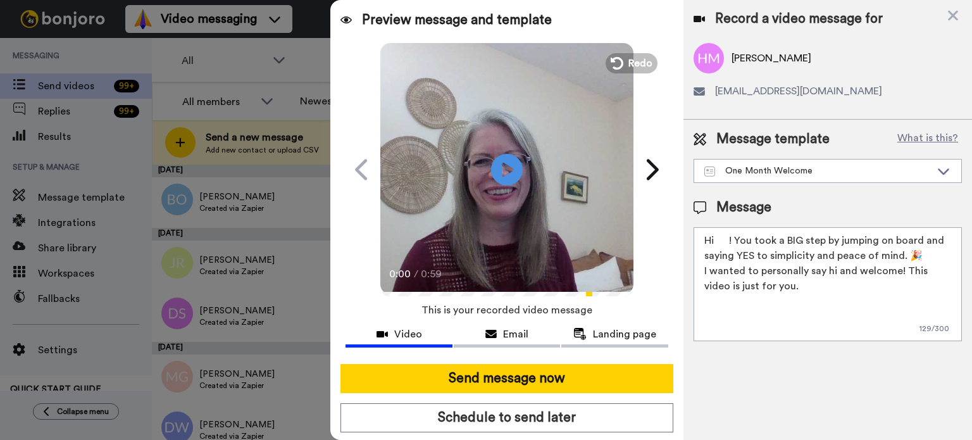
drag, startPoint x: 729, startPoint y: 238, endPoint x: 718, endPoint y: 237, distance: 11.4
click at [718, 237] on textarea "Hi ! You took a BIG step by jumping on board and saying YES to simplicity and p…" at bounding box center [828, 284] width 268 height 114
paste textarea "Hélène"
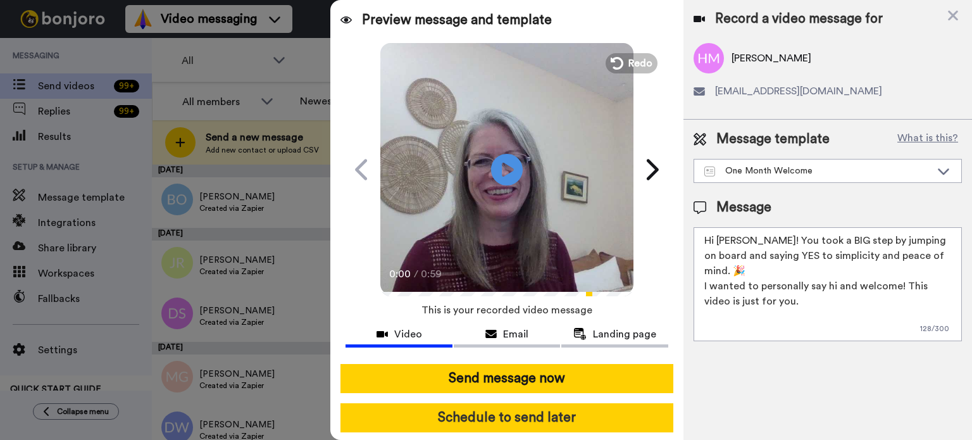
type textarea "Hi Hélène! You took a BIG step by jumping on board and saying YES to simplicity…"
click at [542, 407] on button "Schedule to send later" at bounding box center [507, 417] width 333 height 29
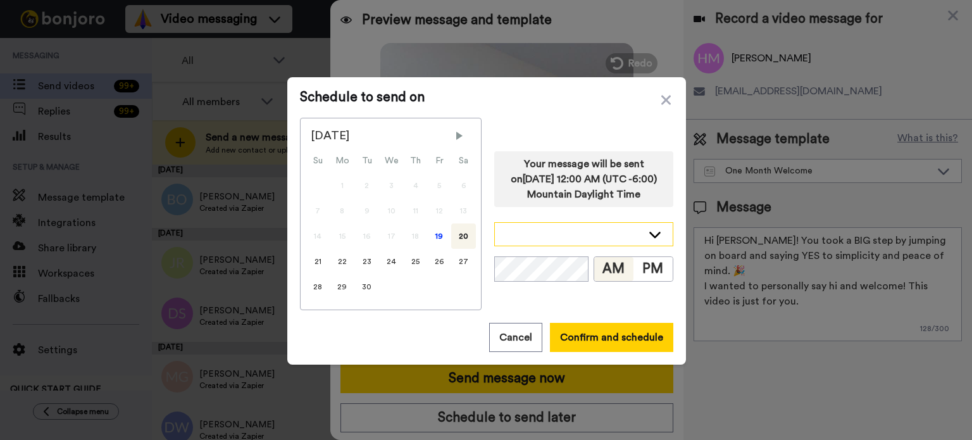
click at [644, 225] on div at bounding box center [584, 234] width 178 height 23
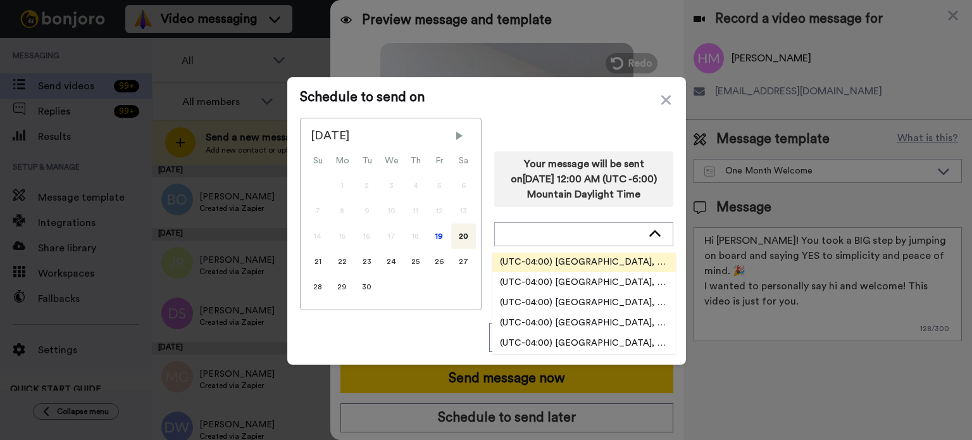
scroll to position [2089, 0]
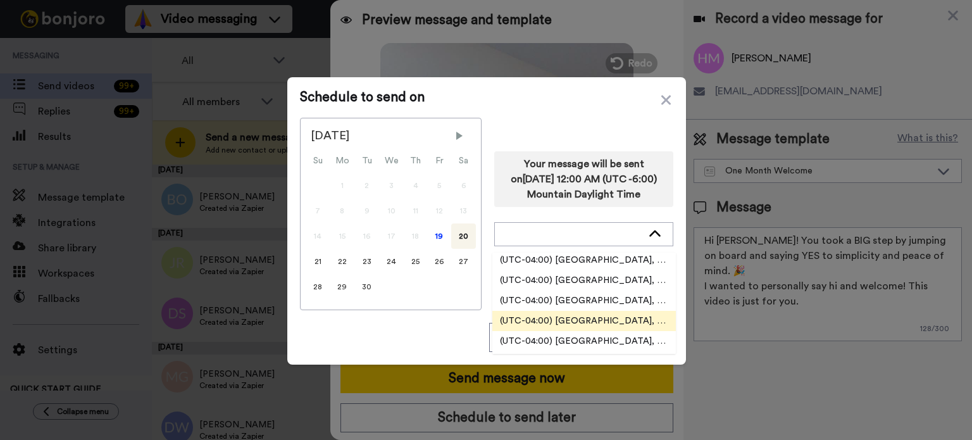
click at [622, 316] on span "(UTC-04:00) [GEOGRAPHIC_DATA], [US_STATE]" at bounding box center [584, 321] width 184 height 13
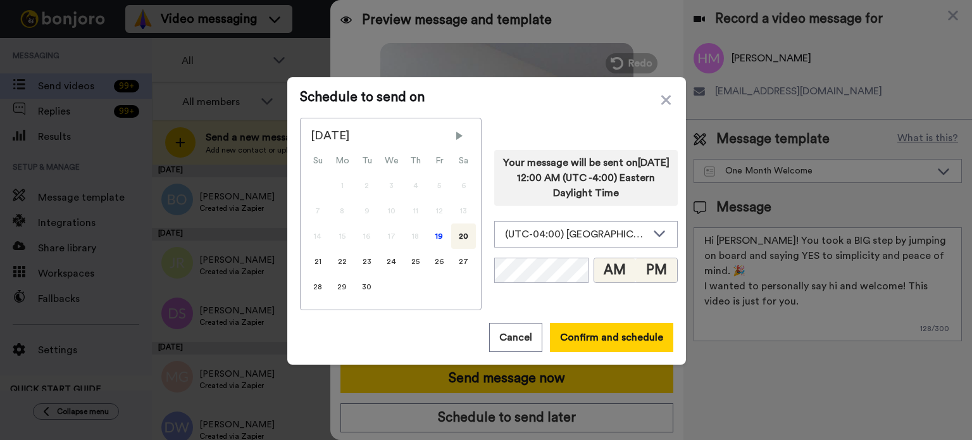
click at [653, 266] on button "PM" at bounding box center [656, 270] width 42 height 24
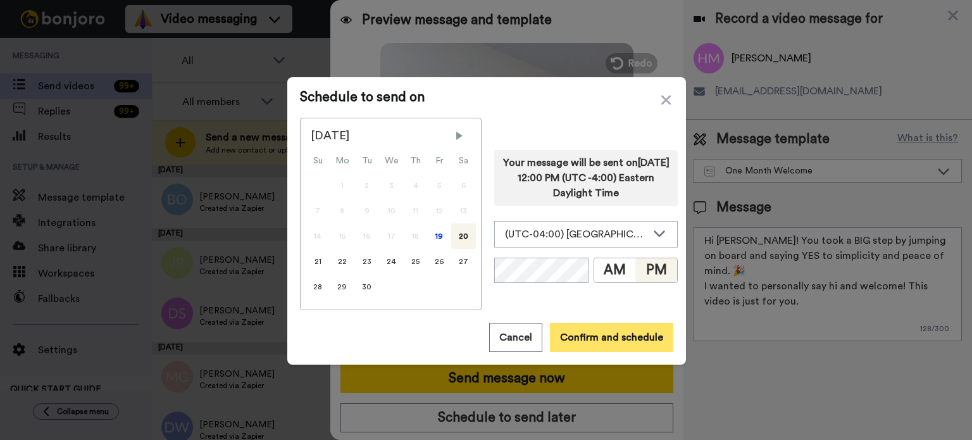
click at [636, 333] on button "Confirm and schedule" at bounding box center [611, 337] width 123 height 29
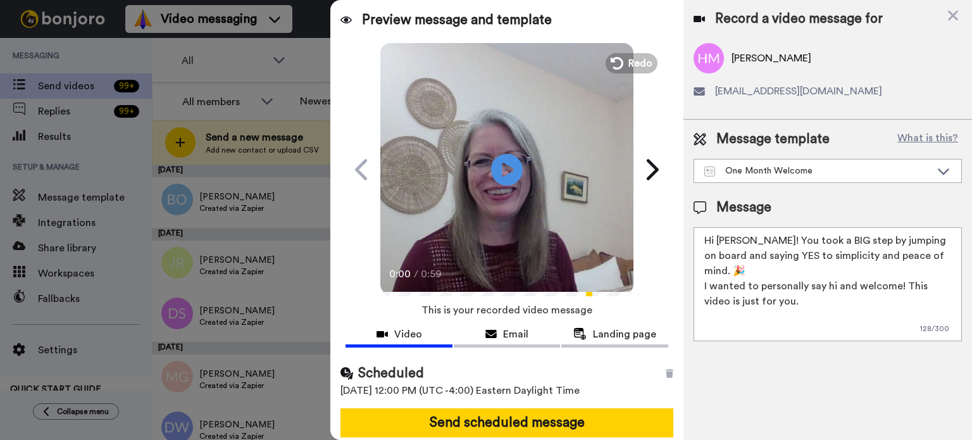
scroll to position [46, 0]
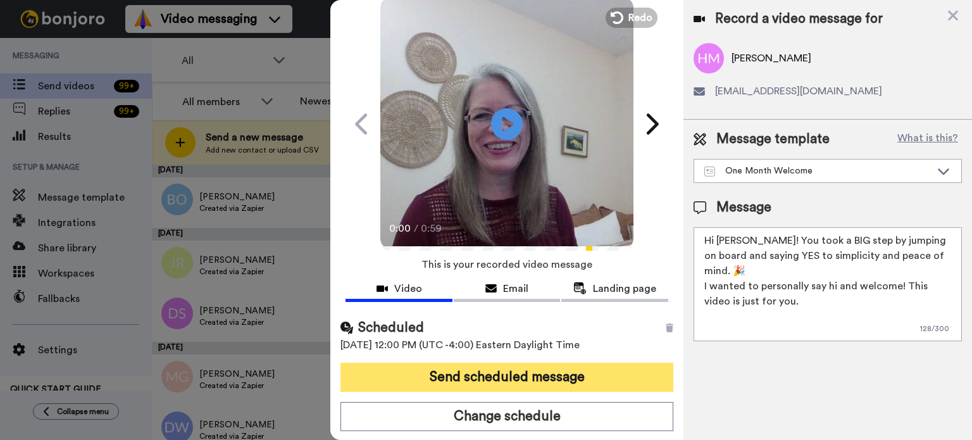
click at [592, 369] on button "Send scheduled message" at bounding box center [507, 377] width 333 height 29
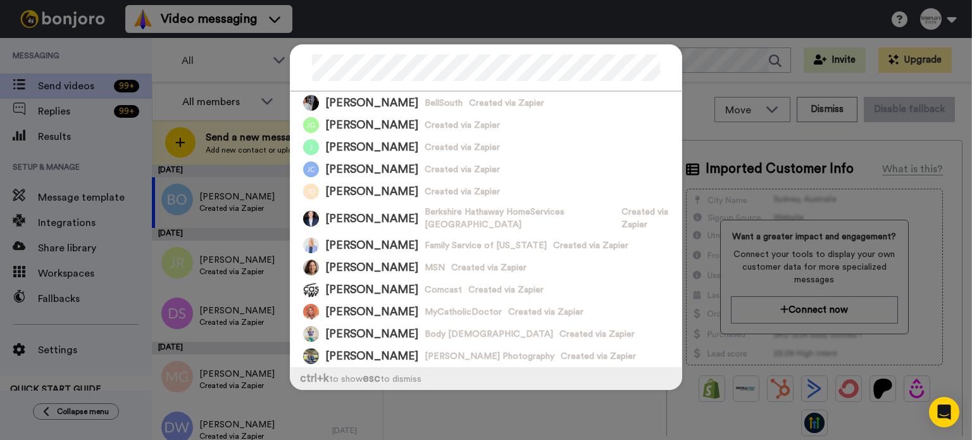
click at [294, 66] on div at bounding box center [486, 68] width 391 height 47
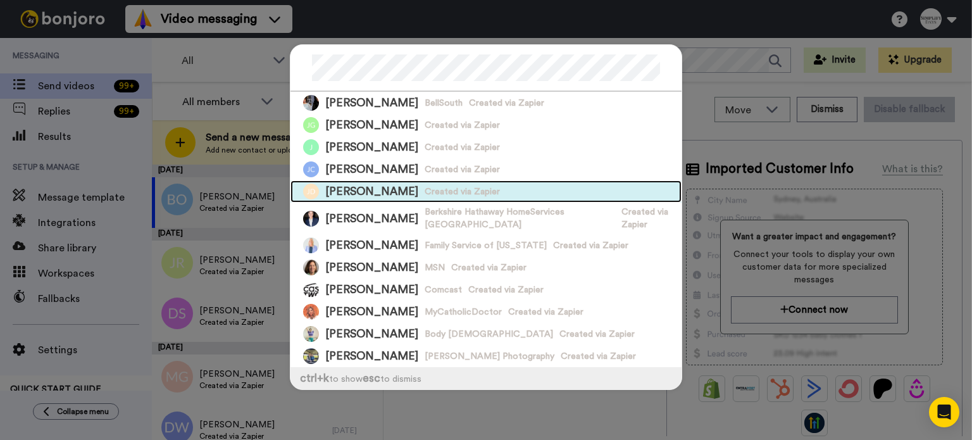
click at [462, 188] on span "Created via Zapier" at bounding box center [462, 191] width 75 height 13
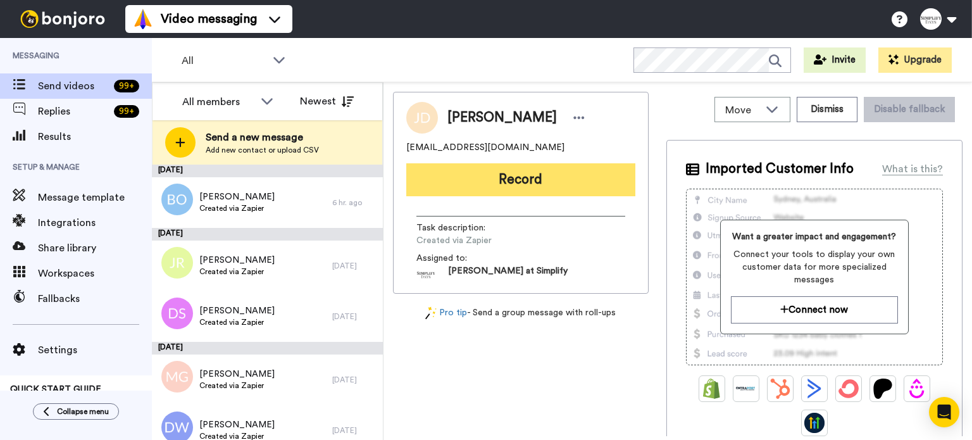
click at [537, 170] on button "Record" at bounding box center [520, 179] width 229 height 33
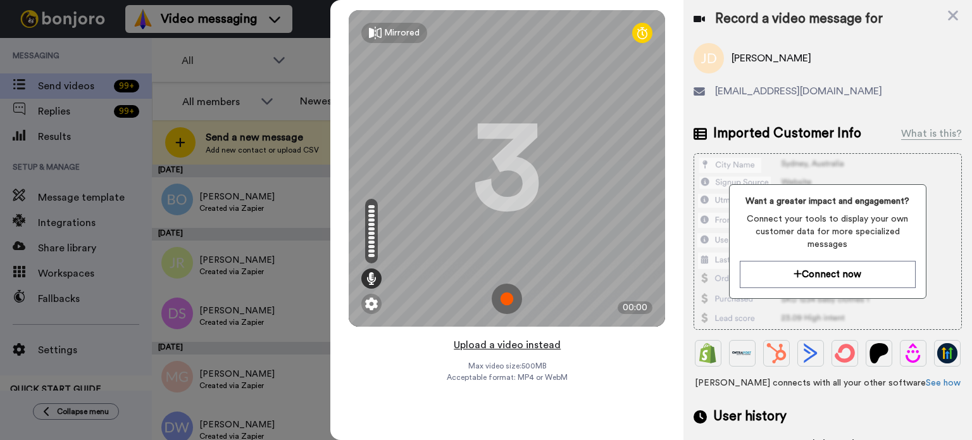
click at [537, 341] on button "Upload a video instead" at bounding box center [507, 345] width 115 height 16
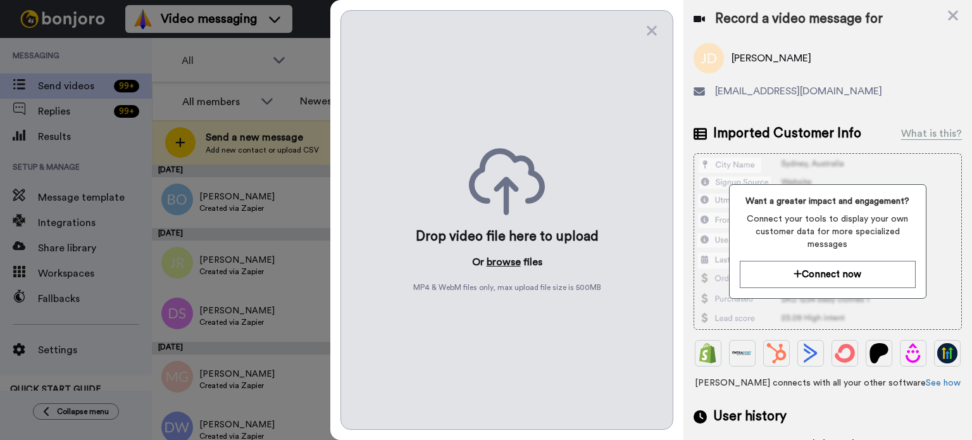
click at [508, 262] on button "browse" at bounding box center [504, 261] width 34 height 15
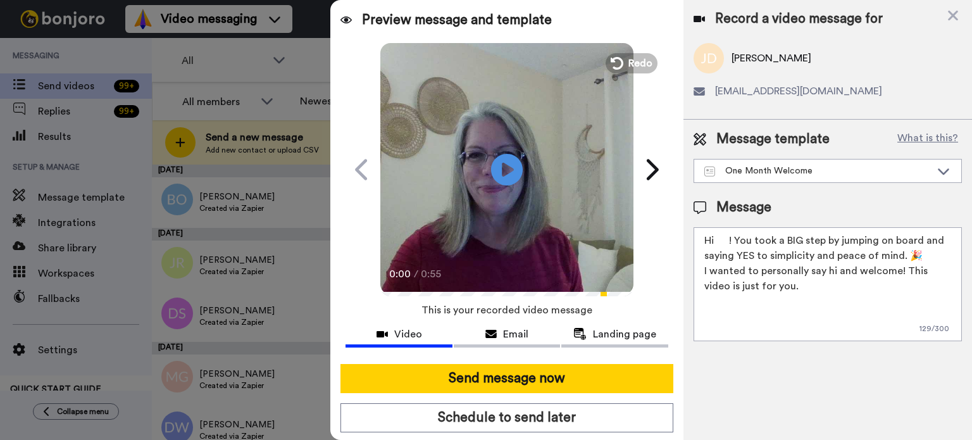
drag, startPoint x: 729, startPoint y: 238, endPoint x: 718, endPoint y: 240, distance: 10.9
click at [718, 240] on textarea "Hi ! You took a BIG step by jumping on board and saying YES to simplicity and p…" at bounding box center [828, 284] width 268 height 114
paste textarea "Joan"
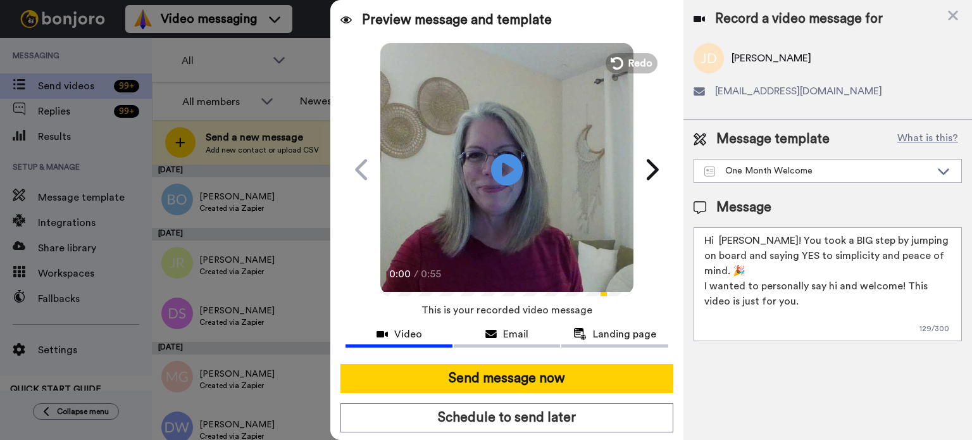
click at [719, 235] on textarea "Hi Joan! You took a BIG step by jumping on board and saying YES to simplicity a…" at bounding box center [828, 284] width 268 height 114
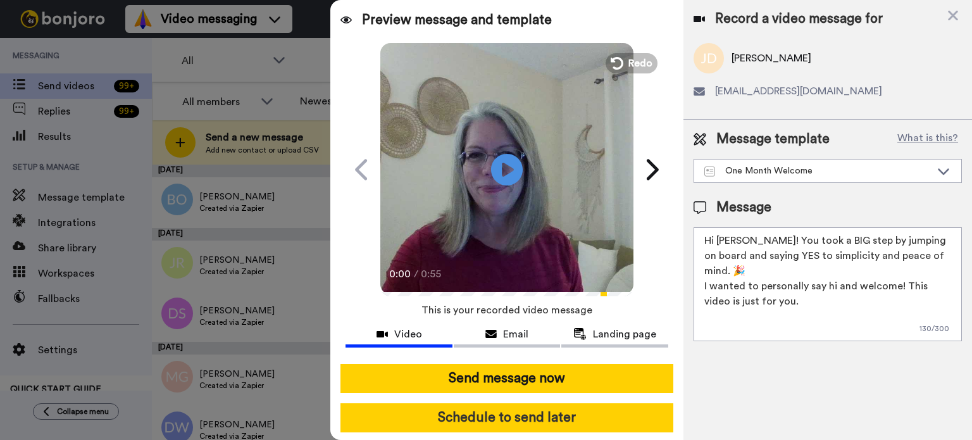
type textarea "Hi Joan! You took a BIG step by jumping on board and saying YES to simplicity a…"
click at [587, 407] on button "Schedule to send later" at bounding box center [507, 417] width 333 height 29
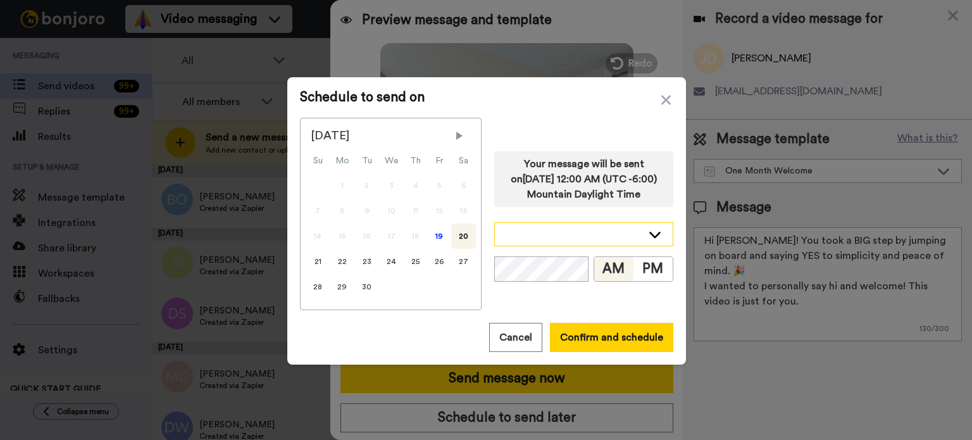
click at [642, 225] on div at bounding box center [584, 234] width 178 height 23
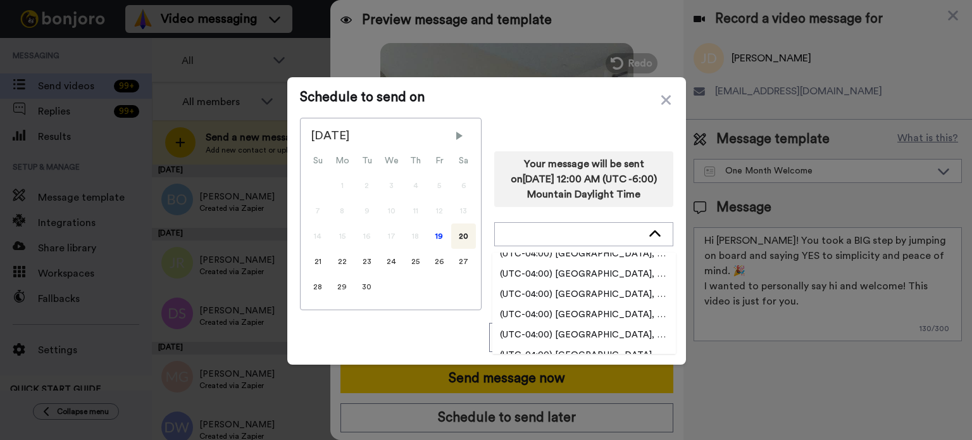
scroll to position [2089, 0]
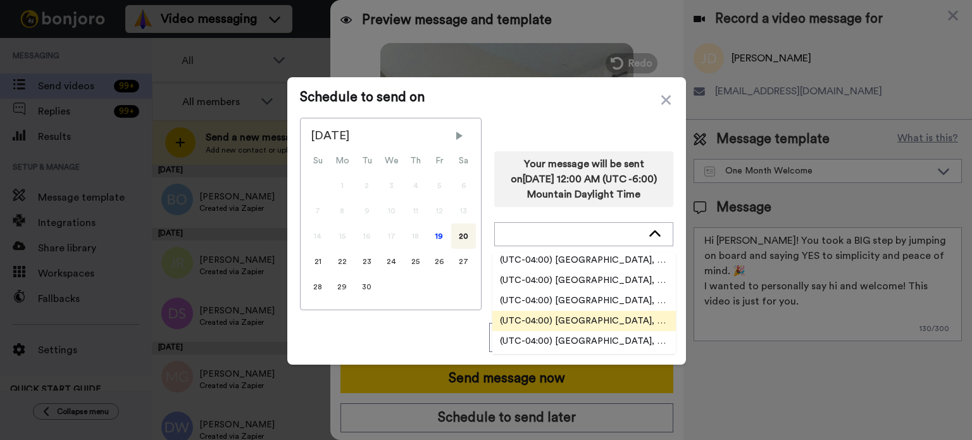
click at [620, 311] on li "(UTC-04:00) [GEOGRAPHIC_DATA], [US_STATE]" at bounding box center [584, 321] width 184 height 20
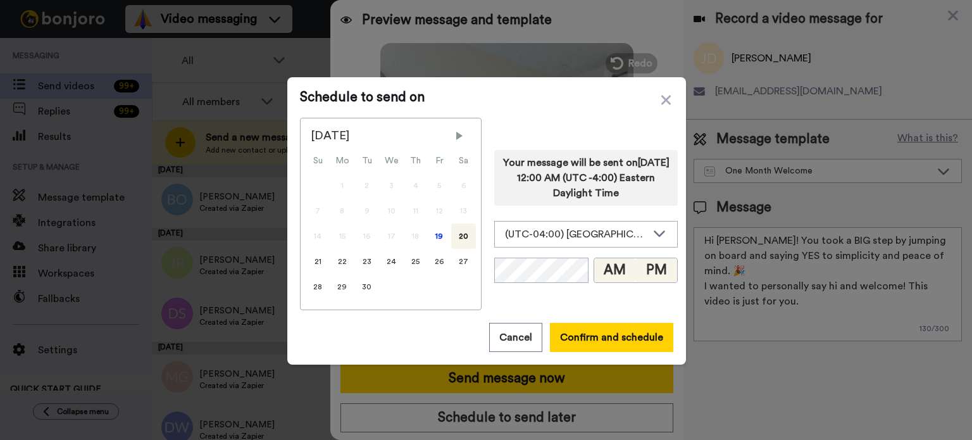
click at [646, 263] on button "PM" at bounding box center [656, 270] width 42 height 24
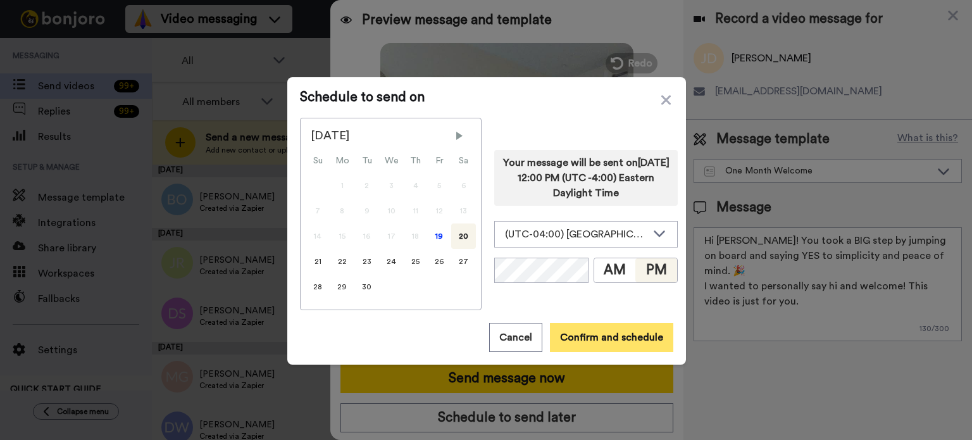
click at [640, 333] on button "Confirm and schedule" at bounding box center [611, 337] width 123 height 29
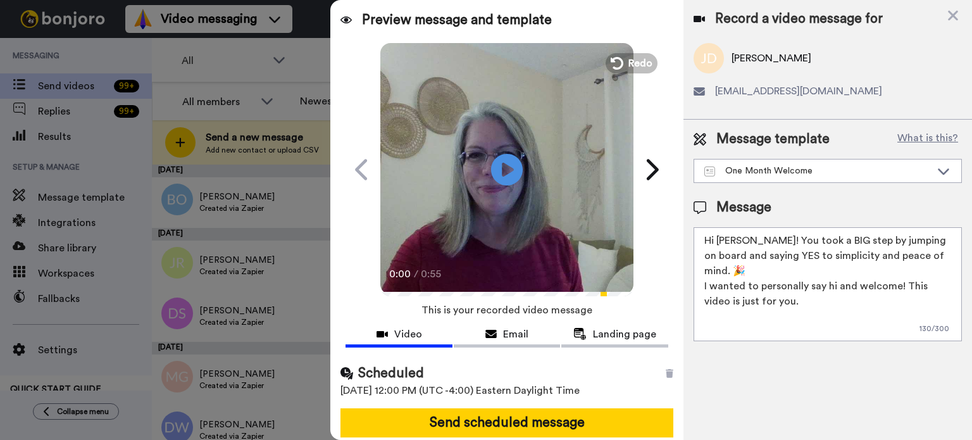
scroll to position [46, 0]
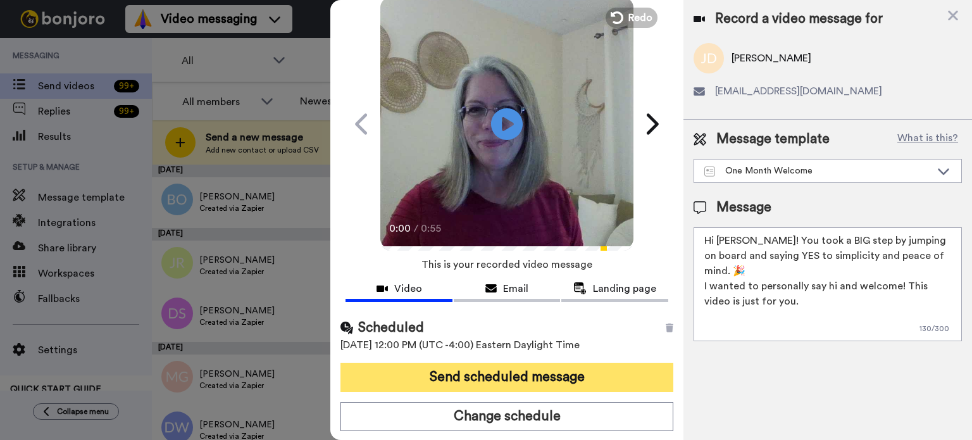
click at [582, 373] on button "Send scheduled message" at bounding box center [507, 377] width 333 height 29
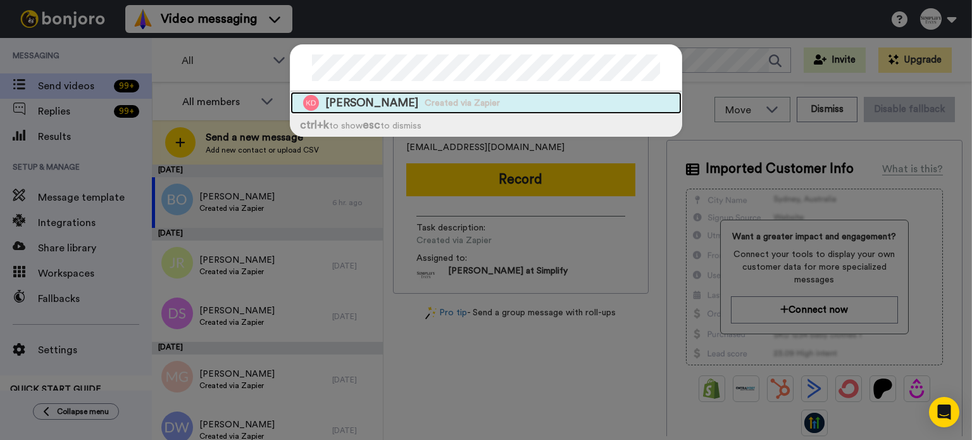
click at [436, 99] on span "Created via Zapier" at bounding box center [462, 103] width 75 height 13
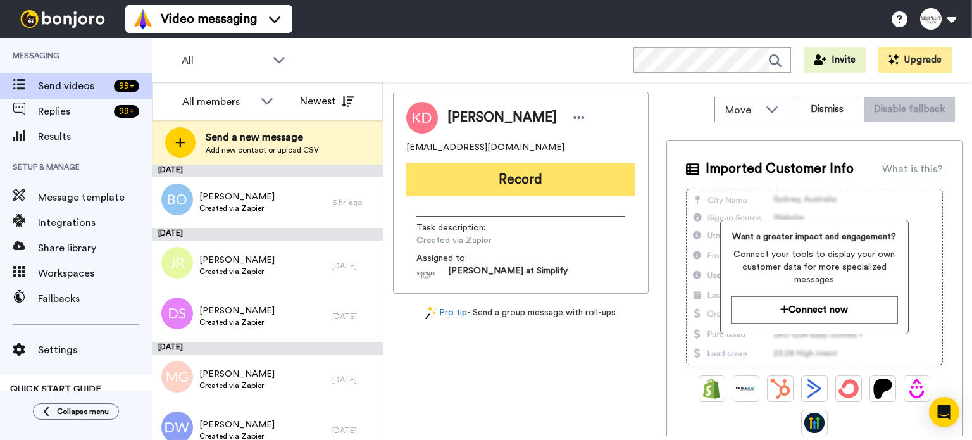
click at [542, 168] on button "Record" at bounding box center [520, 179] width 229 height 33
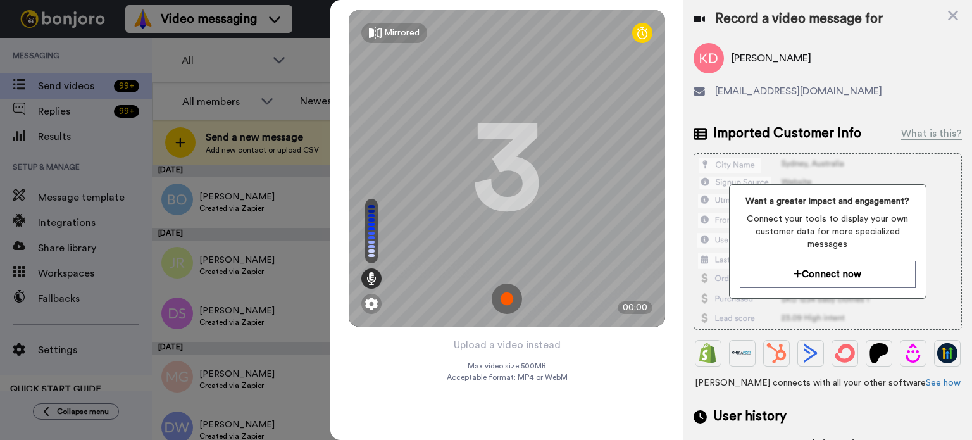
click at [782, 55] on span "Karen Mary Dalzell" at bounding box center [772, 58] width 80 height 15
drag, startPoint x: 784, startPoint y: 55, endPoint x: 725, endPoint y: 62, distance: 59.3
click at [725, 62] on div "Karen Mary Dalzell" at bounding box center [828, 58] width 268 height 30
copy div "Karen Mary"
click at [525, 337] on button "Upload a video instead" at bounding box center [507, 345] width 115 height 16
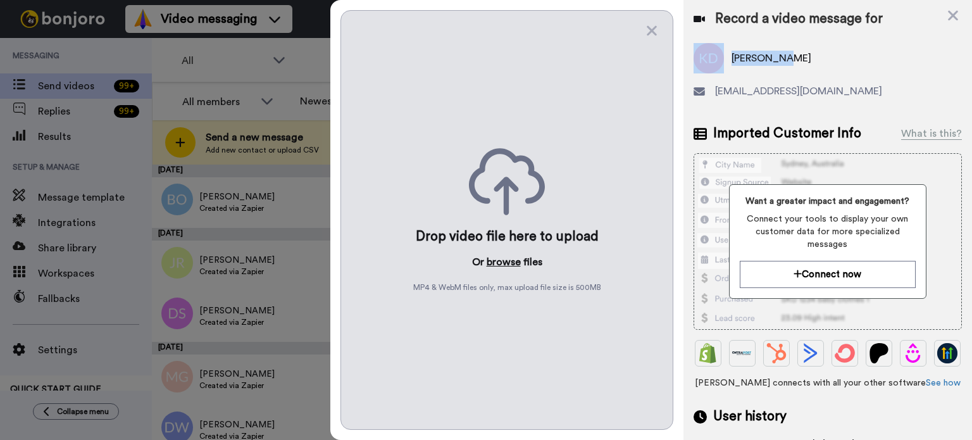
click at [506, 263] on button "browse" at bounding box center [504, 261] width 34 height 15
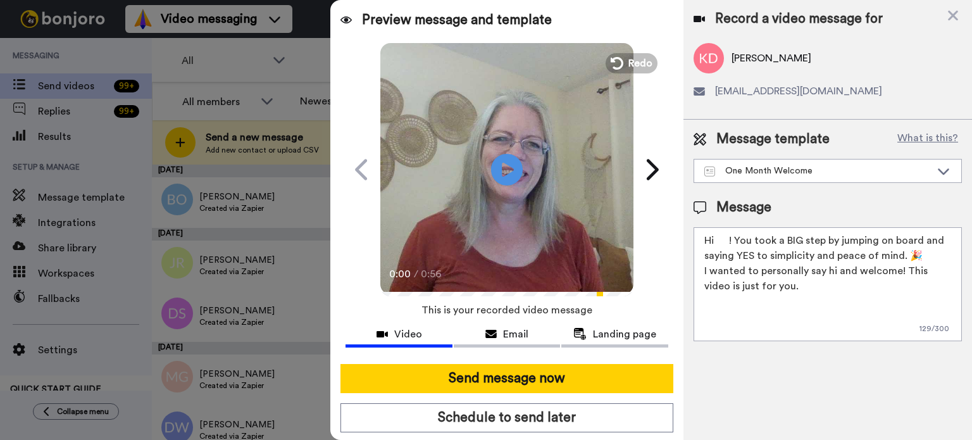
drag, startPoint x: 730, startPoint y: 243, endPoint x: 716, endPoint y: 246, distance: 13.5
click at [716, 246] on textarea "Hi ! You took a BIG step by jumping on board and saying YES to simplicity and p…" at bounding box center [828, 284] width 268 height 114
paste textarea "Karen Mary"
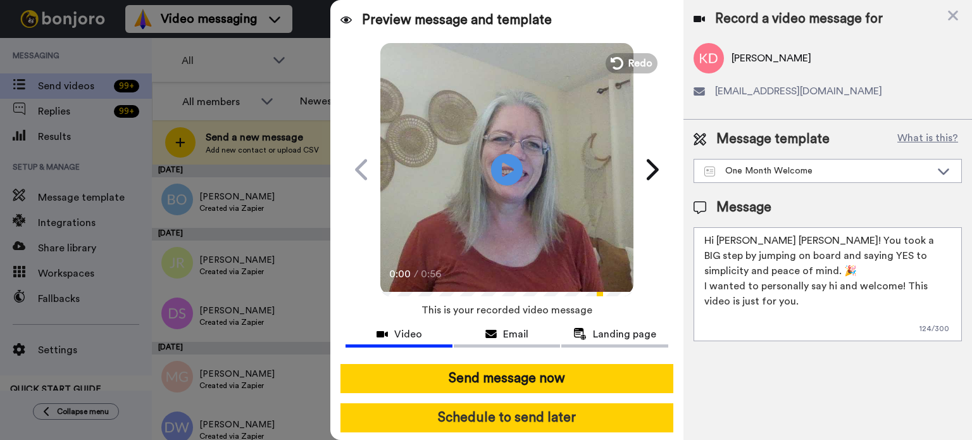
type textarea "Hi Karen Mary! You took a BIG step by jumping on board and saying YES to simpli…"
click at [546, 408] on button "Schedule to send later" at bounding box center [507, 417] width 333 height 29
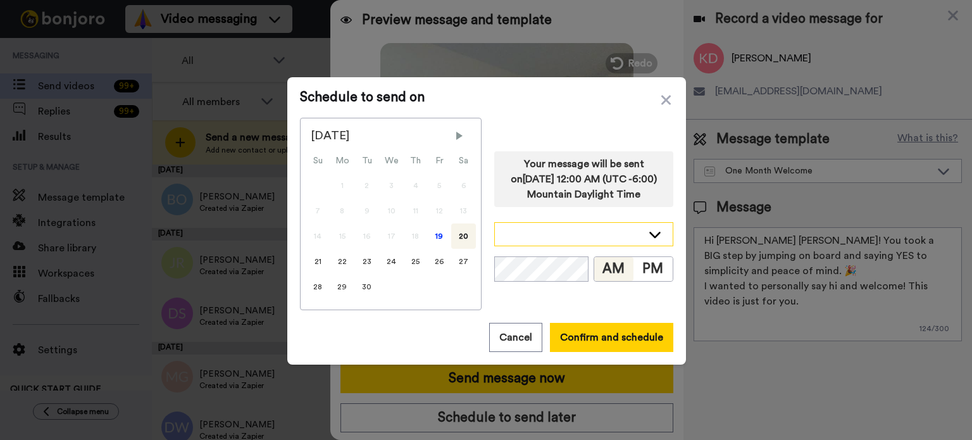
click at [654, 232] on icon at bounding box center [654, 235] width 11 height 6
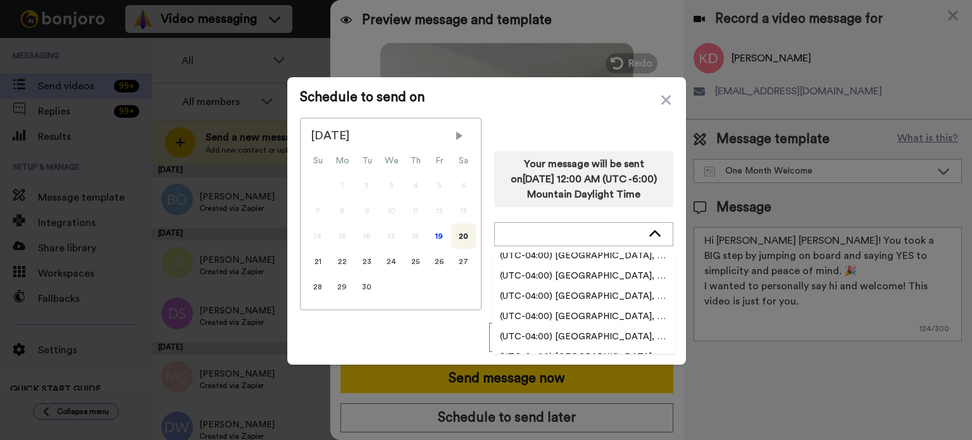
scroll to position [2152, 0]
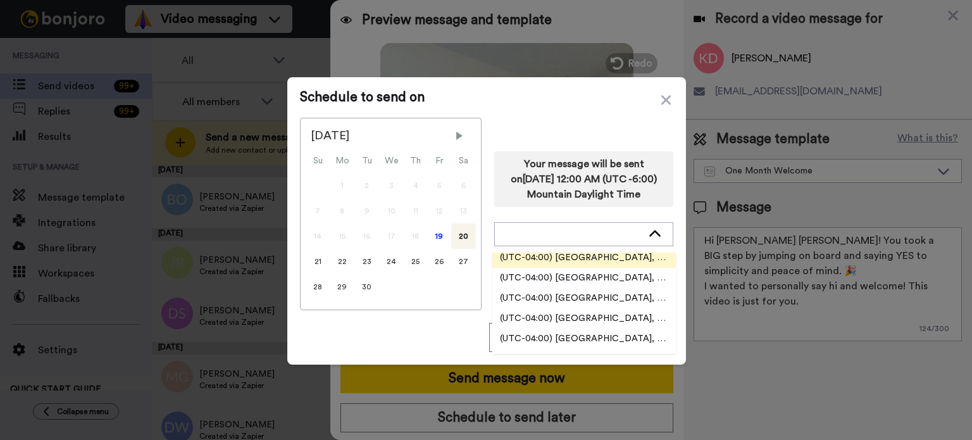
click at [624, 255] on span "(UTC-04:00) [GEOGRAPHIC_DATA], [US_STATE]" at bounding box center [584, 257] width 184 height 13
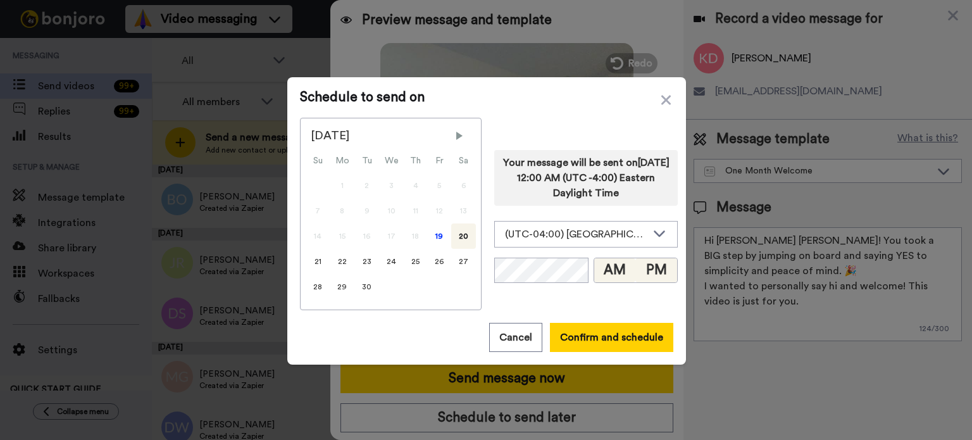
click at [645, 265] on button "PM" at bounding box center [656, 270] width 42 height 24
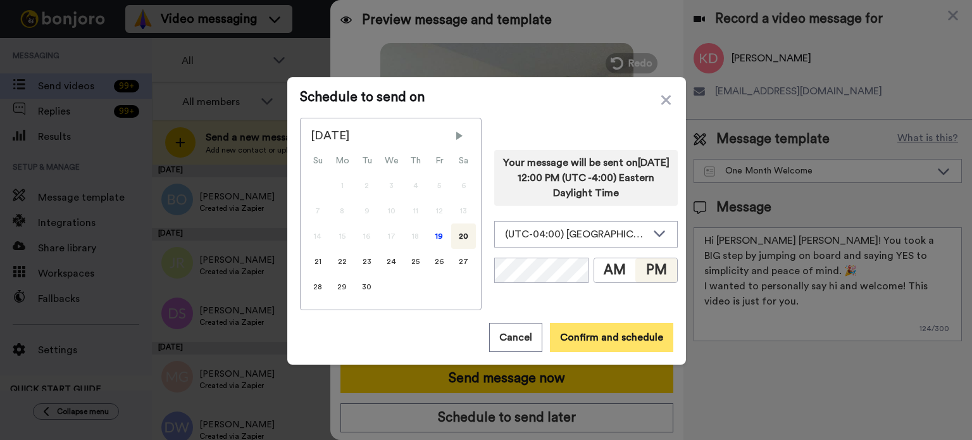
click at [619, 328] on button "Confirm and schedule" at bounding box center [611, 337] width 123 height 29
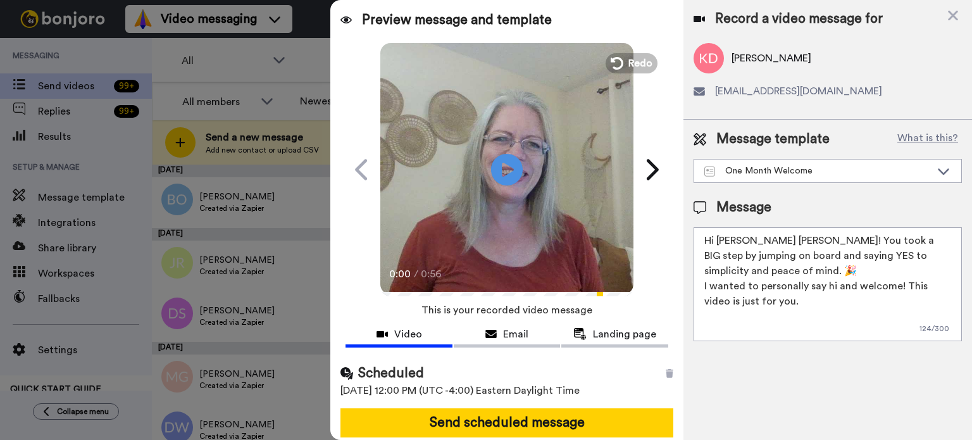
scroll to position [46, 0]
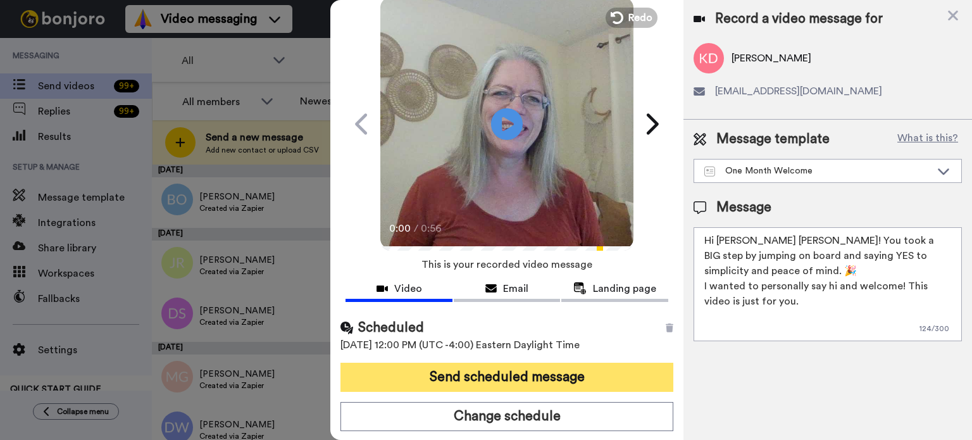
click at [597, 368] on button "Send scheduled message" at bounding box center [507, 377] width 333 height 29
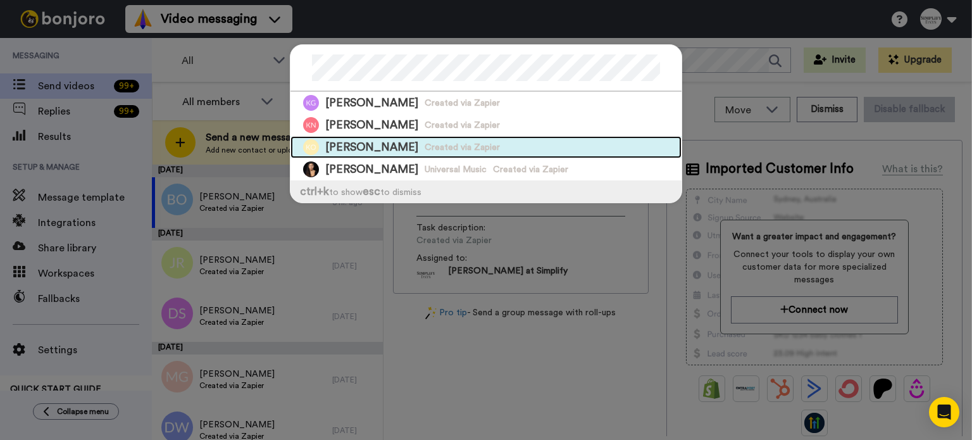
click at [547, 141] on div "[PERSON_NAME] Created via Zapier" at bounding box center [486, 147] width 391 height 22
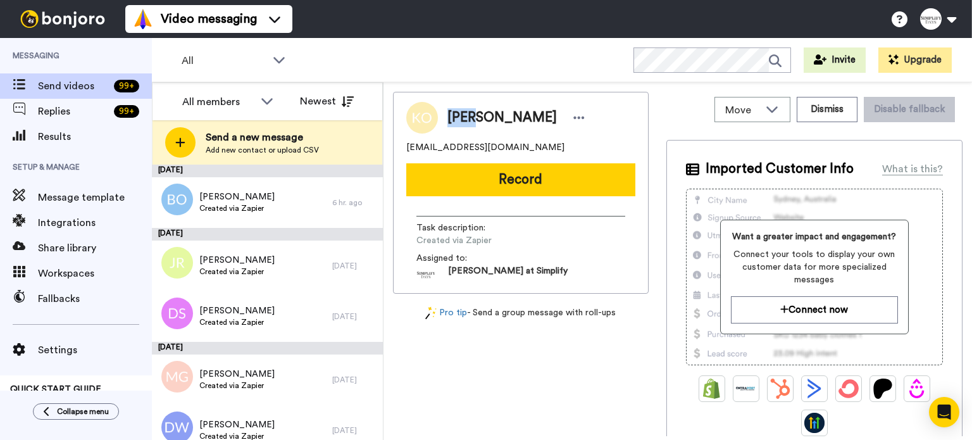
drag, startPoint x: 471, startPoint y: 111, endPoint x: 447, endPoint y: 116, distance: 24.0
click at [447, 116] on span "[PERSON_NAME]" at bounding box center [501, 117] width 109 height 19
copy span "[PERSON_NAME]"
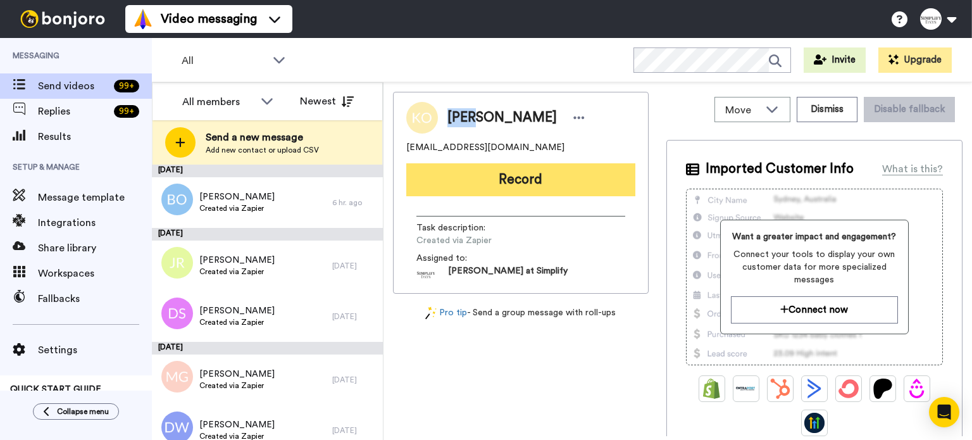
click at [574, 164] on button "Record" at bounding box center [520, 179] width 229 height 33
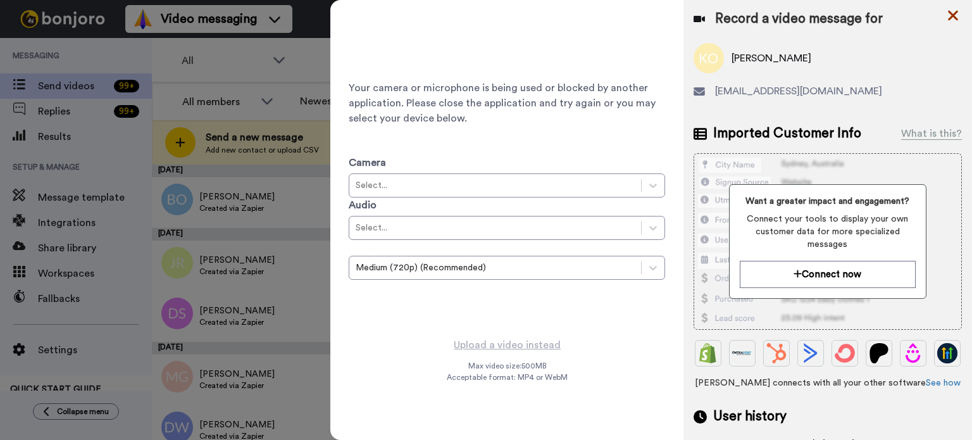
click at [954, 15] on icon at bounding box center [953, 16] width 10 height 10
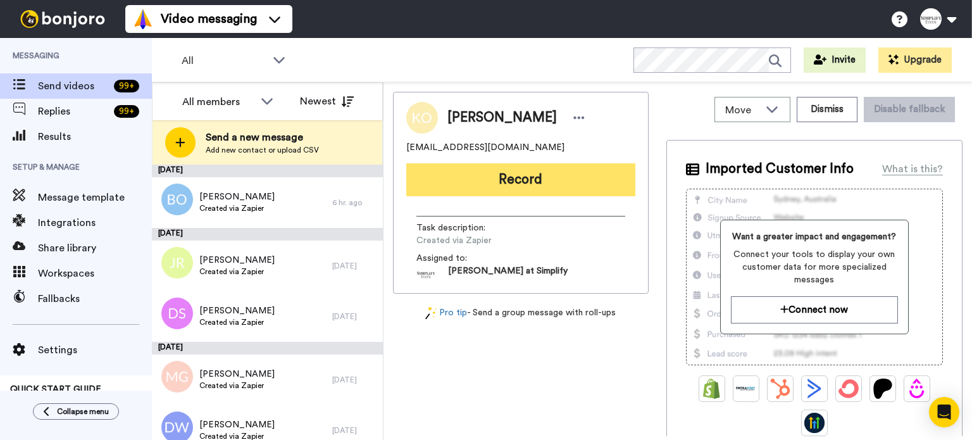
click at [546, 168] on button "Record" at bounding box center [520, 179] width 229 height 33
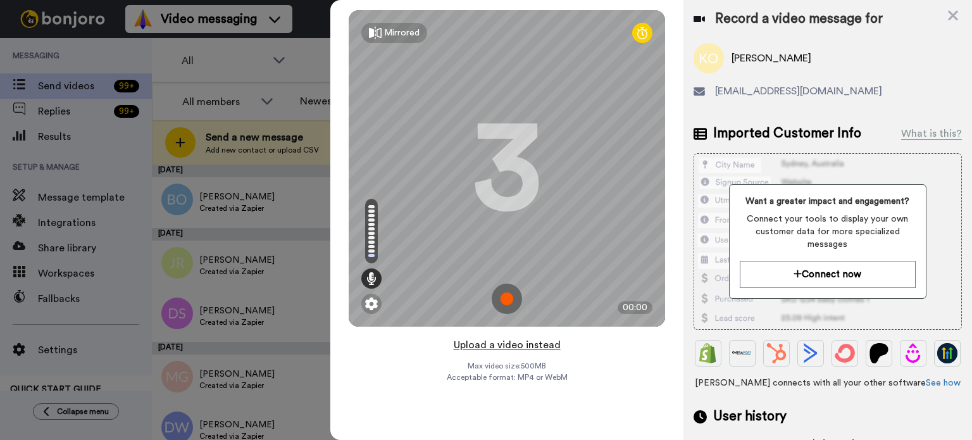
click at [497, 339] on button "Upload a video instead" at bounding box center [507, 345] width 115 height 16
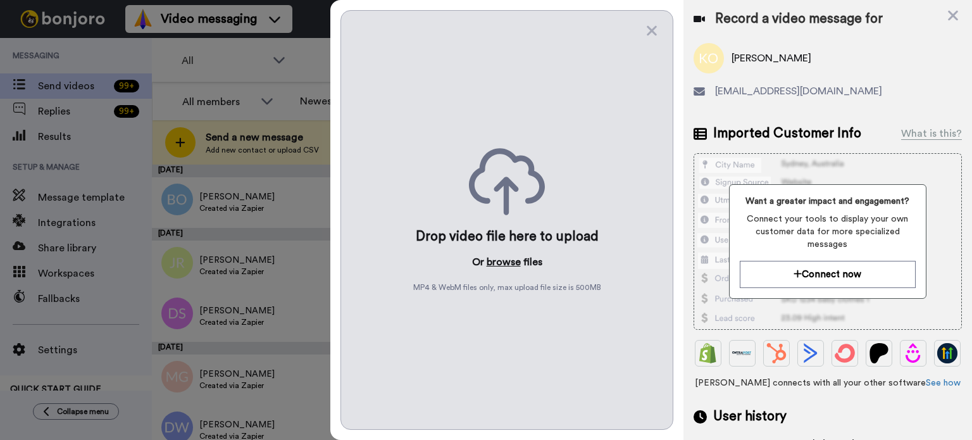
click at [502, 255] on button "browse" at bounding box center [504, 261] width 34 height 15
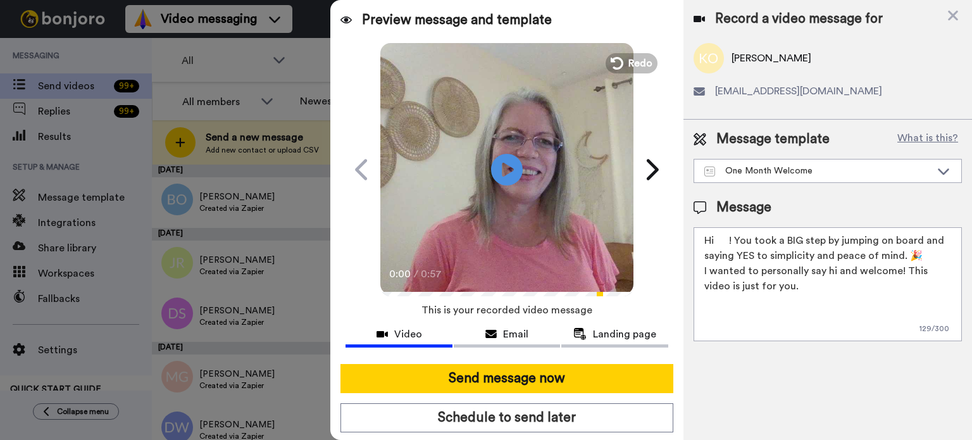
click at [542, 181] on video at bounding box center [506, 167] width 253 height 253
click at [543, 182] on video at bounding box center [506, 167] width 253 height 253
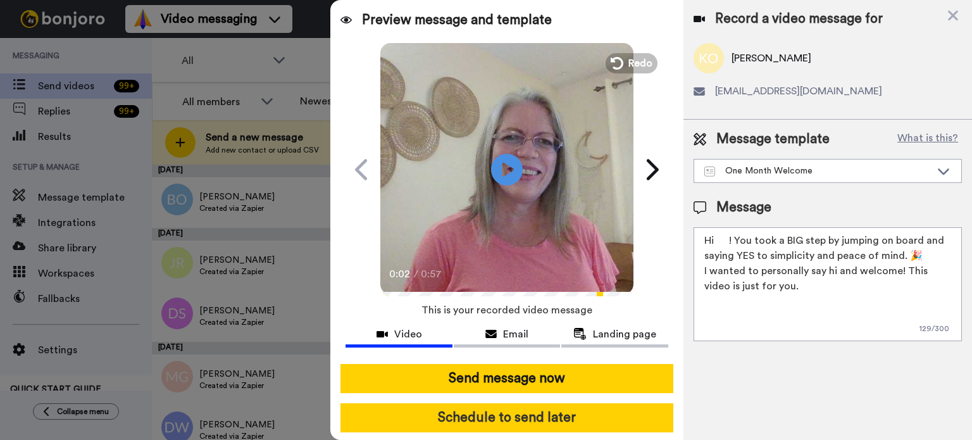
click at [538, 410] on button "Schedule to send later" at bounding box center [507, 417] width 333 height 29
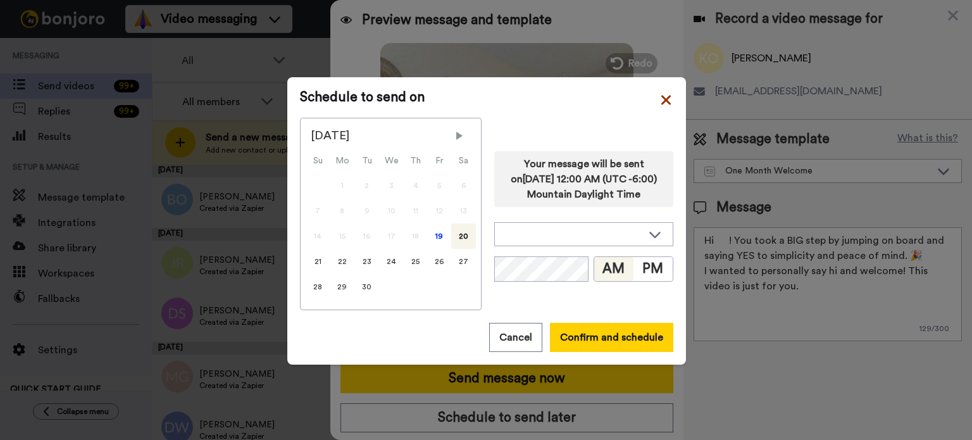
click at [664, 103] on icon at bounding box center [665, 99] width 9 height 9
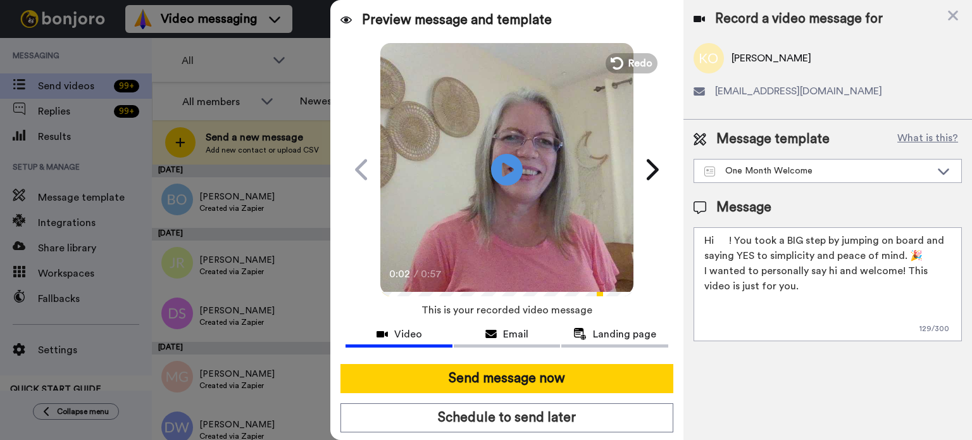
drag, startPoint x: 729, startPoint y: 249, endPoint x: 725, endPoint y: 241, distance: 8.5
click at [719, 246] on textarea "Hi ! You took a BIG step by jumping on board and saying YES to simplicity and p…" at bounding box center [828, 284] width 268 height 114
click at [730, 237] on textarea "Hi ! You took a BIG step by jumping on board and saying YES to simplicity and p…" at bounding box center [828, 284] width 268 height 114
drag, startPoint x: 730, startPoint y: 237, endPoint x: 716, endPoint y: 240, distance: 14.3
click at [716, 240] on textarea "Hi ! You took a BIG step by jumping on board and saying YES to simplicity and p…" at bounding box center [828, 284] width 268 height 114
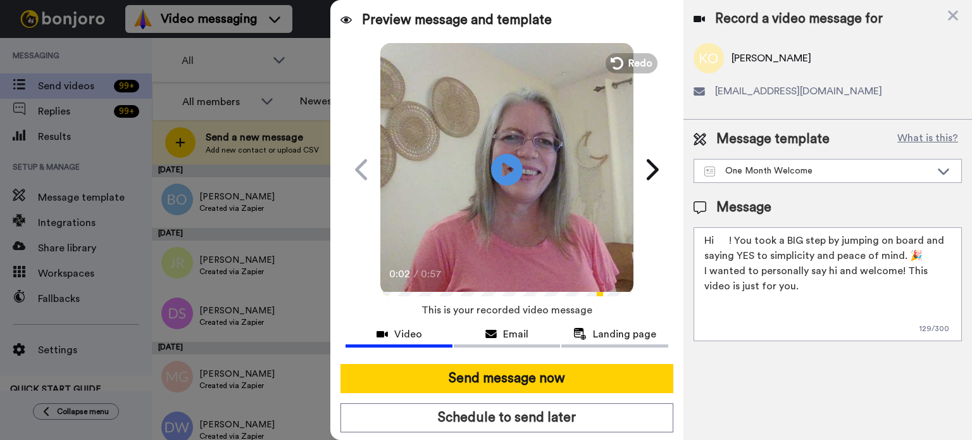
paste textarea "[PERSON_NAME]"
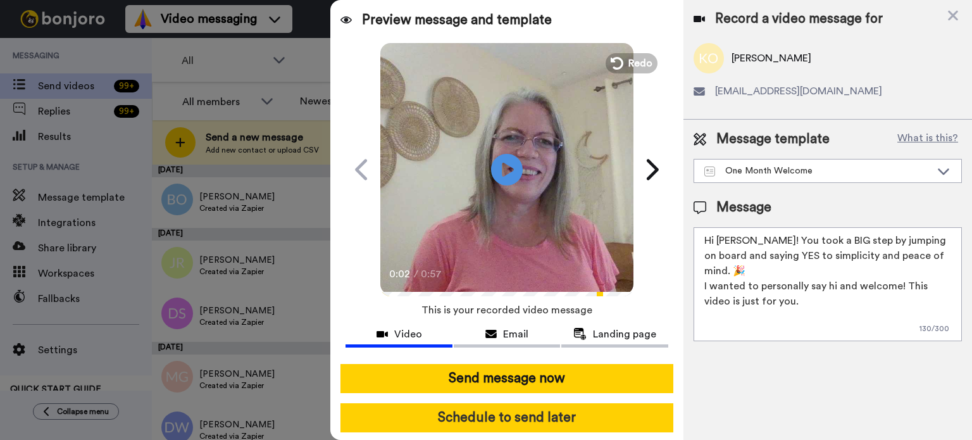
type textarea "Hi [PERSON_NAME]! You took a BIG step by jumping on board and saying YES to sim…"
click at [597, 412] on button "Schedule to send later" at bounding box center [507, 417] width 333 height 29
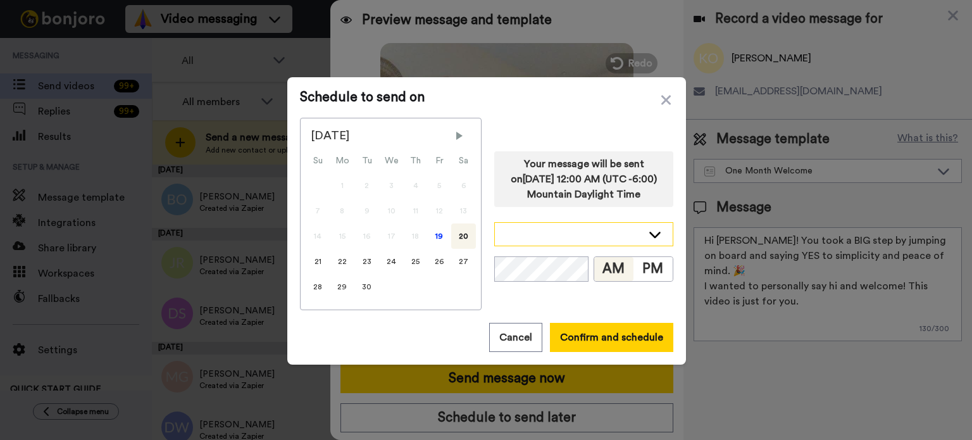
click at [657, 227] on div at bounding box center [584, 234] width 178 height 23
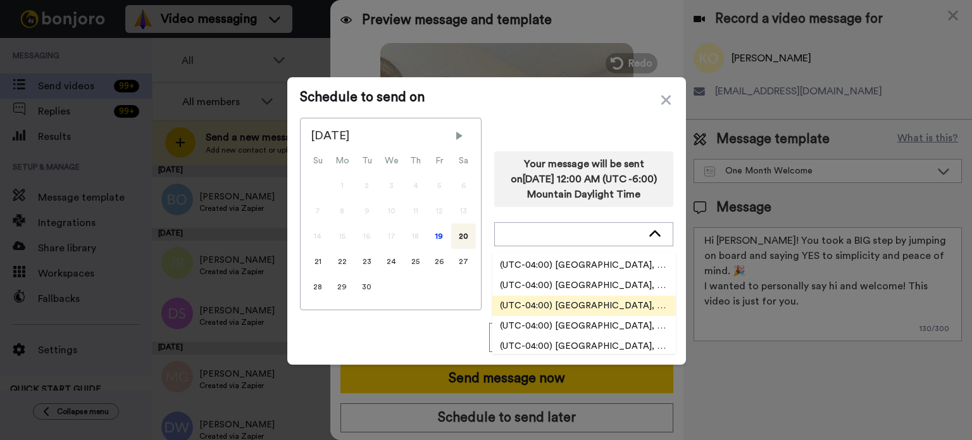
scroll to position [2152, 0]
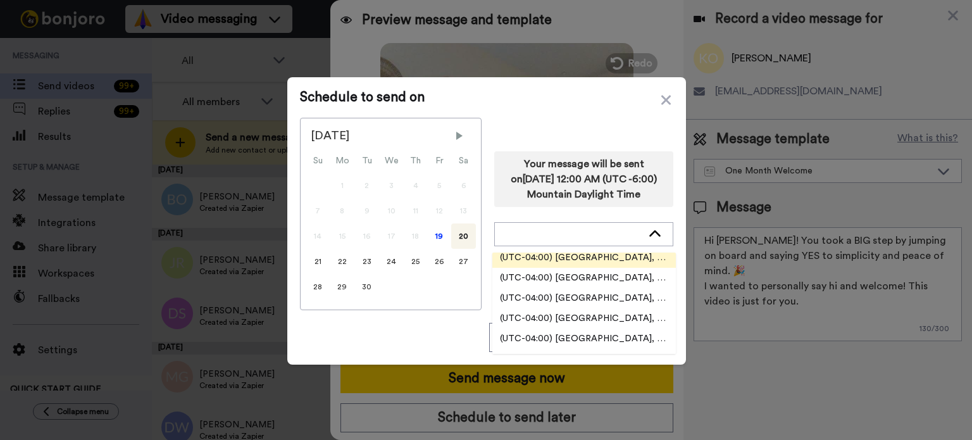
click at [632, 253] on li "(UTC-04:00) [GEOGRAPHIC_DATA], [US_STATE]" at bounding box center [584, 257] width 184 height 20
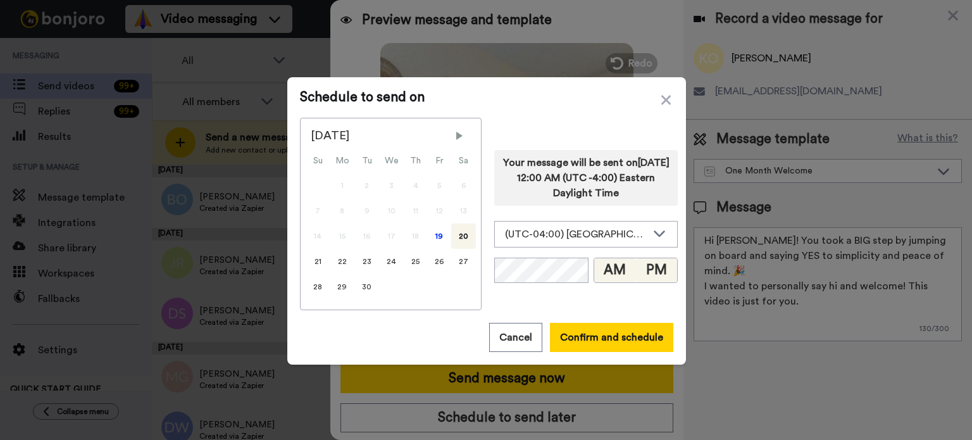
click at [648, 262] on button "PM" at bounding box center [656, 270] width 42 height 24
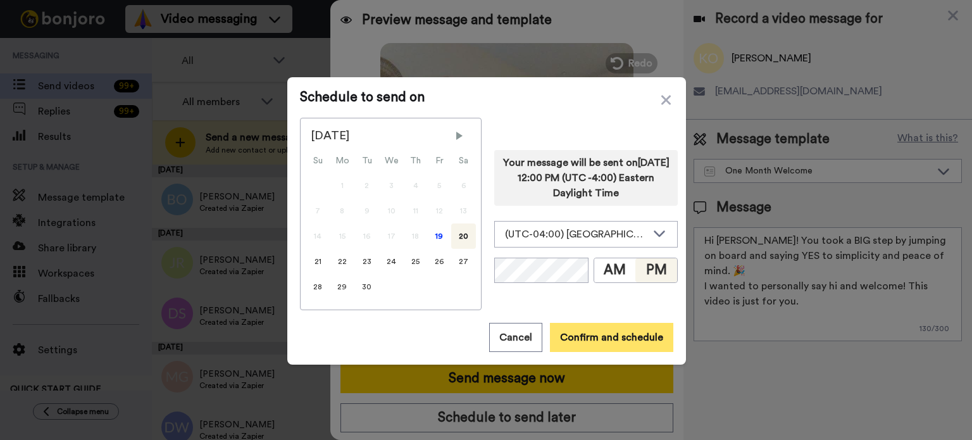
click at [637, 333] on button "Confirm and schedule" at bounding box center [611, 337] width 123 height 29
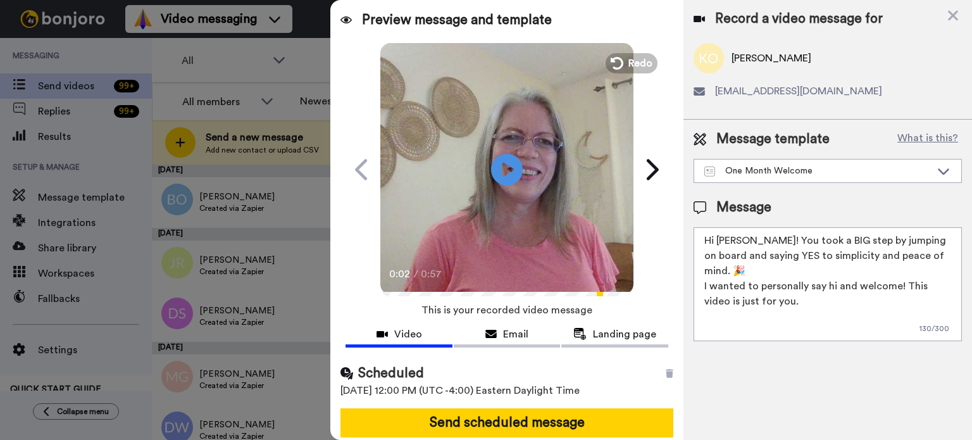
scroll to position [46, 0]
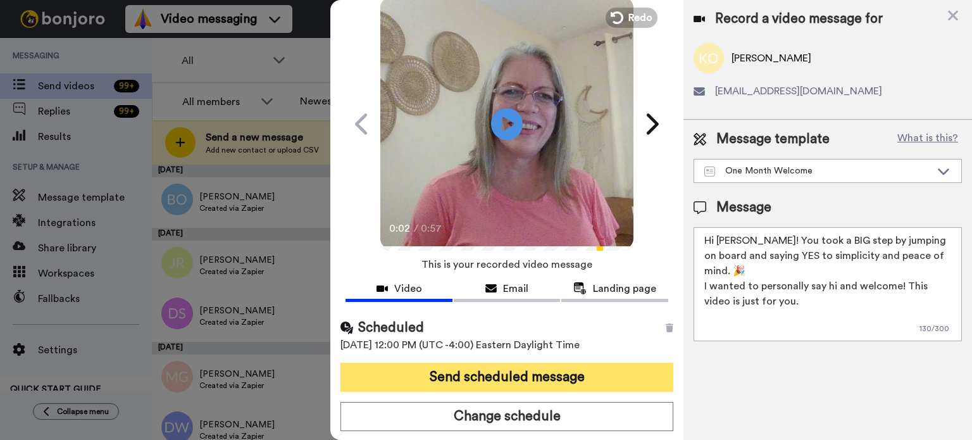
click at [611, 370] on button "Send scheduled message" at bounding box center [507, 377] width 333 height 29
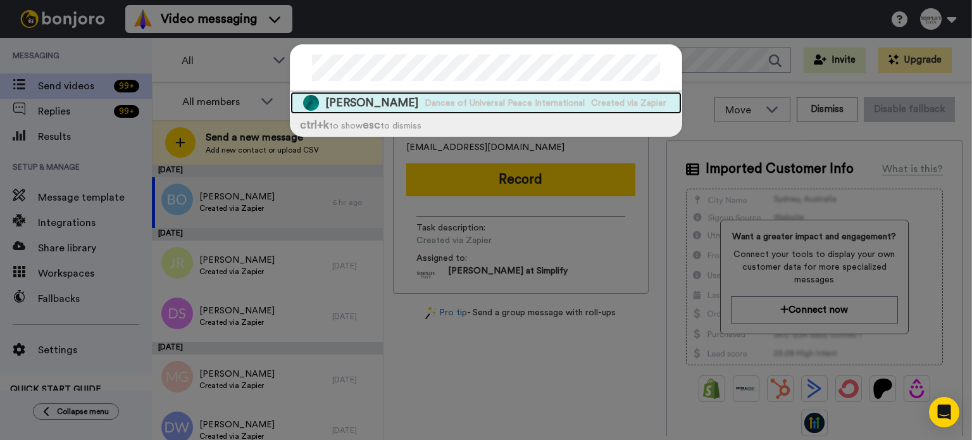
click at [518, 97] on span "Dances of Universal Peace International" at bounding box center [505, 103] width 160 height 13
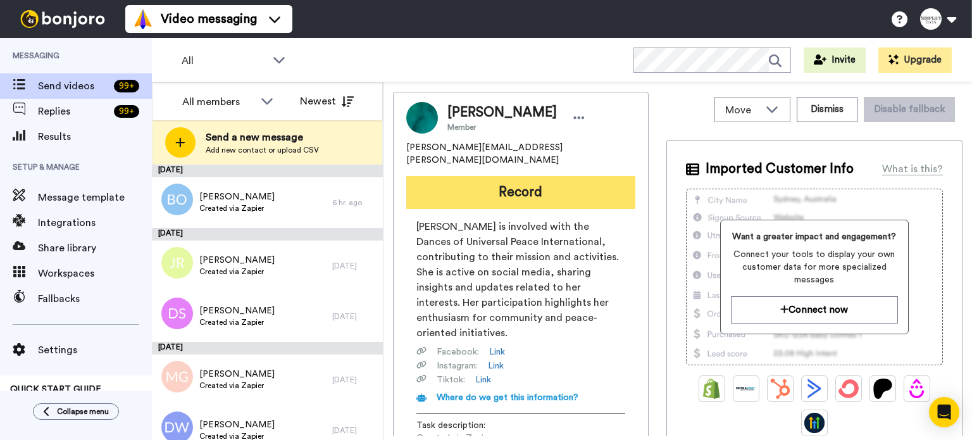
click at [548, 176] on button "Record" at bounding box center [520, 192] width 229 height 33
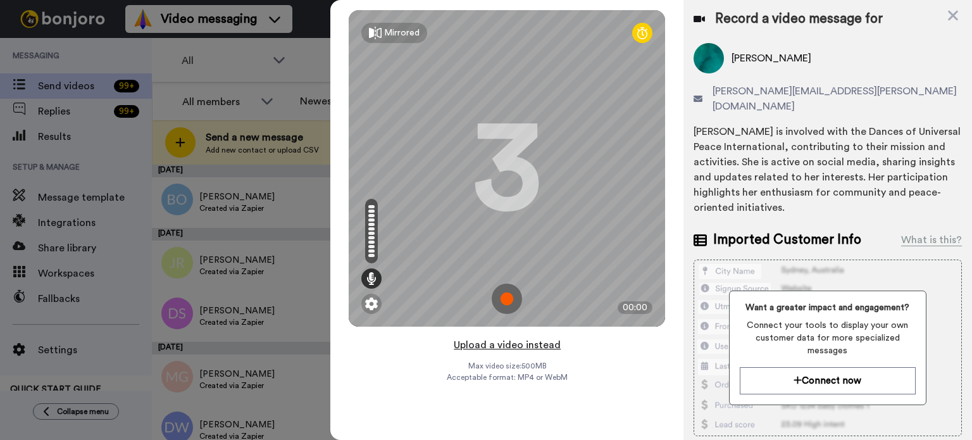
click at [526, 341] on button "Upload a video instead" at bounding box center [507, 345] width 115 height 16
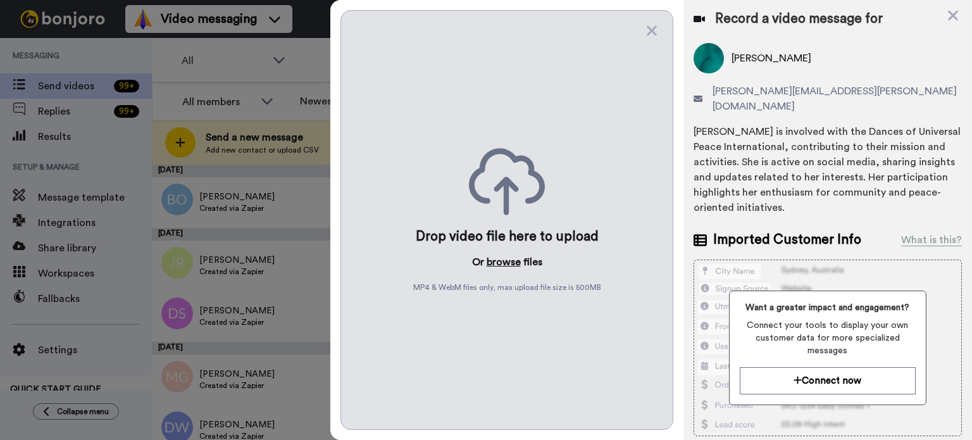
click at [508, 260] on button "browse" at bounding box center [504, 261] width 34 height 15
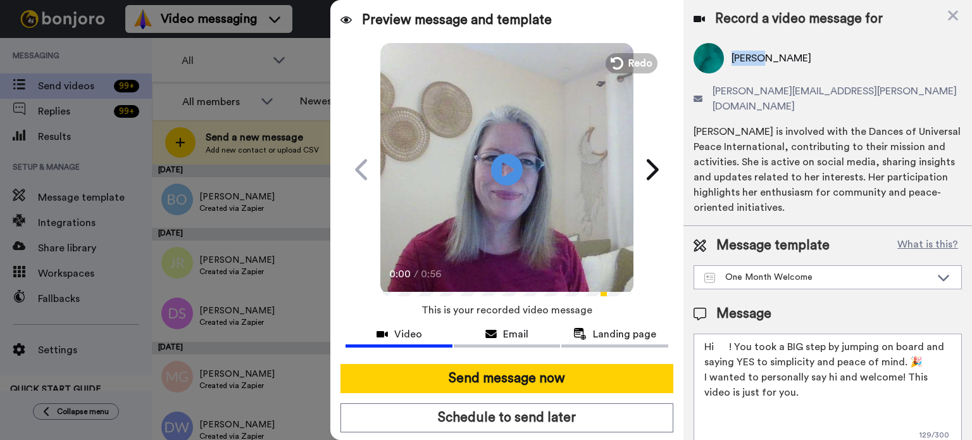
drag, startPoint x: 756, startPoint y: 55, endPoint x: 730, endPoint y: 62, distance: 26.3
click at [730, 62] on div "[PERSON_NAME]" at bounding box center [828, 58] width 268 height 30
copy span "[PERSON_NAME]"
drag, startPoint x: 730, startPoint y: 331, endPoint x: 717, endPoint y: 332, distance: 12.7
click at [717, 334] on textarea "Hi ! You took a BIG step by jumping on board and saying YES to simplicity and p…" at bounding box center [828, 391] width 268 height 114
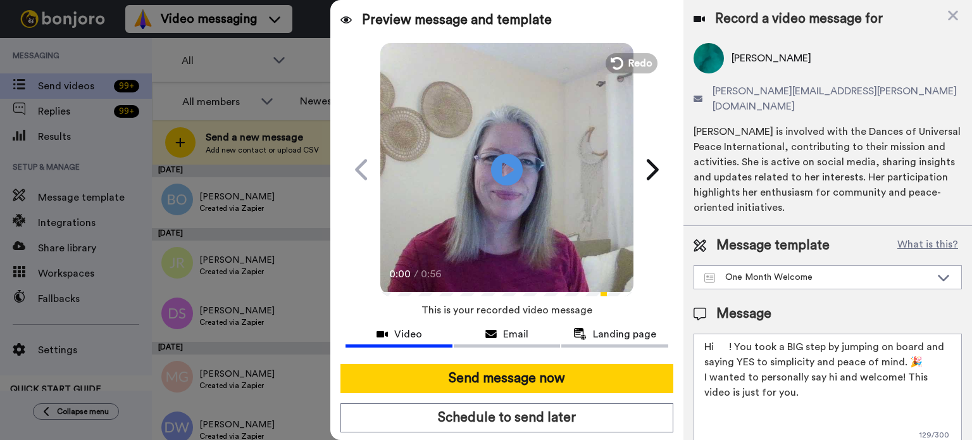
paste textarea "[PERSON_NAME]"
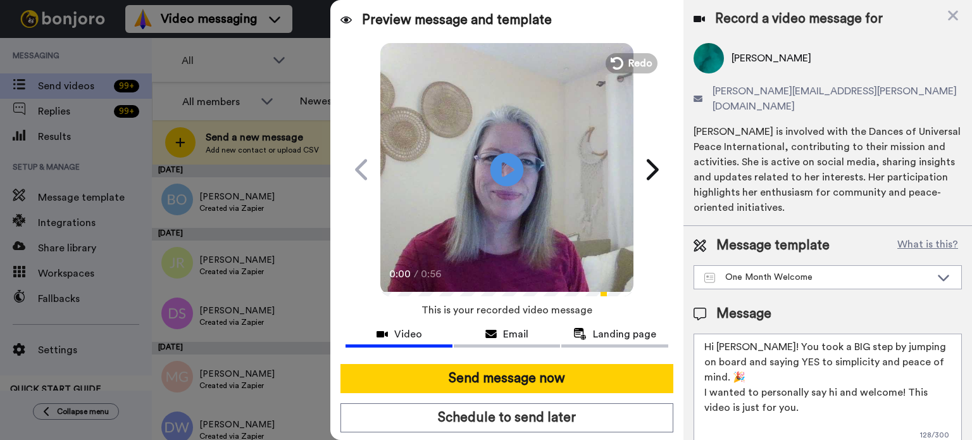
type textarea "Hi [PERSON_NAME]! You took a BIG step by jumping on board and saying YES to sim…"
click at [506, 157] on icon at bounding box center [508, 170] width 34 height 34
click at [551, 180] on video at bounding box center [506, 167] width 253 height 253
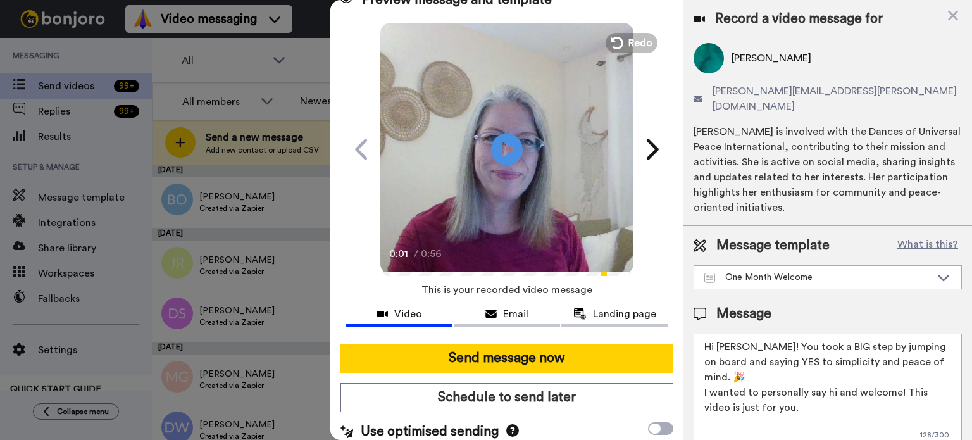
scroll to position [30, 0]
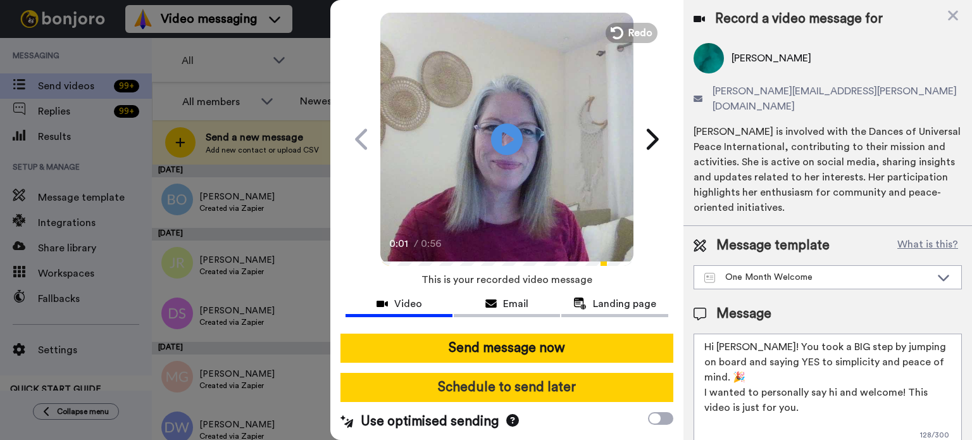
click at [605, 389] on button "Schedule to send later" at bounding box center [507, 387] width 333 height 29
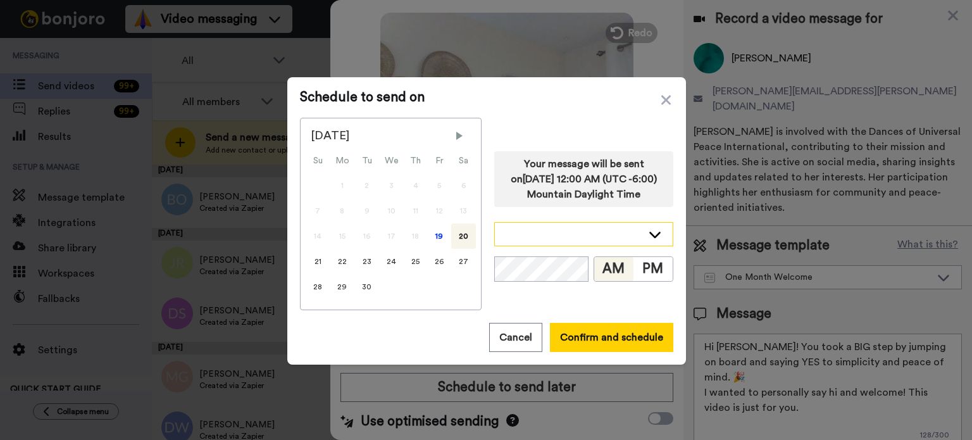
click at [641, 229] on div at bounding box center [584, 234] width 178 height 23
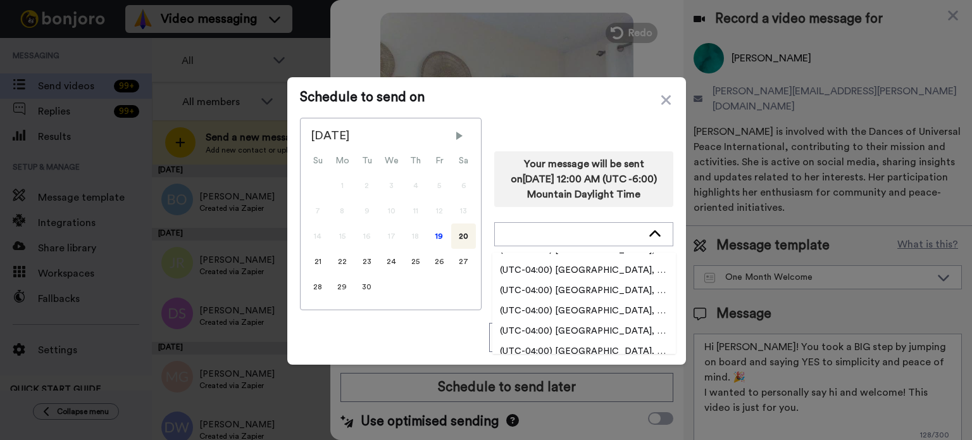
scroll to position [2089, 0]
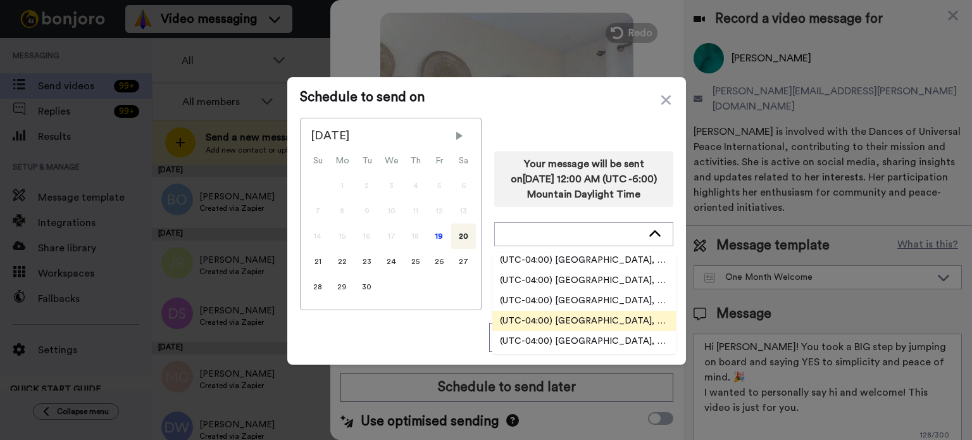
click at [615, 313] on li "(UTC-04:00) [GEOGRAPHIC_DATA], [US_STATE]" at bounding box center [584, 321] width 184 height 20
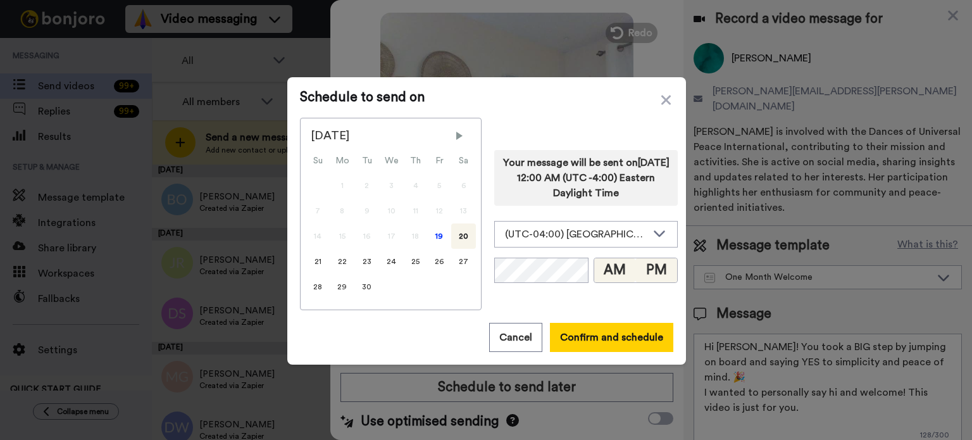
click at [648, 267] on button "PM" at bounding box center [656, 270] width 42 height 24
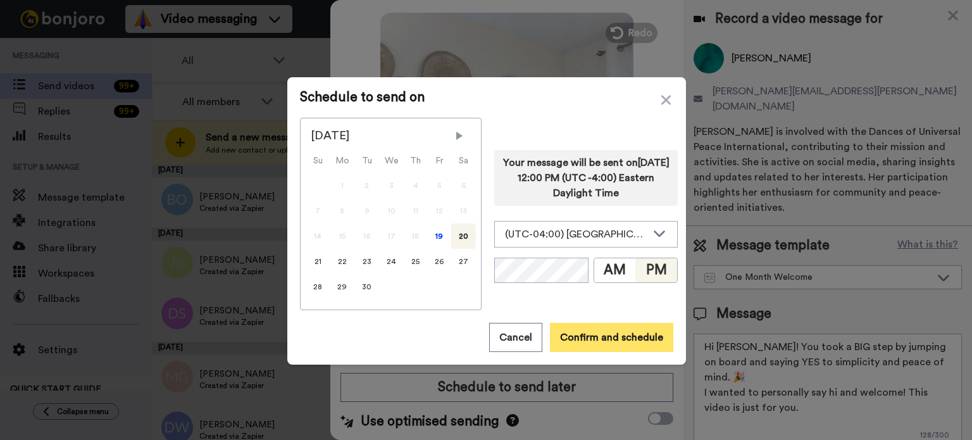
click at [609, 336] on button "Confirm and schedule" at bounding box center [611, 337] width 123 height 29
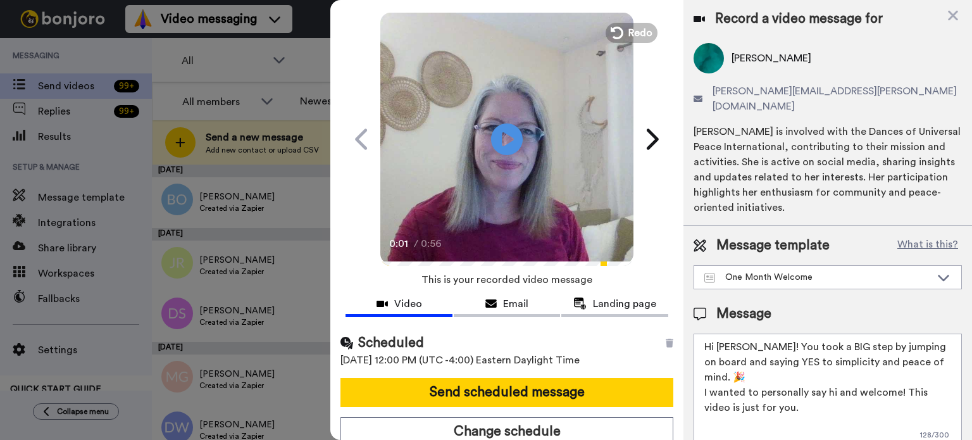
scroll to position [35, 0]
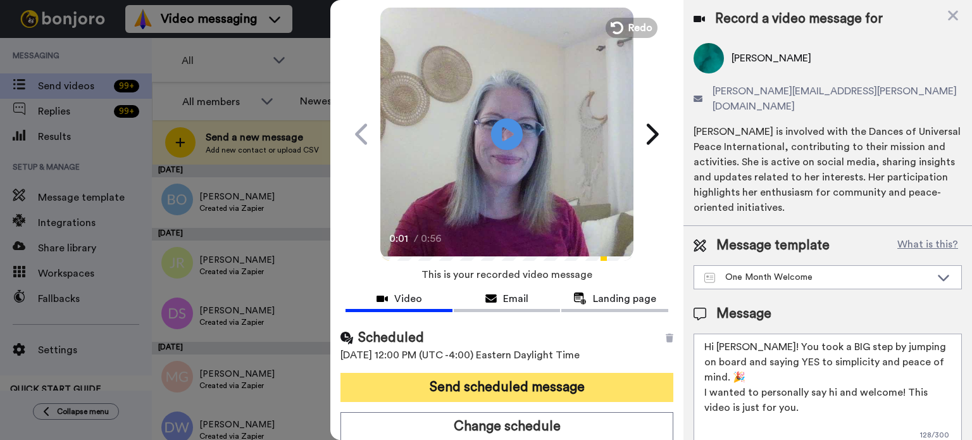
click at [565, 384] on button "Send scheduled message" at bounding box center [507, 387] width 333 height 29
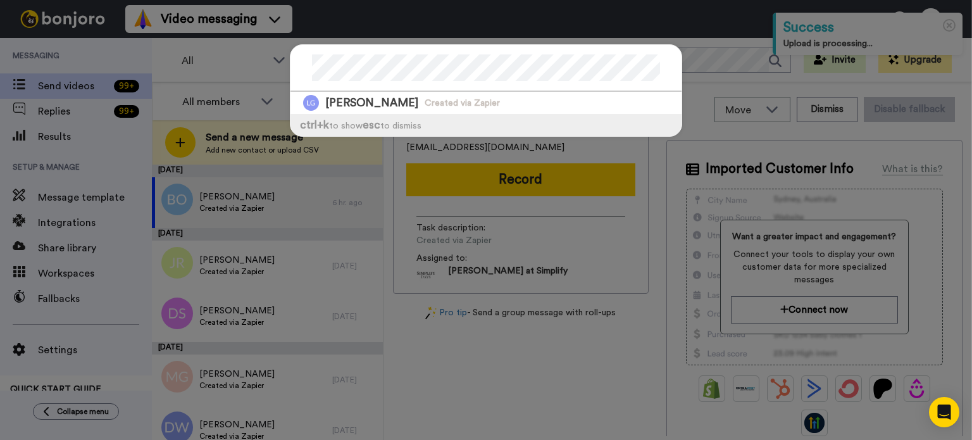
click at [270, 58] on div "[PERSON_NAME] Created via Zapier ctrl +k to show esc to dismiss" at bounding box center [486, 220] width 972 height 440
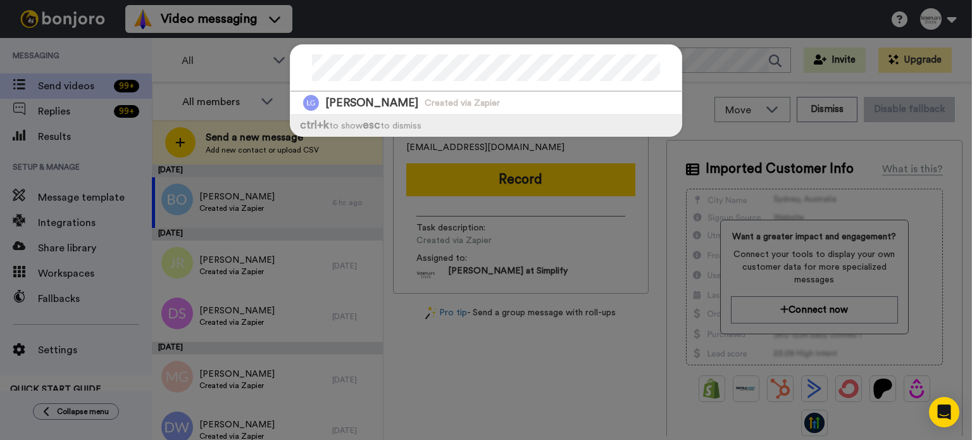
click at [400, 89] on div at bounding box center [486, 68] width 391 height 47
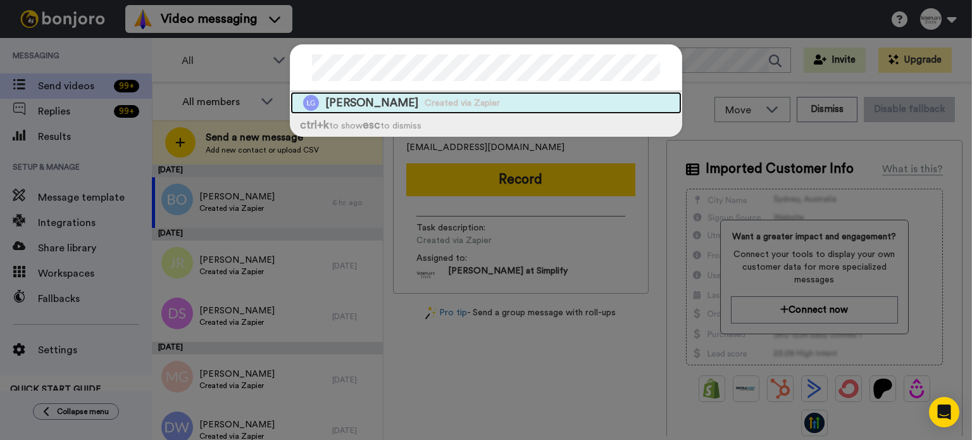
click at [404, 93] on div "[PERSON_NAME] Created via Zapier" at bounding box center [486, 103] width 391 height 22
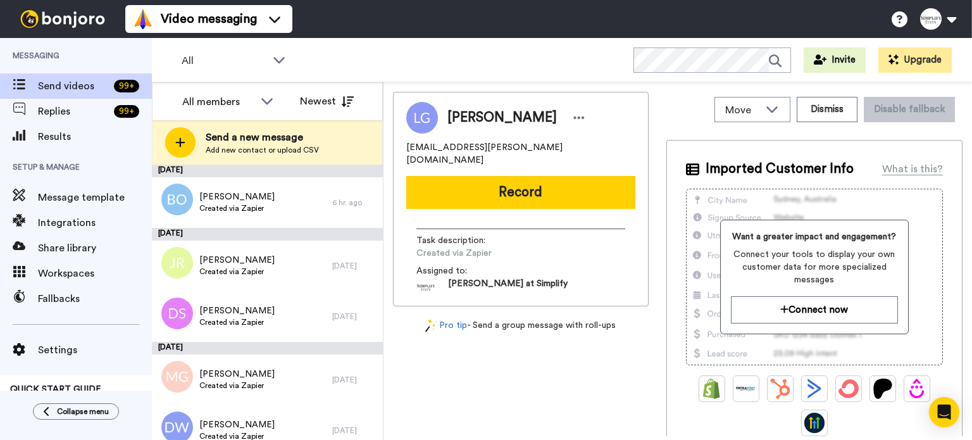
click at [515, 176] on button "Record" at bounding box center [520, 192] width 229 height 33
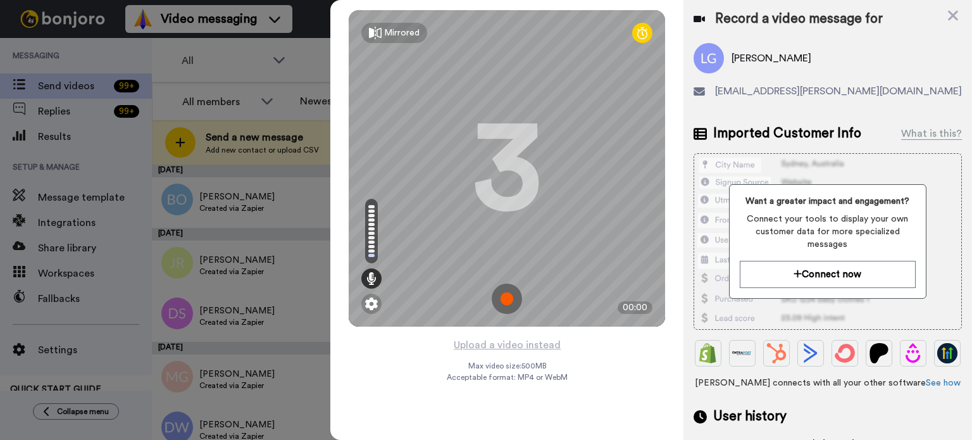
click at [482, 334] on div "Mirrored Redo 3 00:00" at bounding box center [506, 168] width 353 height 337
click at [484, 340] on button "Upload a video instead" at bounding box center [507, 345] width 115 height 16
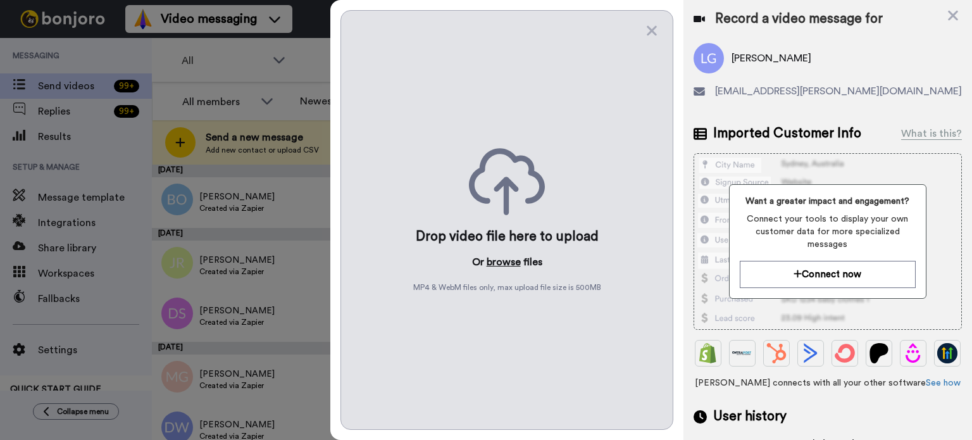
click at [511, 260] on button "browse" at bounding box center [504, 261] width 34 height 15
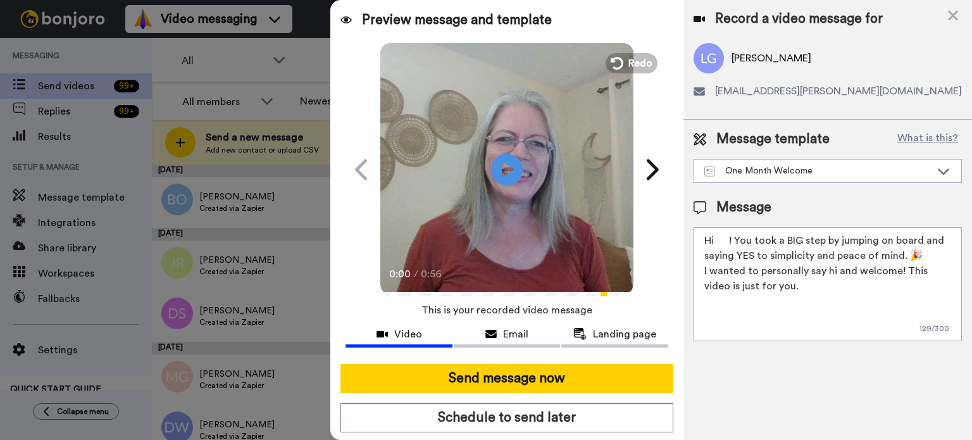
drag, startPoint x: 730, startPoint y: 240, endPoint x: 718, endPoint y: 240, distance: 12.0
click at [718, 240] on textarea "Hi ! You took a BIG step by jumping on board and saying YES to simplicity and p…" at bounding box center [828, 284] width 268 height 114
paste textarea "Lewina"
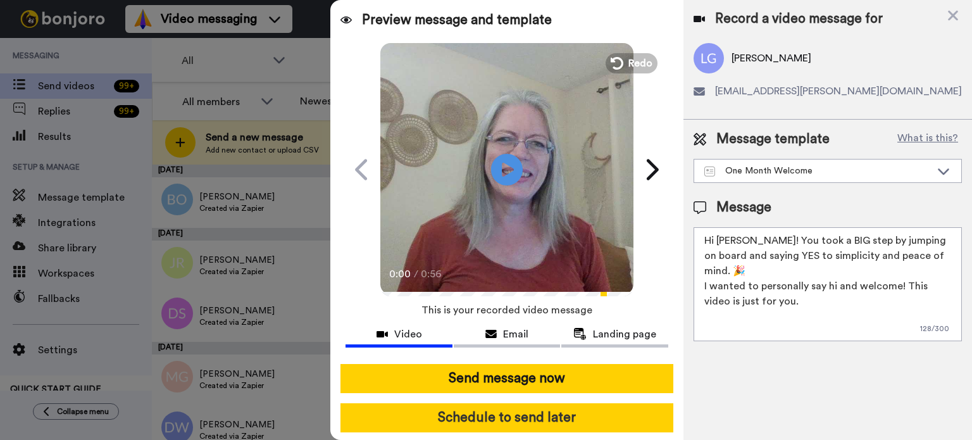
type textarea "Hi Lewina! You took a BIG step by jumping on board and saying YES to simplicity…"
click at [611, 410] on button "Schedule to send later" at bounding box center [507, 417] width 333 height 29
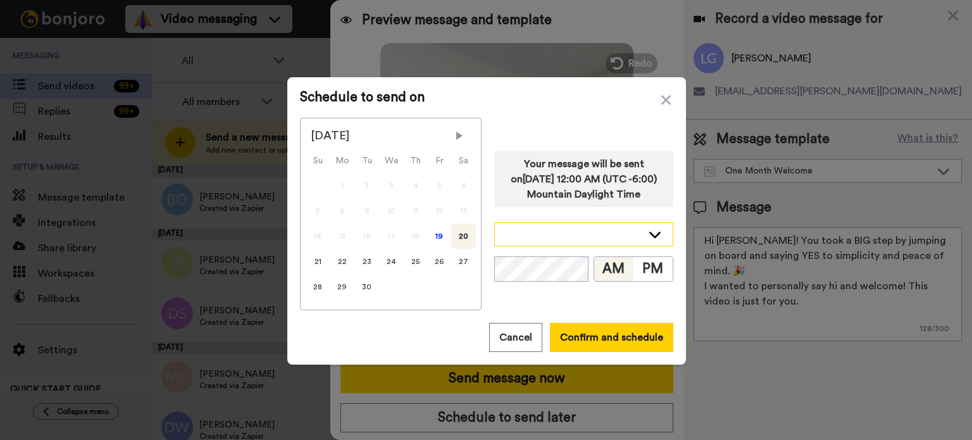
click at [648, 228] on icon at bounding box center [654, 234] width 15 height 13
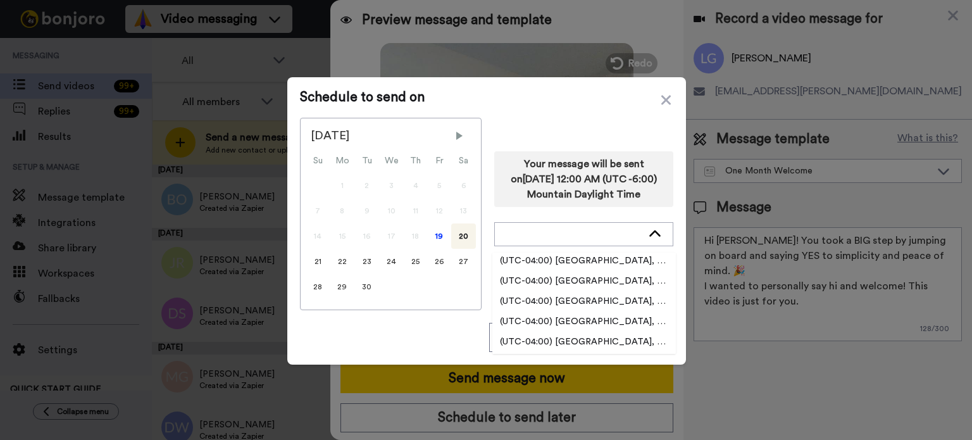
scroll to position [2152, 0]
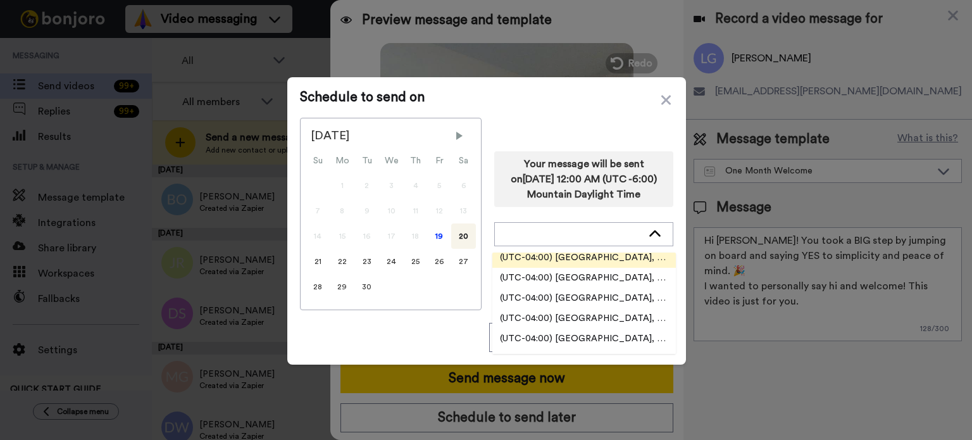
click at [612, 256] on span "(UTC-04:00) [GEOGRAPHIC_DATA], [US_STATE]" at bounding box center [584, 257] width 184 height 13
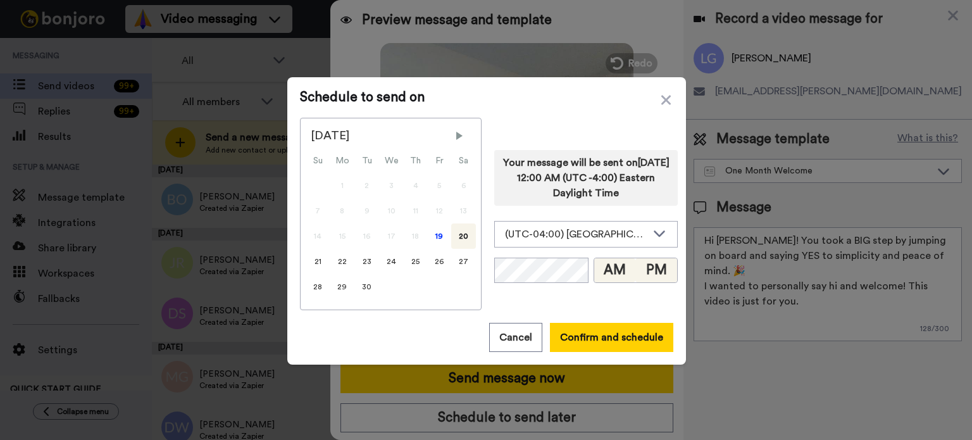
click at [650, 264] on button "PM" at bounding box center [656, 270] width 42 height 24
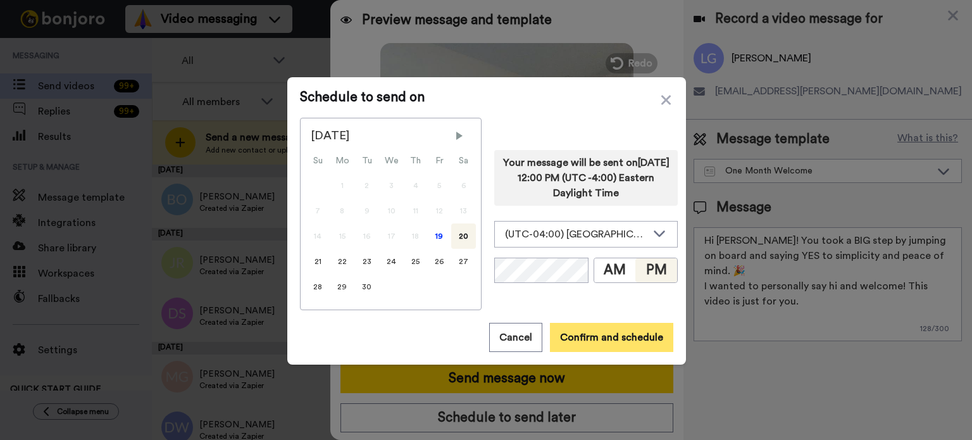
click at [635, 335] on button "Confirm and schedule" at bounding box center [611, 337] width 123 height 29
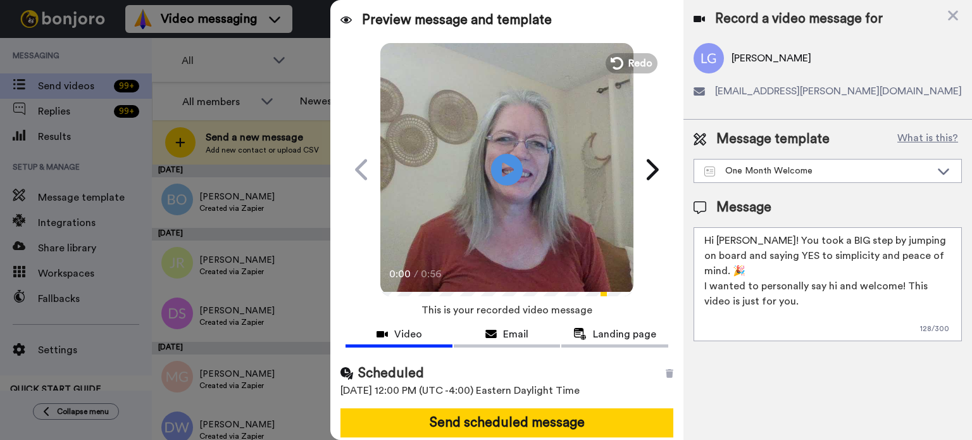
scroll to position [46, 0]
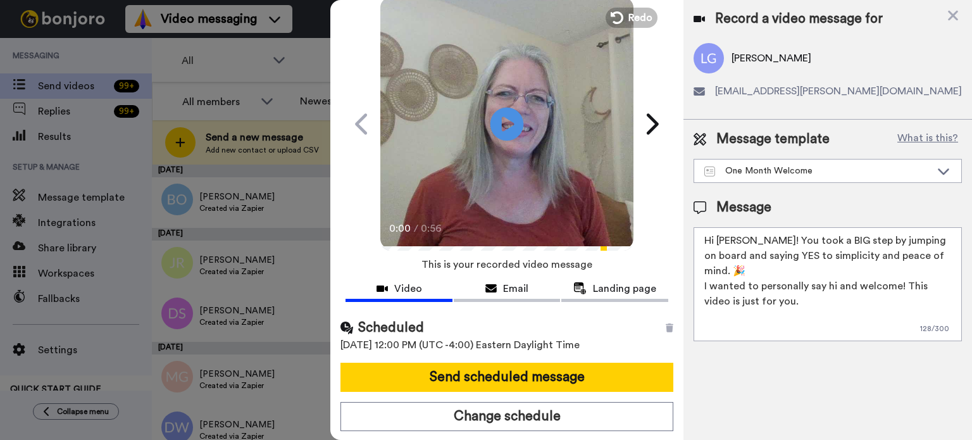
click at [503, 124] on icon "Play/Pause" at bounding box center [508, 124] width 34 height 60
click at [527, 143] on video at bounding box center [506, 122] width 253 height 253
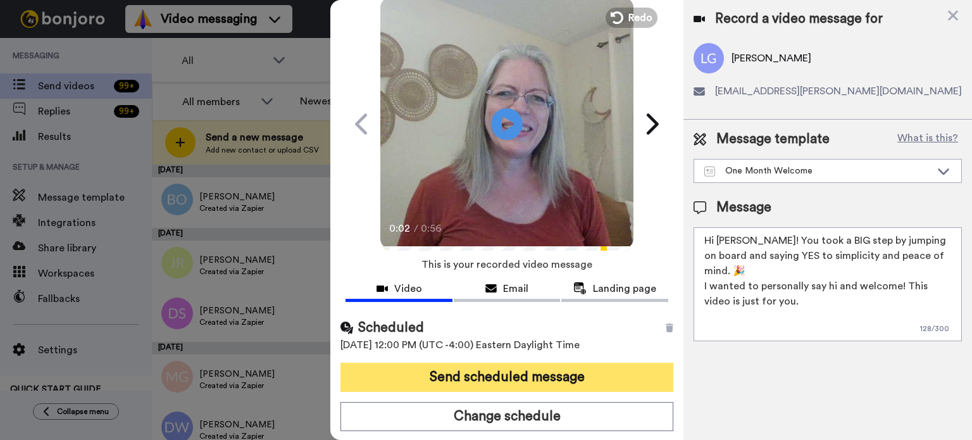
click at [578, 366] on button "Send scheduled message" at bounding box center [507, 377] width 333 height 29
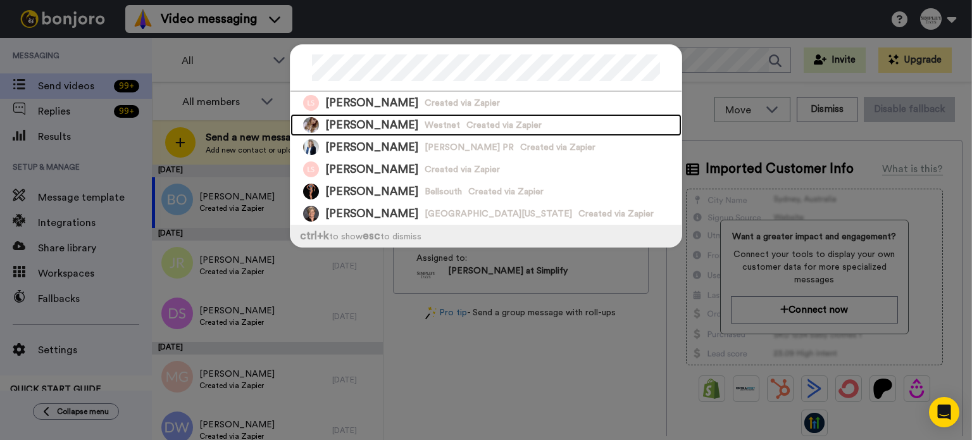
click at [441, 115] on div "[PERSON_NAME] Westnet Created via Zapier" at bounding box center [486, 125] width 391 height 22
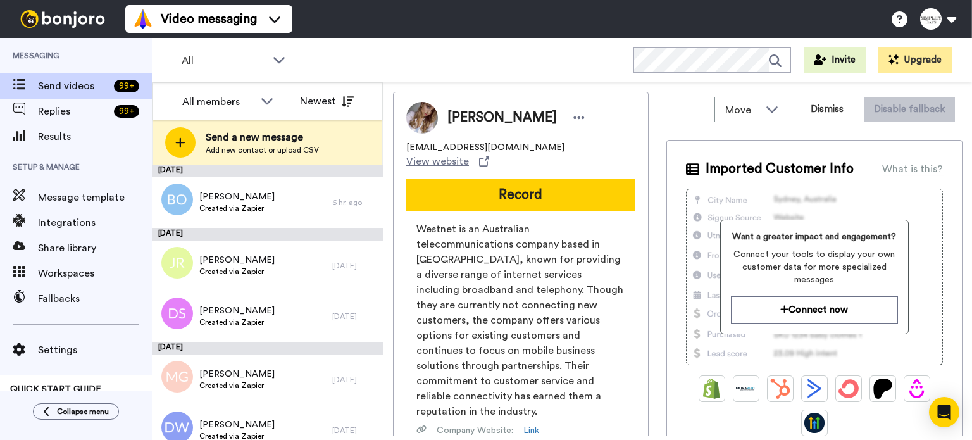
click at [468, 114] on span "[PERSON_NAME]" at bounding box center [501, 117] width 109 height 19
click at [456, 121] on span "[PERSON_NAME]" at bounding box center [501, 117] width 109 height 19
drag, startPoint x: 449, startPoint y: 116, endPoint x: 470, endPoint y: 114, distance: 21.0
click at [470, 114] on span "[PERSON_NAME]" at bounding box center [501, 117] width 109 height 19
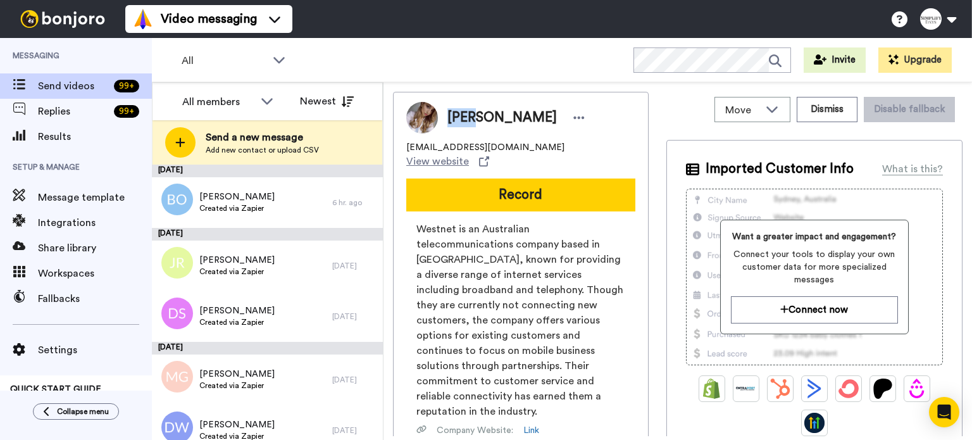
copy span "[PERSON_NAME]"
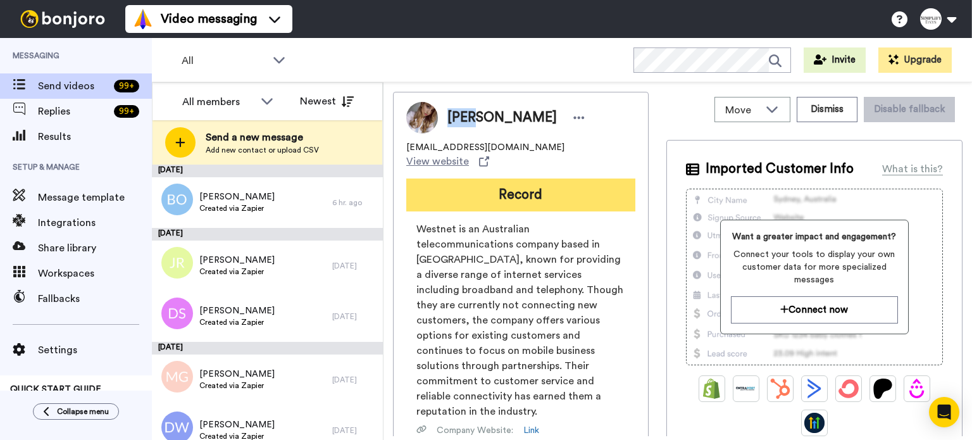
click at [530, 184] on button "Record" at bounding box center [520, 194] width 229 height 33
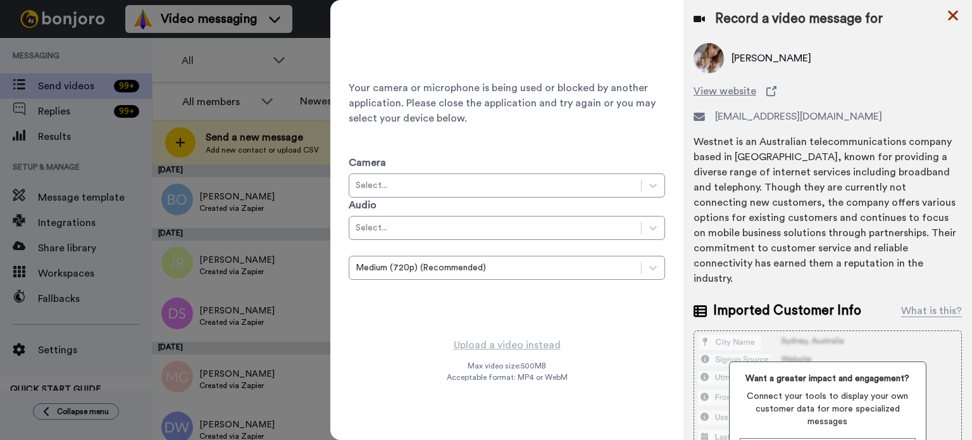
click at [952, 13] on icon at bounding box center [953, 16] width 10 height 10
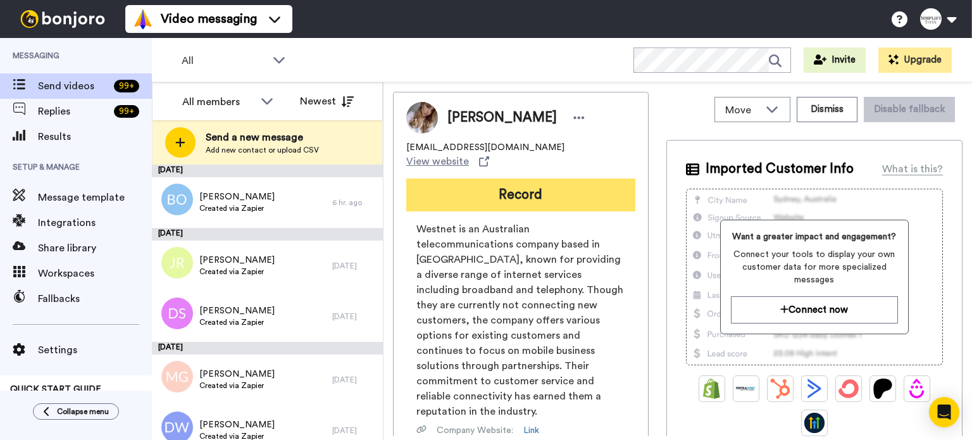
click at [537, 178] on button "Record" at bounding box center [520, 194] width 229 height 33
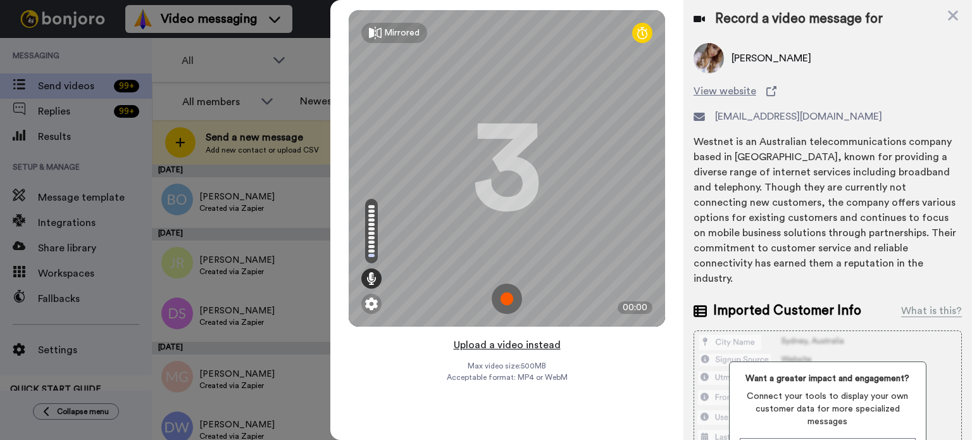
click at [541, 337] on button "Upload a video instead" at bounding box center [507, 345] width 115 height 16
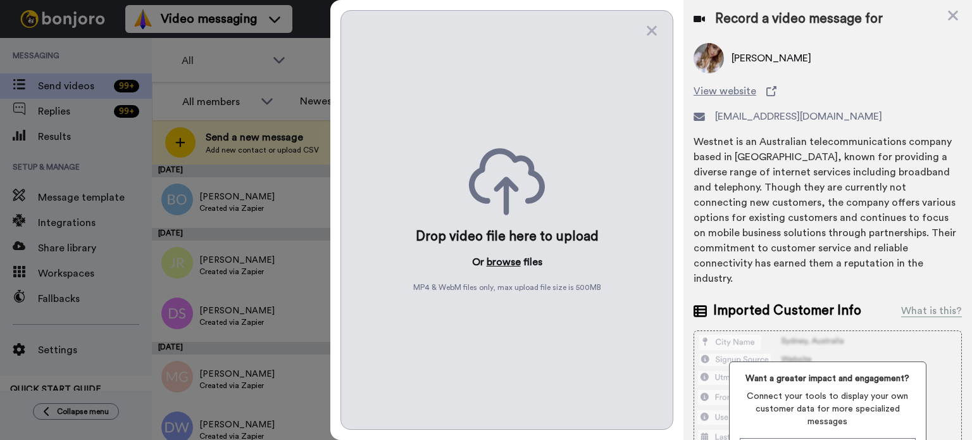
click at [509, 258] on button "browse" at bounding box center [504, 261] width 34 height 15
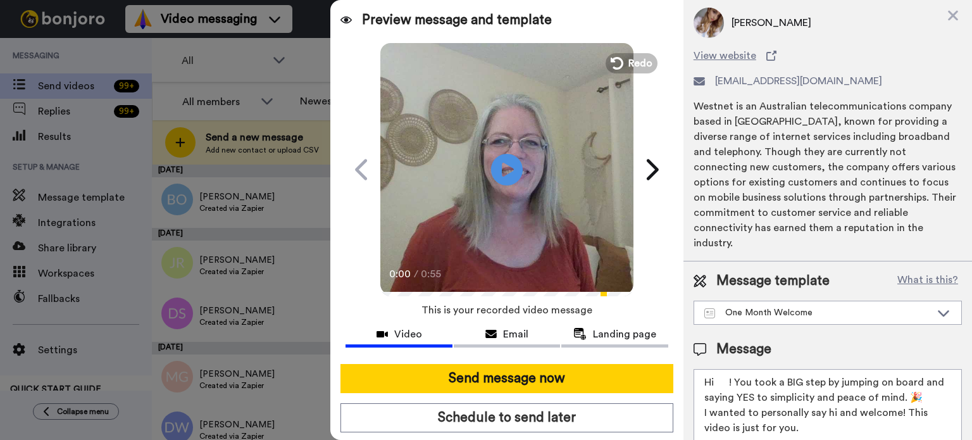
scroll to position [63, 0]
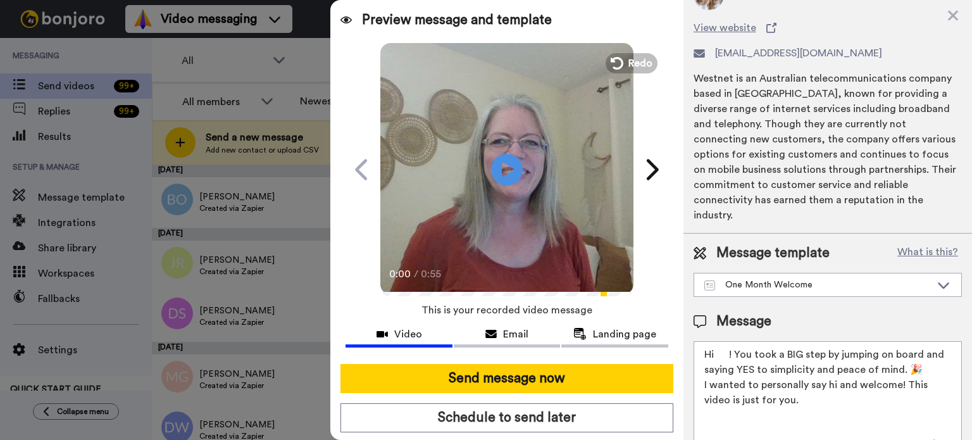
drag, startPoint x: 730, startPoint y: 351, endPoint x: 716, endPoint y: 351, distance: 14.6
click at [716, 351] on textarea "Hi ! You took a BIG step by jumping on board and saying YES to simplicity and p…" at bounding box center [828, 398] width 268 height 114
paste textarea "[PERSON_NAME]"
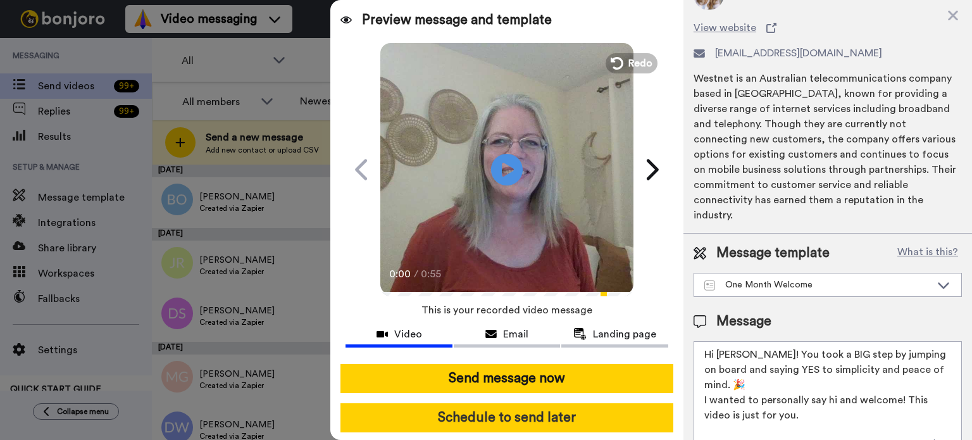
type textarea "Hi [PERSON_NAME]! You took a BIG step by jumping on board and saying YES to sim…"
click at [578, 412] on button "Schedule to send later" at bounding box center [507, 417] width 333 height 29
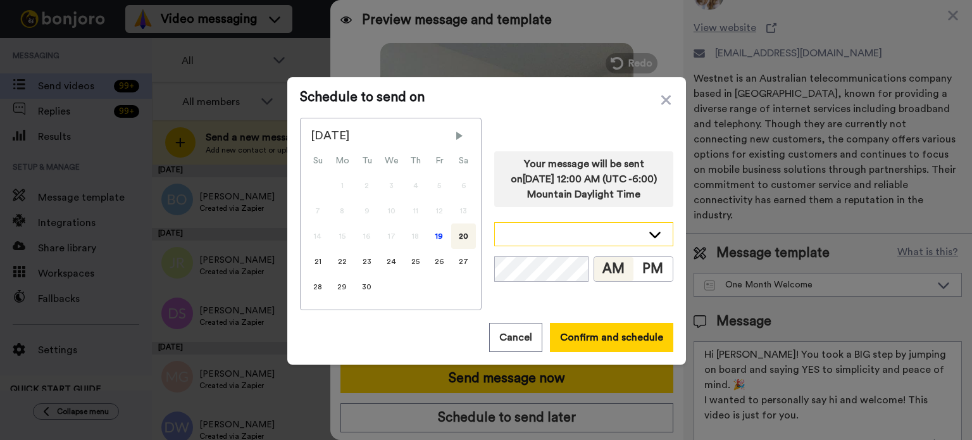
click at [649, 232] on icon at bounding box center [654, 234] width 15 height 13
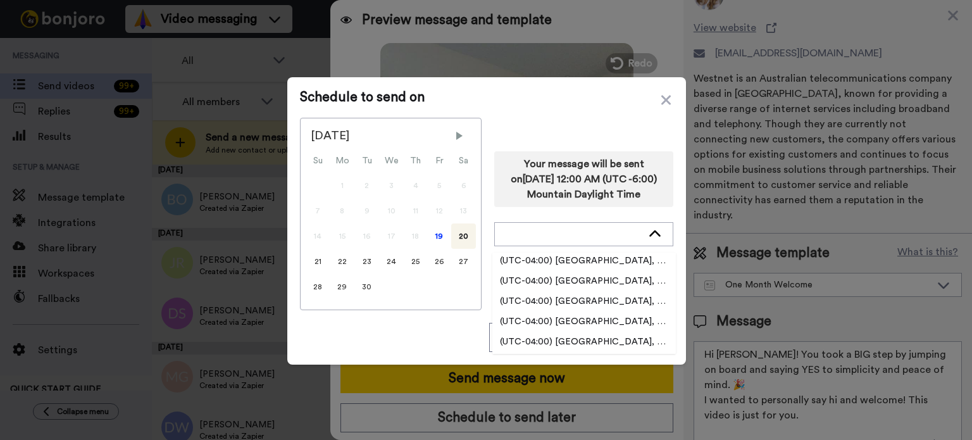
scroll to position [2089, 0]
click at [619, 318] on span "(UTC-04:00) America, New York" at bounding box center [584, 321] width 184 height 13
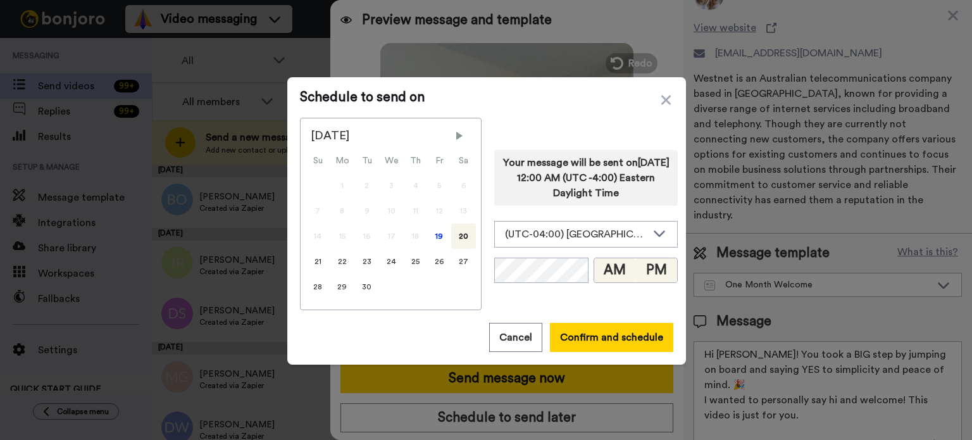
click at [649, 265] on button "PM" at bounding box center [656, 270] width 42 height 24
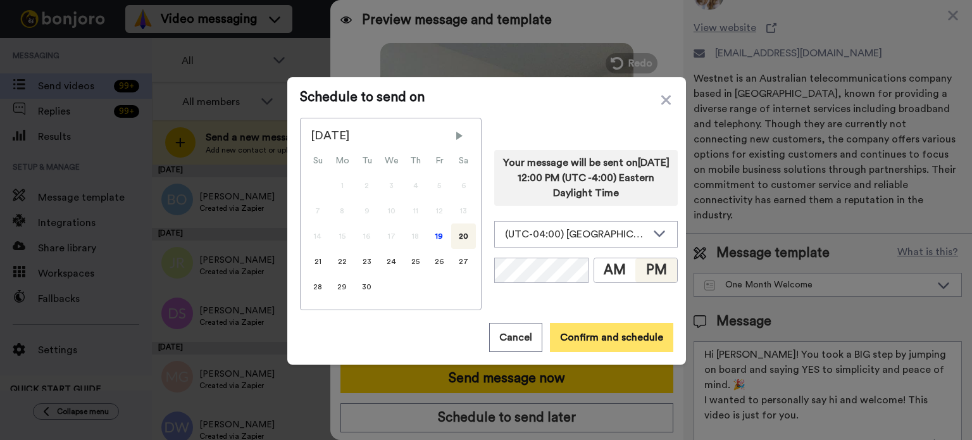
click at [600, 334] on button "Confirm and schedule" at bounding box center [611, 337] width 123 height 29
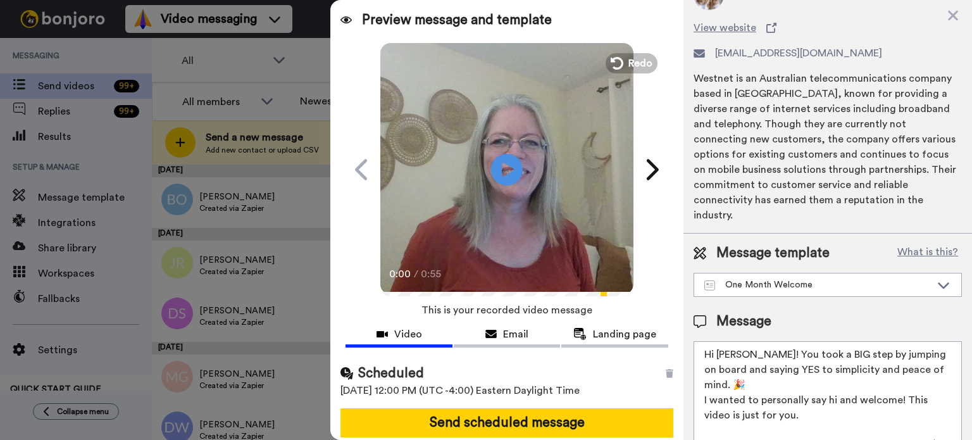
scroll to position [46, 0]
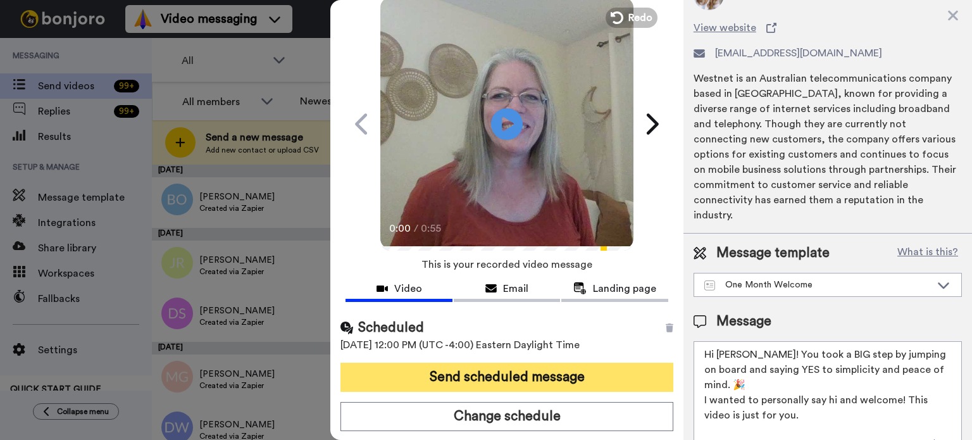
click at [599, 368] on button "Send scheduled message" at bounding box center [507, 377] width 333 height 29
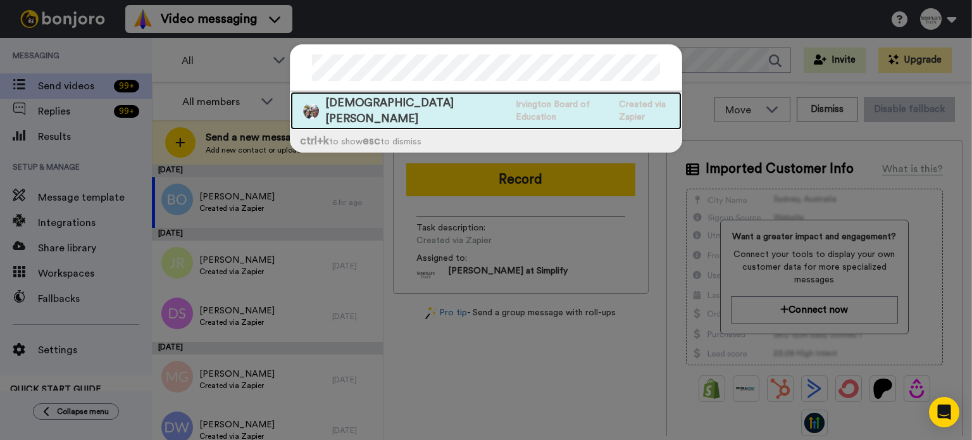
click at [524, 96] on div "[PERSON_NAME] Irvington Board of Education Created via Zapier" at bounding box center [486, 111] width 391 height 38
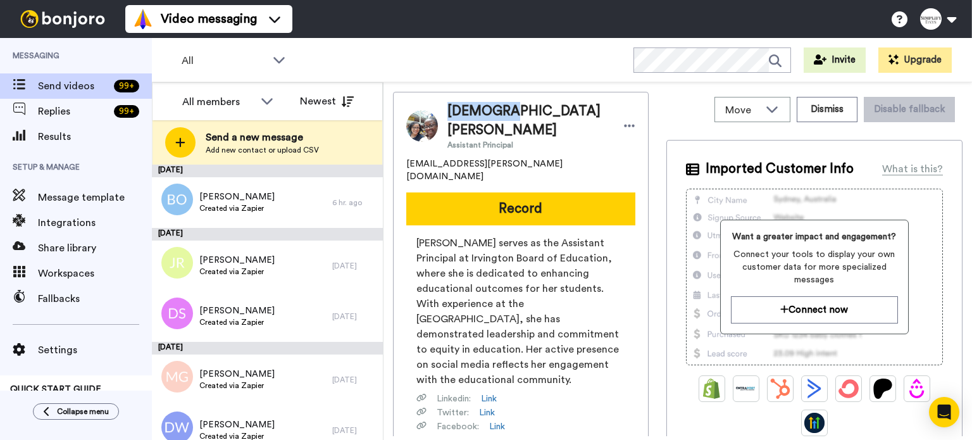
drag, startPoint x: 495, startPoint y: 111, endPoint x: 449, endPoint y: 111, distance: 45.6
click at [449, 111] on span "[DEMOGRAPHIC_DATA][PERSON_NAME]" at bounding box center [528, 121] width 163 height 38
copy span "Malikita"
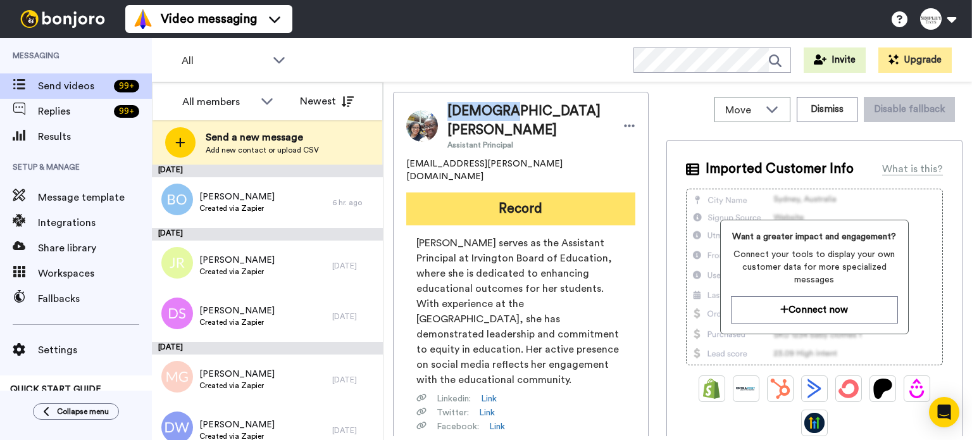
click at [516, 192] on button "Record" at bounding box center [520, 208] width 229 height 33
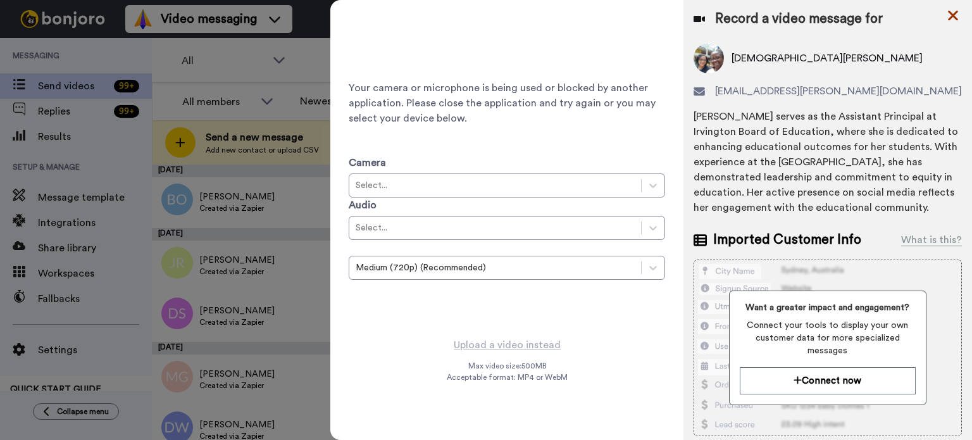
click at [949, 11] on icon at bounding box center [953, 16] width 10 height 10
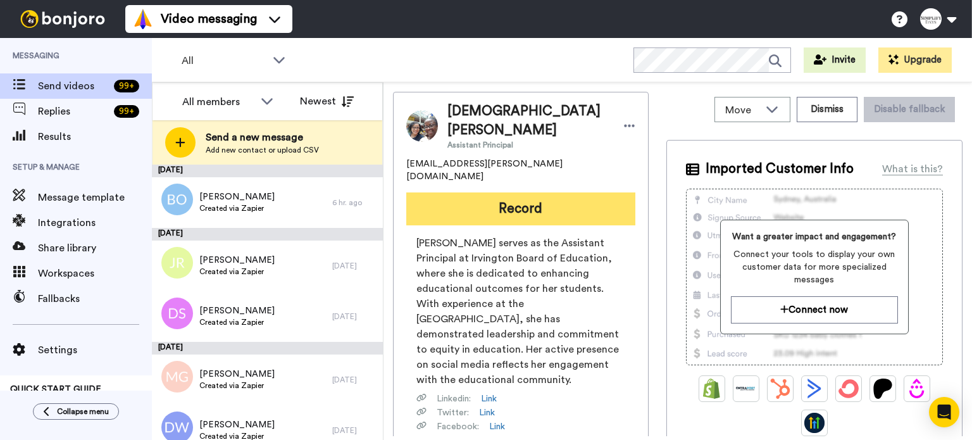
click at [530, 192] on button "Record" at bounding box center [520, 208] width 229 height 33
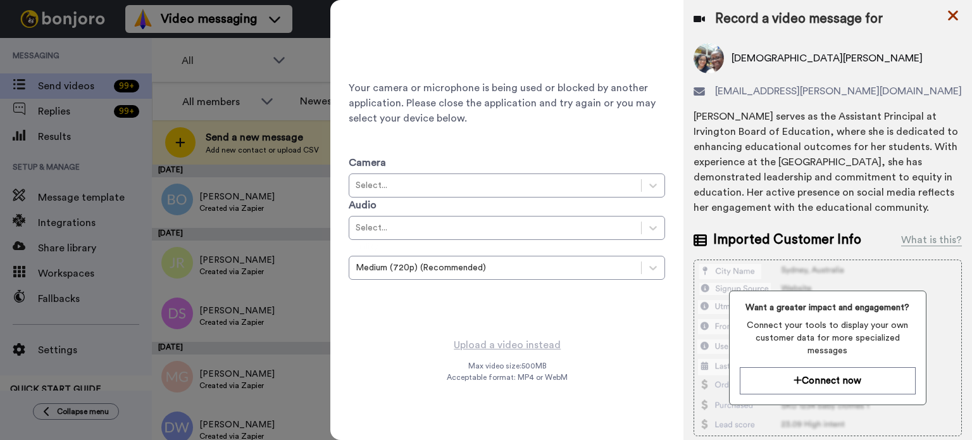
click at [954, 13] on icon at bounding box center [953, 16] width 13 height 16
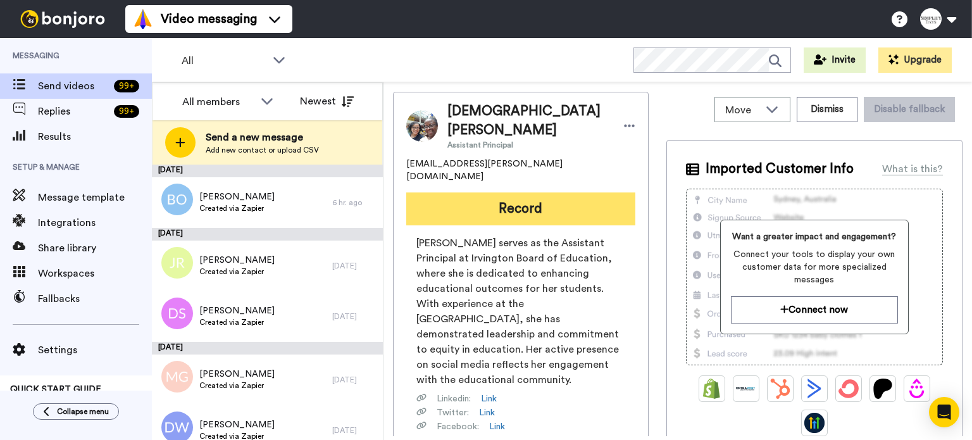
click at [501, 192] on button "Record" at bounding box center [520, 208] width 229 height 33
click at [507, 192] on button "Record" at bounding box center [520, 208] width 229 height 33
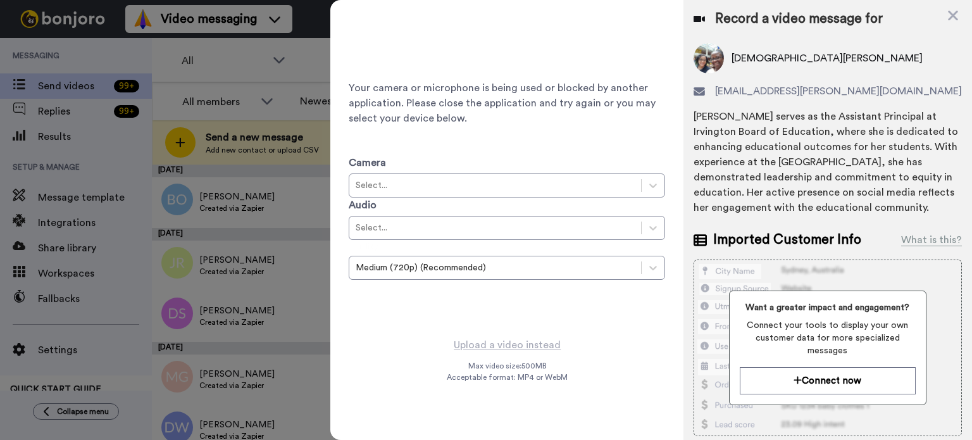
click at [951, 4] on div "Record a video message for [PERSON_NAME] [EMAIL_ADDRESS][PERSON_NAME][DOMAIN_NA…" at bounding box center [828, 284] width 289 height 568
click at [949, 10] on icon at bounding box center [953, 16] width 13 height 16
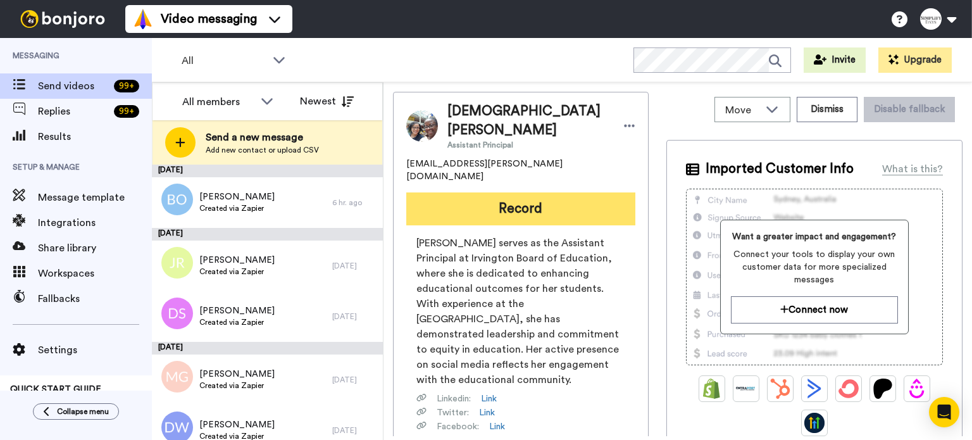
click at [508, 192] on button "Record" at bounding box center [520, 208] width 229 height 33
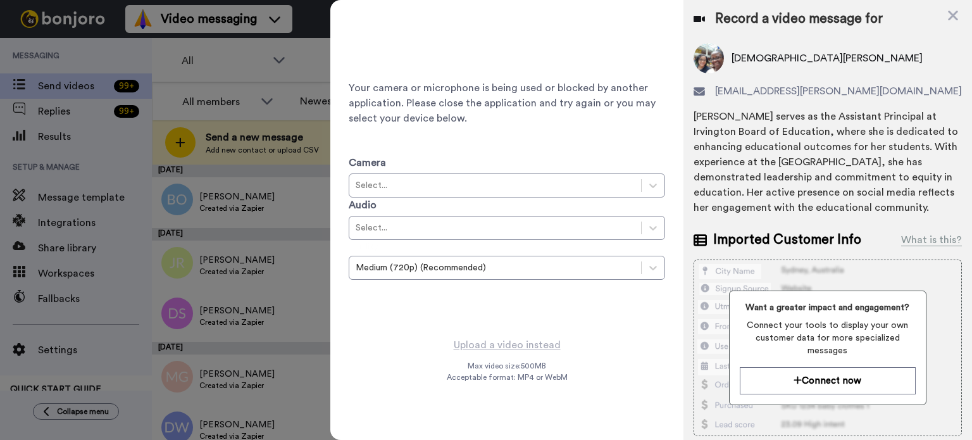
click at [956, 6] on div "Record a video message for [PERSON_NAME] [EMAIL_ADDRESS][PERSON_NAME][DOMAIN_NA…" at bounding box center [828, 284] width 289 height 568
click at [952, 13] on icon at bounding box center [953, 16] width 10 height 10
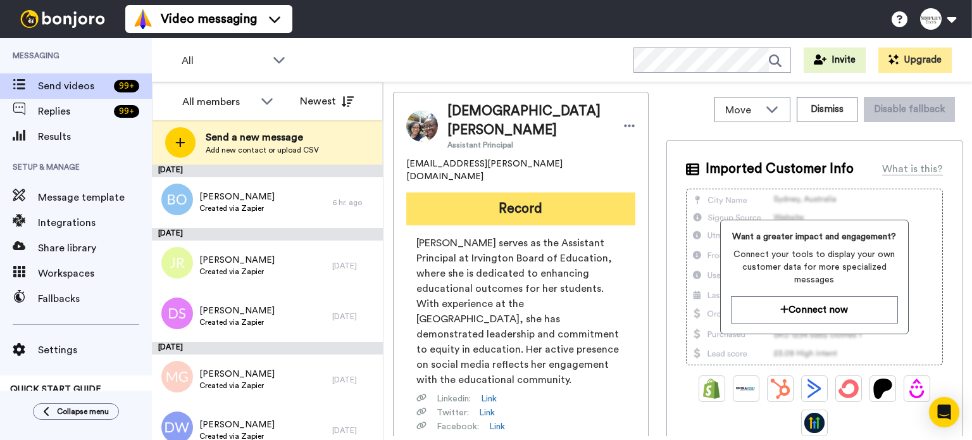
click at [533, 192] on button "Record" at bounding box center [520, 208] width 229 height 33
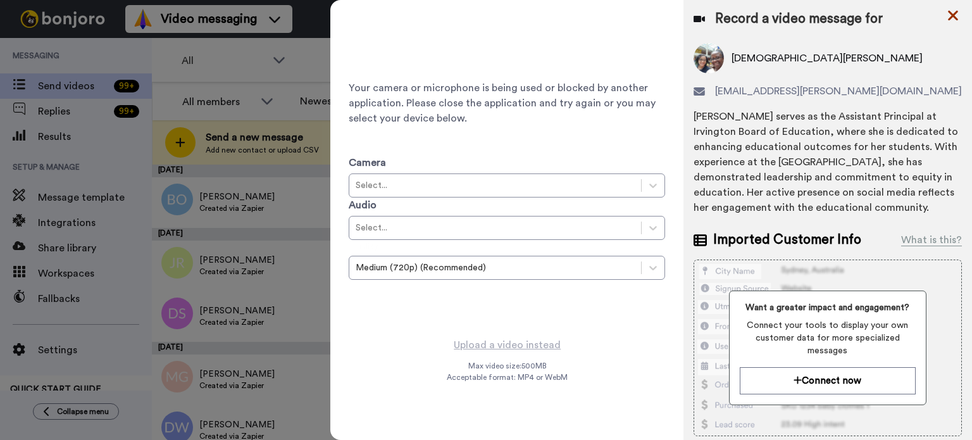
click at [952, 11] on icon at bounding box center [953, 16] width 13 height 16
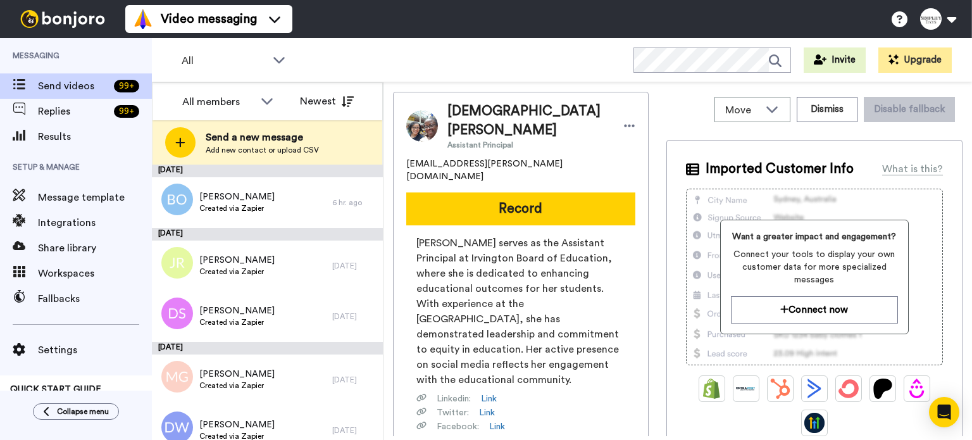
click at [533, 161] on div "[PERSON_NAME] Assistant Principal [PERSON_NAME][EMAIL_ADDRESS][DOMAIN_NAME] Rec…" at bounding box center [521, 315] width 256 height 446
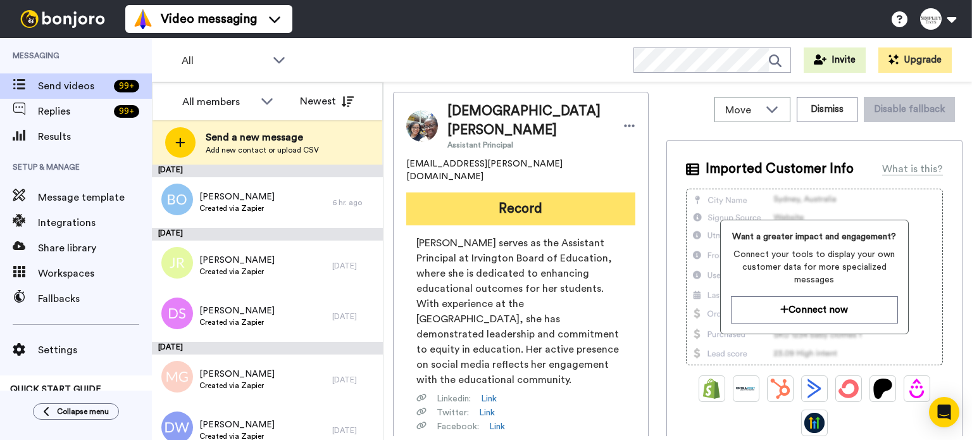
click at [534, 192] on button "Record" at bounding box center [520, 208] width 229 height 33
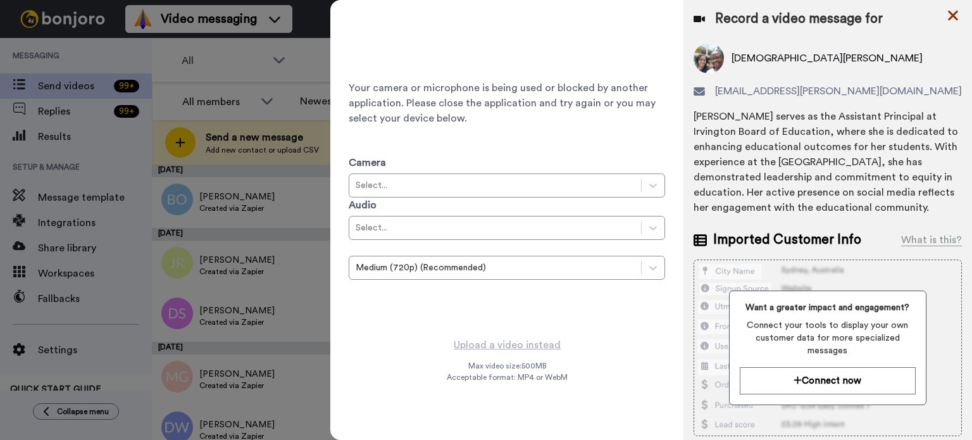
click at [949, 9] on icon at bounding box center [953, 16] width 13 height 16
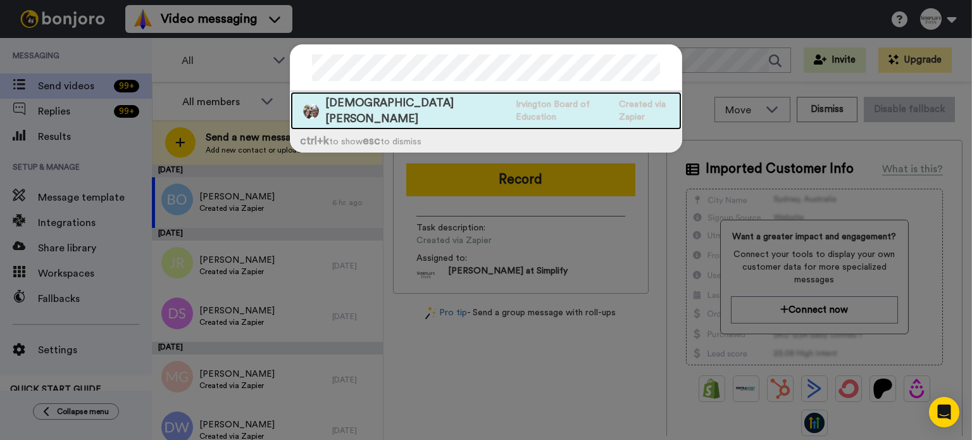
click at [619, 103] on span "Created via Zapier" at bounding box center [650, 110] width 63 height 25
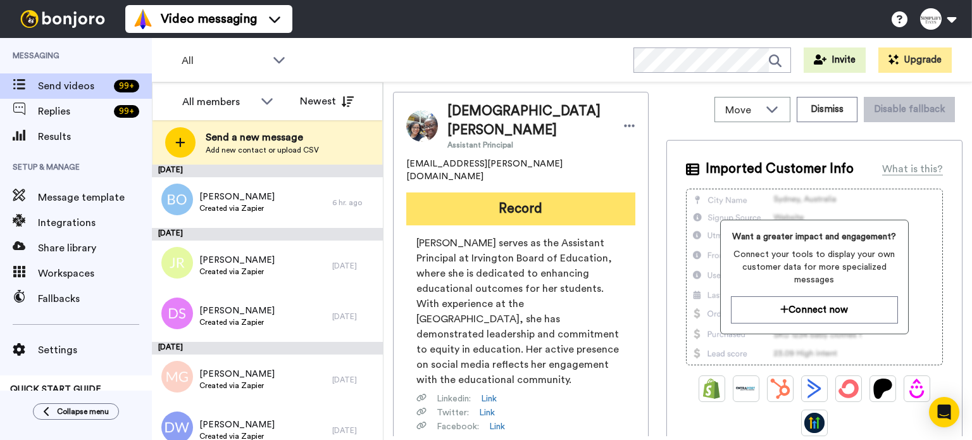
click at [574, 192] on button "Record" at bounding box center [520, 208] width 229 height 33
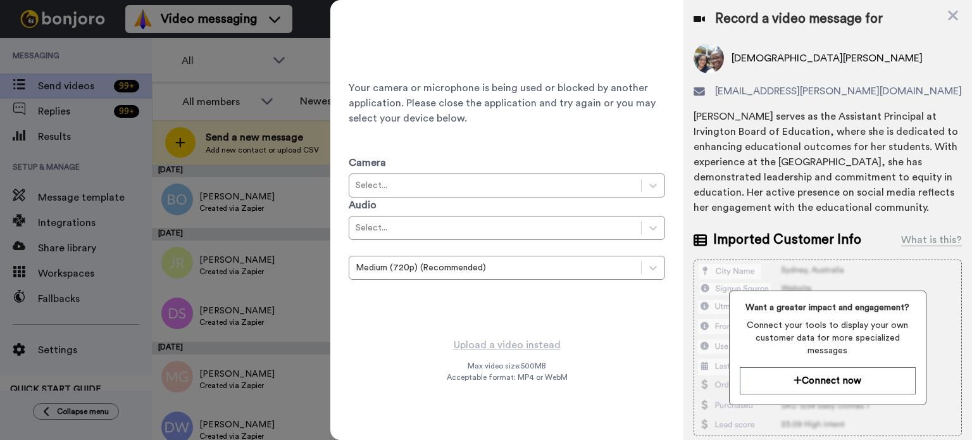
click at [522, 335] on div "Your camera or microphone is being used or blocked by another application. Plea…" at bounding box center [506, 168] width 353 height 337
click at [953, 13] on icon at bounding box center [953, 16] width 13 height 16
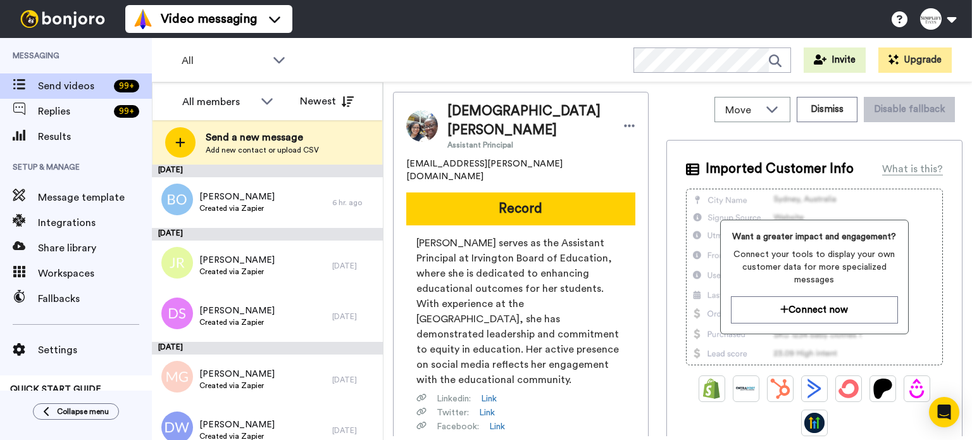
click at [575, 64] on div "All WORKSPACES View all All Default Tasks Onboarding Welcome Grads Other Grads …" at bounding box center [562, 60] width 820 height 44
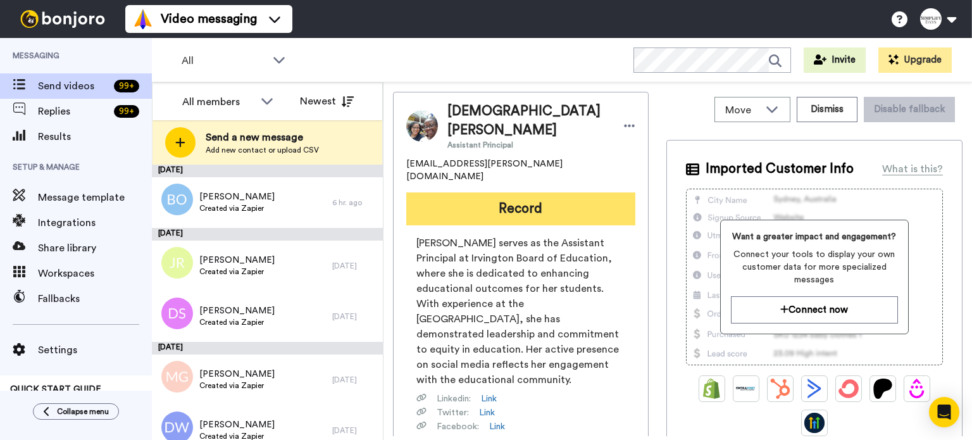
click at [494, 192] on button "Record" at bounding box center [520, 208] width 229 height 33
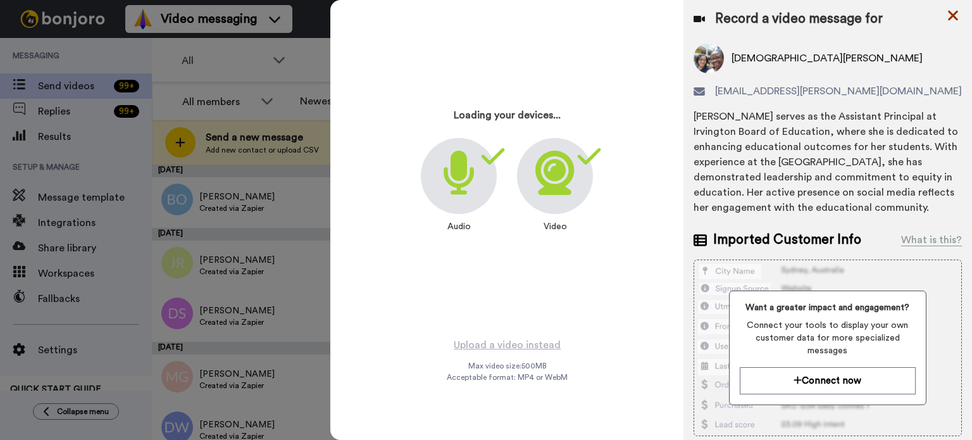
click at [953, 12] on icon at bounding box center [953, 16] width 13 height 16
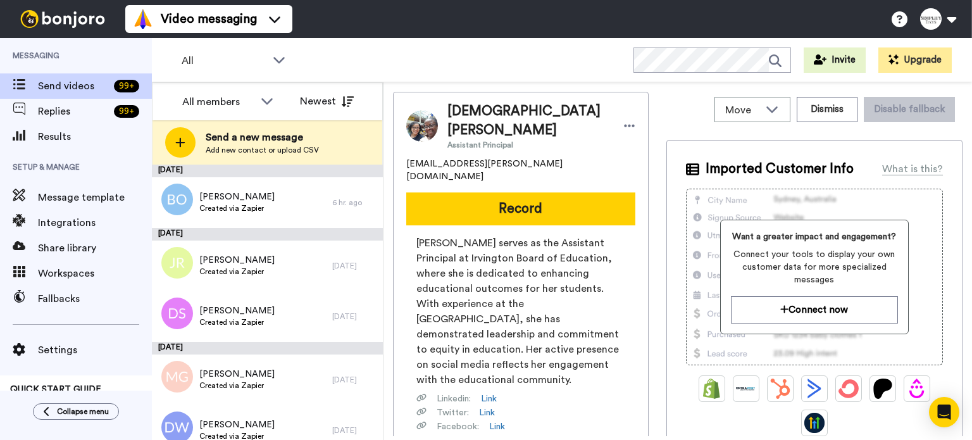
click at [541, 63] on div "All WORKSPACES View all All Default Tasks Onboarding Welcome Grads Other Grads …" at bounding box center [562, 60] width 820 height 44
click at [777, 57] on icon at bounding box center [780, 60] width 22 height 25
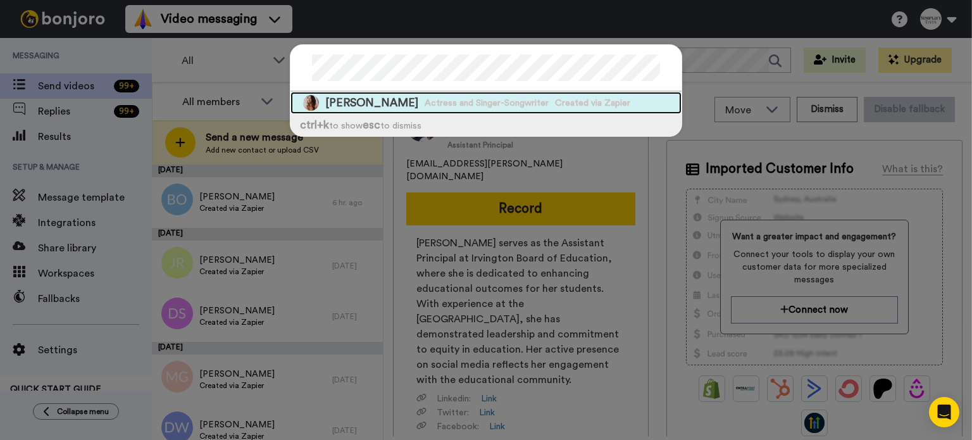
click at [487, 98] on span "Actress and Singer-Songwriter" at bounding box center [487, 103] width 124 height 13
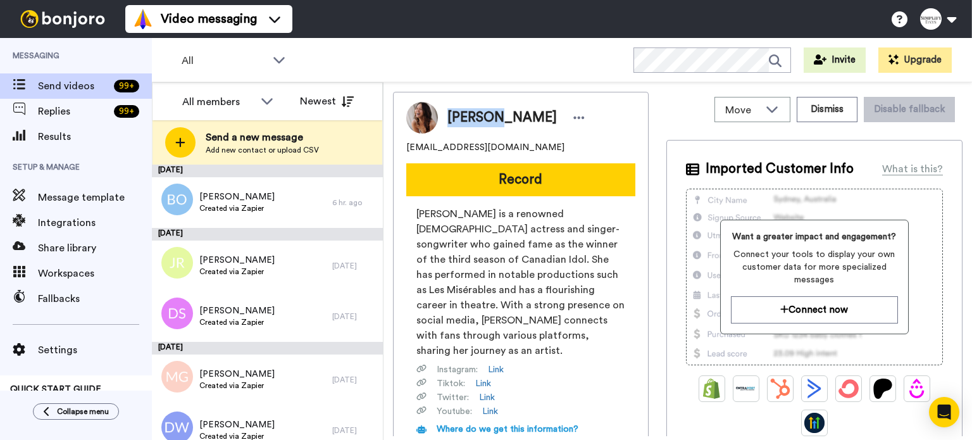
drag, startPoint x: 493, startPoint y: 115, endPoint x: 441, endPoint y: 116, distance: 51.9
click at [441, 116] on div "Melissa O'Neill" at bounding box center [513, 117] width 151 height 19
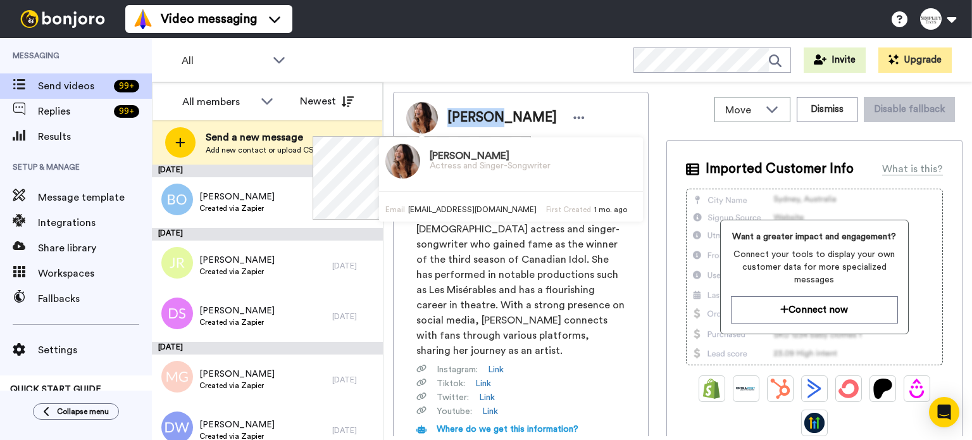
copy span "Melissa"
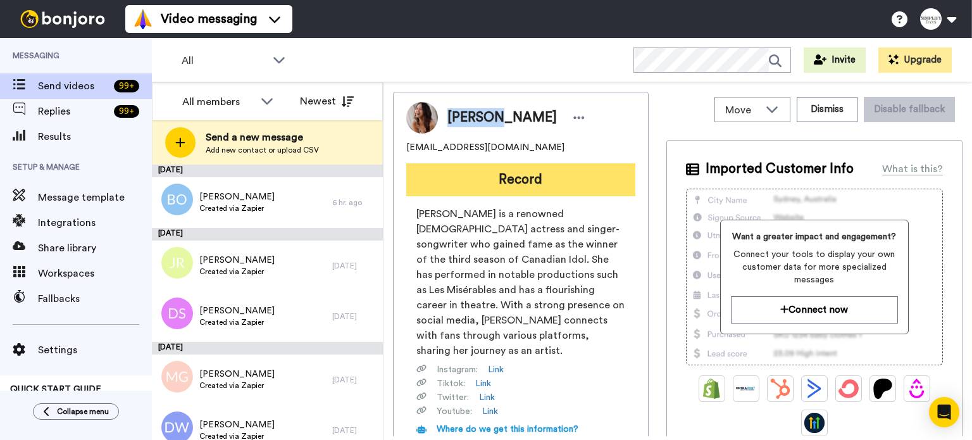
click at [601, 184] on button "Record" at bounding box center [520, 179] width 229 height 33
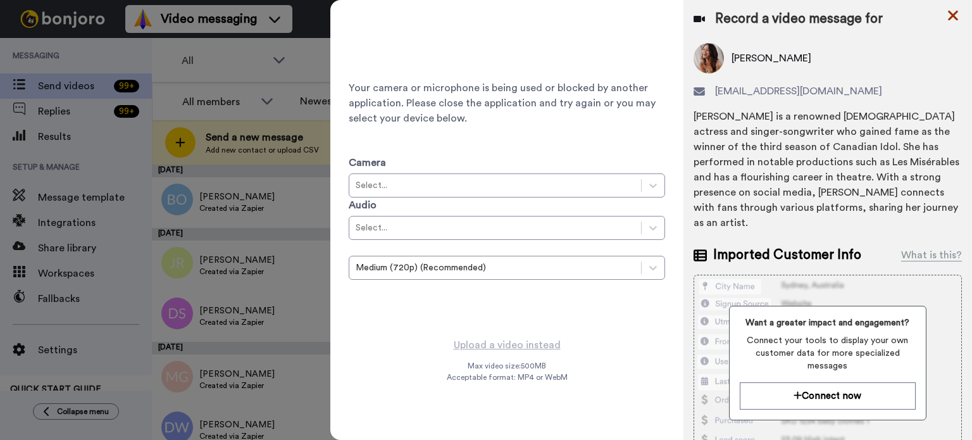
click at [956, 13] on icon at bounding box center [953, 16] width 10 height 10
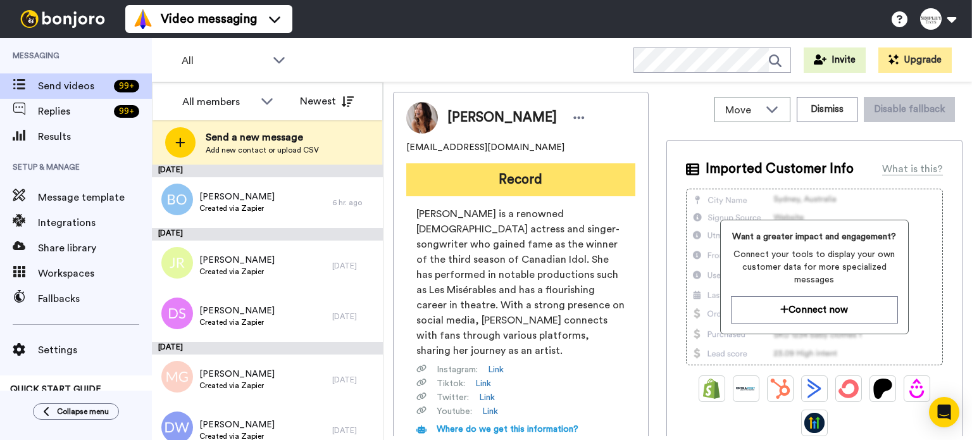
click at [504, 178] on button "Record" at bounding box center [520, 179] width 229 height 33
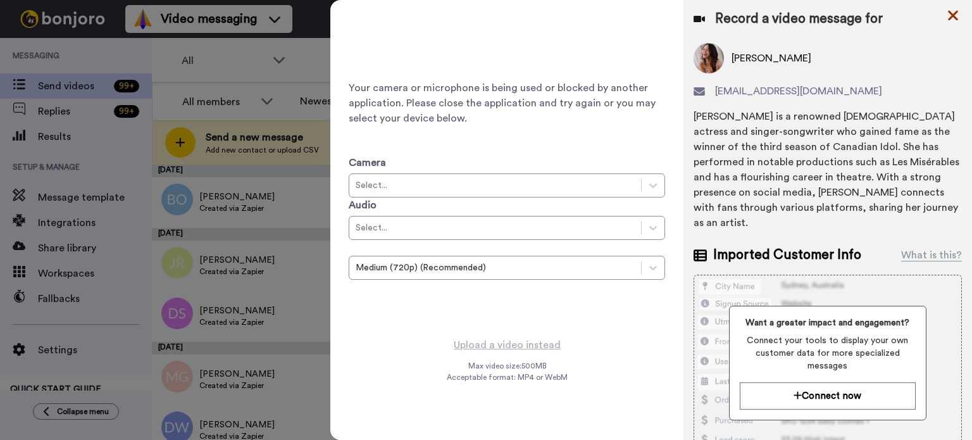
click at [953, 9] on icon at bounding box center [953, 16] width 13 height 16
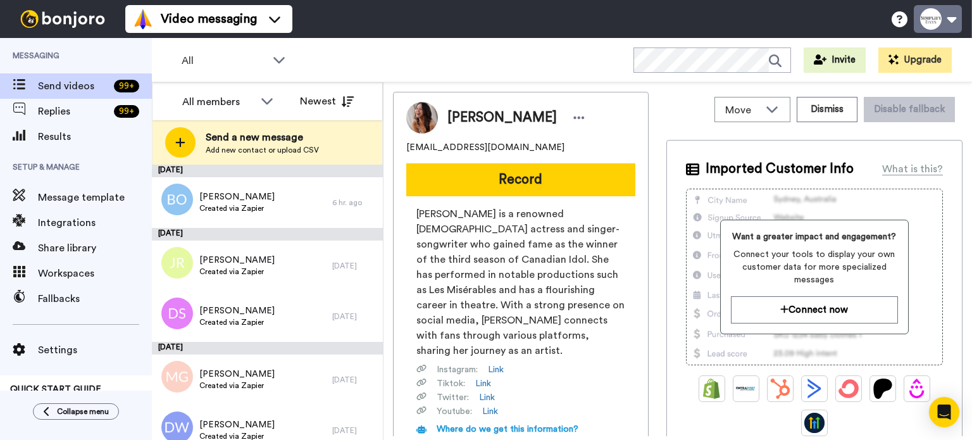
click at [936, 7] on button at bounding box center [938, 19] width 48 height 28
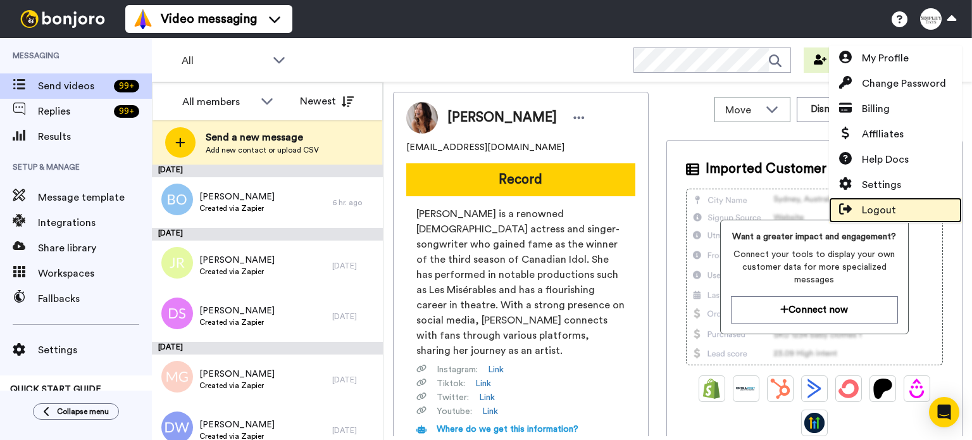
click at [906, 197] on link "Logout" at bounding box center [895, 209] width 133 height 25
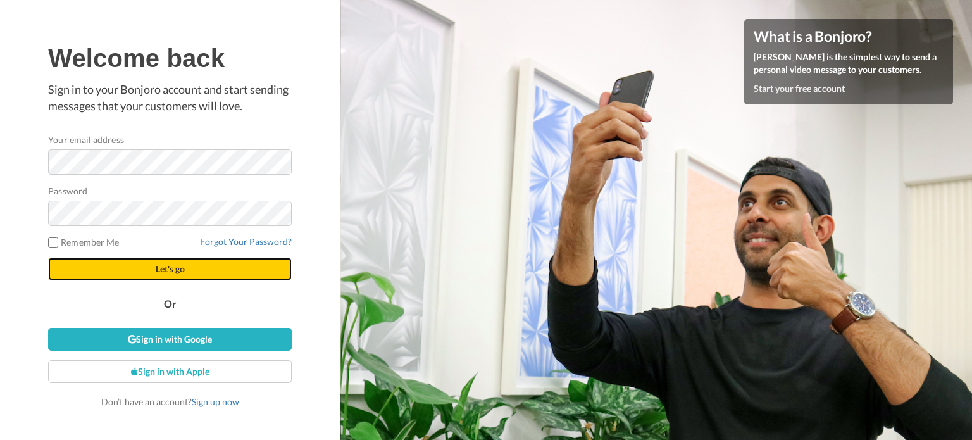
click at [208, 270] on button "Let's go" at bounding box center [170, 269] width 244 height 23
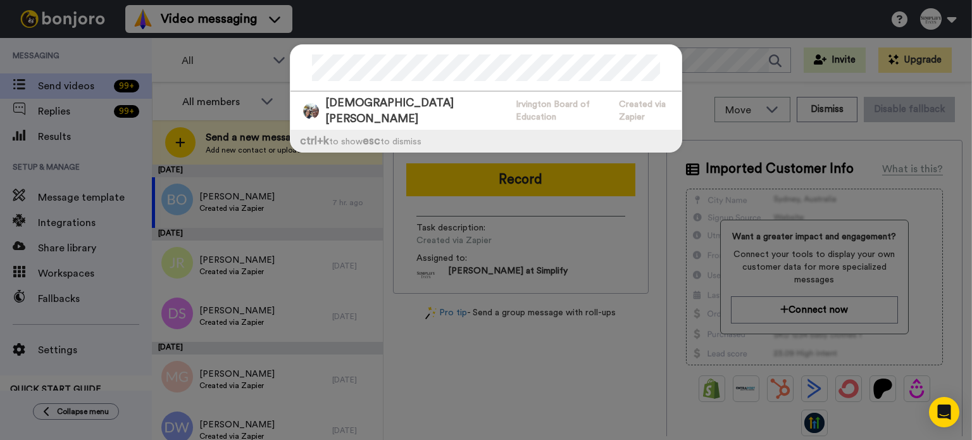
click at [553, 90] on div at bounding box center [486, 68] width 391 height 47
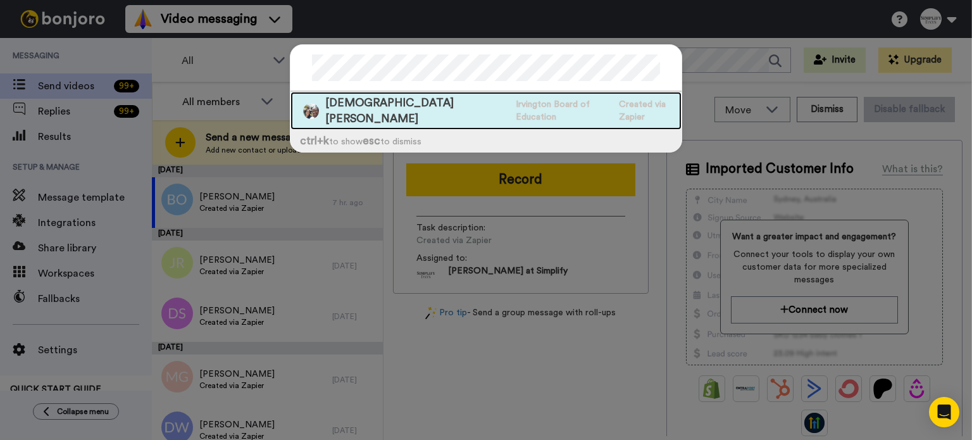
click at [549, 92] on div "[PERSON_NAME] Irvington Board of Education Created via Zapier" at bounding box center [486, 111] width 391 height 38
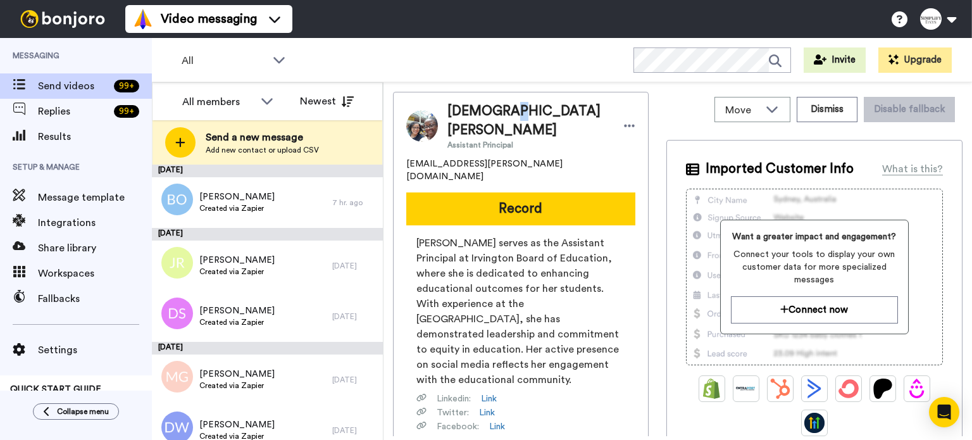
click at [496, 118] on span "[DEMOGRAPHIC_DATA][PERSON_NAME]" at bounding box center [528, 121] width 163 height 38
click at [472, 113] on span "[DEMOGRAPHIC_DATA][PERSON_NAME]" at bounding box center [528, 121] width 163 height 38
drag, startPoint x: 453, startPoint y: 112, endPoint x: 494, endPoint y: 113, distance: 40.5
click at [494, 113] on span "[DEMOGRAPHIC_DATA][PERSON_NAME]" at bounding box center [528, 121] width 163 height 38
copy span "[DEMOGRAPHIC_DATA]"
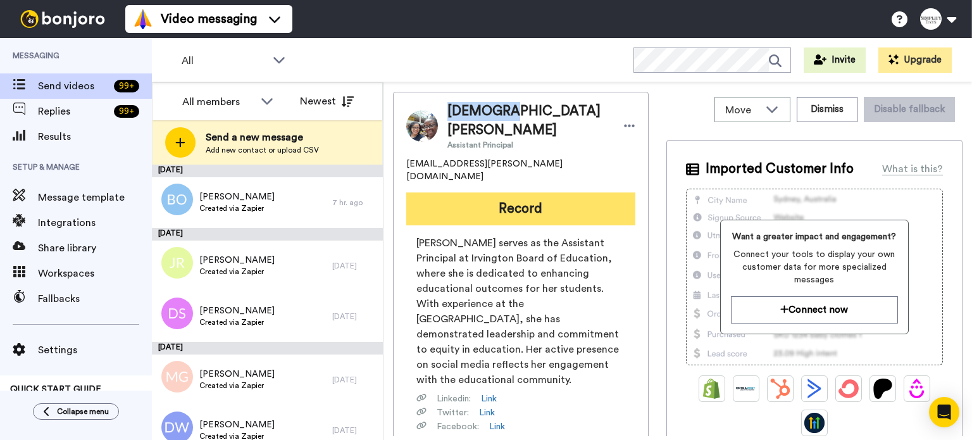
click at [506, 192] on button "Record" at bounding box center [520, 208] width 229 height 33
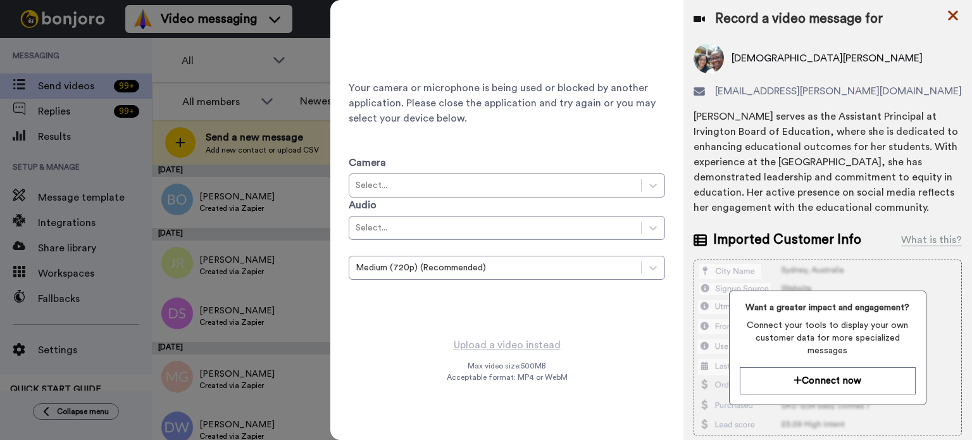
click at [949, 9] on icon at bounding box center [953, 16] width 13 height 16
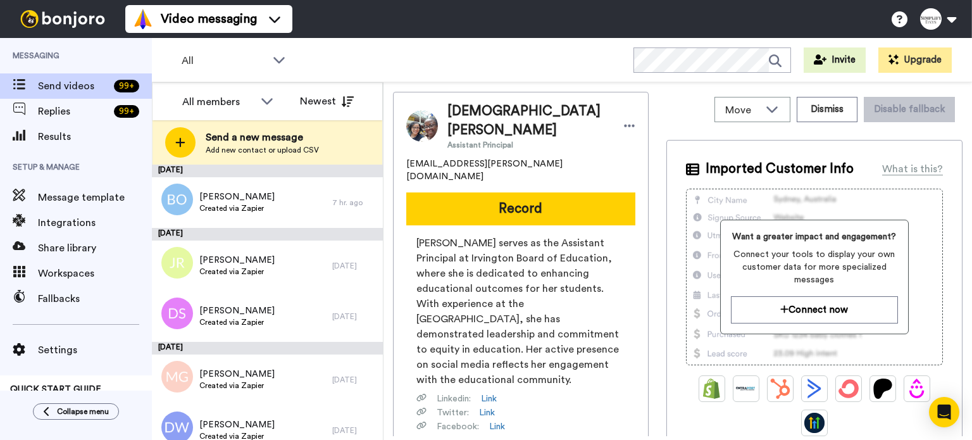
click at [583, 60] on div "All WORKSPACES View all All Default Tasks Onboarding Welcome Grads Other Grads …" at bounding box center [562, 60] width 820 height 44
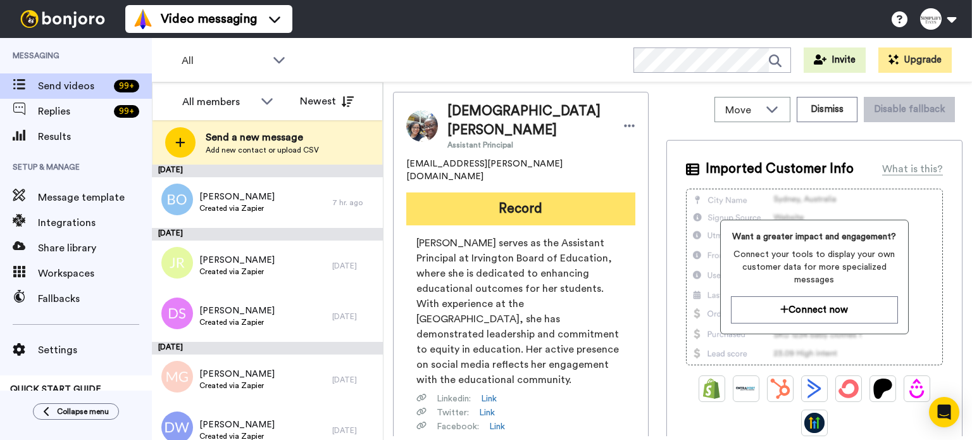
click at [535, 192] on button "Record" at bounding box center [520, 208] width 229 height 33
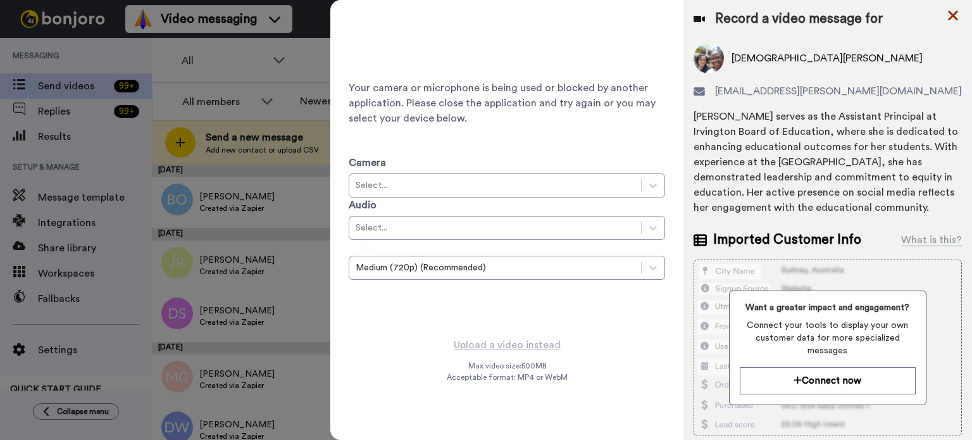
click at [948, 8] on icon at bounding box center [953, 16] width 13 height 16
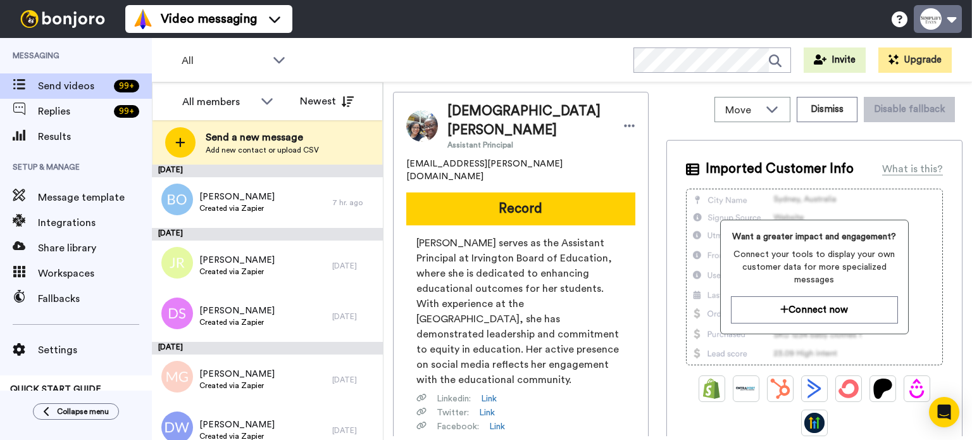
click at [932, 11] on button at bounding box center [938, 19] width 48 height 28
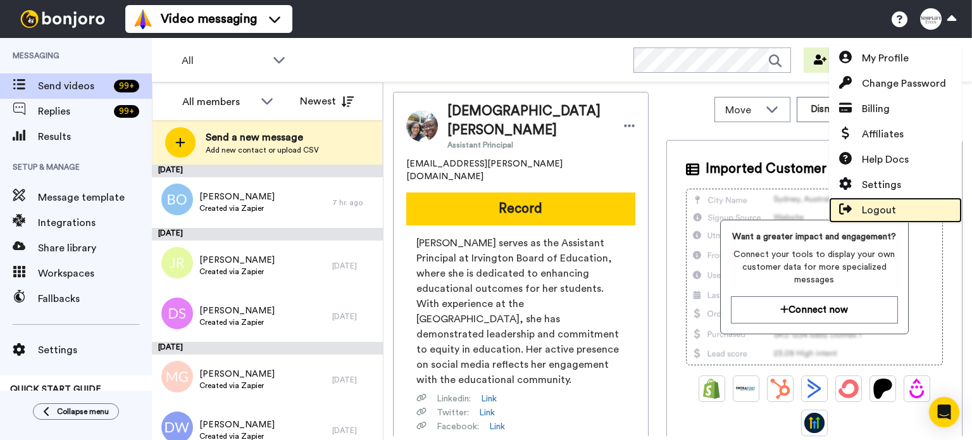
click at [899, 205] on link "Logout" at bounding box center [895, 209] width 133 height 25
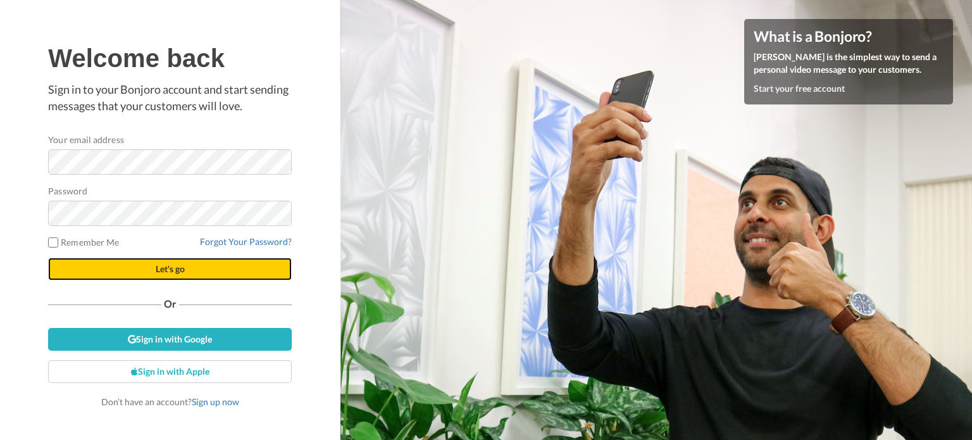
click at [149, 264] on button "Let's go" at bounding box center [170, 269] width 244 height 23
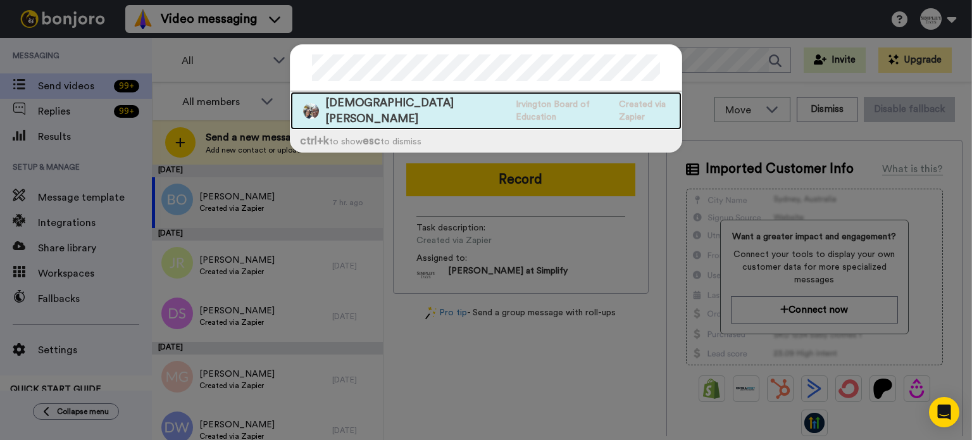
click at [619, 101] on span "Created via Zapier" at bounding box center [650, 110] width 63 height 25
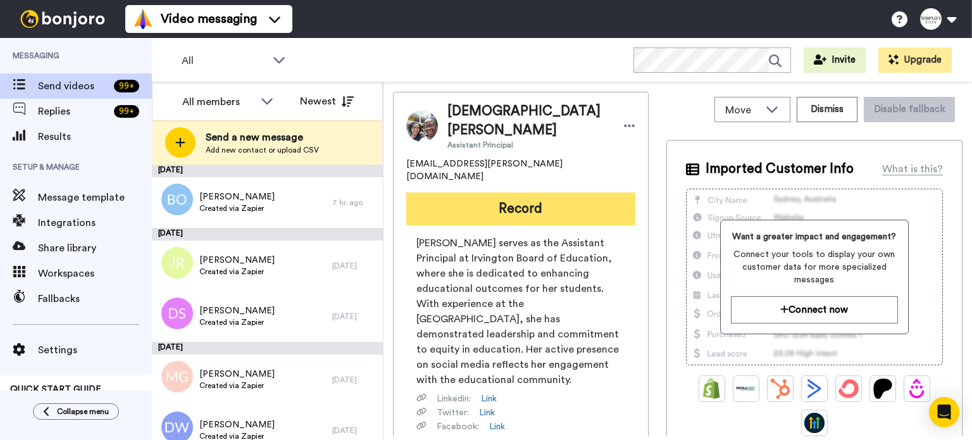
click at [586, 192] on button "Record" at bounding box center [520, 208] width 229 height 33
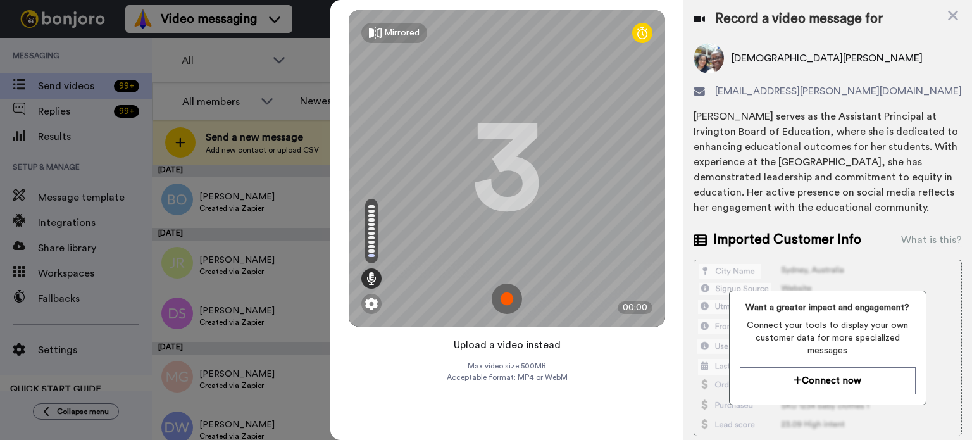
click at [522, 341] on button "Upload a video instead" at bounding box center [507, 345] width 115 height 16
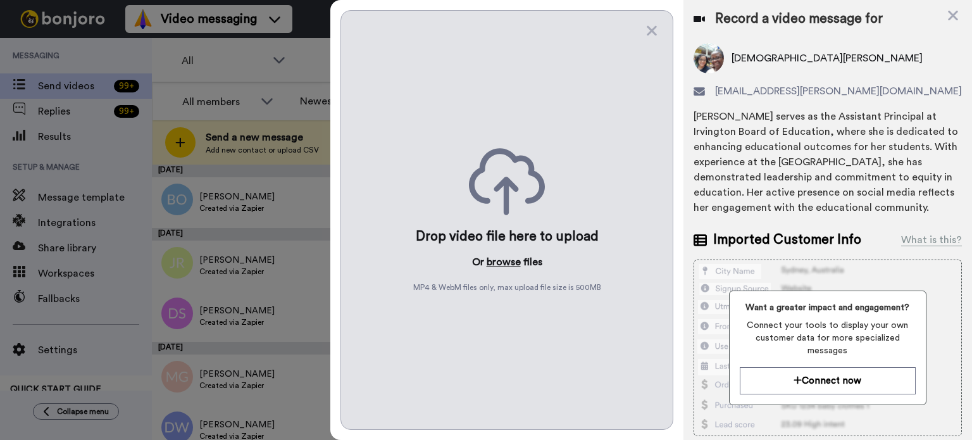
click at [501, 259] on button "browse" at bounding box center [504, 261] width 34 height 15
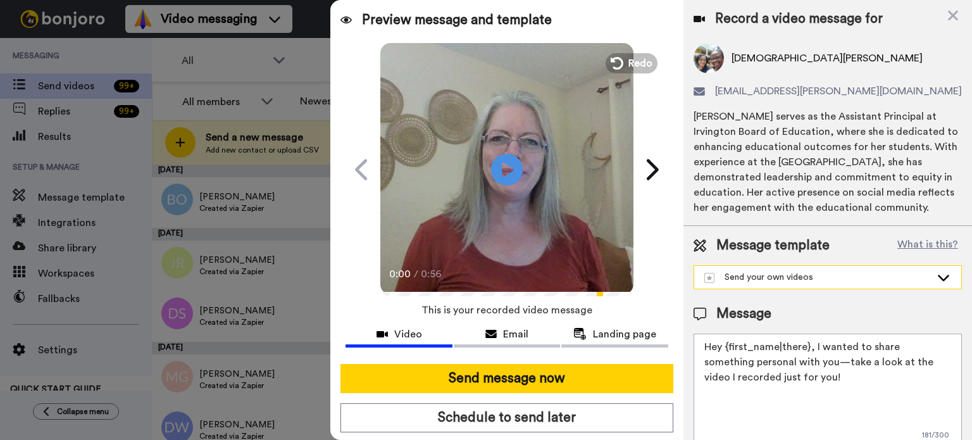
click at [908, 272] on div "Send your own videos" at bounding box center [817, 277] width 227 height 13
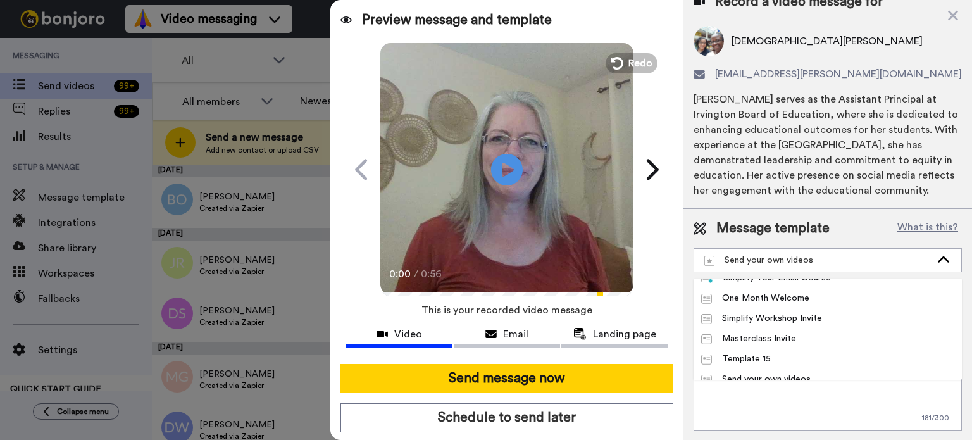
scroll to position [30, 0]
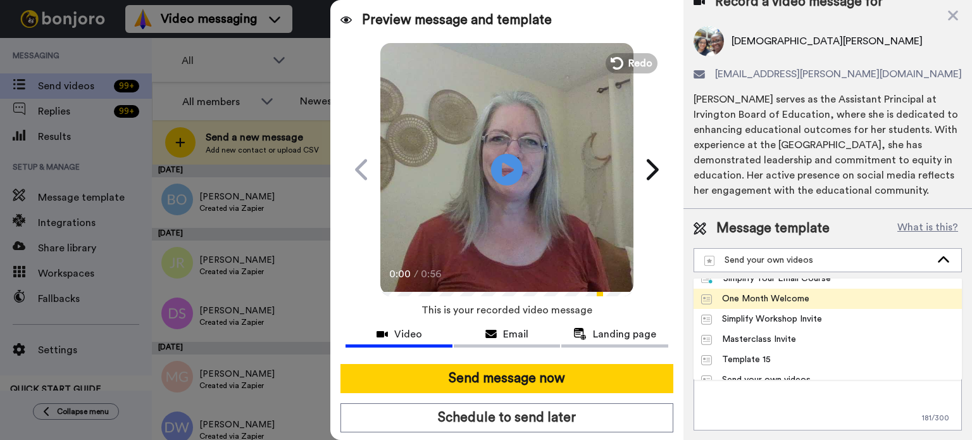
click at [833, 302] on li "One Month Welcome" at bounding box center [828, 299] width 268 height 20
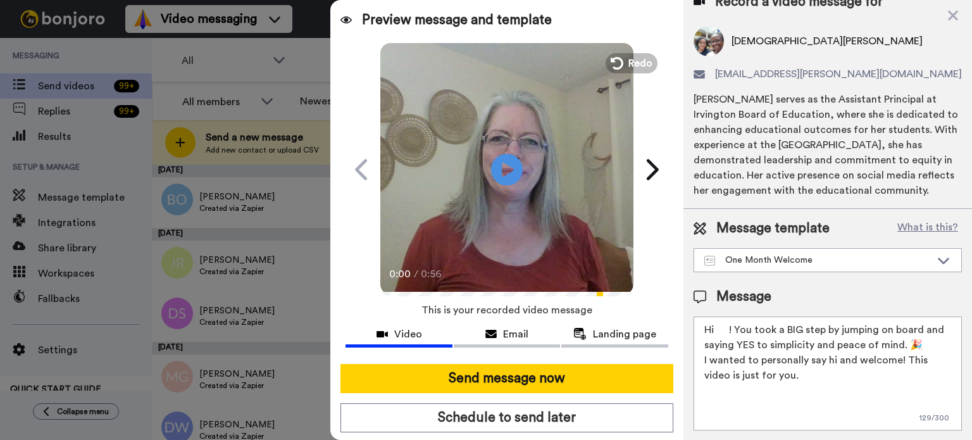
drag, startPoint x: 729, startPoint y: 333, endPoint x: 718, endPoint y: 334, distance: 11.4
click at [718, 334] on textarea "Hi ! You took a BIG step by jumping on board and saying YES to simplicity and p…" at bounding box center [828, 373] width 268 height 114
paste textarea "Malikita"
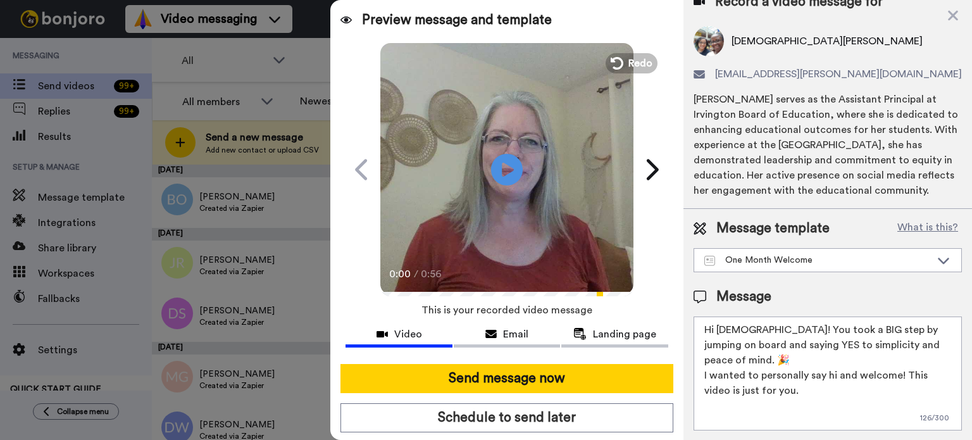
type textarea "Hi Malikita! You took a BIG step by jumping on board and saying YES to simplici…"
click at [468, 111] on video at bounding box center [506, 167] width 253 height 253
click at [547, 163] on video at bounding box center [506, 167] width 253 height 253
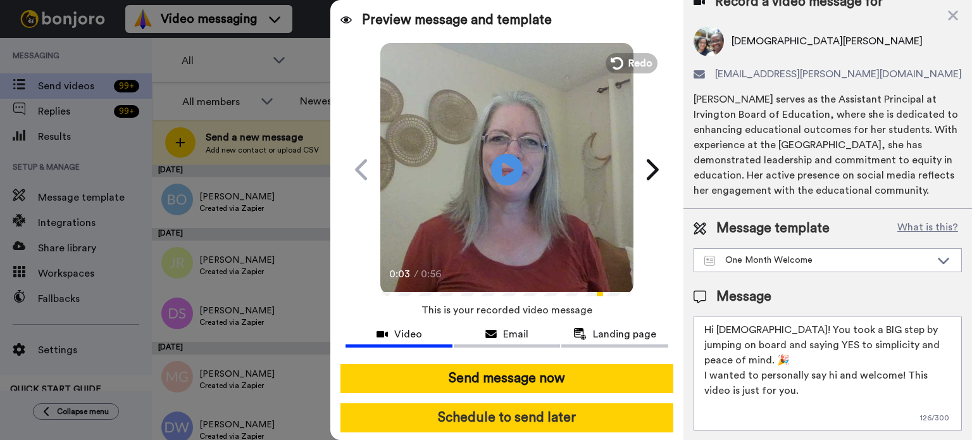
click at [572, 406] on button "Schedule to send later" at bounding box center [507, 417] width 333 height 29
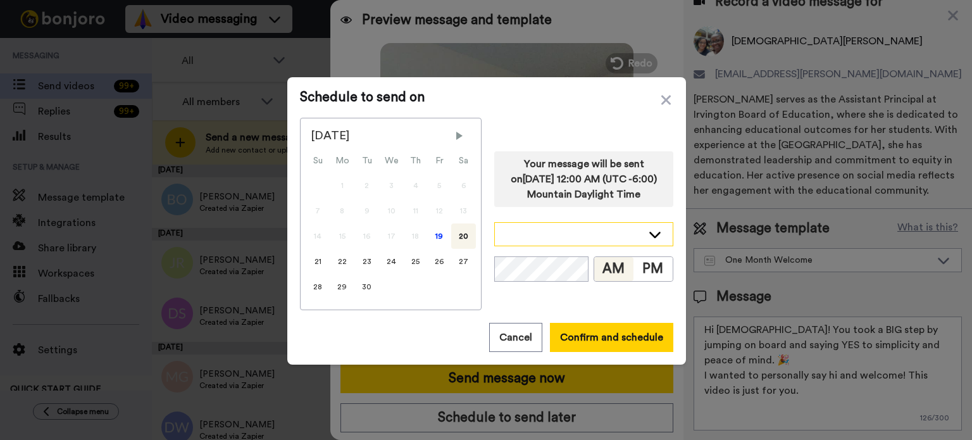
click at [647, 232] on icon at bounding box center [654, 234] width 15 height 13
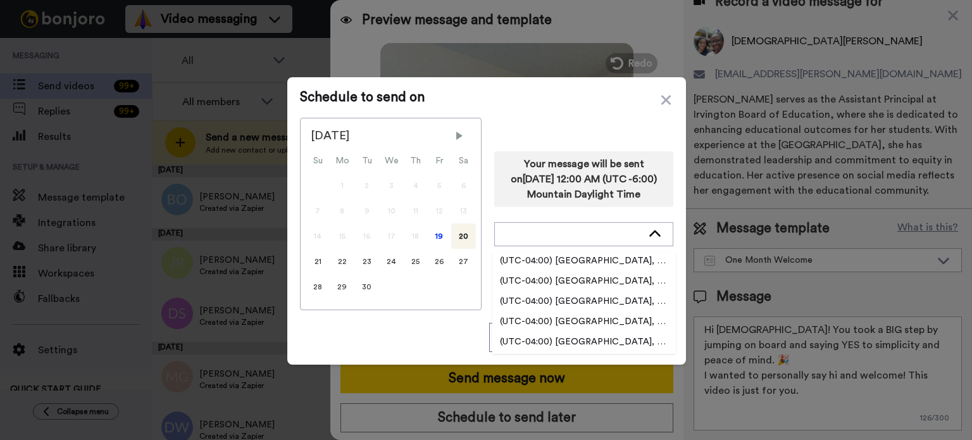
scroll to position [2152, 0]
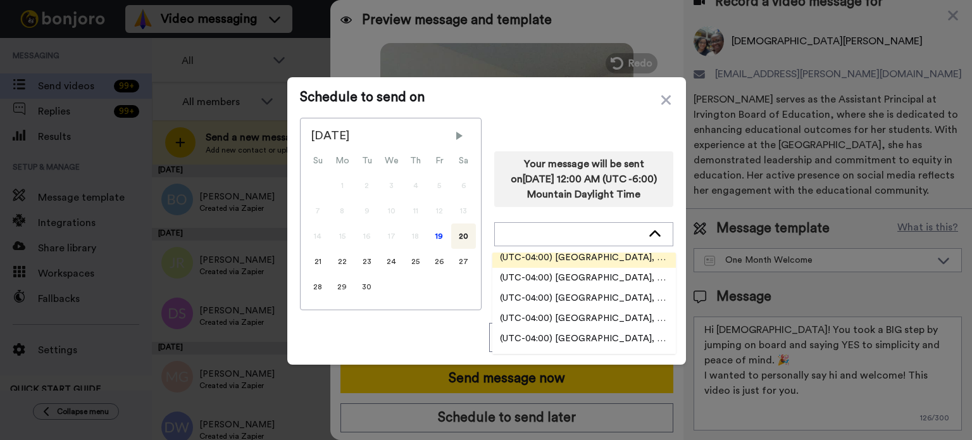
click at [630, 253] on li "(UTC-04:00) America, New York" at bounding box center [584, 257] width 184 height 20
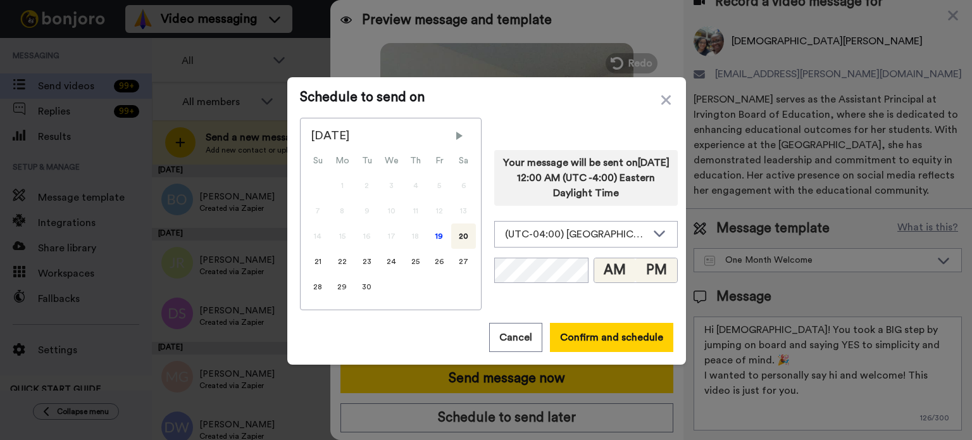
click at [645, 265] on button "PM" at bounding box center [656, 270] width 42 height 24
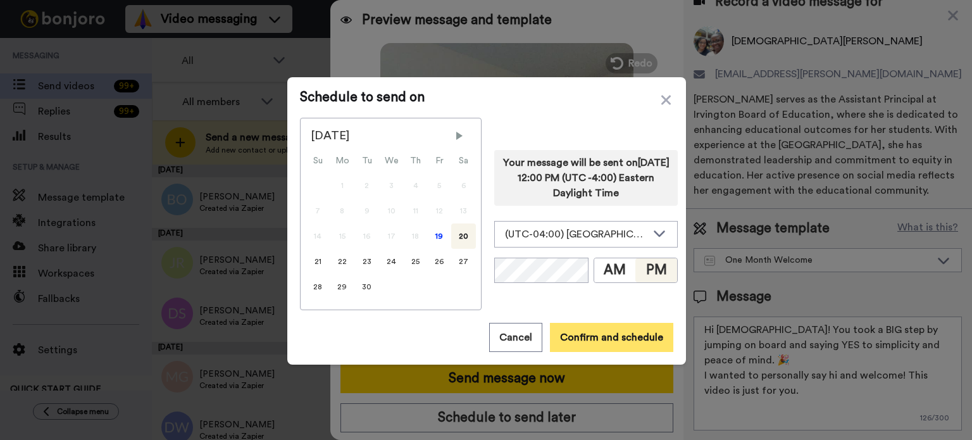
click at [638, 332] on button "Confirm and schedule" at bounding box center [611, 337] width 123 height 29
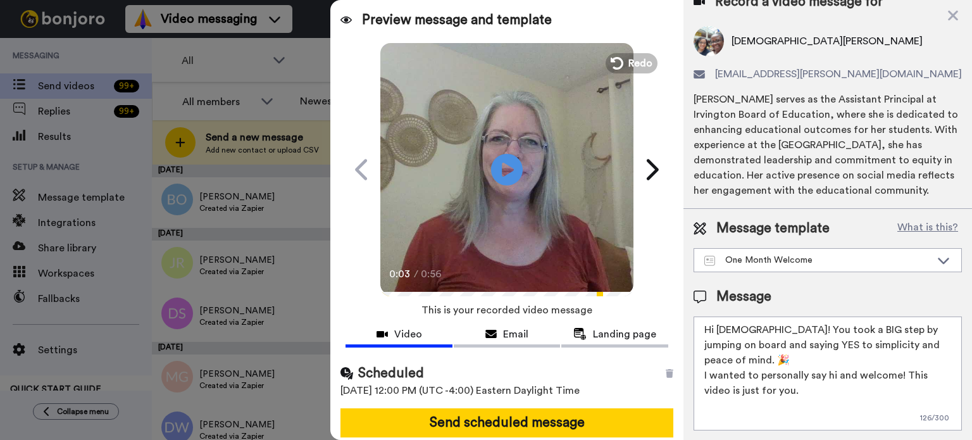
scroll to position [46, 0]
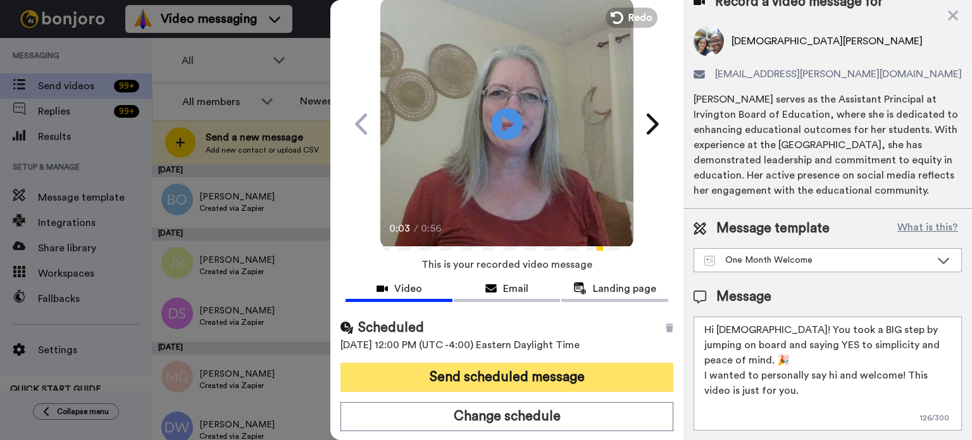
click at [596, 367] on button "Send scheduled message" at bounding box center [507, 377] width 333 height 29
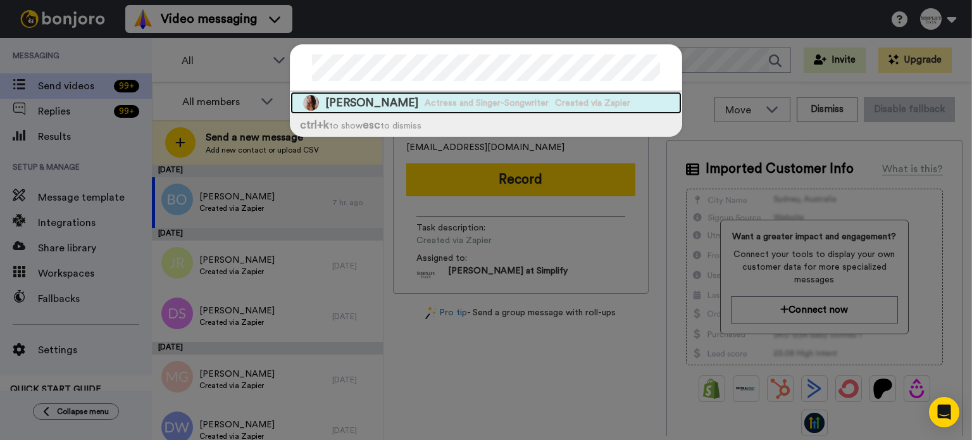
click at [520, 103] on span "Actress and Singer-Songwriter" at bounding box center [487, 103] width 124 height 13
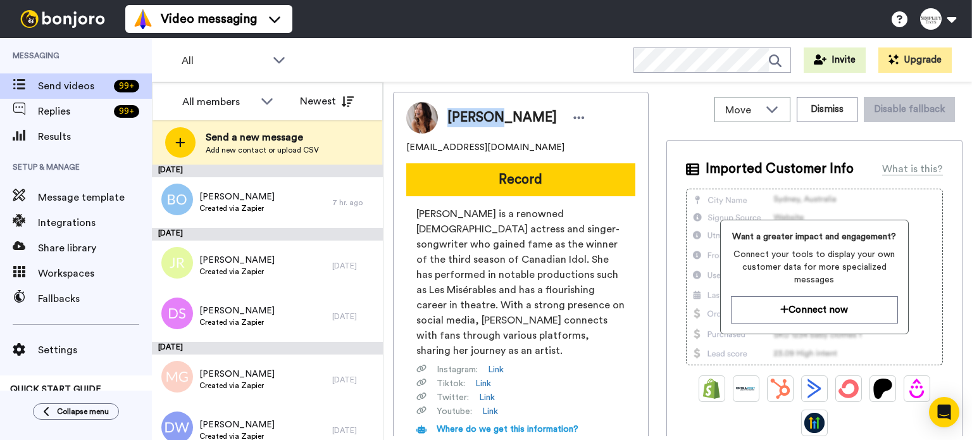
drag, startPoint x: 494, startPoint y: 115, endPoint x: 449, endPoint y: 115, distance: 44.9
click at [449, 115] on span "Melissa O'Neill" at bounding box center [501, 117] width 109 height 19
copy span "Melissa"
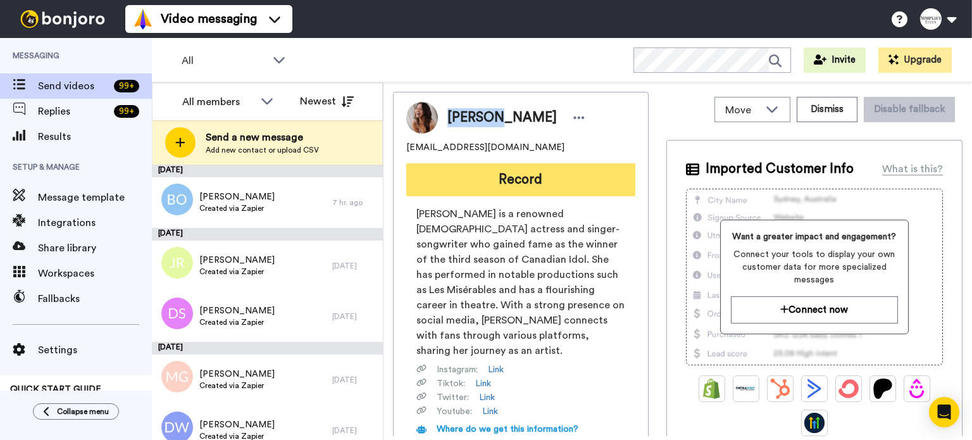
click at [496, 177] on button "Record" at bounding box center [520, 179] width 229 height 33
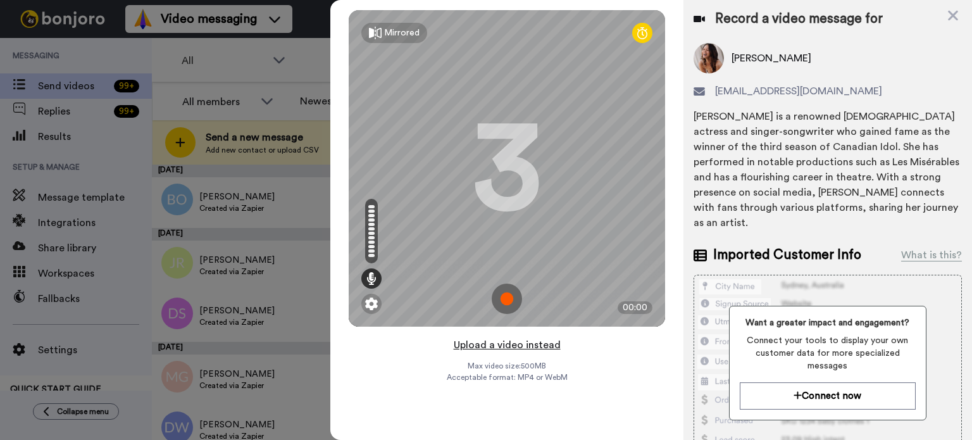
click at [532, 339] on button "Upload a video instead" at bounding box center [507, 345] width 115 height 16
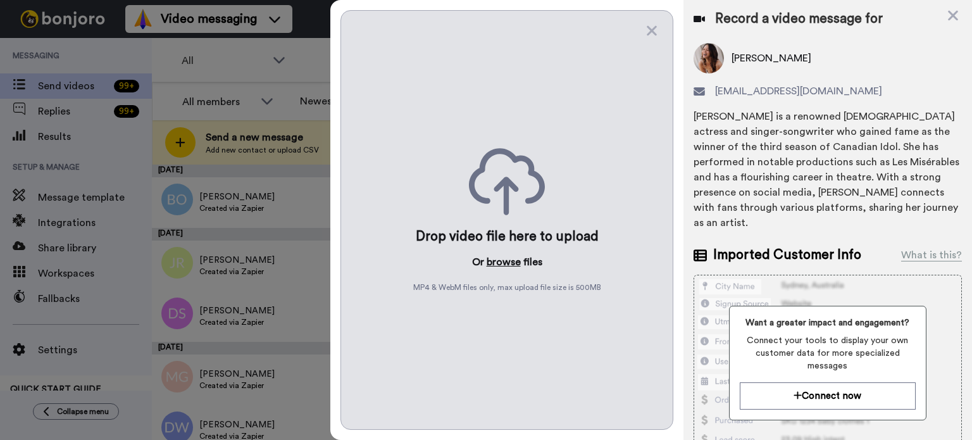
click at [504, 255] on button "browse" at bounding box center [504, 261] width 34 height 15
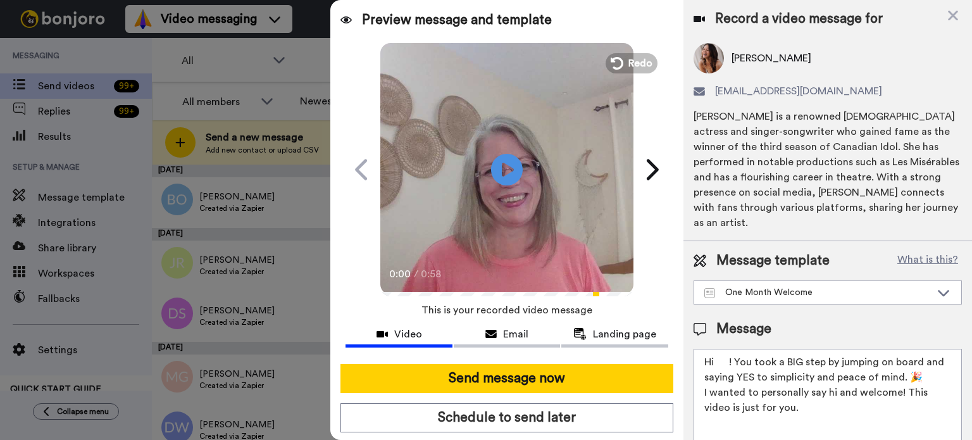
drag, startPoint x: 730, startPoint y: 348, endPoint x: 717, endPoint y: 350, distance: 12.8
click at [717, 350] on textarea "Hi ! You took a BIG step by jumping on board and saying YES to simplicity and p…" at bounding box center [828, 406] width 268 height 114
paste textarea "Melissa"
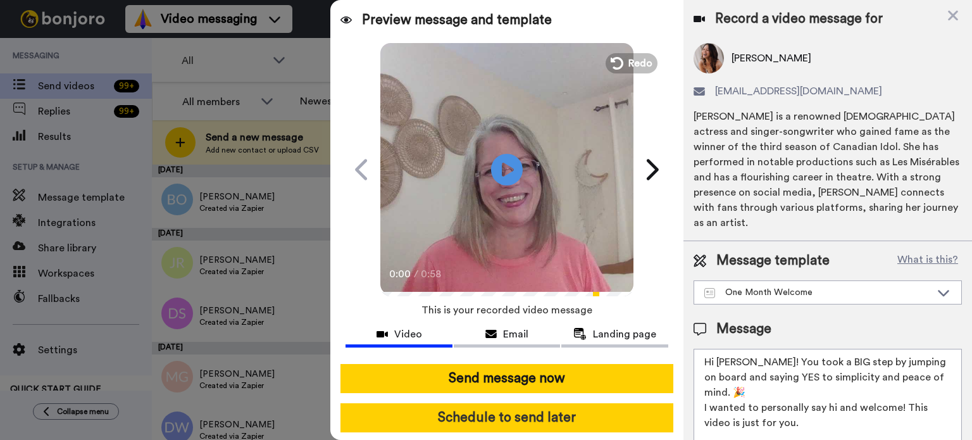
type textarea "Hi Melissa! You took a BIG step by jumping on board and saying YES to simplicit…"
click at [585, 414] on button "Schedule to send later" at bounding box center [507, 417] width 333 height 29
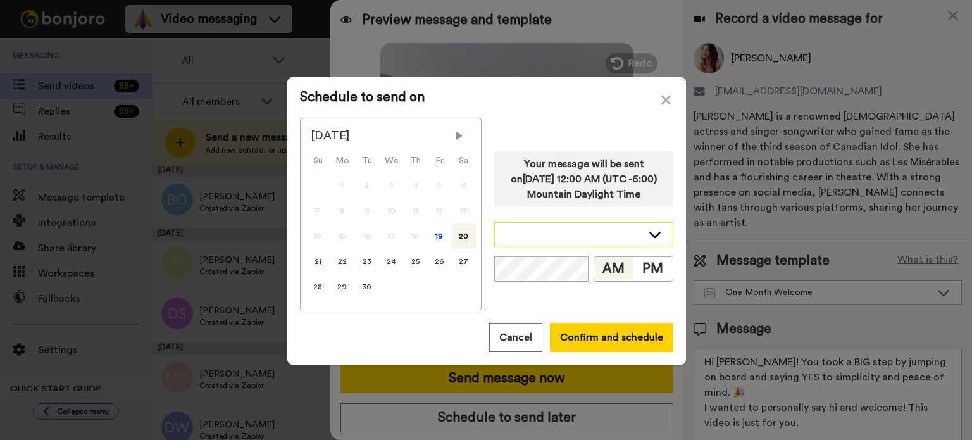
click at [648, 231] on icon at bounding box center [654, 234] width 15 height 13
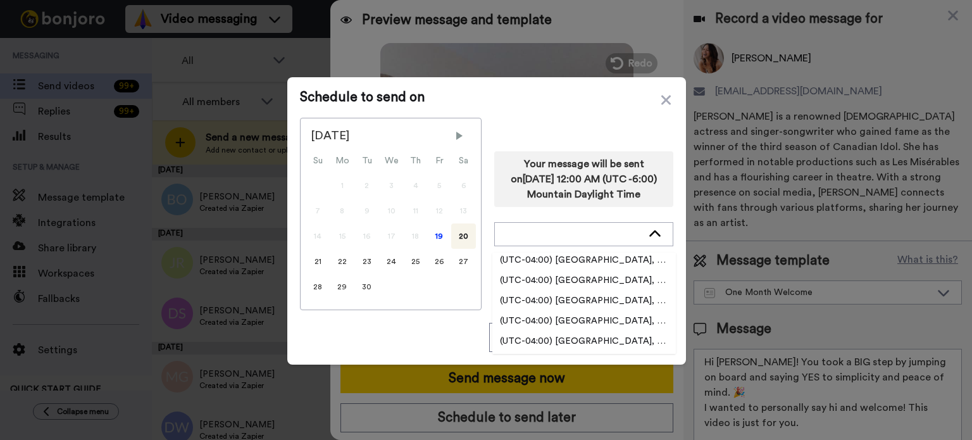
scroll to position [2152, 0]
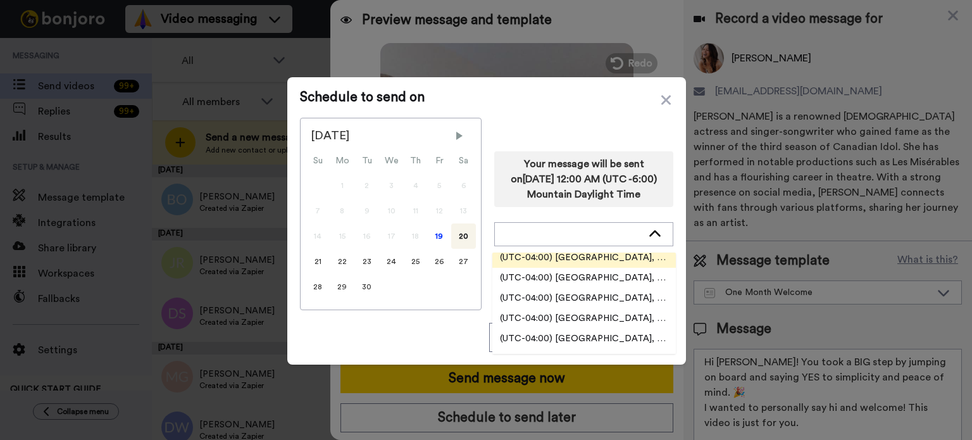
click at [625, 255] on span "(UTC-04:00) [GEOGRAPHIC_DATA], [US_STATE]" at bounding box center [584, 257] width 184 height 13
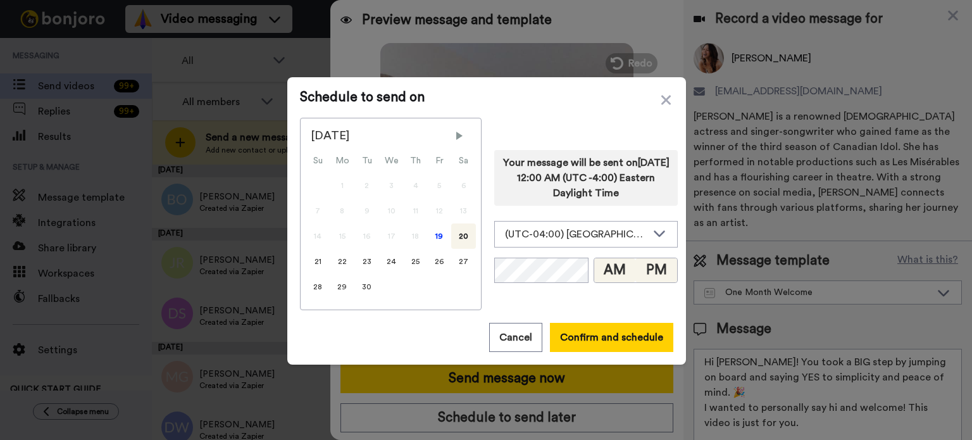
click at [647, 263] on button "PM" at bounding box center [656, 270] width 42 height 24
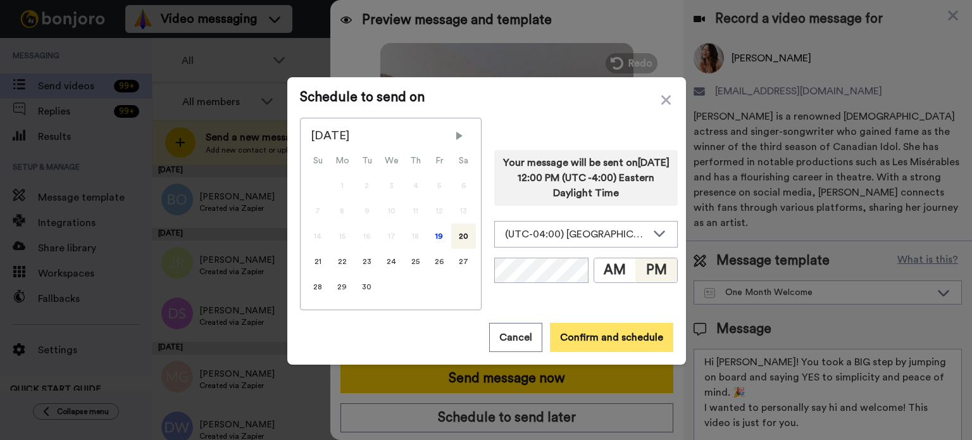
click at [633, 332] on button "Confirm and schedule" at bounding box center [611, 337] width 123 height 29
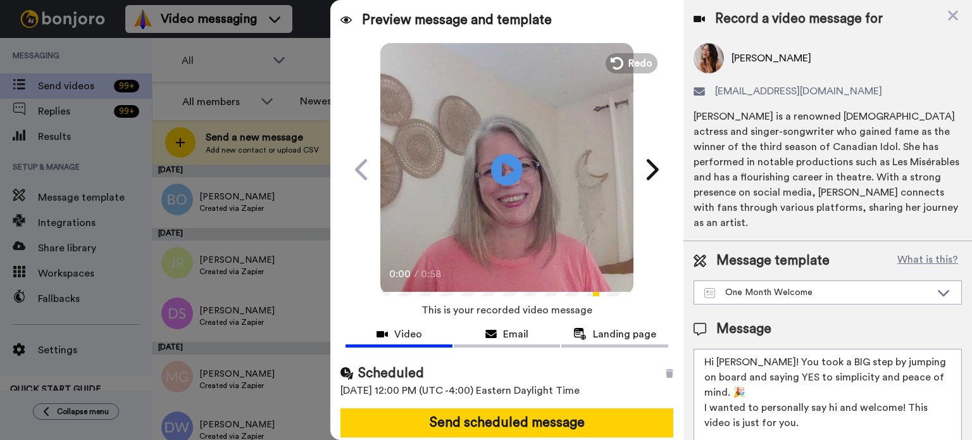
scroll to position [46, 0]
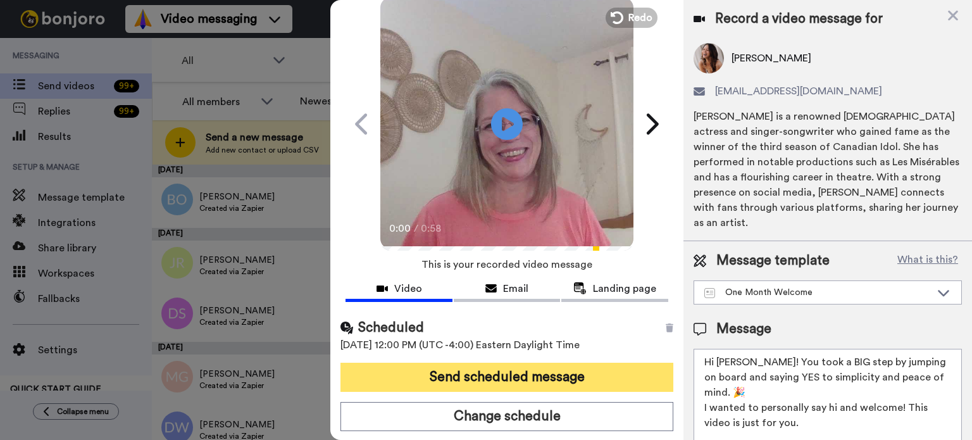
click at [585, 374] on button "Send scheduled message" at bounding box center [507, 377] width 333 height 29
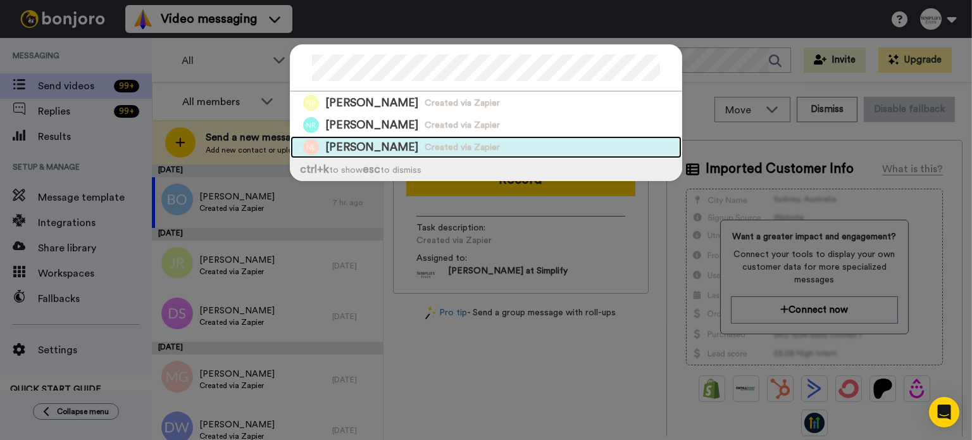
click at [504, 141] on div "[PERSON_NAME] Created via Zapier" at bounding box center [486, 147] width 391 height 22
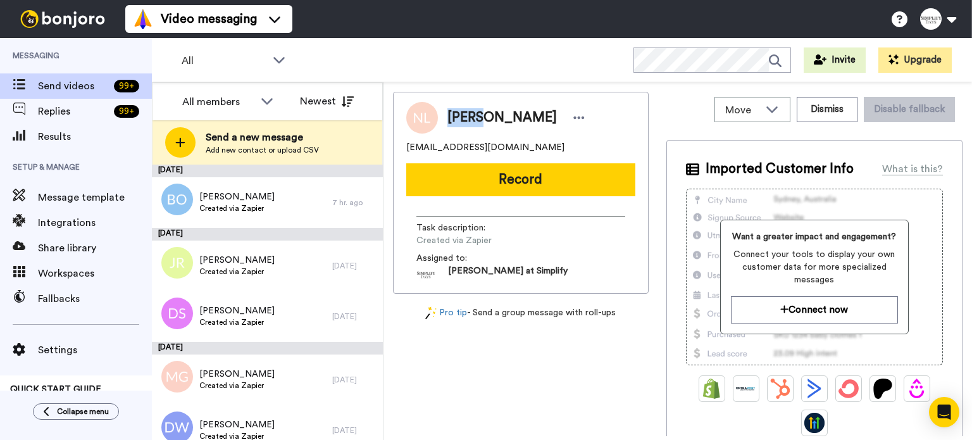
drag, startPoint x: 486, startPoint y: 113, endPoint x: 446, endPoint y: 118, distance: 40.7
click at [446, 118] on div "[PERSON_NAME]" at bounding box center [513, 117] width 151 height 19
copy span "[PERSON_NAME]"
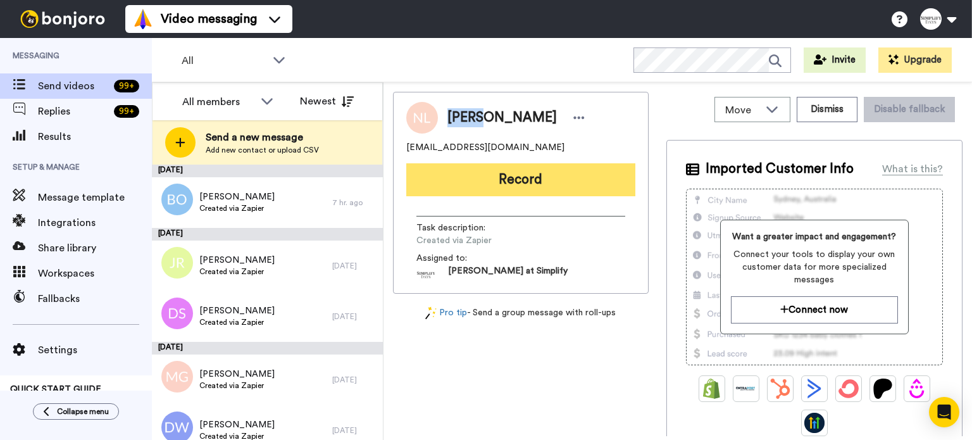
click at [539, 172] on button "Record" at bounding box center [520, 179] width 229 height 33
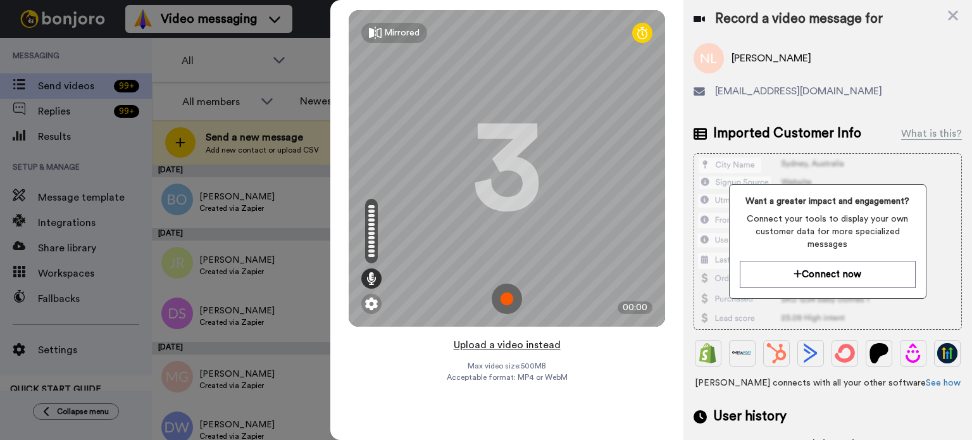
click at [520, 342] on button "Upload a video instead" at bounding box center [507, 345] width 115 height 16
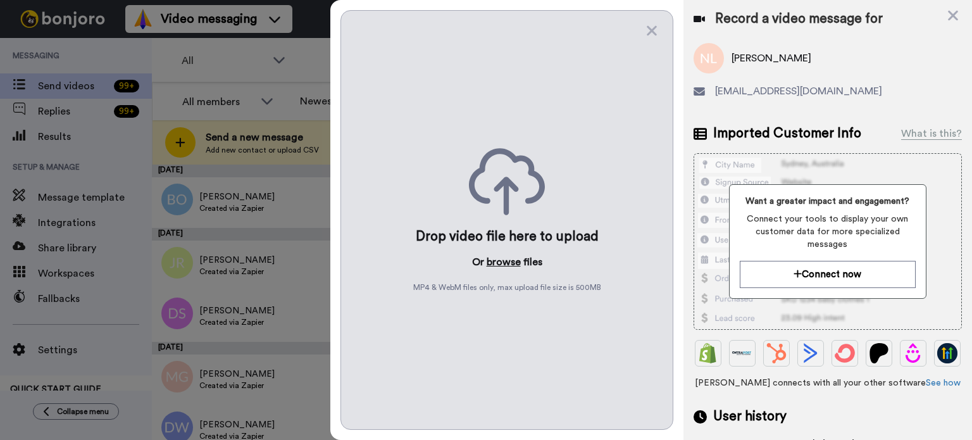
click at [498, 259] on button "browse" at bounding box center [504, 261] width 34 height 15
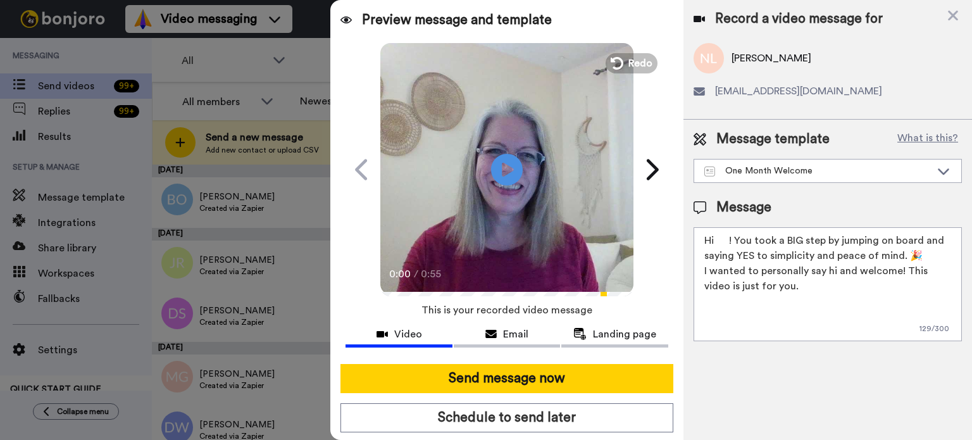
drag, startPoint x: 728, startPoint y: 242, endPoint x: 716, endPoint y: 244, distance: 12.1
click at [716, 244] on textarea "Hi ! You took a BIG step by jumping on board and saying YES to simplicity and p…" at bounding box center [828, 284] width 268 height 114
paste textarea "[PERSON_NAME]"
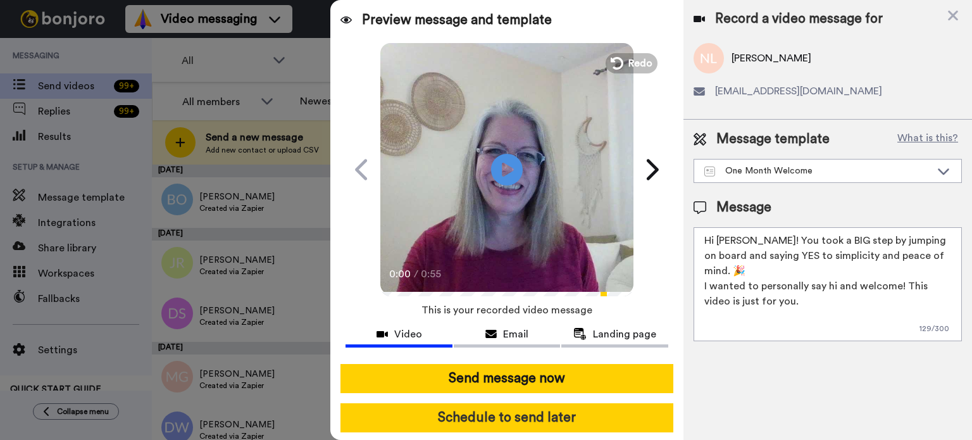
type textarea "Hi [PERSON_NAME]! You took a BIG step by jumping on board and saying YES to sim…"
click at [574, 409] on button "Schedule to send later" at bounding box center [507, 417] width 333 height 29
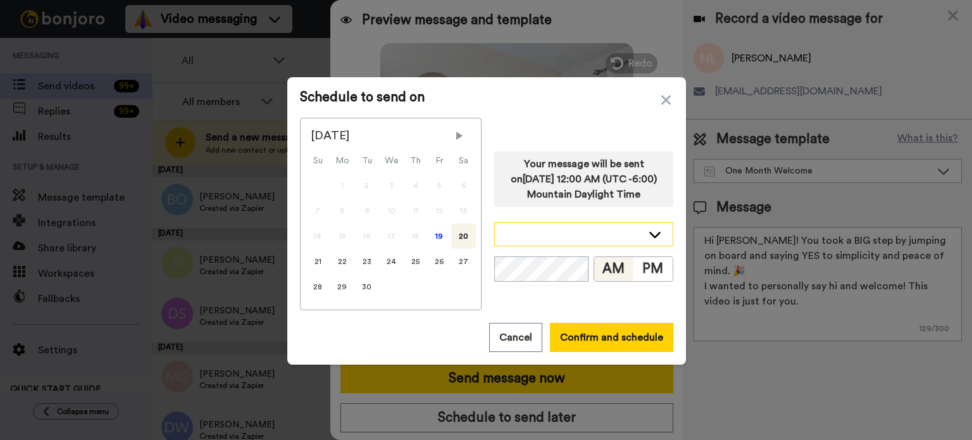
click at [651, 235] on icon at bounding box center [654, 234] width 15 height 13
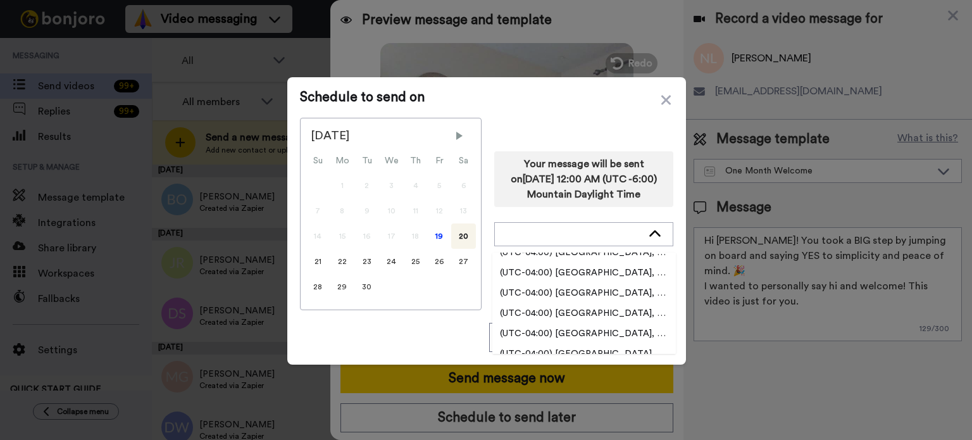
scroll to position [2089, 0]
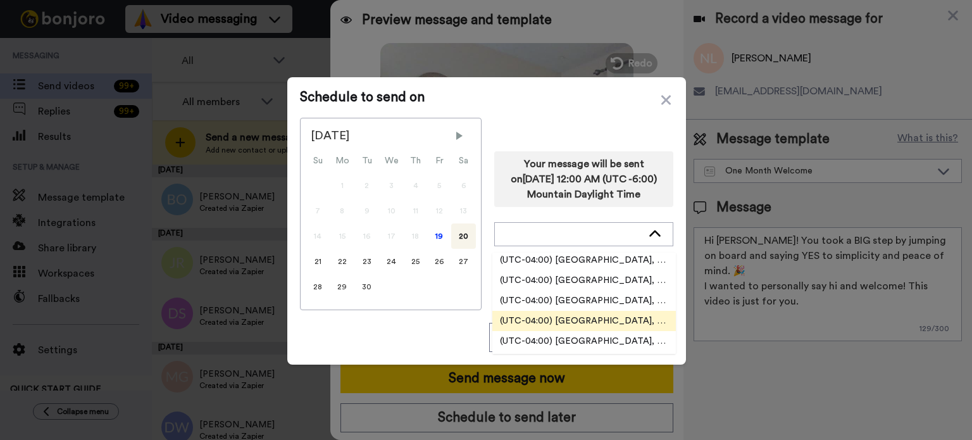
click at [622, 313] on li "(UTC-04:00) [GEOGRAPHIC_DATA], [US_STATE]" at bounding box center [584, 321] width 184 height 20
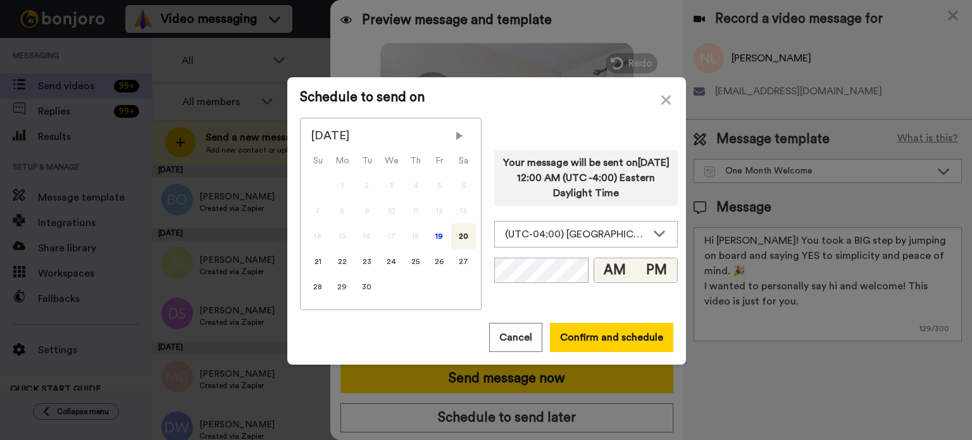
click at [642, 268] on button "PM" at bounding box center [656, 270] width 42 height 24
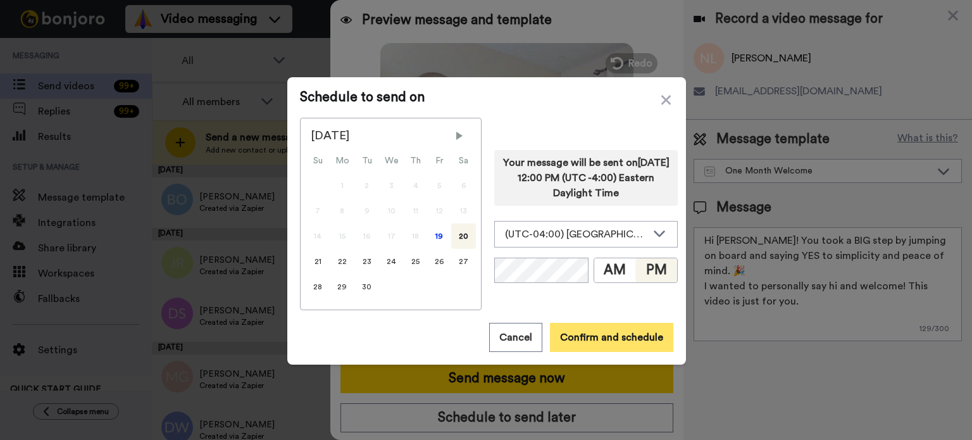
click at [622, 328] on button "Confirm and schedule" at bounding box center [611, 337] width 123 height 29
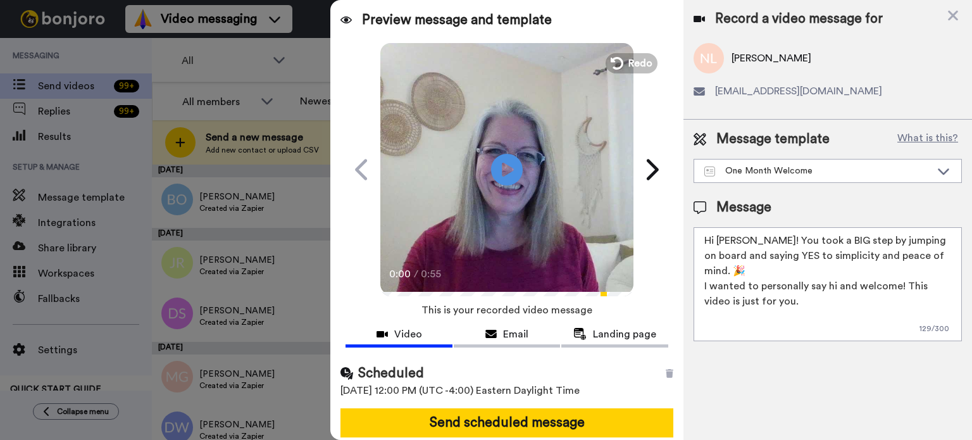
scroll to position [46, 0]
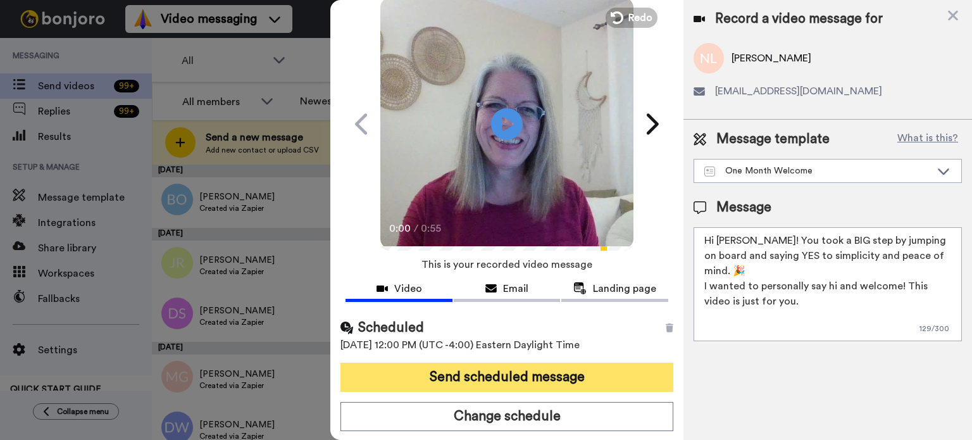
click at [601, 368] on button "Send scheduled message" at bounding box center [507, 377] width 333 height 29
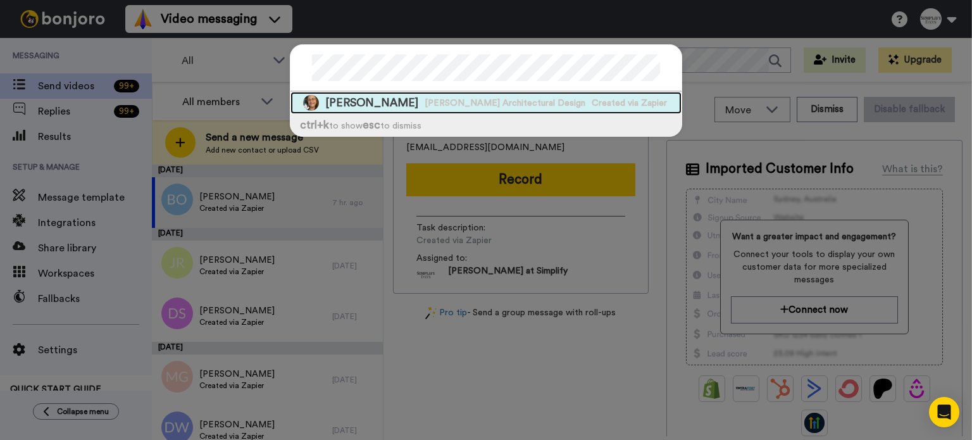
click at [516, 98] on span "[PERSON_NAME] Architectural Design" at bounding box center [505, 103] width 161 height 13
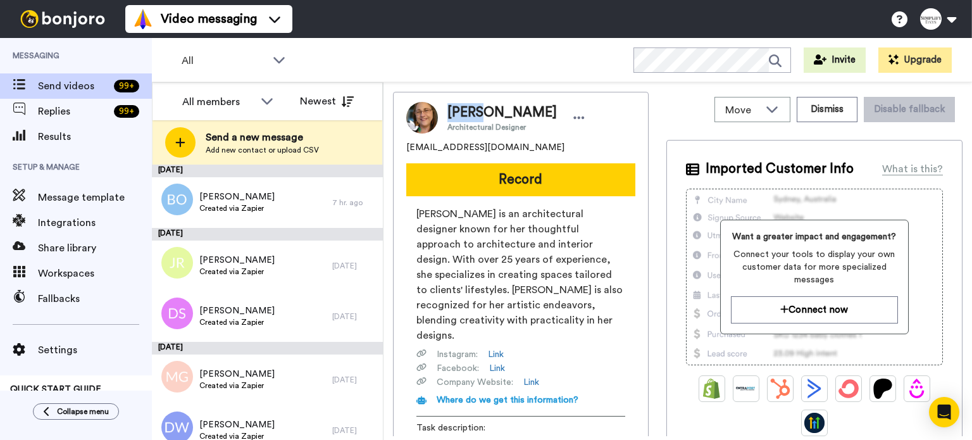
drag, startPoint x: 479, startPoint y: 108, endPoint x: 443, endPoint y: 106, distance: 36.2
click at [443, 106] on div "[PERSON_NAME] Architectural Designer" at bounding box center [513, 117] width 151 height 29
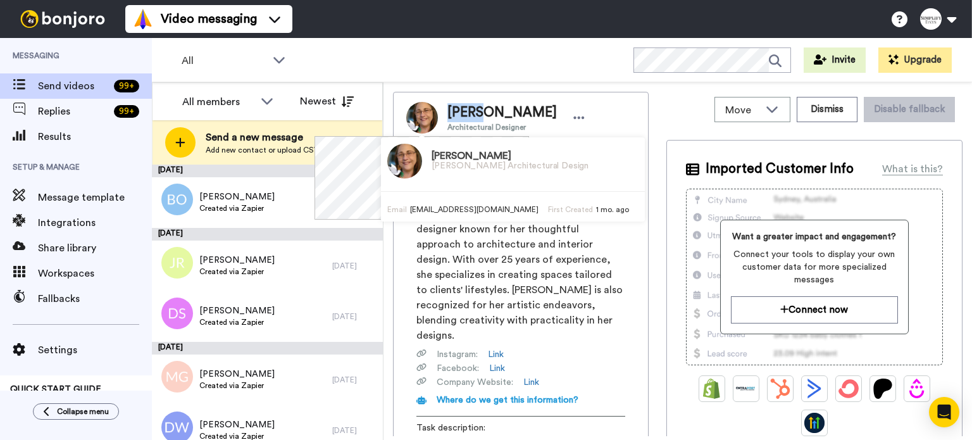
copy span "[PERSON_NAME]"
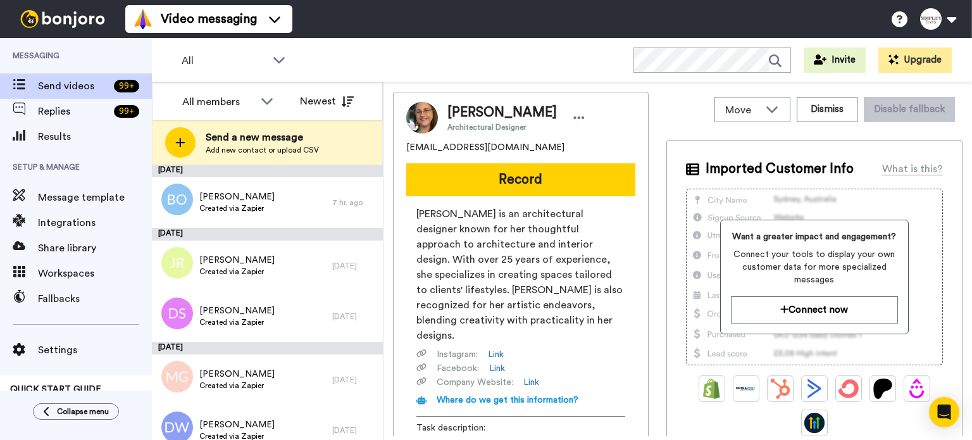
click at [528, 111] on span "[PERSON_NAME]" at bounding box center [501, 112] width 109 height 19
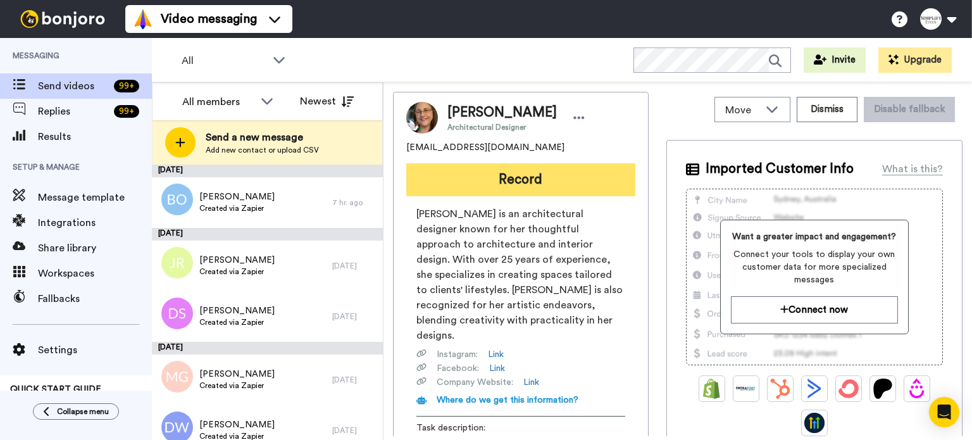
click at [532, 168] on button "Record" at bounding box center [520, 179] width 229 height 33
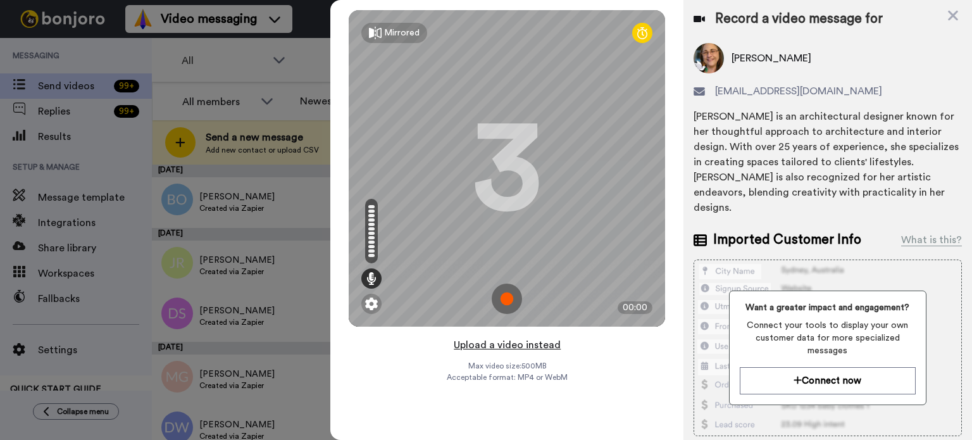
click at [512, 341] on button "Upload a video instead" at bounding box center [507, 345] width 115 height 16
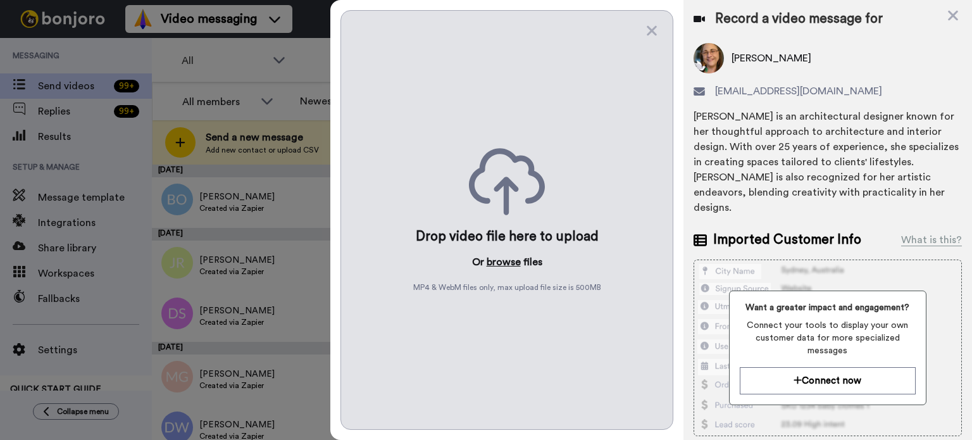
click at [506, 263] on button "browse" at bounding box center [504, 261] width 34 height 15
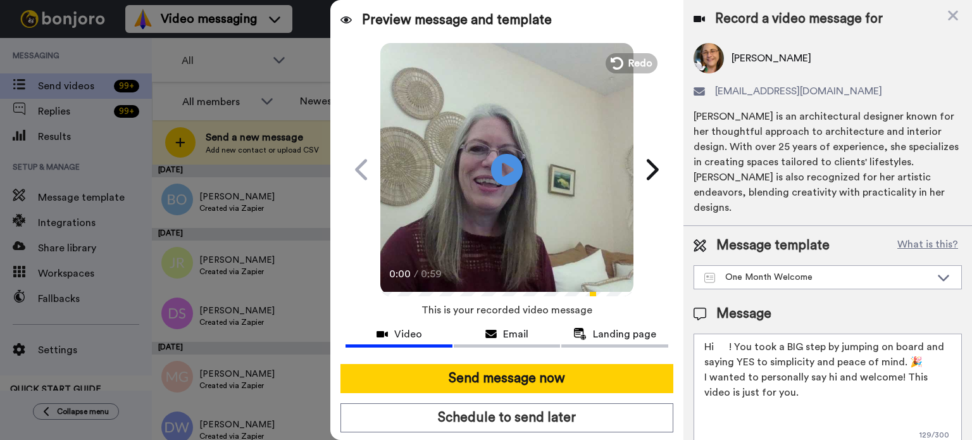
drag, startPoint x: 731, startPoint y: 332, endPoint x: 722, endPoint y: 332, distance: 9.5
click at [716, 334] on textarea "Hi ! You took a BIG step by jumping on board and saying YES to simplicity and p…" at bounding box center [828, 391] width 268 height 114
click at [726, 334] on textarea "Hi ! You took a BIG step by jumping on board and saying YES to simplicity and p…" at bounding box center [828, 391] width 268 height 114
click at [728, 334] on textarea "Hi ! You took a BIG step by jumping on board and saying YES to simplicity and p…" at bounding box center [828, 391] width 268 height 114
click at [739, 341] on textarea "Hi ! You took a BIG step by jumping on board and saying YES to simplicity and p…" at bounding box center [828, 391] width 268 height 114
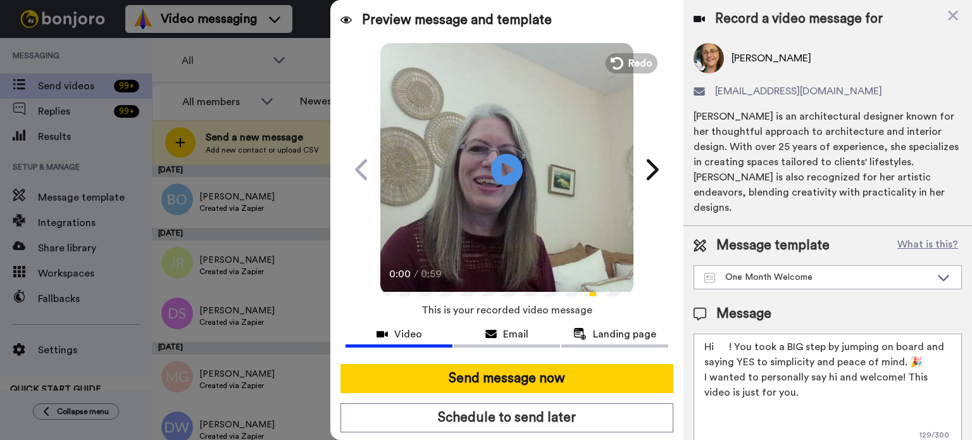
drag, startPoint x: 728, startPoint y: 329, endPoint x: 718, endPoint y: 333, distance: 10.8
click at [718, 334] on textarea "Hi ! You took a BIG step by jumping on board and saying YES to simplicity and p…" at bounding box center [828, 391] width 268 height 114
paste textarea "Patty"
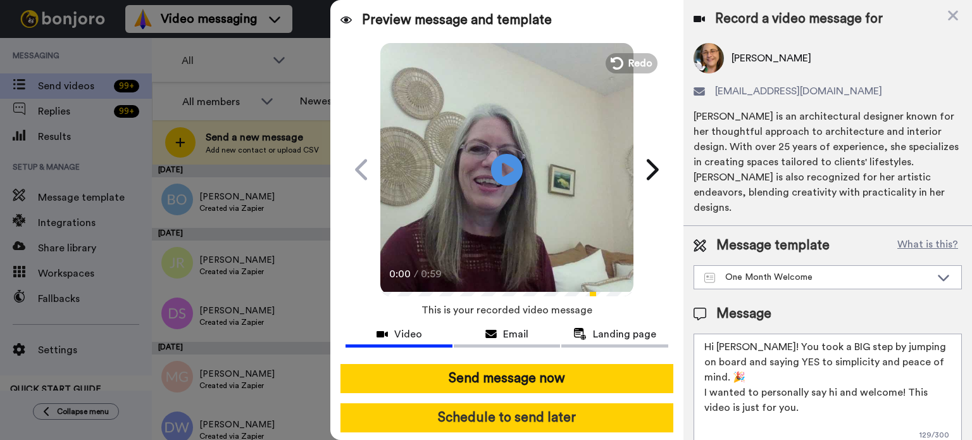
type textarea "Hi Patty! You took a BIG step by jumping on board and saying YES to simplicity …"
click at [581, 405] on button "Schedule to send later" at bounding box center [507, 417] width 333 height 29
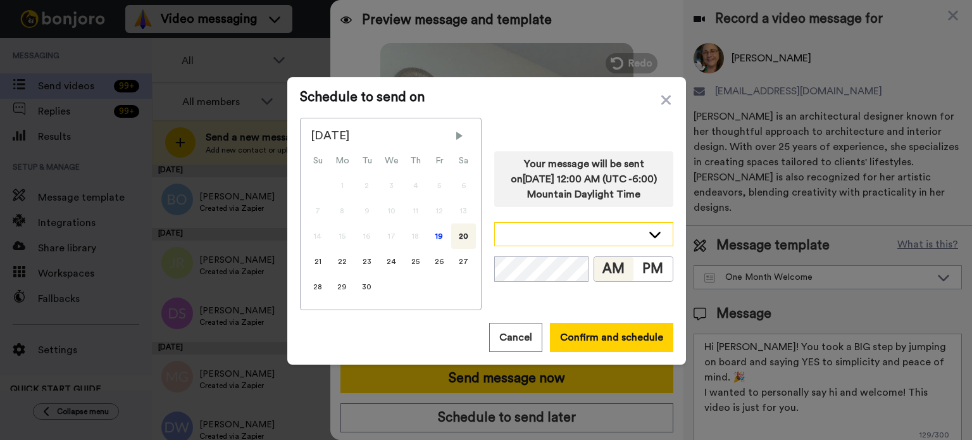
click at [637, 227] on div at bounding box center [584, 234] width 178 height 23
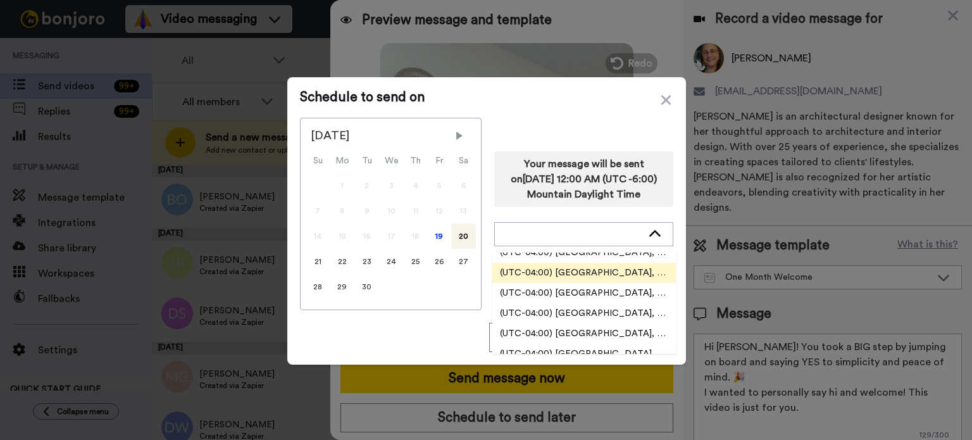
scroll to position [2089, 0]
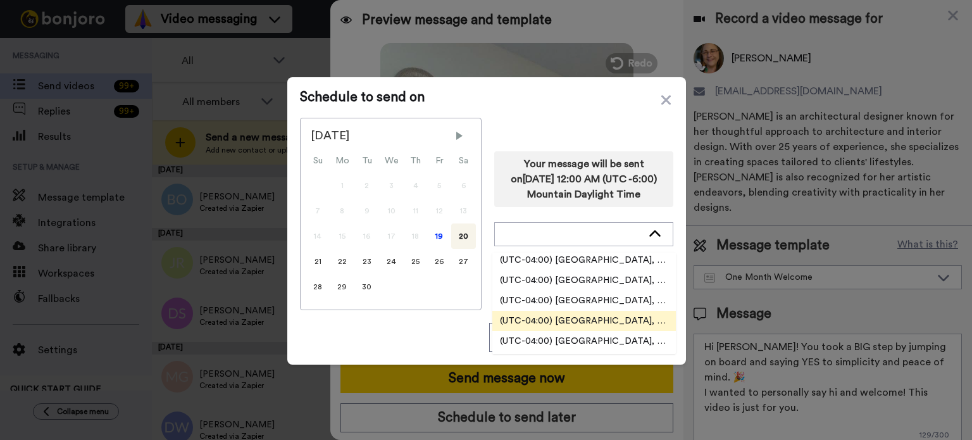
click at [618, 315] on span "(UTC-04:00) [GEOGRAPHIC_DATA], [US_STATE]" at bounding box center [584, 321] width 184 height 13
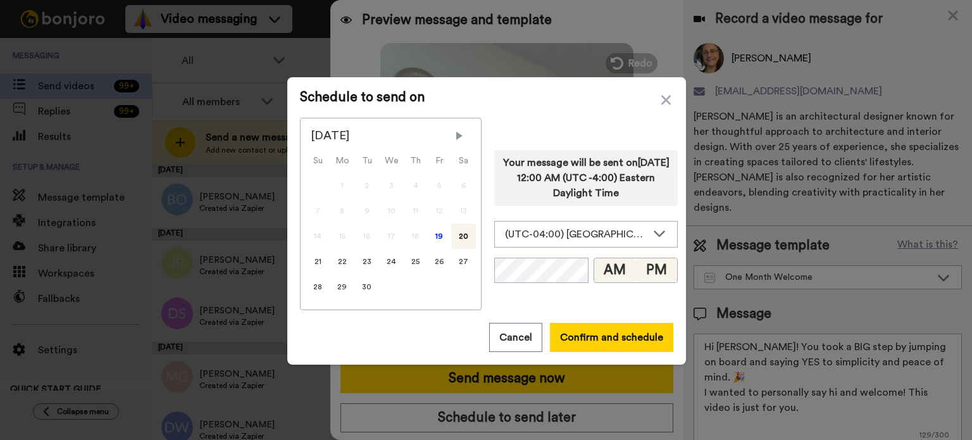
click at [647, 263] on button "PM" at bounding box center [656, 270] width 42 height 24
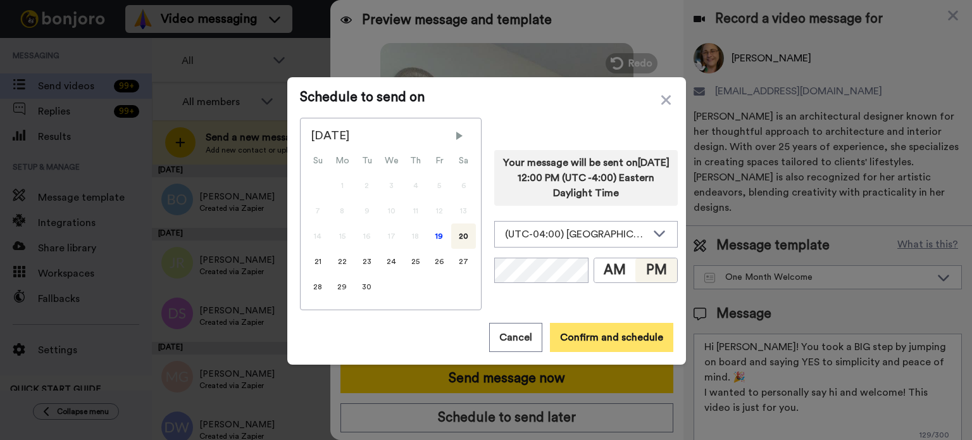
click at [628, 328] on button "Confirm and schedule" at bounding box center [611, 337] width 123 height 29
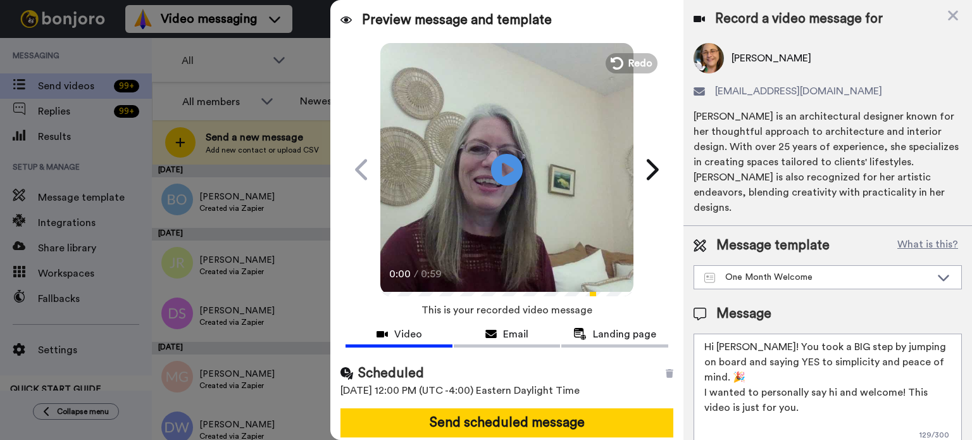
scroll to position [46, 0]
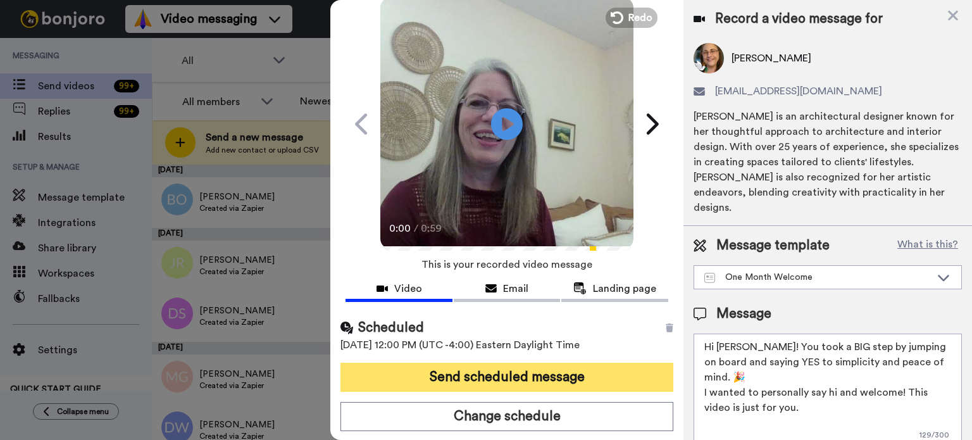
click at [605, 366] on button "Send scheduled message" at bounding box center [507, 377] width 333 height 29
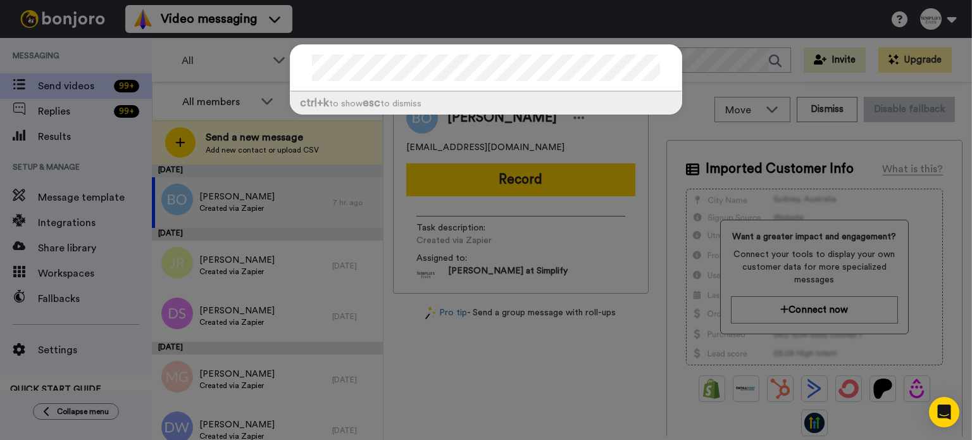
click at [724, 66] on div "ctrl +k to show esc to dismiss" at bounding box center [486, 220] width 972 height 440
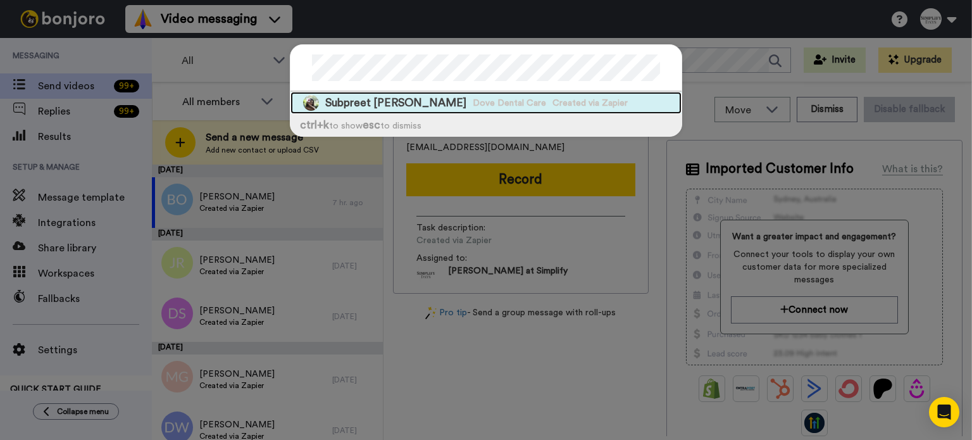
click at [587, 104] on div "Subpreet Dhillon-Raju Dove Dental Care Created via Zapier" at bounding box center [486, 103] width 391 height 22
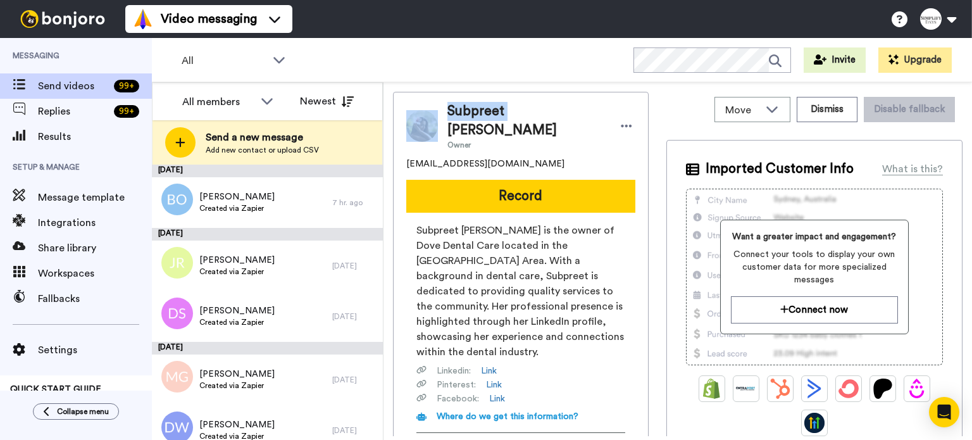
drag, startPoint x: 504, startPoint y: 111, endPoint x: 428, endPoint y: 108, distance: 76.0
click at [428, 108] on div "Subpreet Dhillon-Raju Owner" at bounding box center [520, 126] width 229 height 48
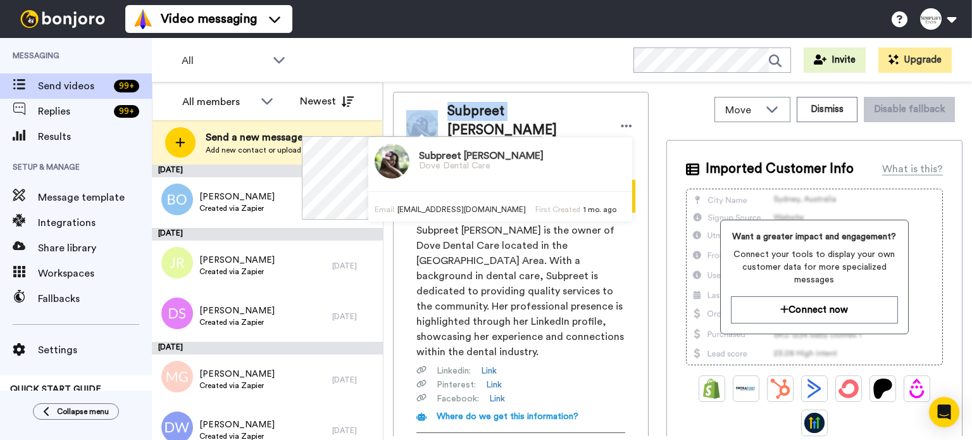
copy div "Subpreet"
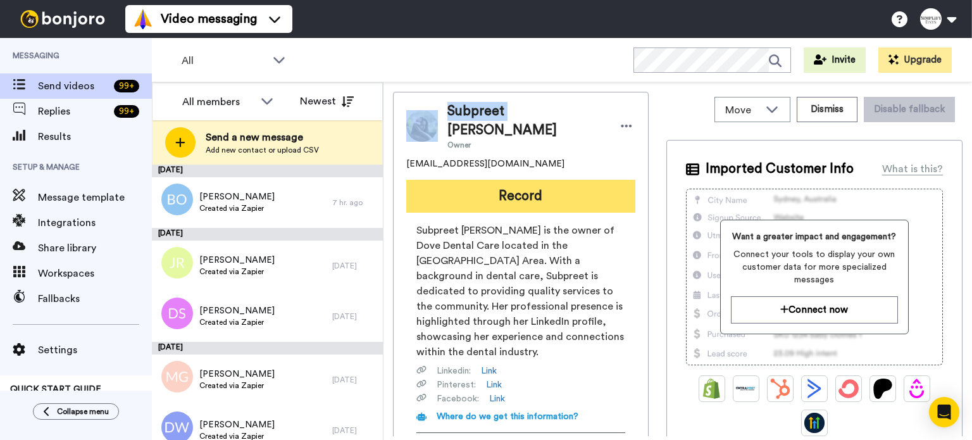
click at [610, 180] on button "Record" at bounding box center [520, 196] width 229 height 33
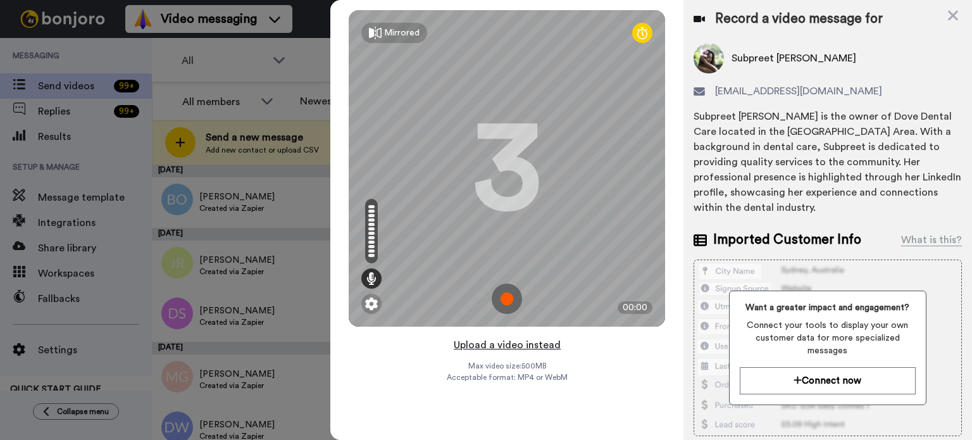
click at [524, 346] on button "Upload a video instead" at bounding box center [507, 345] width 115 height 16
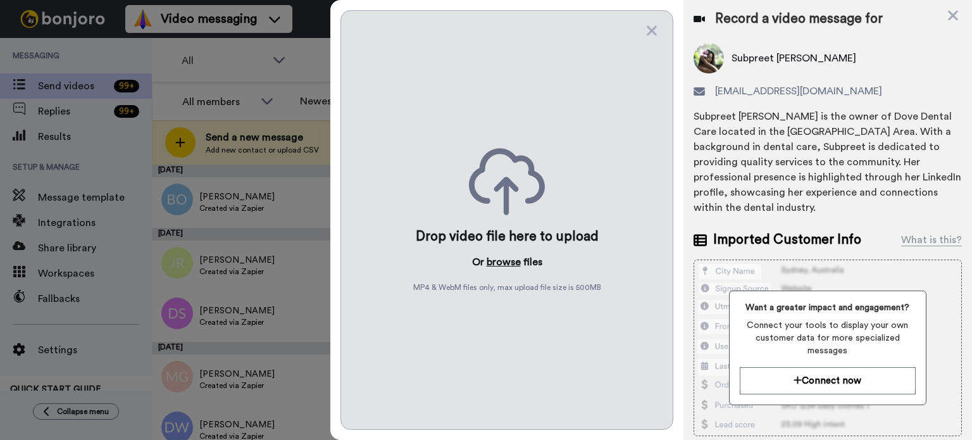
click at [503, 259] on button "browse" at bounding box center [504, 261] width 34 height 15
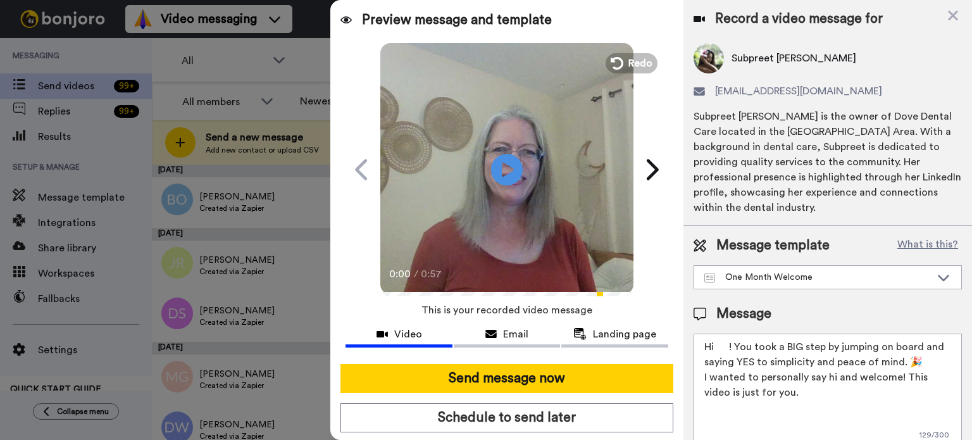
drag, startPoint x: 728, startPoint y: 345, endPoint x: 717, endPoint y: 346, distance: 10.8
click at [717, 346] on textarea "Hi ! You took a BIG step by jumping on board and saying YES to simplicity and p…" at bounding box center [828, 391] width 268 height 114
paste textarea "Subpreet"
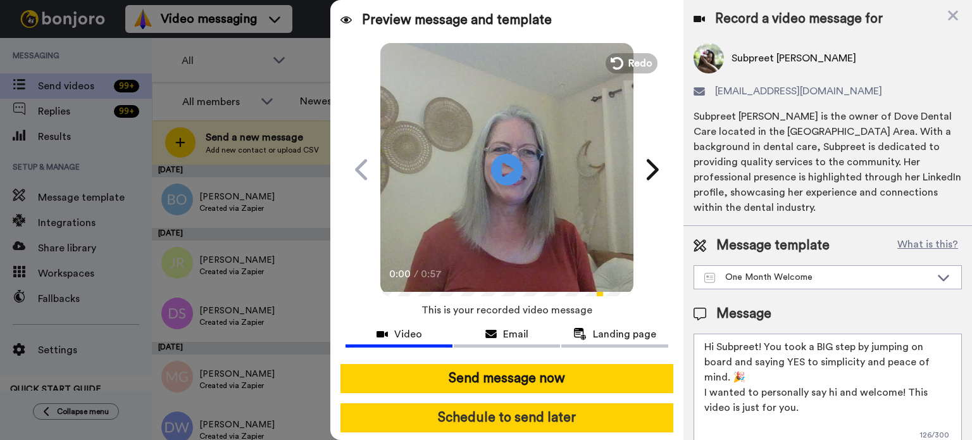
type textarea "Hi Subpreet! You took a BIG step by jumping on board and saying YES to simplici…"
click at [555, 409] on button "Schedule to send later" at bounding box center [507, 417] width 333 height 29
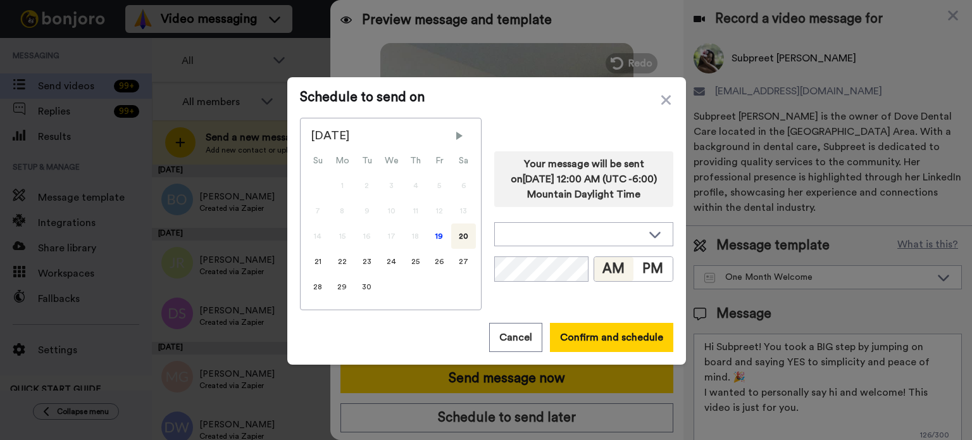
click at [648, 220] on div "Your message will be sent on 20th September 2025, 12:00 AM (UTC -6:00) Mountain…" at bounding box center [583, 214] width 179 height 192
click at [646, 225] on div at bounding box center [584, 234] width 178 height 23
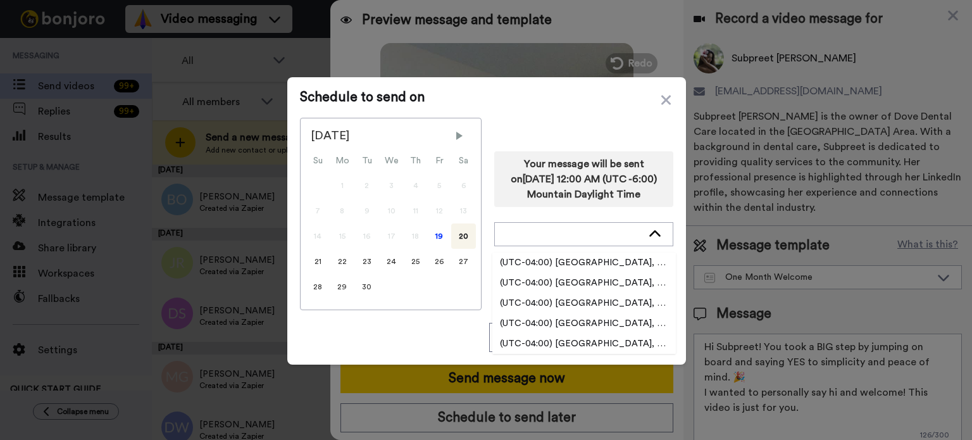
scroll to position [2089, 0]
click at [607, 315] on span "(UTC-04:00) America, New York" at bounding box center [584, 321] width 184 height 13
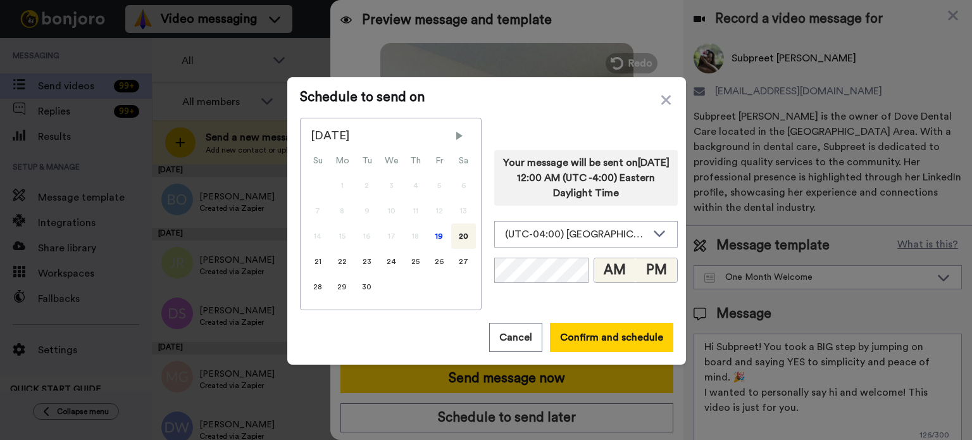
click at [651, 270] on button "PM" at bounding box center [656, 270] width 42 height 24
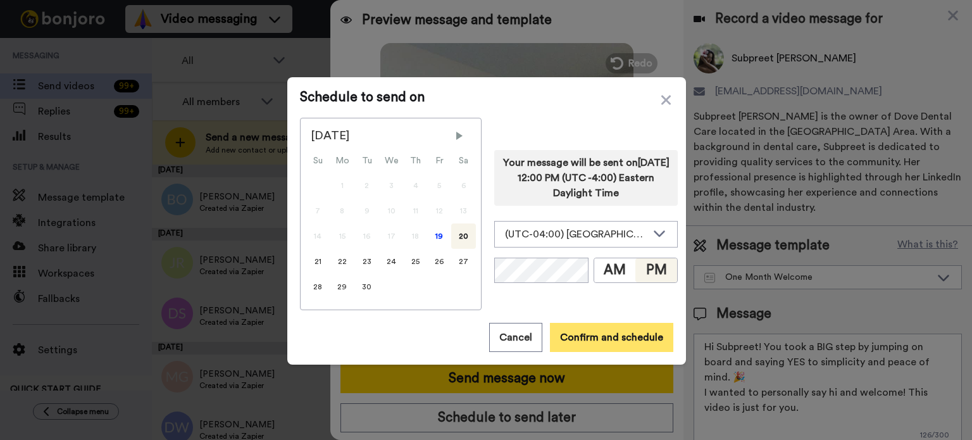
click at [638, 332] on button "Confirm and schedule" at bounding box center [611, 337] width 123 height 29
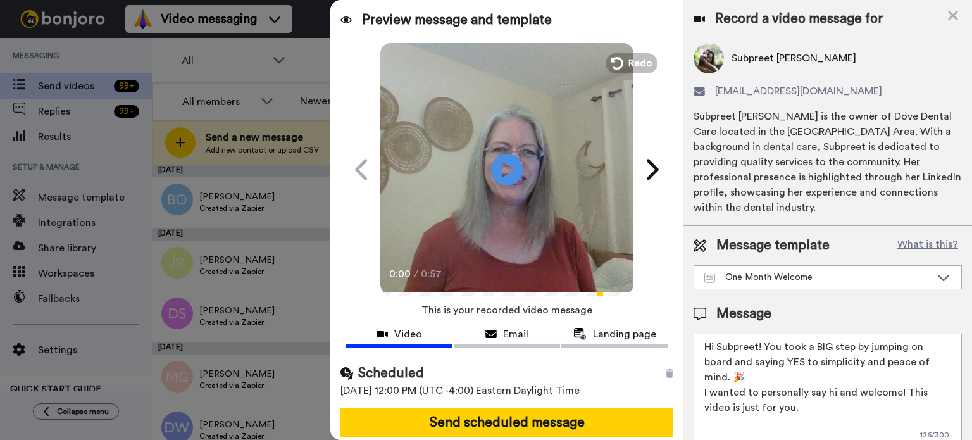
scroll to position [46, 0]
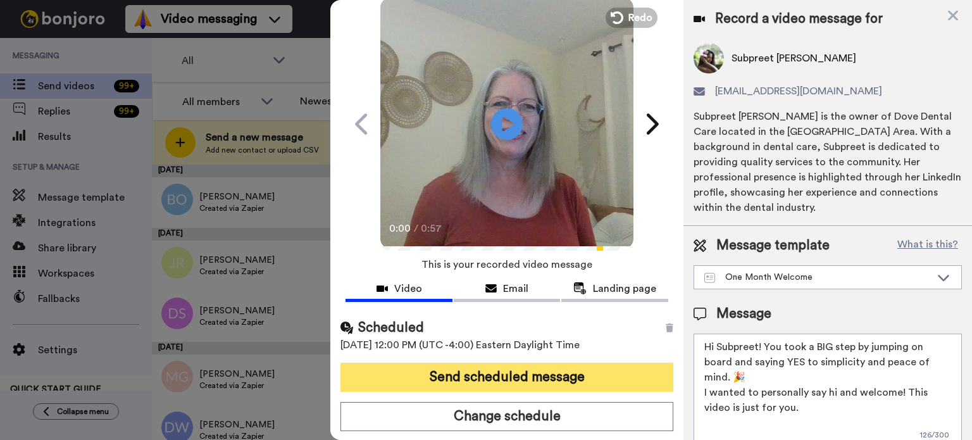
click at [594, 366] on button "Send scheduled message" at bounding box center [507, 377] width 333 height 29
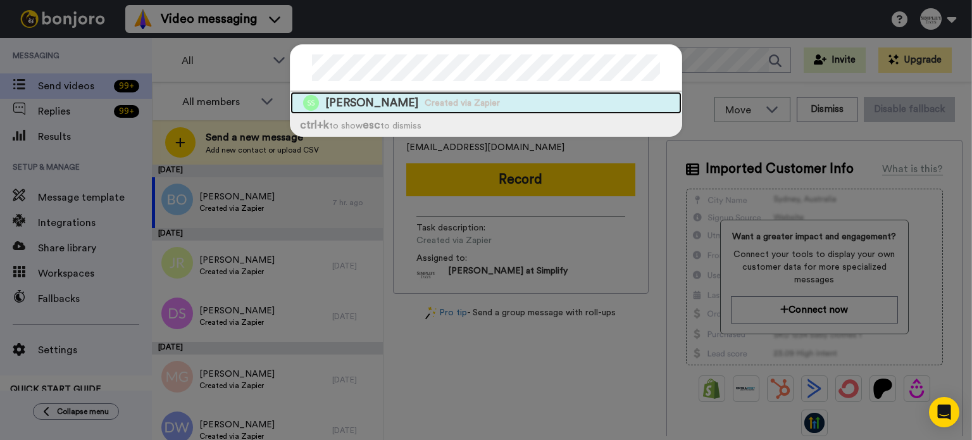
click at [376, 95] on span "[PERSON_NAME]" at bounding box center [371, 103] width 93 height 16
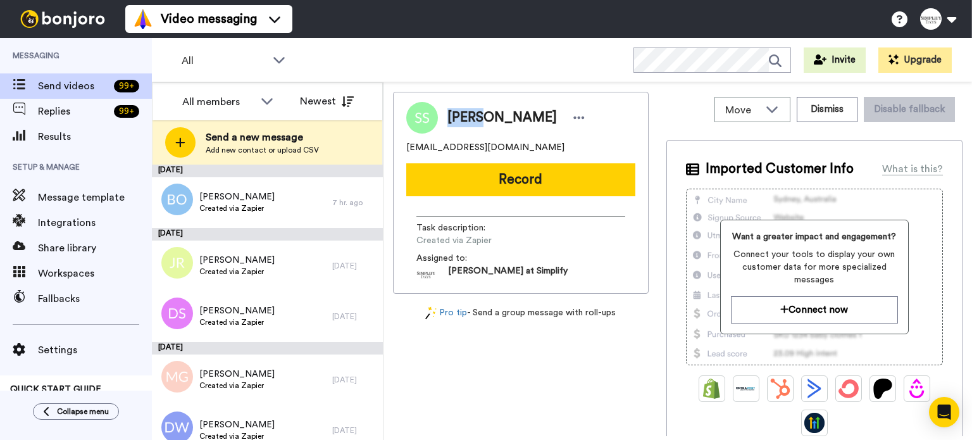
drag, startPoint x: 478, startPoint y: 116, endPoint x: 447, endPoint y: 116, distance: 31.0
click at [447, 116] on span "[PERSON_NAME]" at bounding box center [501, 117] width 109 height 19
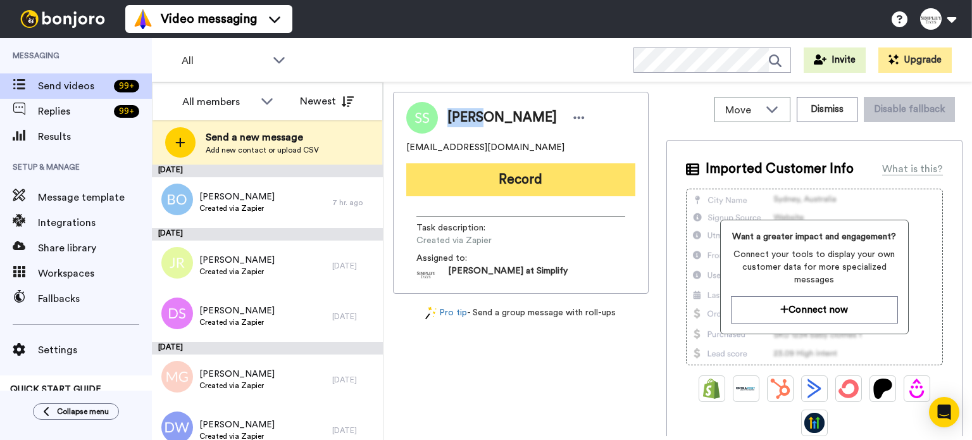
copy span "[PERSON_NAME]"
click at [488, 166] on button "Record" at bounding box center [520, 179] width 229 height 33
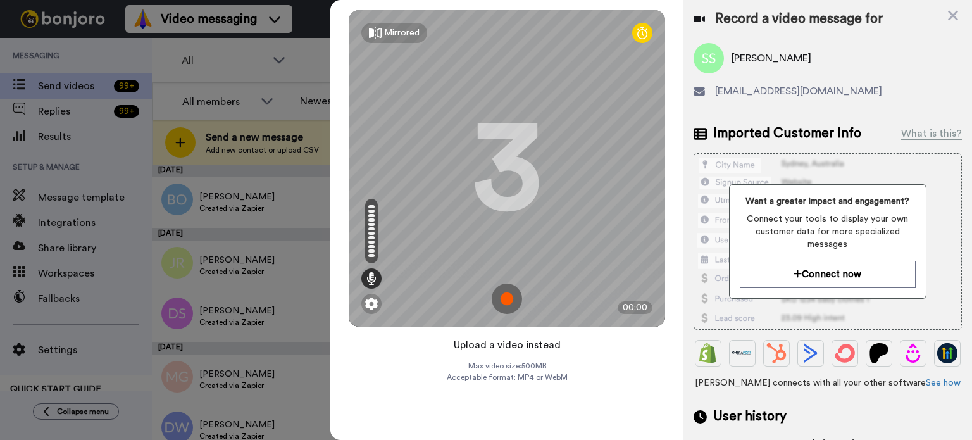
click at [530, 341] on button "Upload a video instead" at bounding box center [507, 345] width 115 height 16
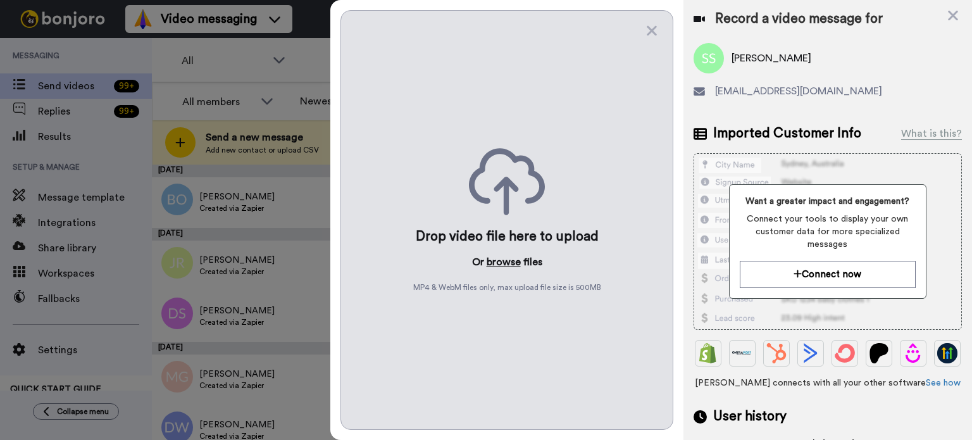
click at [509, 259] on button "browse" at bounding box center [504, 261] width 34 height 15
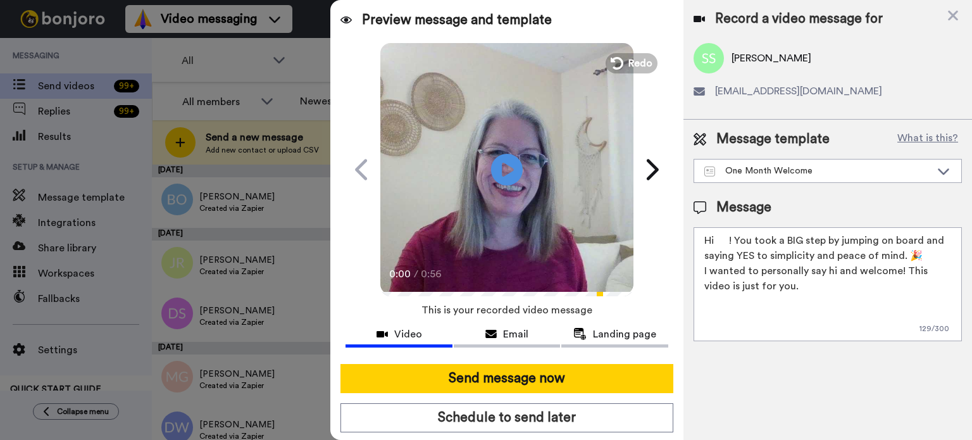
drag, startPoint x: 729, startPoint y: 237, endPoint x: 719, endPoint y: 239, distance: 10.2
click at [719, 239] on textarea "Hi ! You took a BIG step by jumping on board and saying YES to simplicity and p…" at bounding box center [828, 284] width 268 height 114
paste textarea "[PERSON_NAME]"
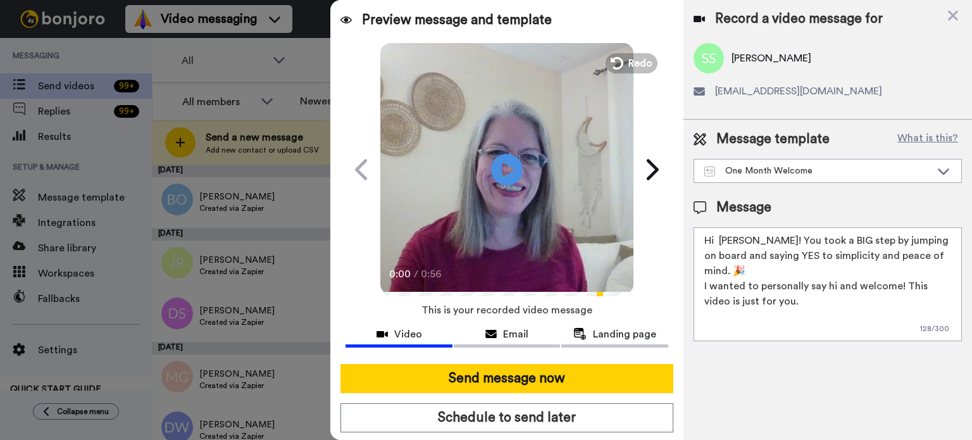
click at [720, 236] on textarea "Hi [PERSON_NAME]! You took a BIG step by jumping on board and saying YES to sim…" at bounding box center [828, 284] width 268 height 114
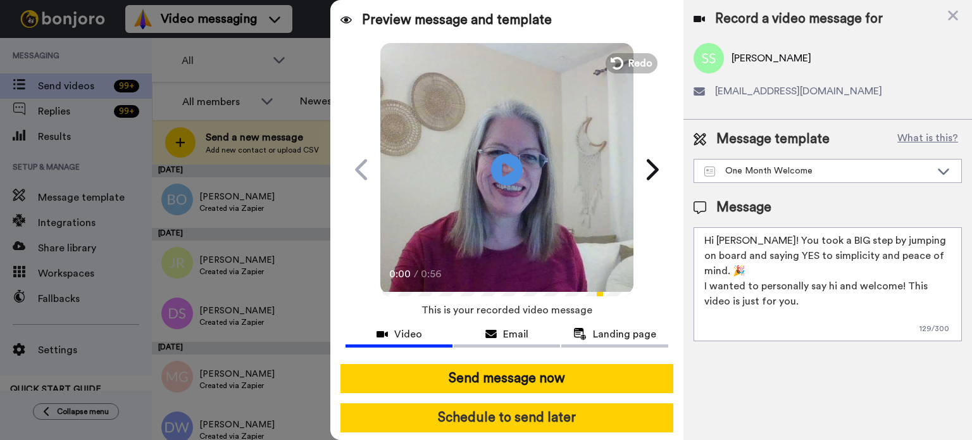
type textarea "Hi [PERSON_NAME]! You took a BIG step by jumping on board and saying YES to sim…"
click at [588, 407] on button "Schedule to send later" at bounding box center [507, 417] width 333 height 29
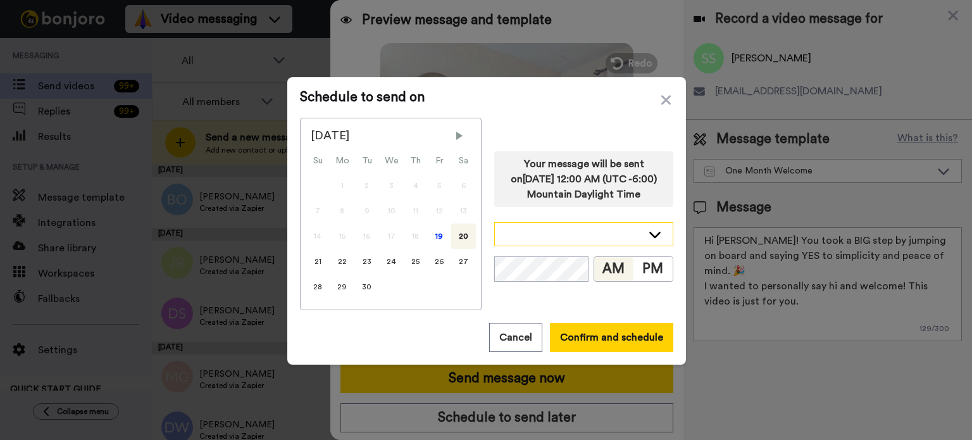
click at [658, 235] on div at bounding box center [584, 234] width 178 height 23
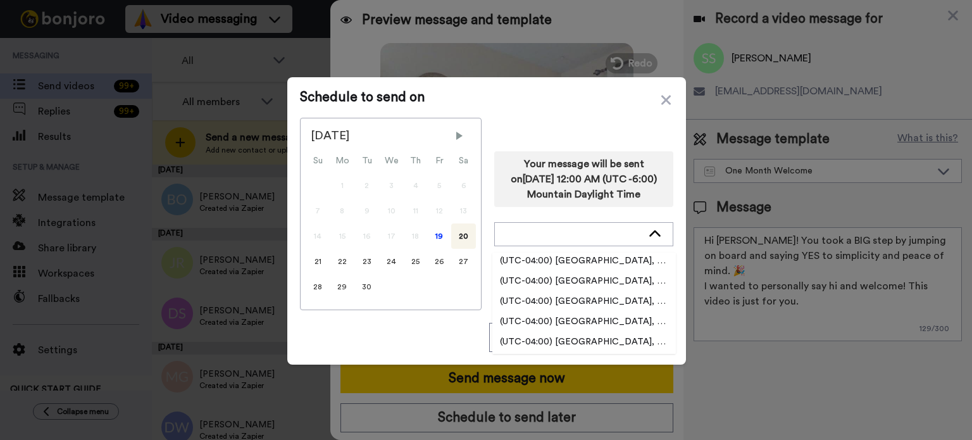
scroll to position [2089, 0]
click at [608, 315] on span "(UTC-04:00) [GEOGRAPHIC_DATA], [US_STATE]" at bounding box center [584, 321] width 184 height 13
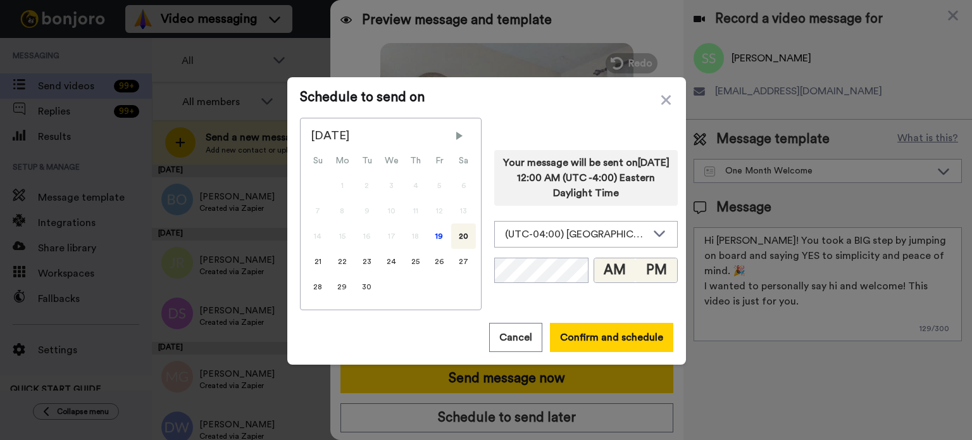
click at [647, 270] on button "PM" at bounding box center [656, 270] width 42 height 24
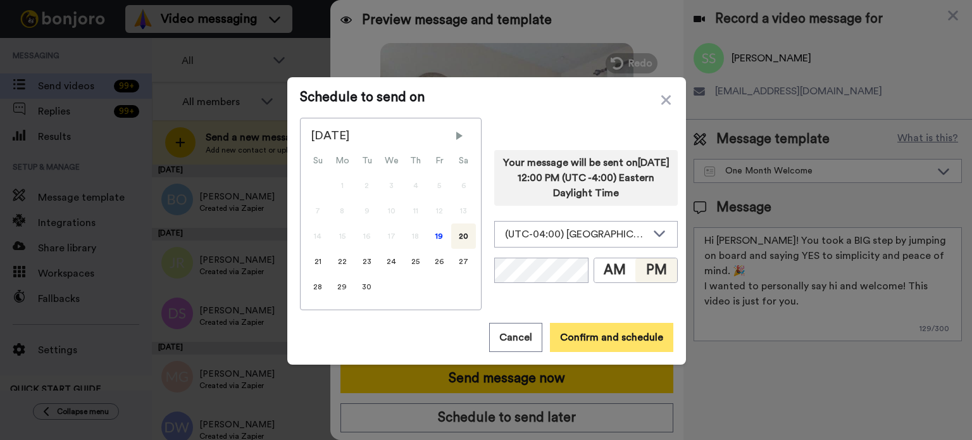
click at [638, 334] on button "Confirm and schedule" at bounding box center [611, 337] width 123 height 29
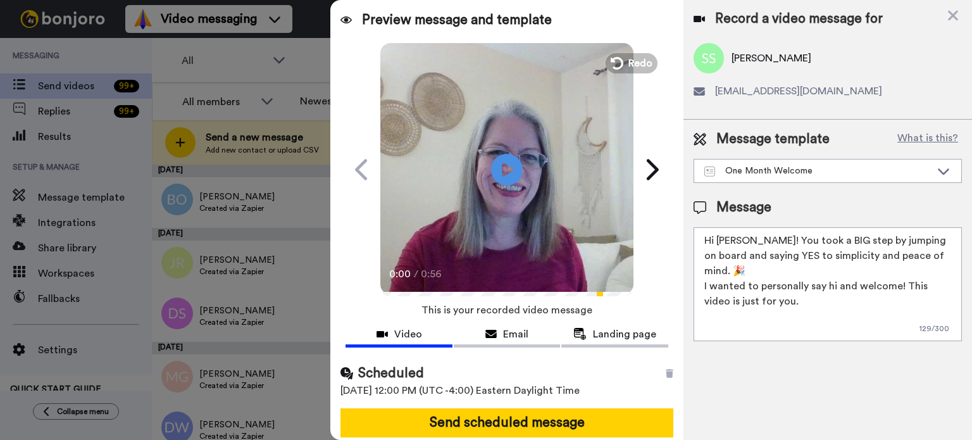
scroll to position [46, 0]
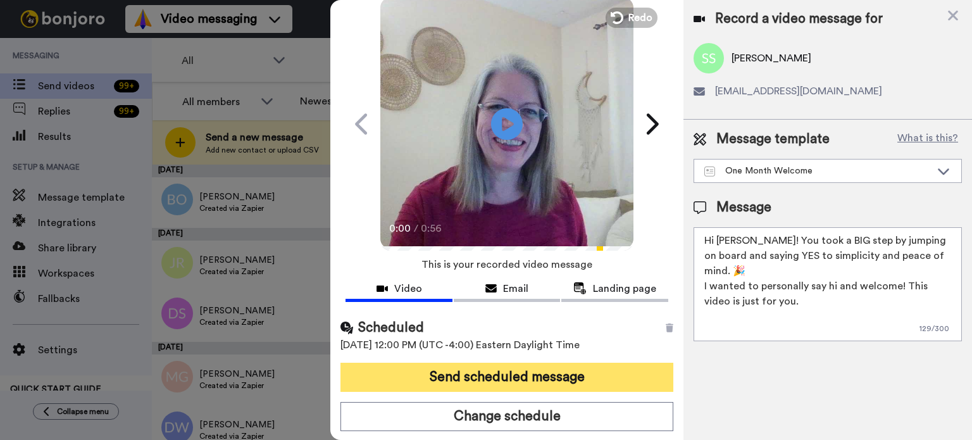
click at [560, 368] on button "Send scheduled message" at bounding box center [507, 377] width 333 height 29
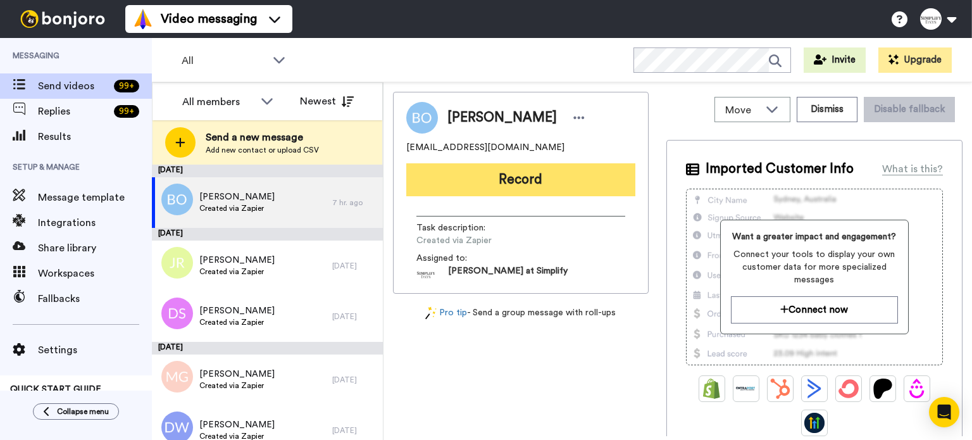
click at [551, 175] on button "Record" at bounding box center [520, 179] width 229 height 33
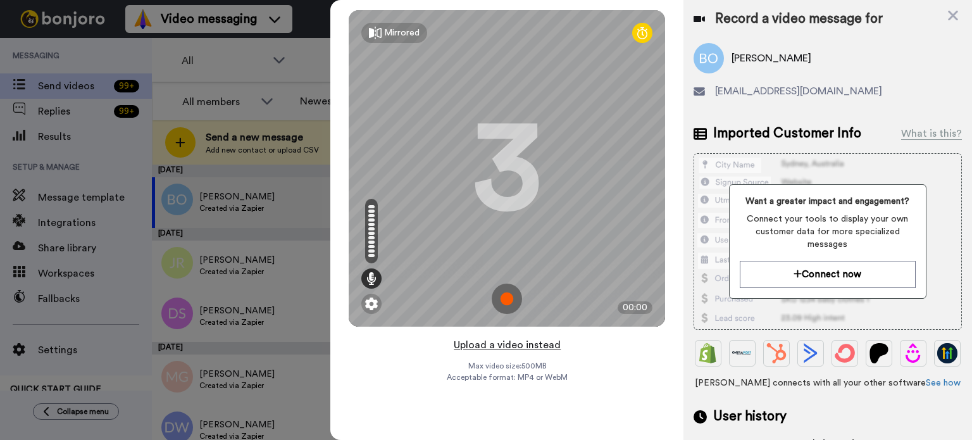
click at [534, 342] on button "Upload a video instead" at bounding box center [507, 345] width 115 height 16
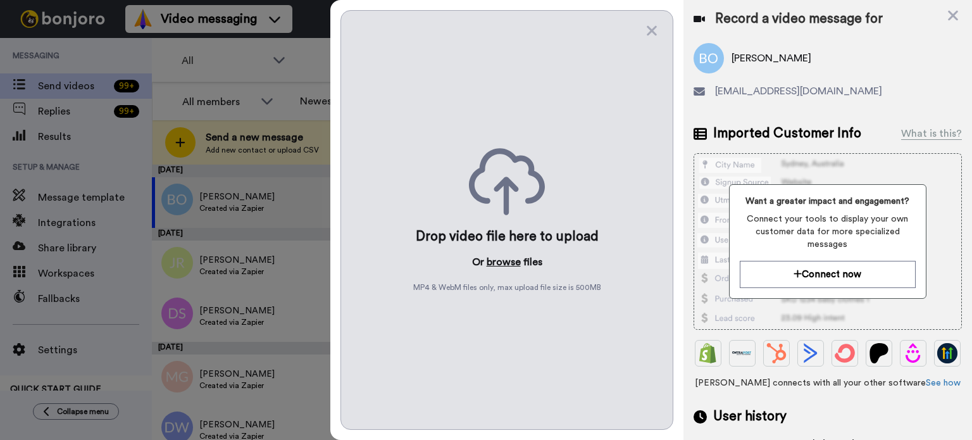
click at [507, 261] on button "browse" at bounding box center [504, 261] width 34 height 15
click at [318, 39] on div at bounding box center [486, 220] width 972 height 440
click at [952, 13] on icon at bounding box center [953, 16] width 10 height 10
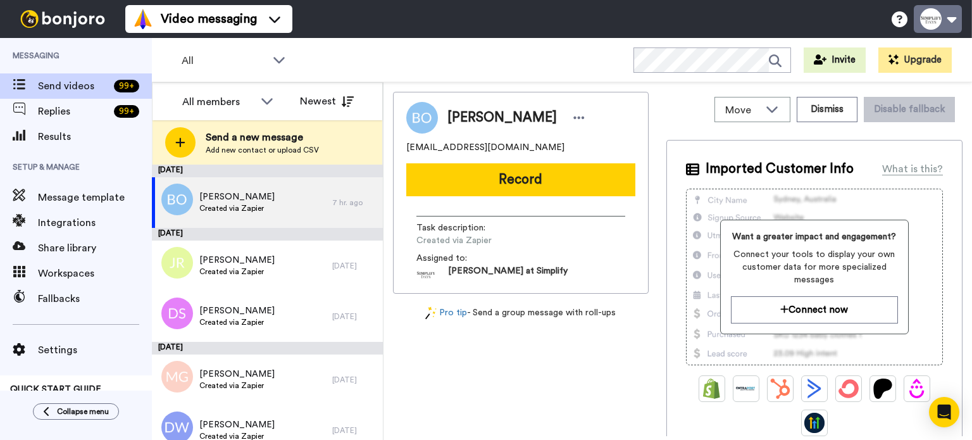
click at [938, 16] on button at bounding box center [938, 19] width 48 height 28
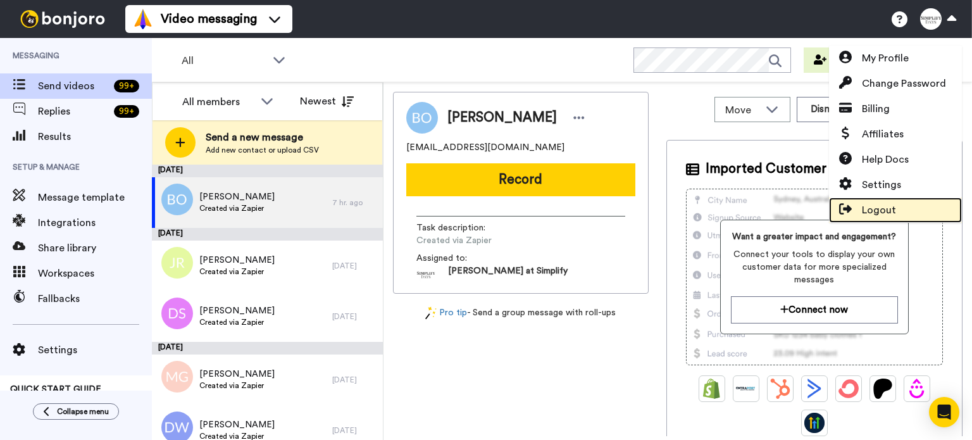
click at [911, 208] on link "Logout" at bounding box center [895, 209] width 133 height 25
